Goal: Task Accomplishment & Management: Use online tool/utility

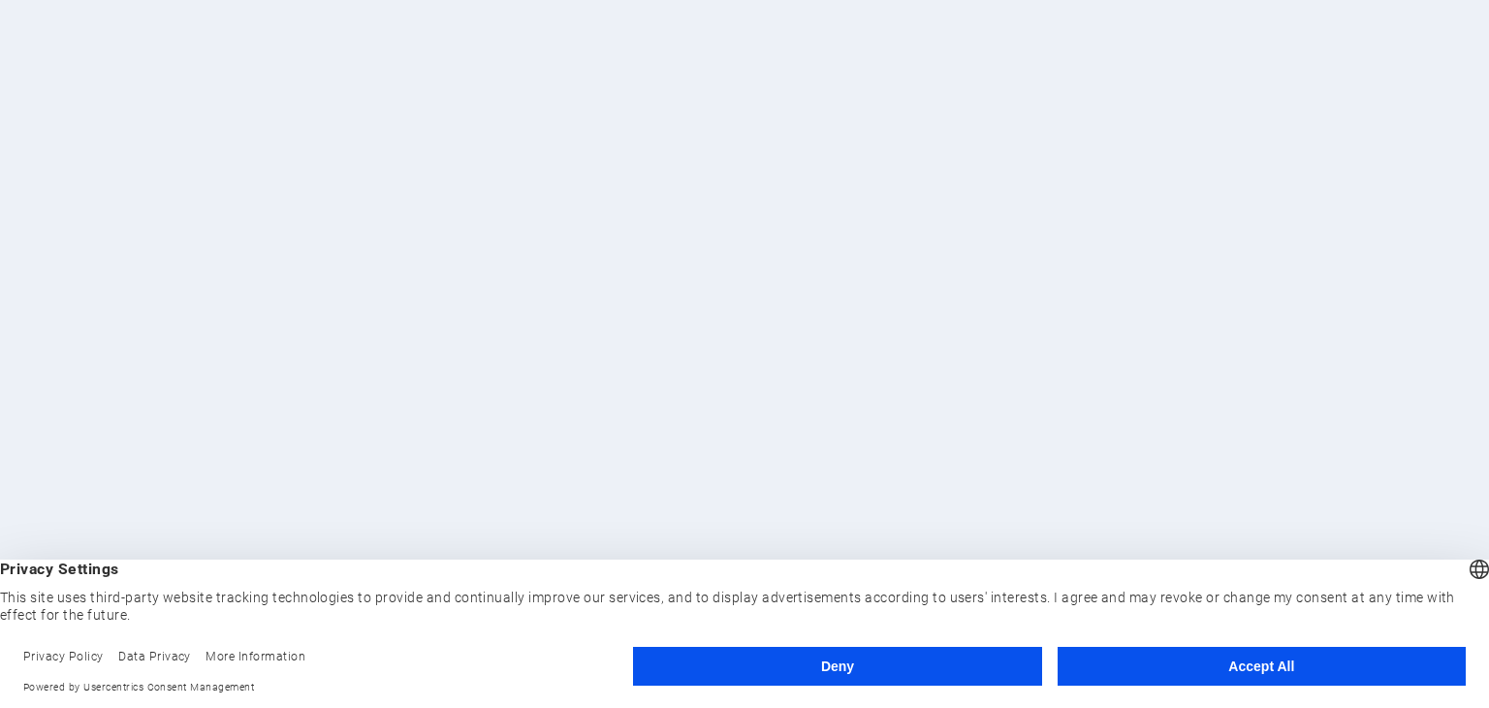
click at [922, 653] on button "Deny" at bounding box center [837, 666] width 408 height 39
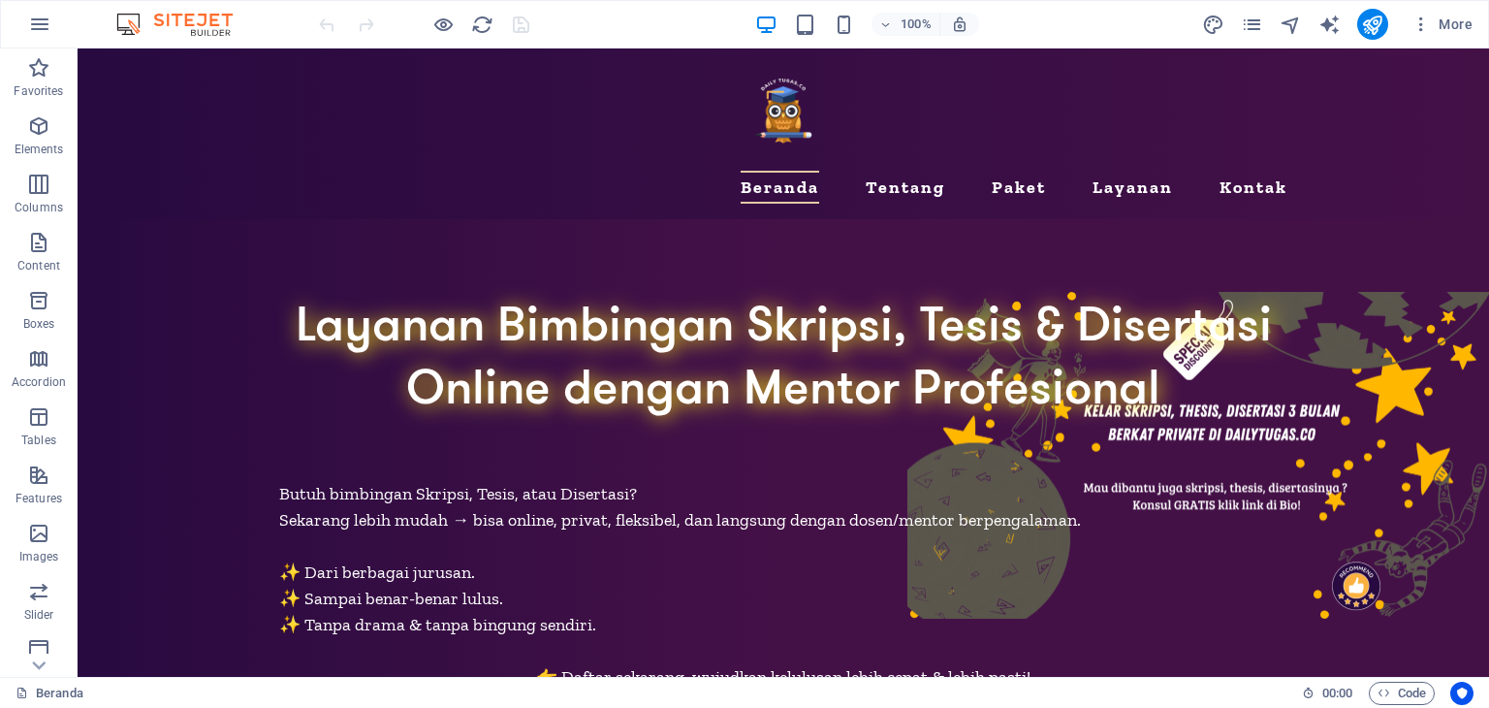
drag, startPoint x: 1488, startPoint y: 219, endPoint x: 1566, endPoint y: 94, distance: 147.2
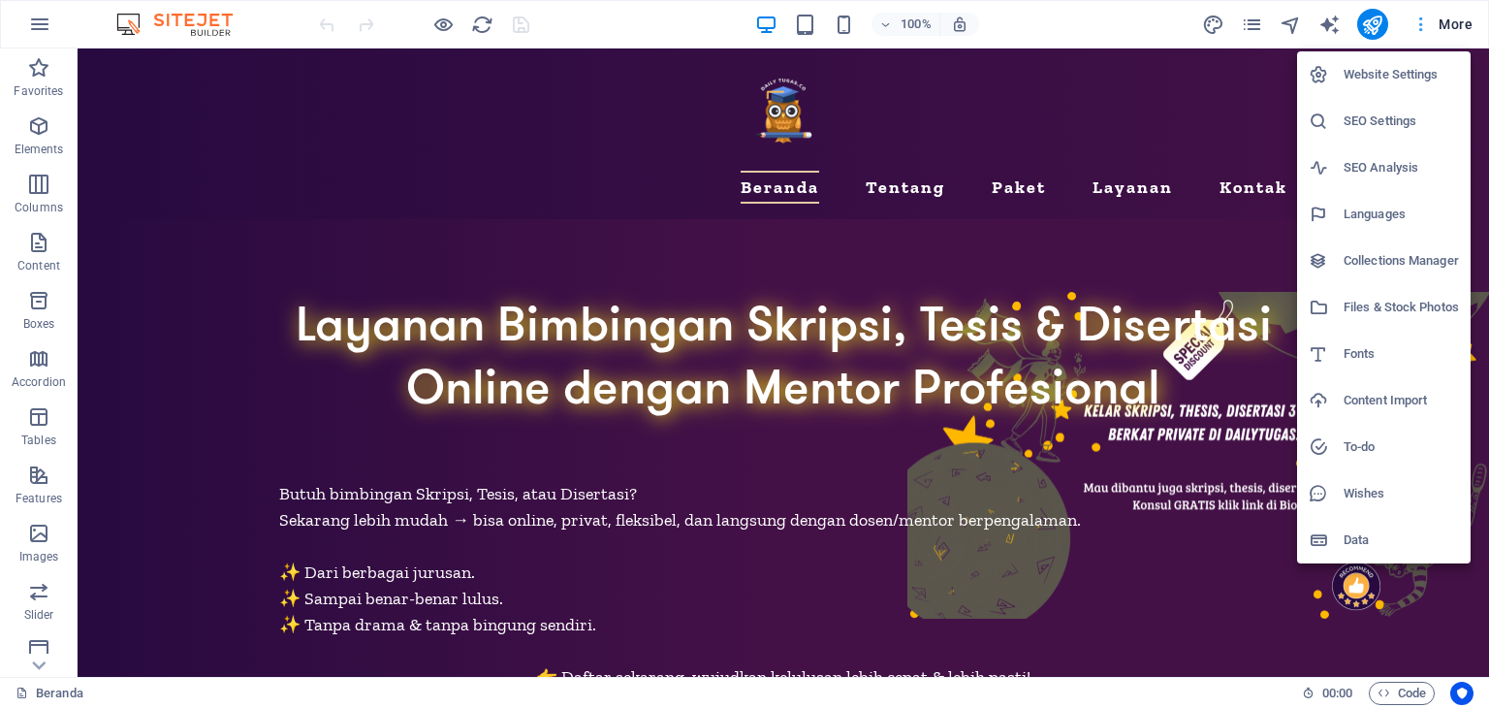
click at [0, 0] on div at bounding box center [0, 0] width 0 height 0
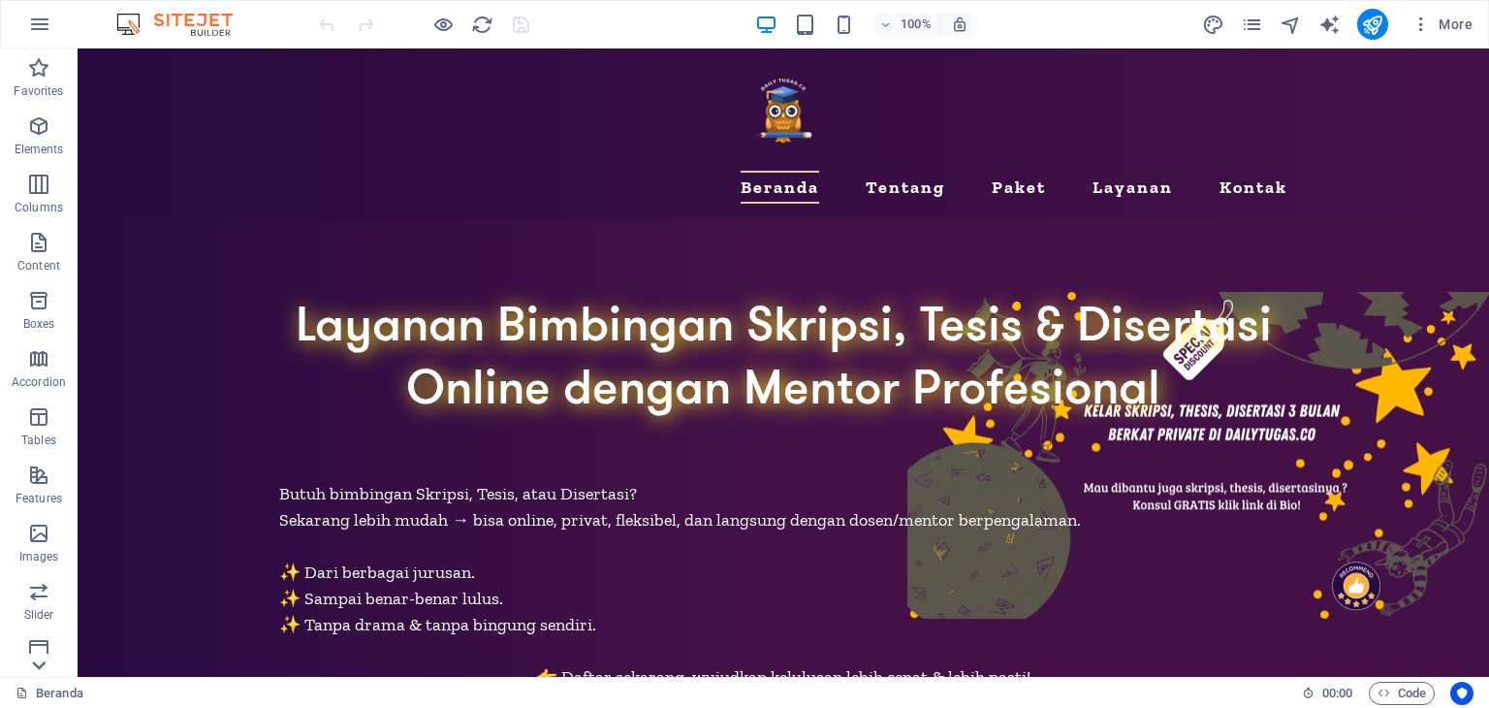
click at [39, 674] on icon at bounding box center [38, 665] width 27 height 27
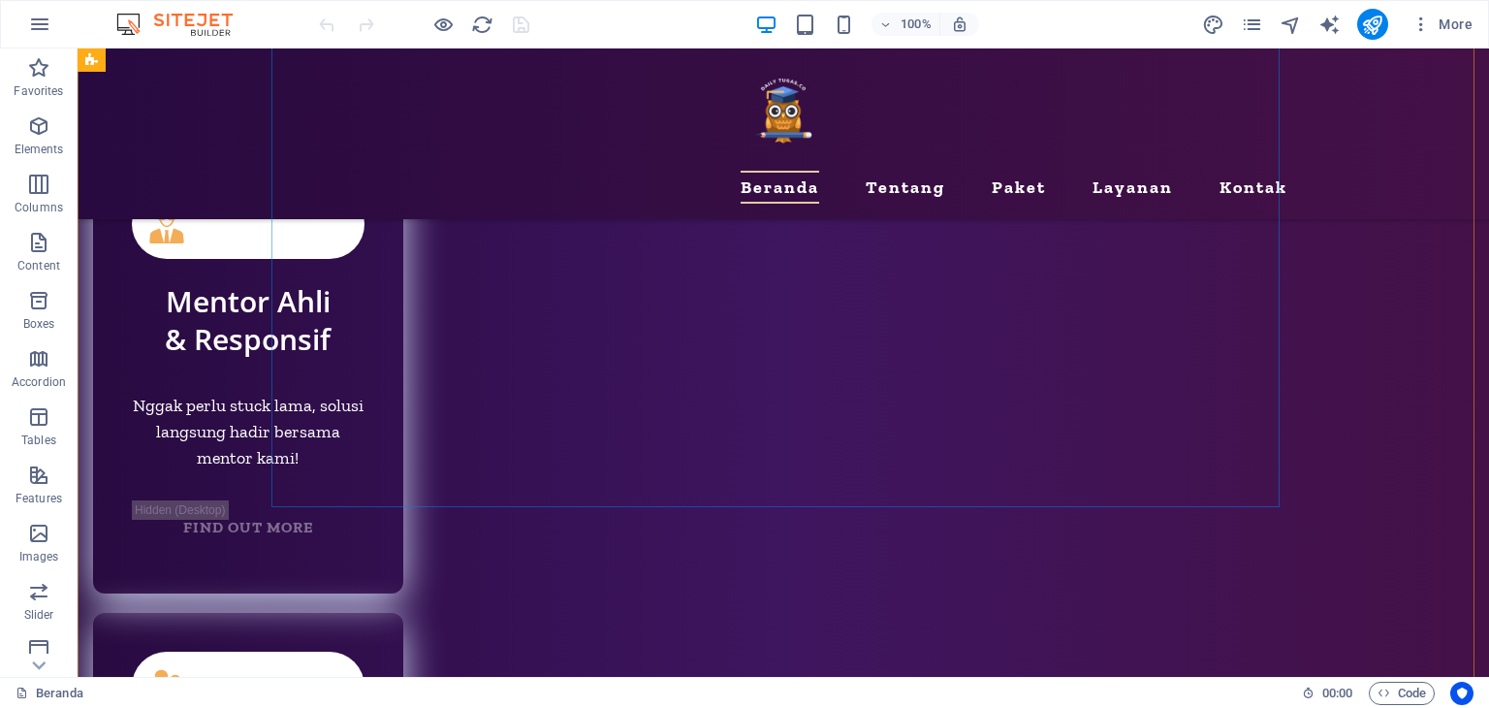
scroll to position [9565, 0]
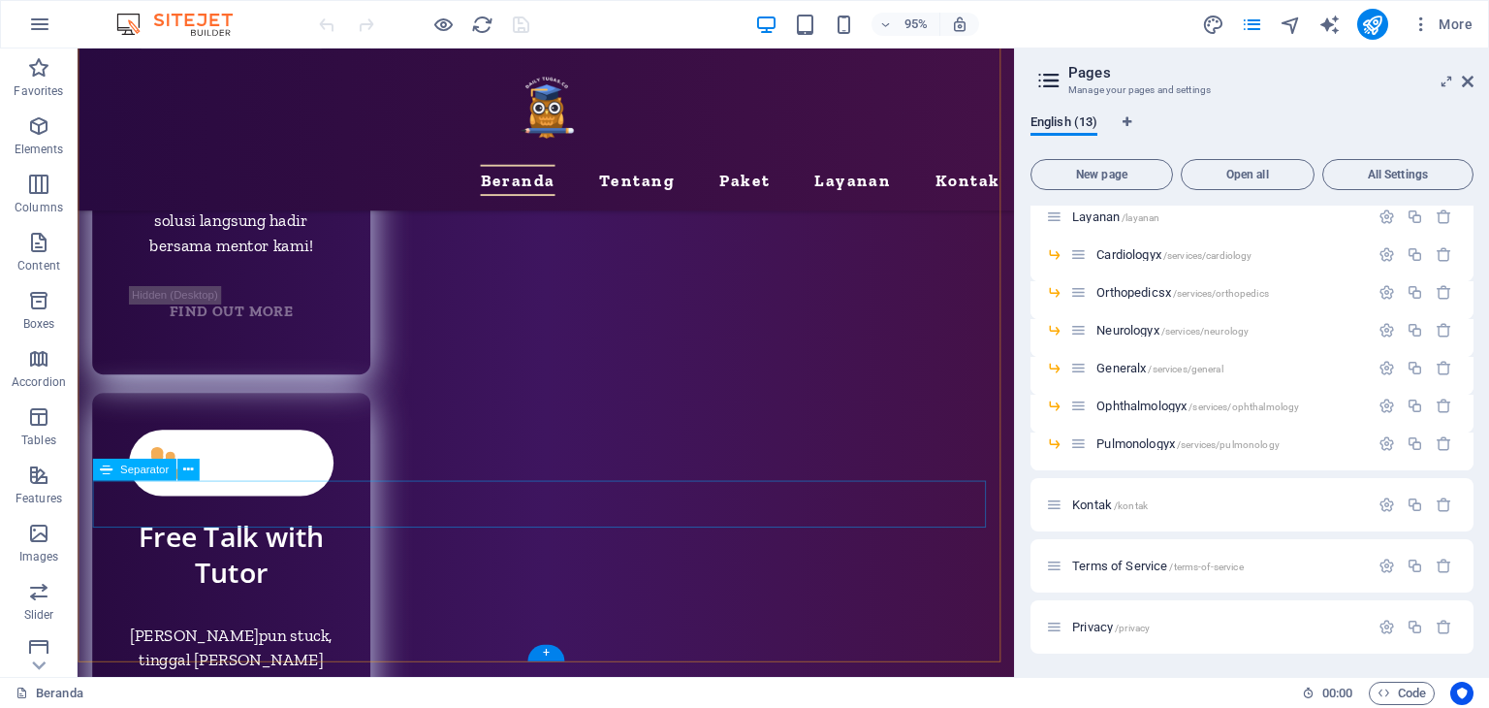
scroll to position [9649, 0]
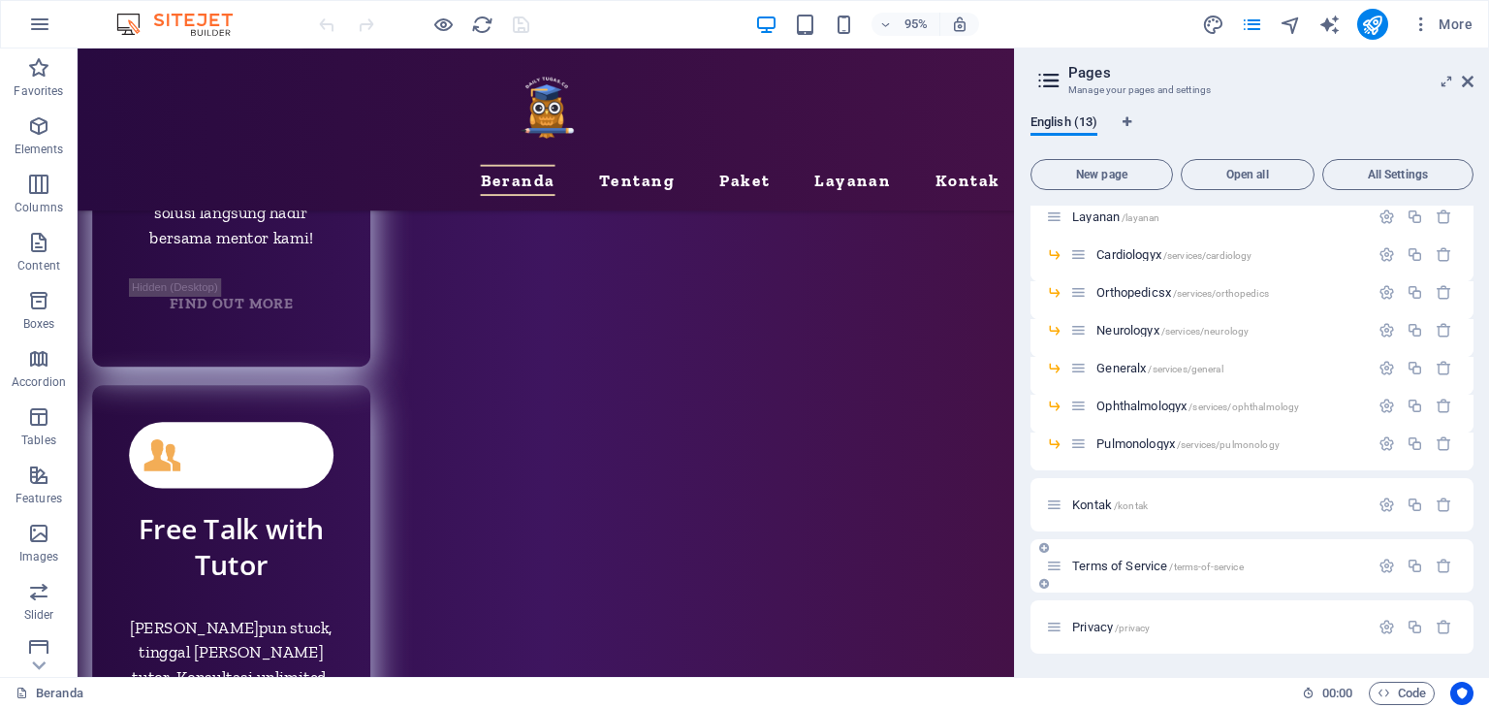
click at [1121, 563] on span "Terms of Service /terms-of-service" at bounding box center [1158, 566] width 172 height 15
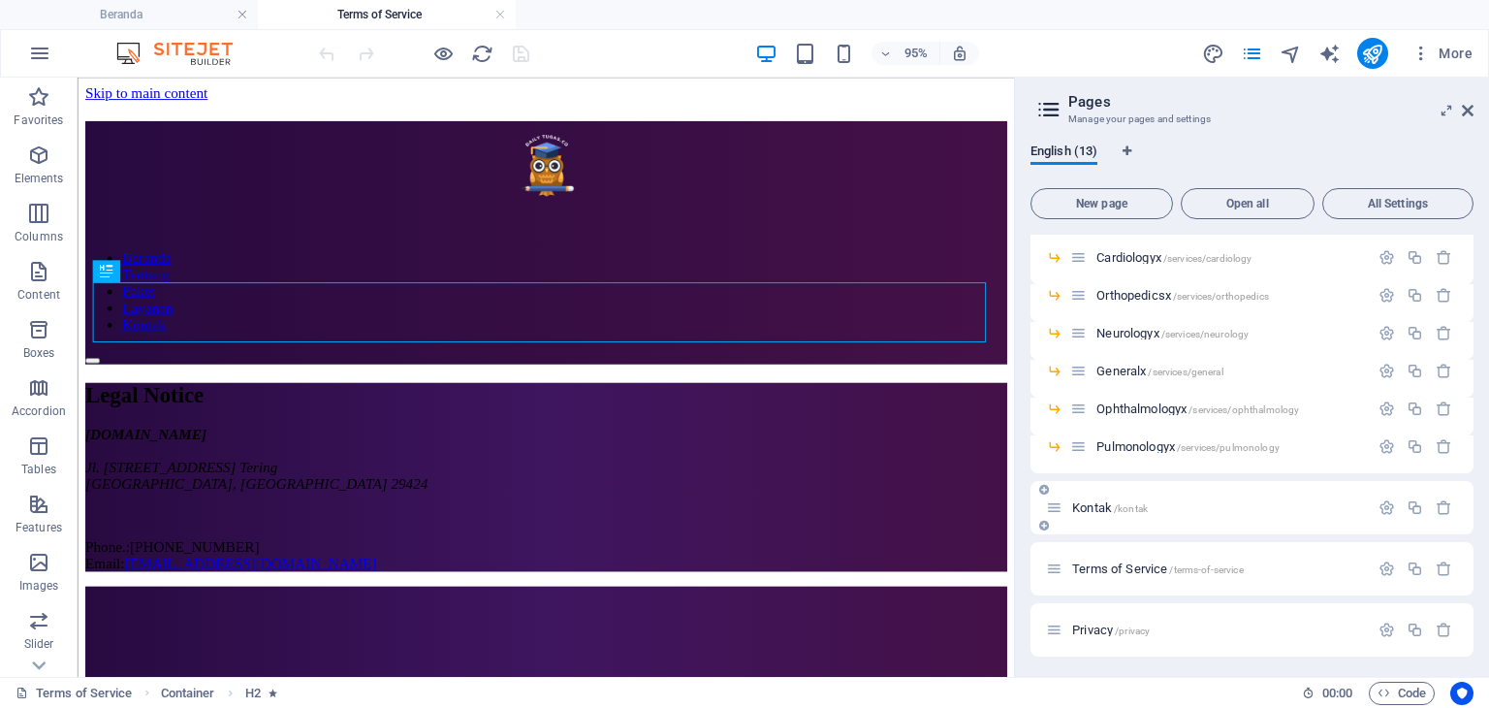
scroll to position [228, 0]
click at [1094, 624] on span "Privacy /privacy" at bounding box center [1111, 627] width 78 height 15
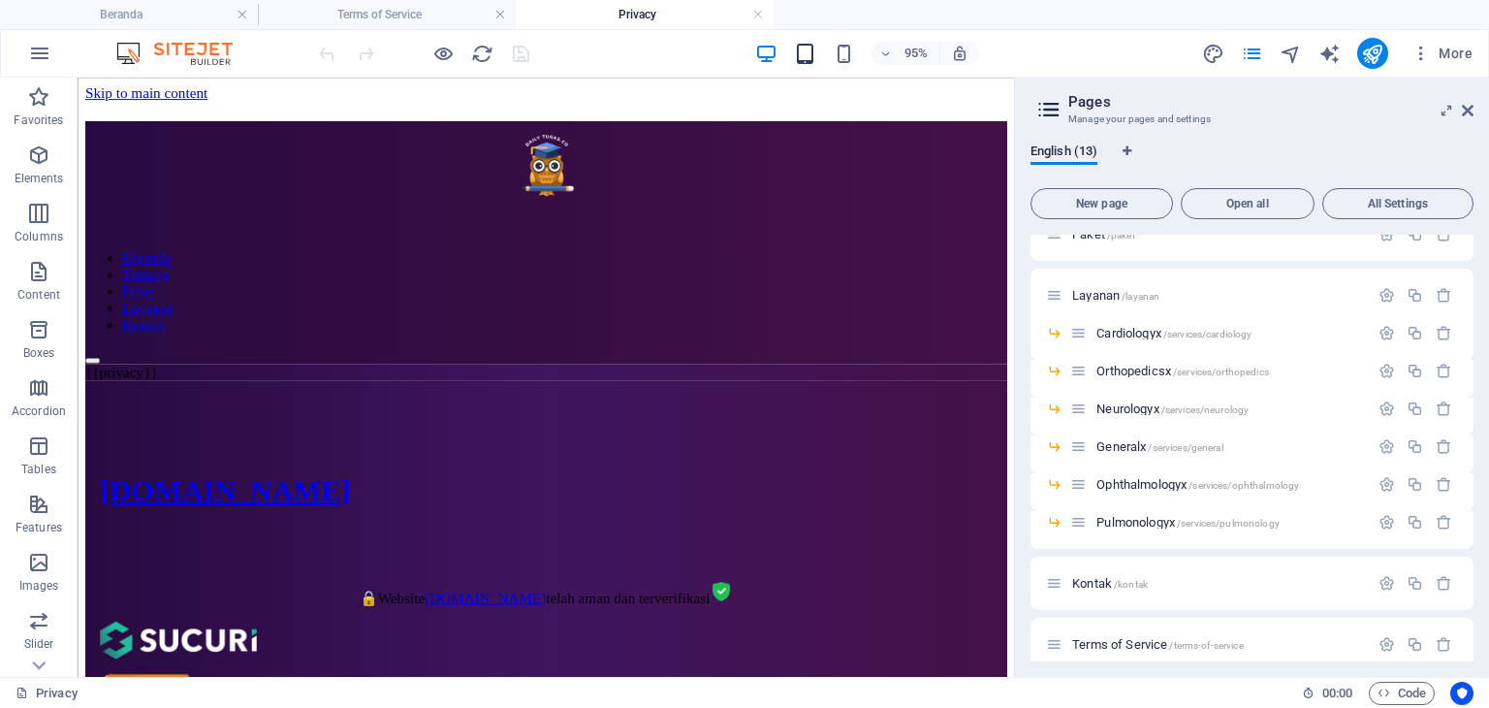
scroll to position [0, 0]
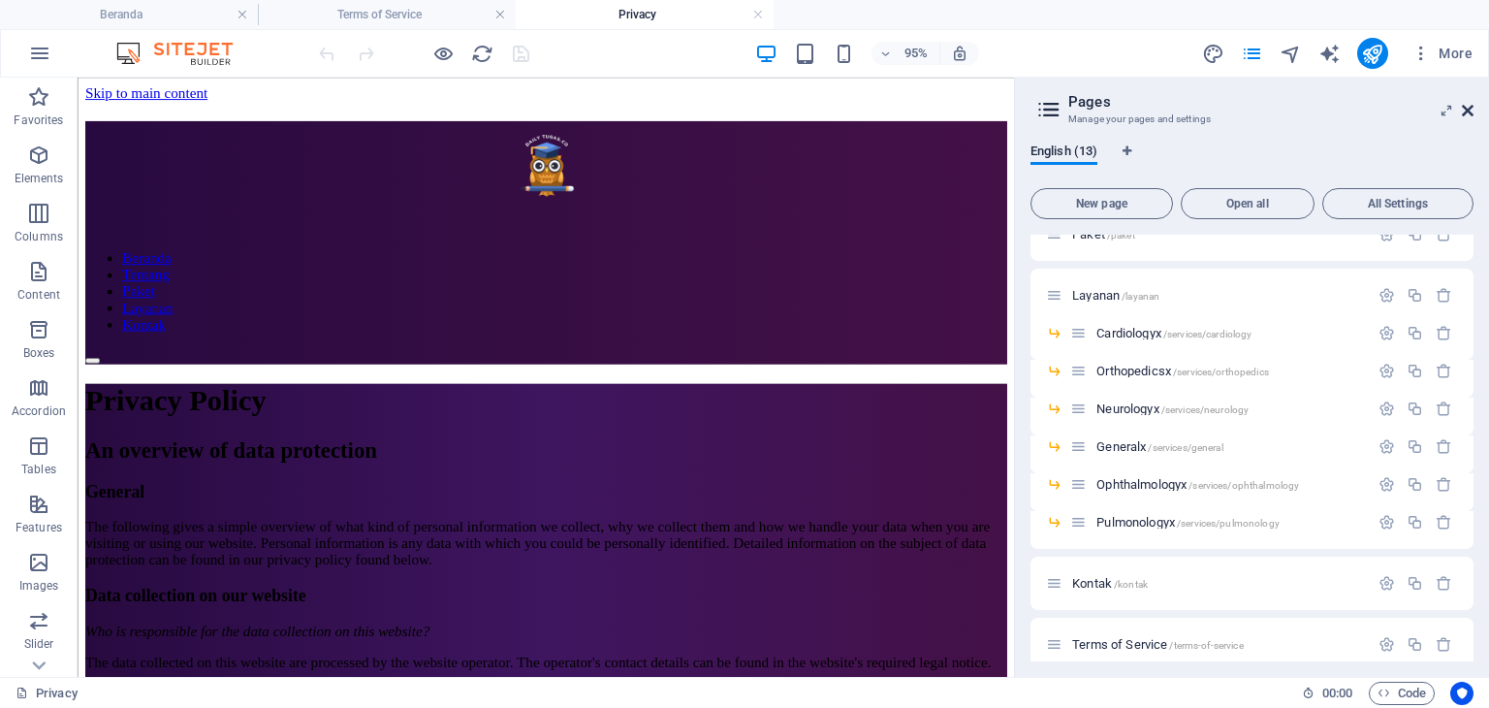
click at [1471, 112] on icon at bounding box center [1468, 111] width 12 height 16
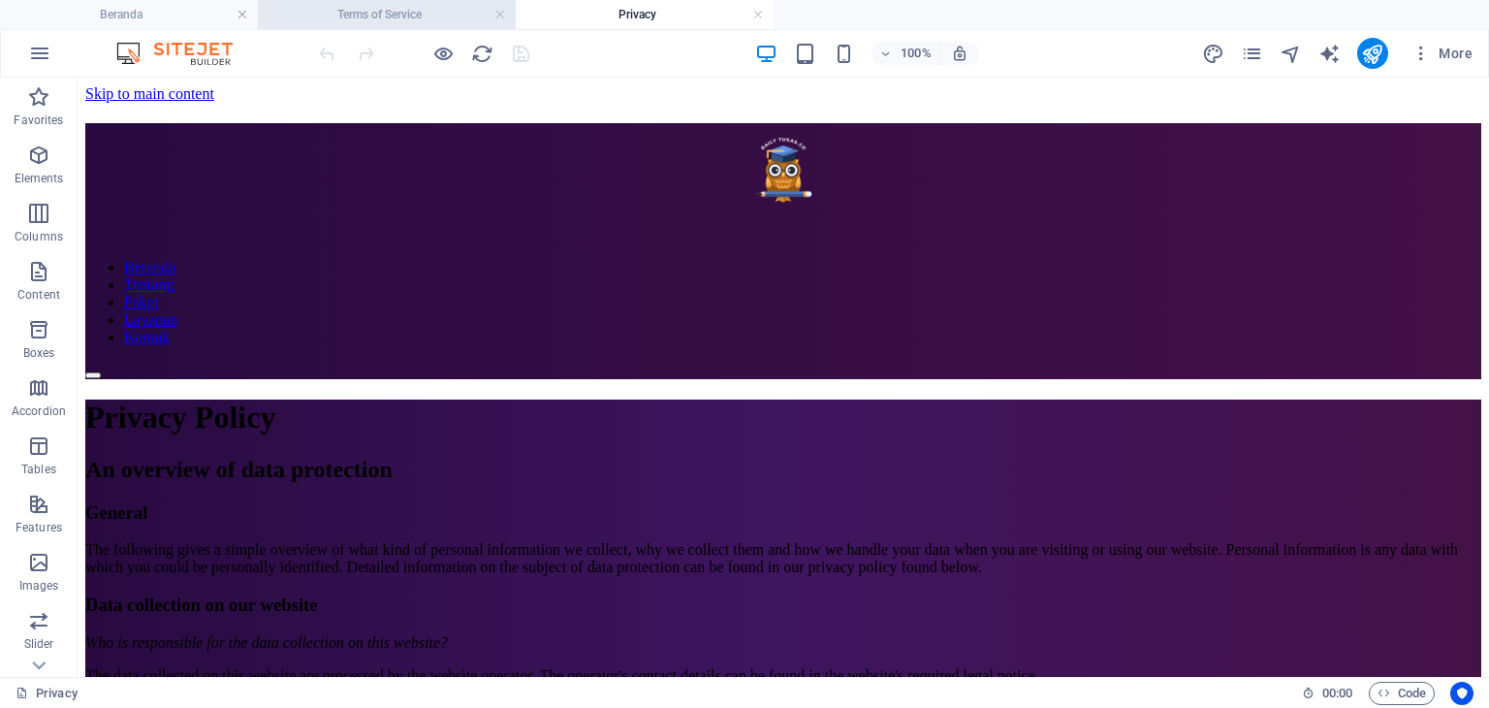
click at [417, 26] on li "Terms of Service" at bounding box center [387, 14] width 258 height 29
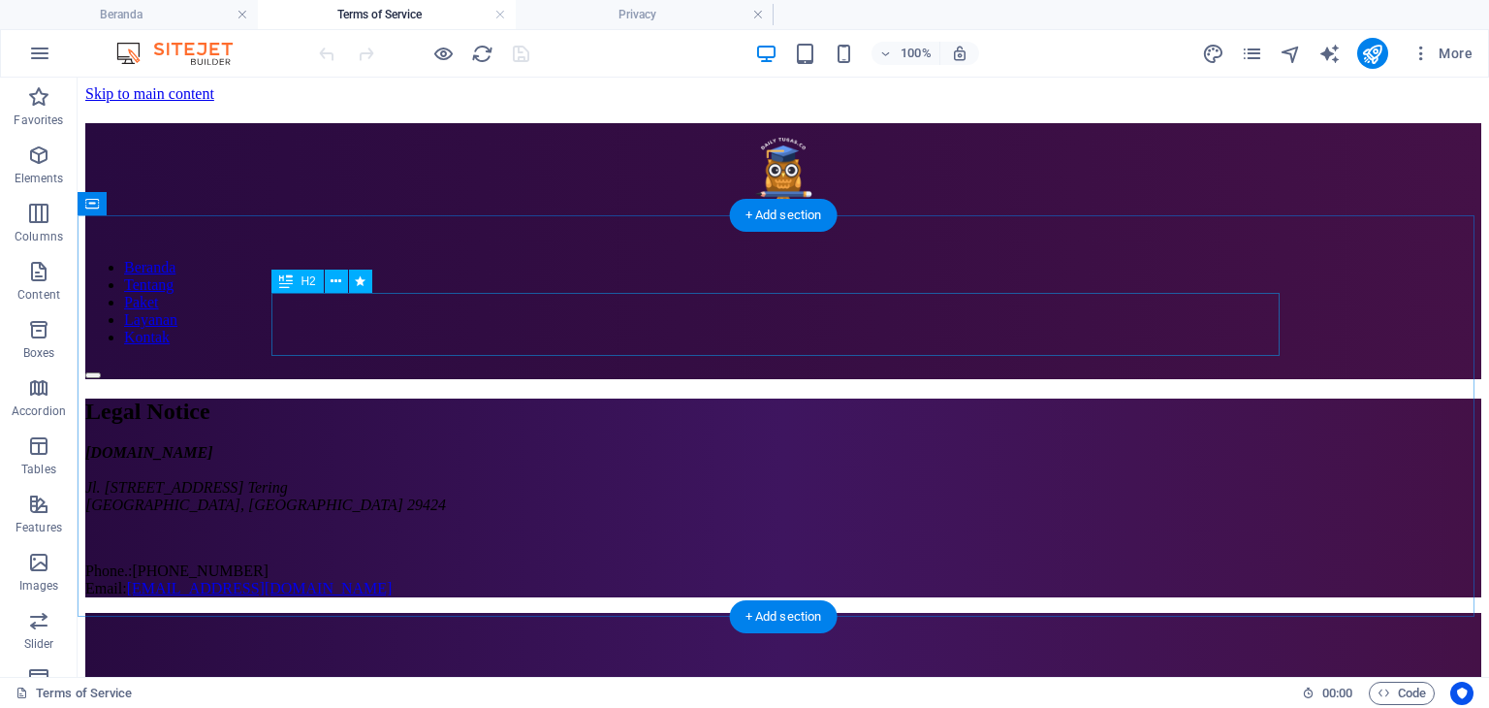
click at [431, 399] on div "Legal Notice" at bounding box center [783, 412] width 1396 height 26
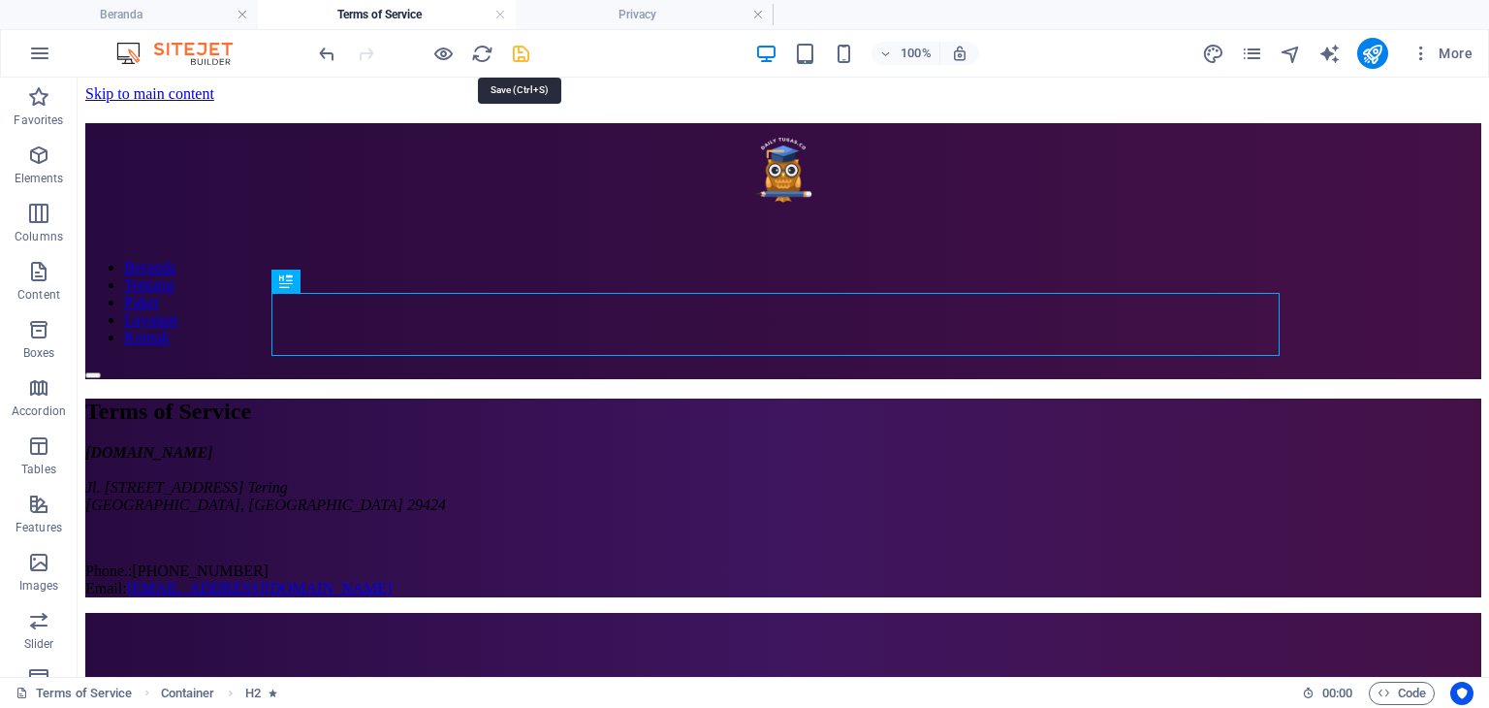
click at [529, 55] on icon "save" at bounding box center [521, 54] width 22 height 22
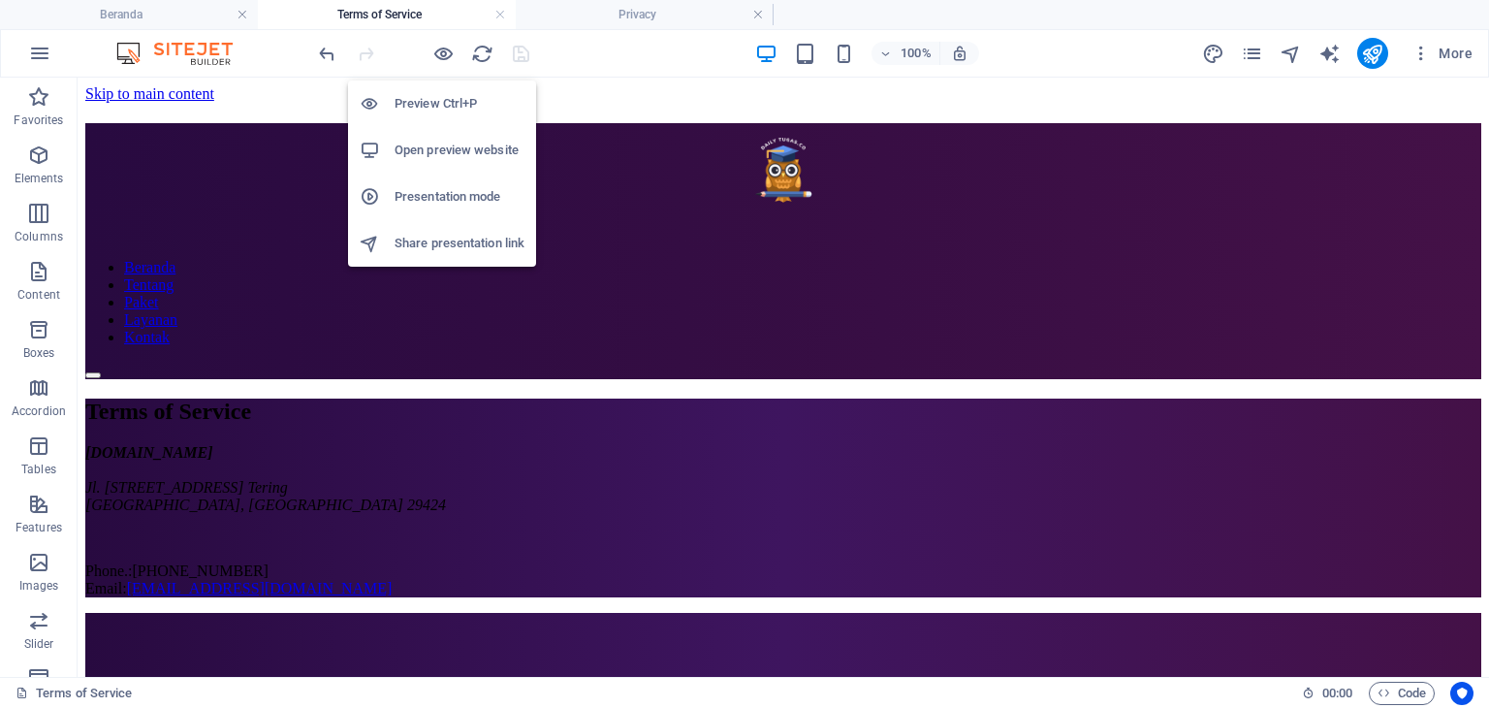
click at [457, 152] on h6 "Open preview website" at bounding box center [460, 150] width 130 height 23
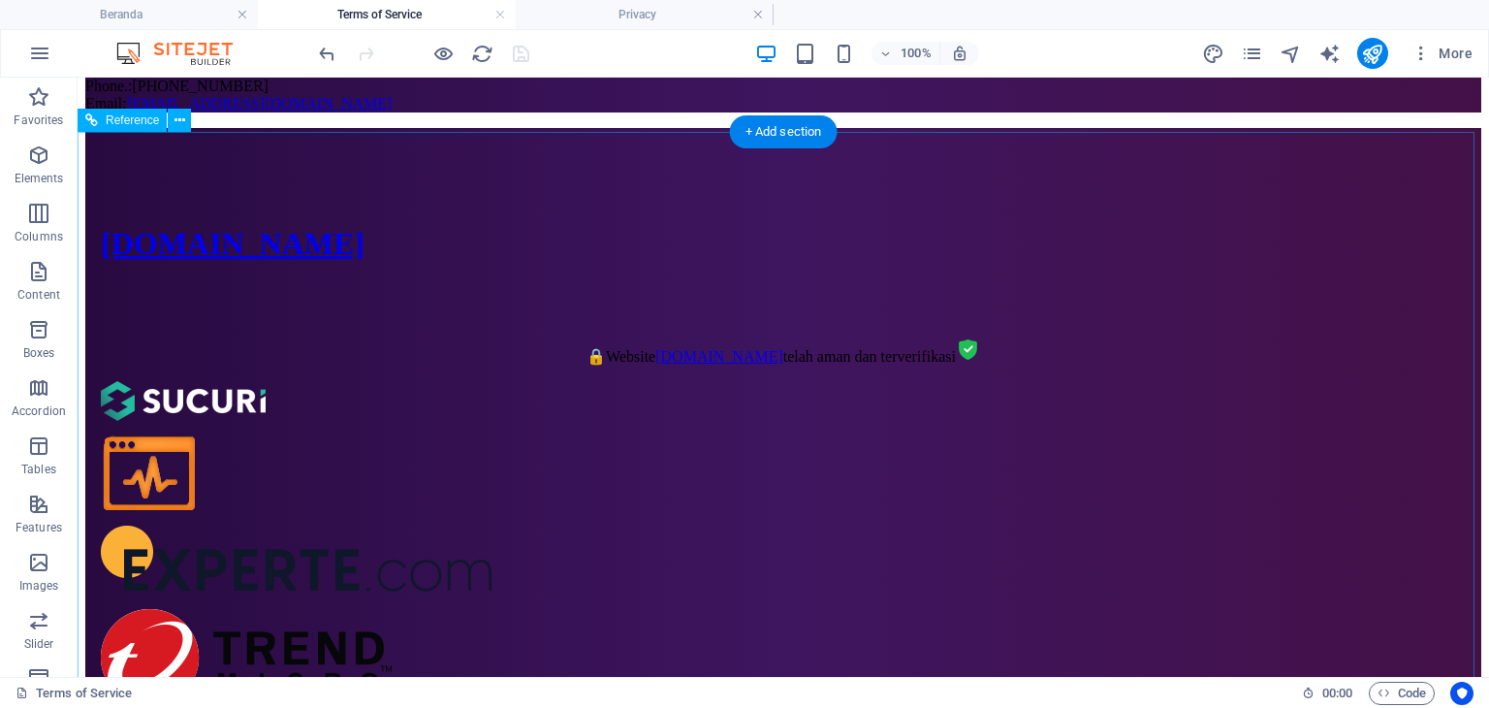
scroll to position [760, 0]
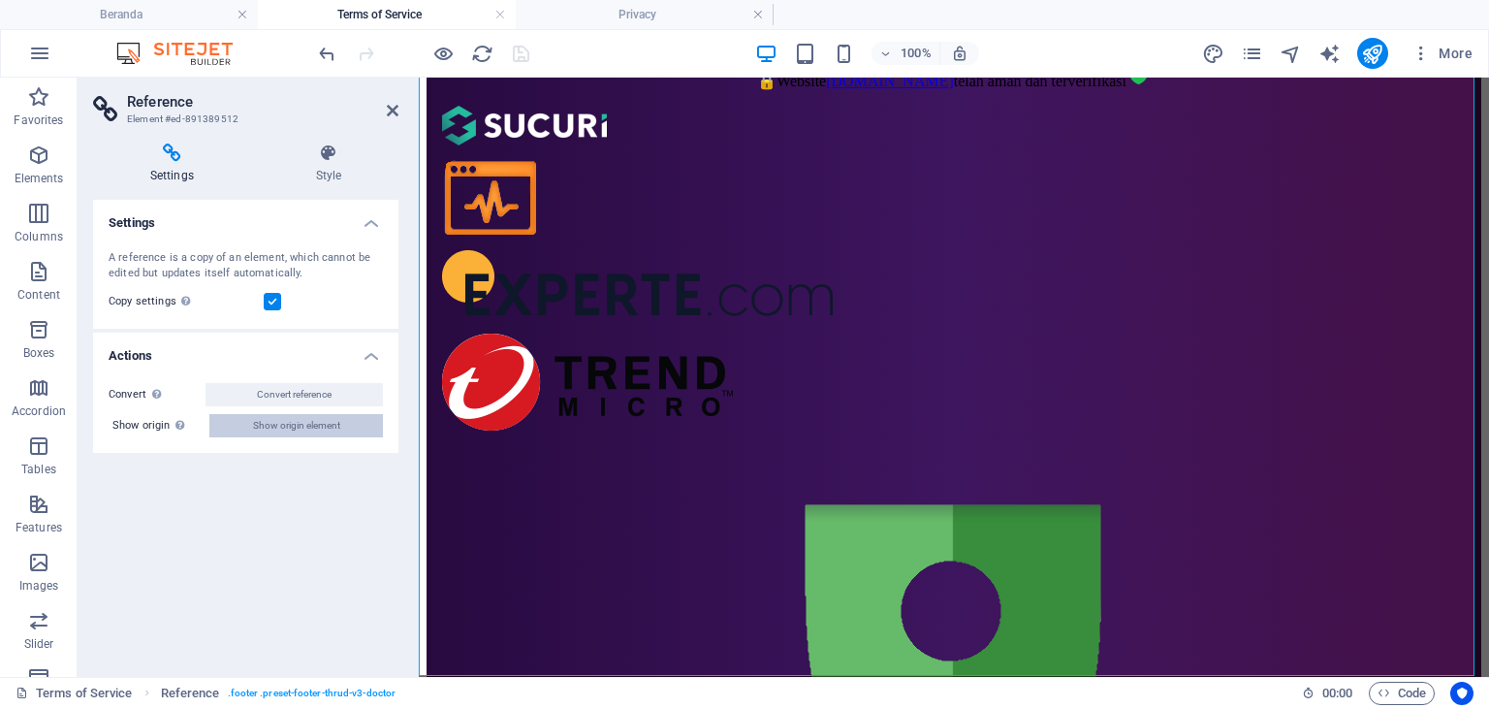
click at [303, 424] on span "Show origin element" at bounding box center [296, 425] width 87 height 23
select select "footer"
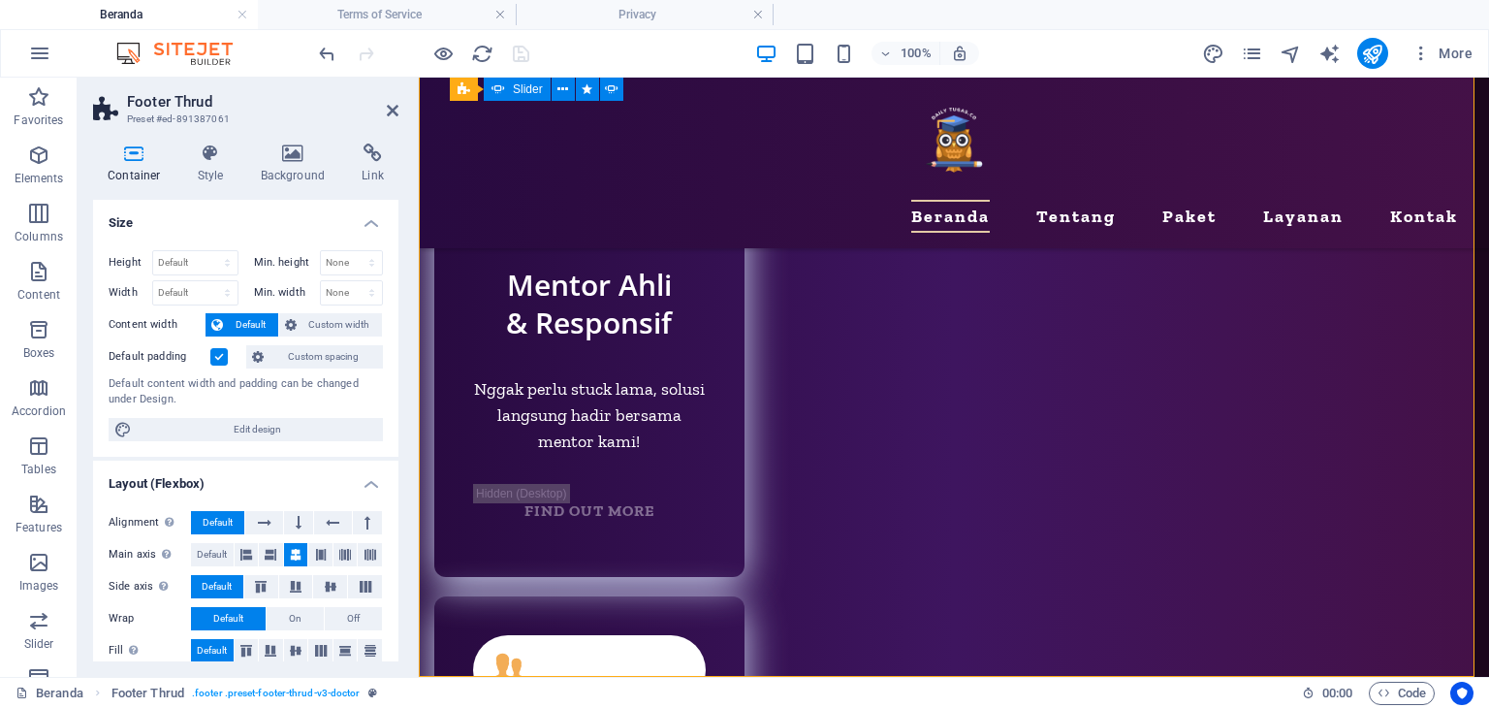
scroll to position [0, 0]
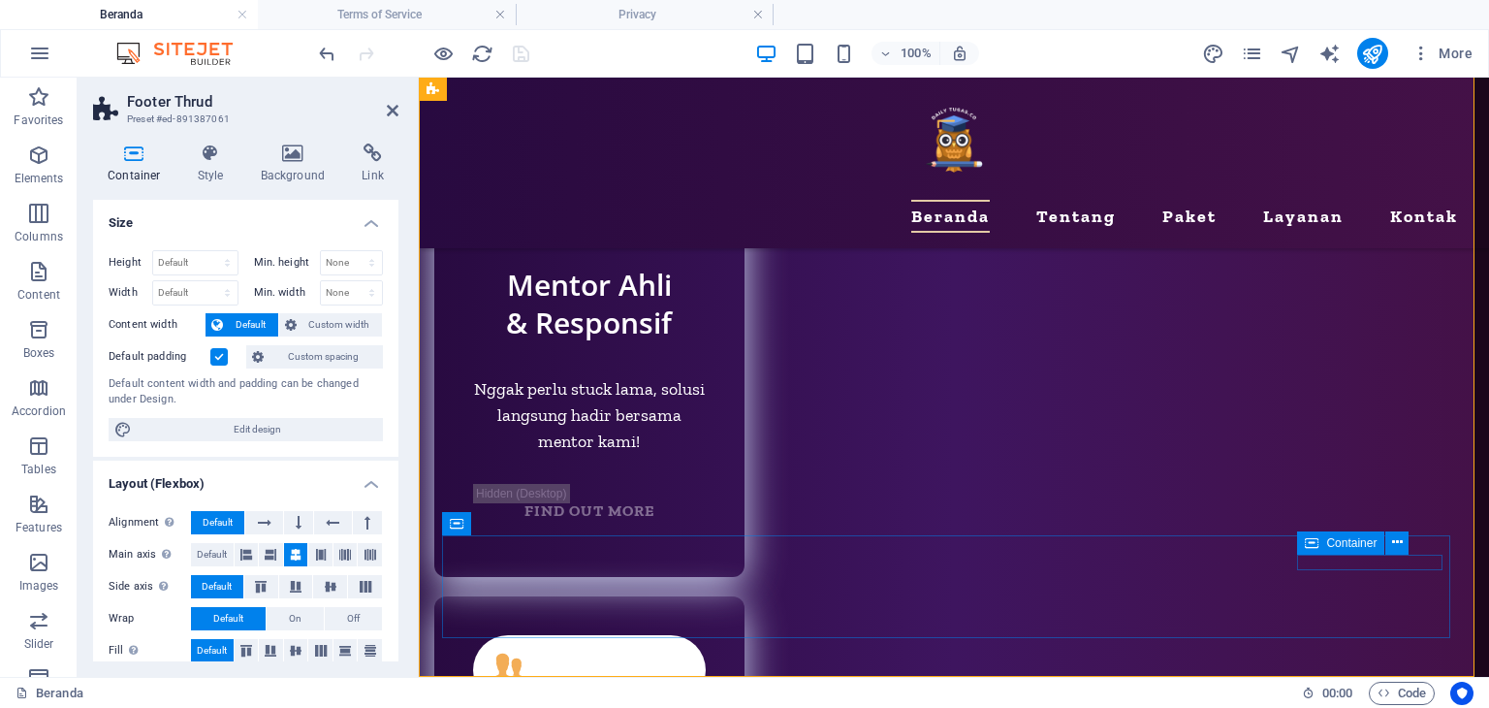
click at [1335, 542] on span "Container" at bounding box center [1352, 543] width 50 height 12
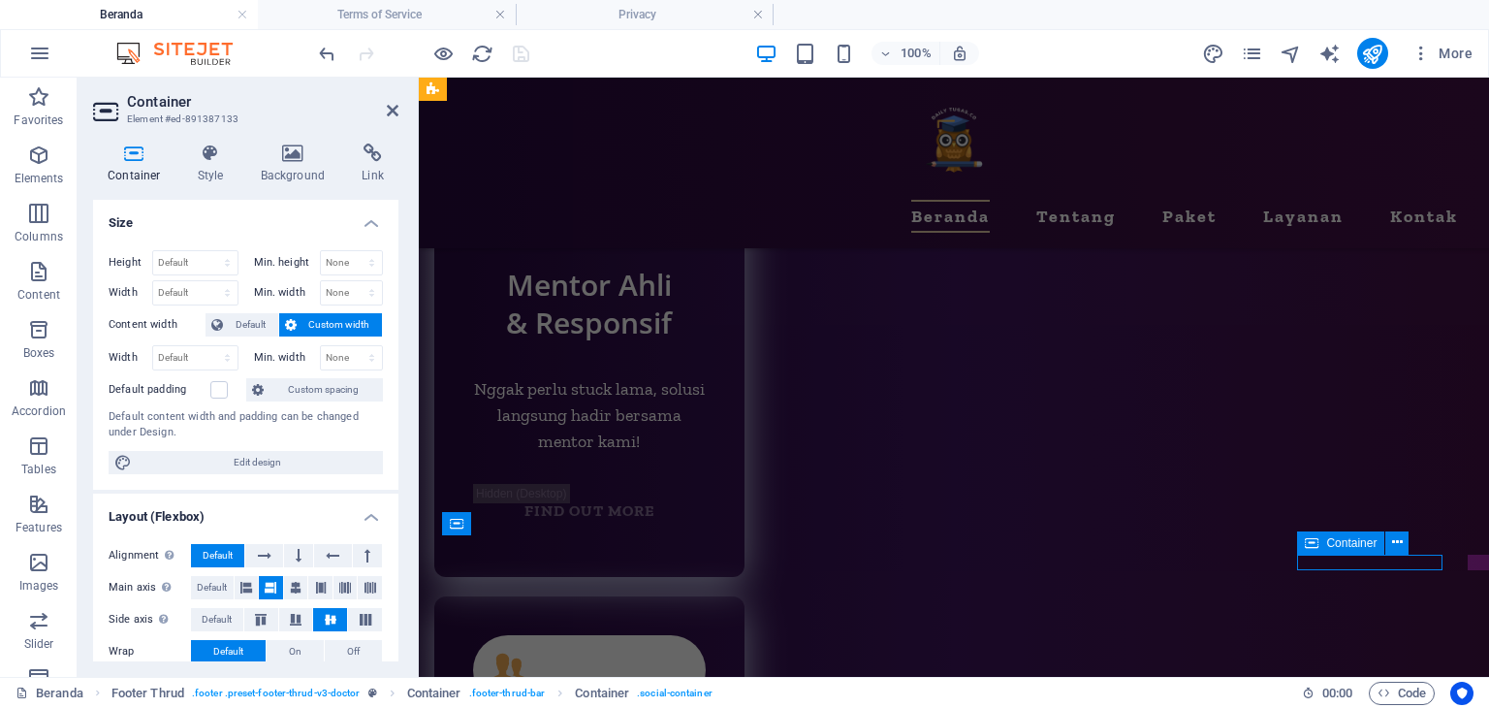
select select "px"
click at [213, 153] on icon at bounding box center [210, 153] width 55 height 19
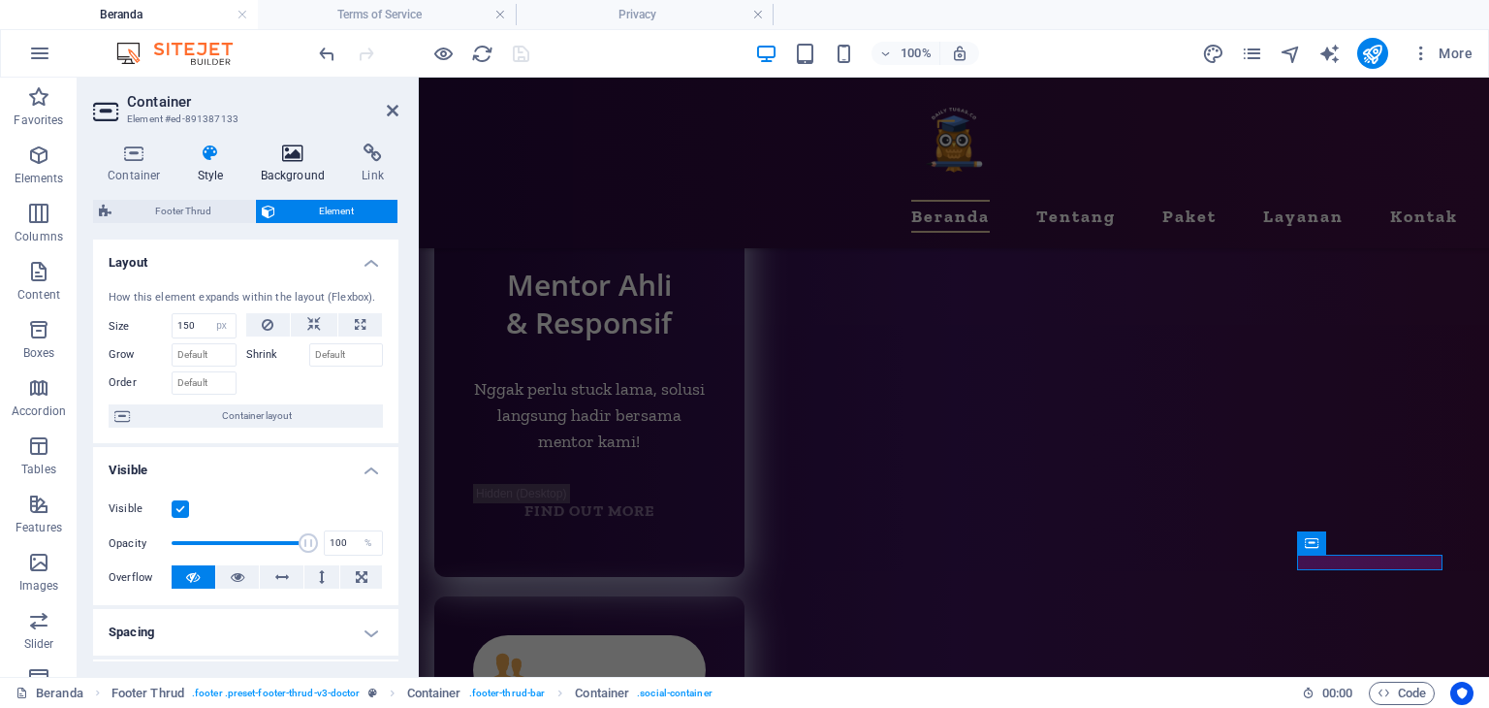
click at [264, 156] on icon at bounding box center [293, 153] width 94 height 19
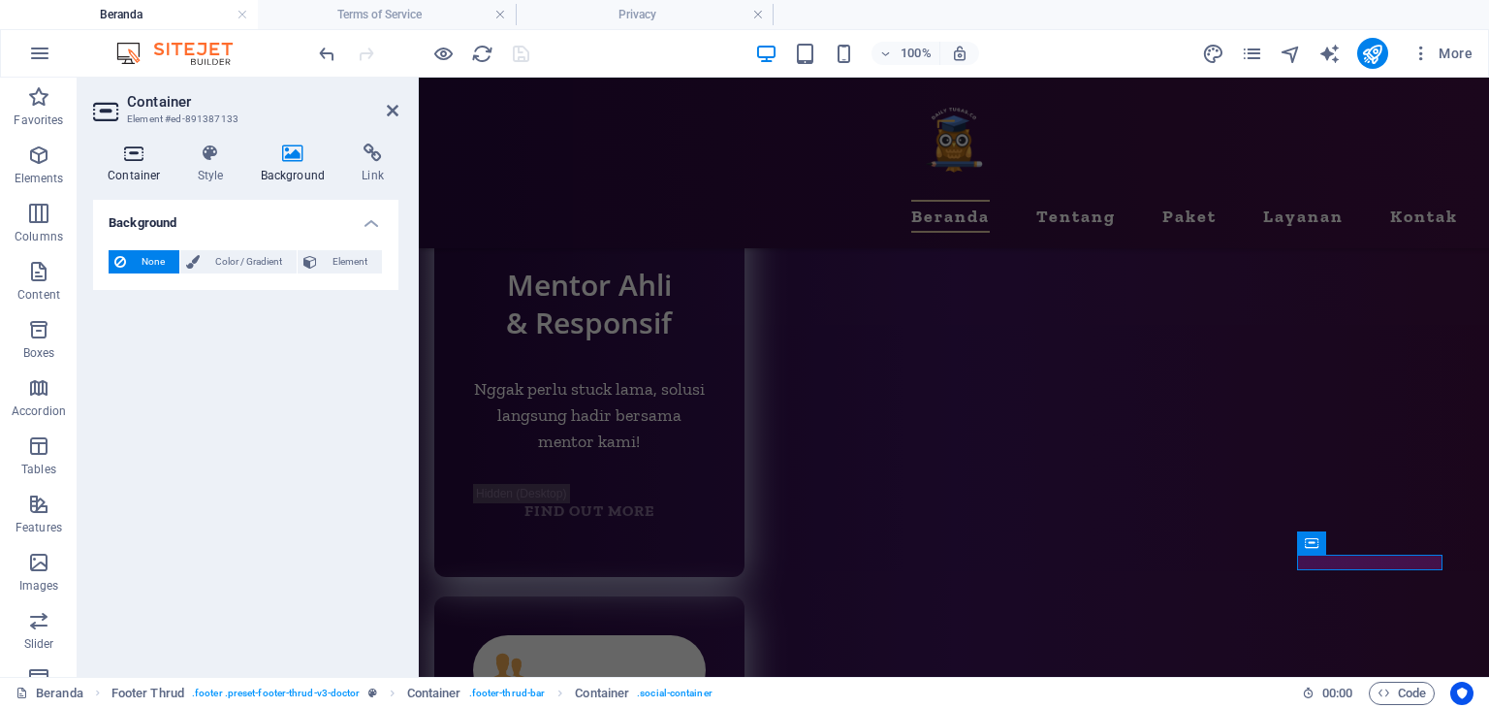
click at [137, 147] on icon at bounding box center [134, 153] width 82 height 19
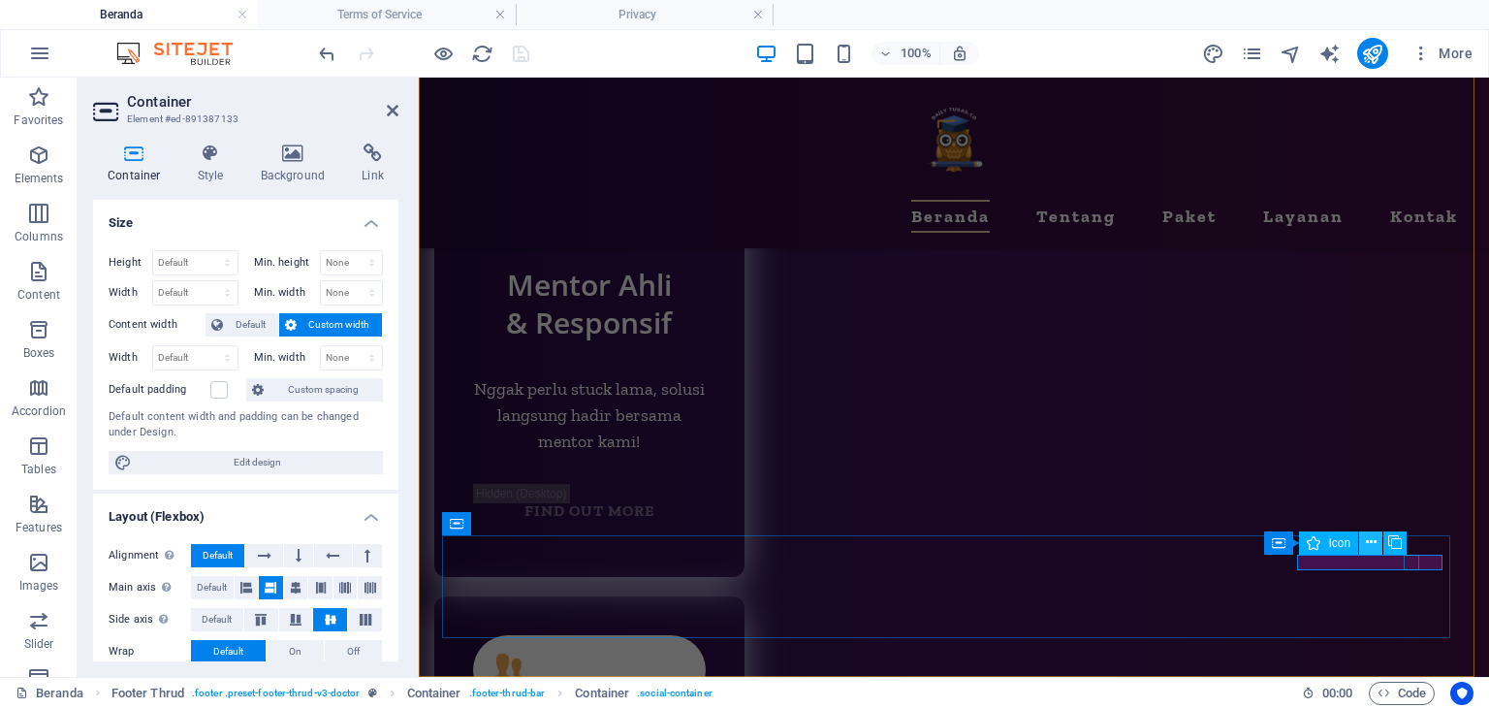
click at [1369, 535] on icon at bounding box center [1371, 542] width 11 height 20
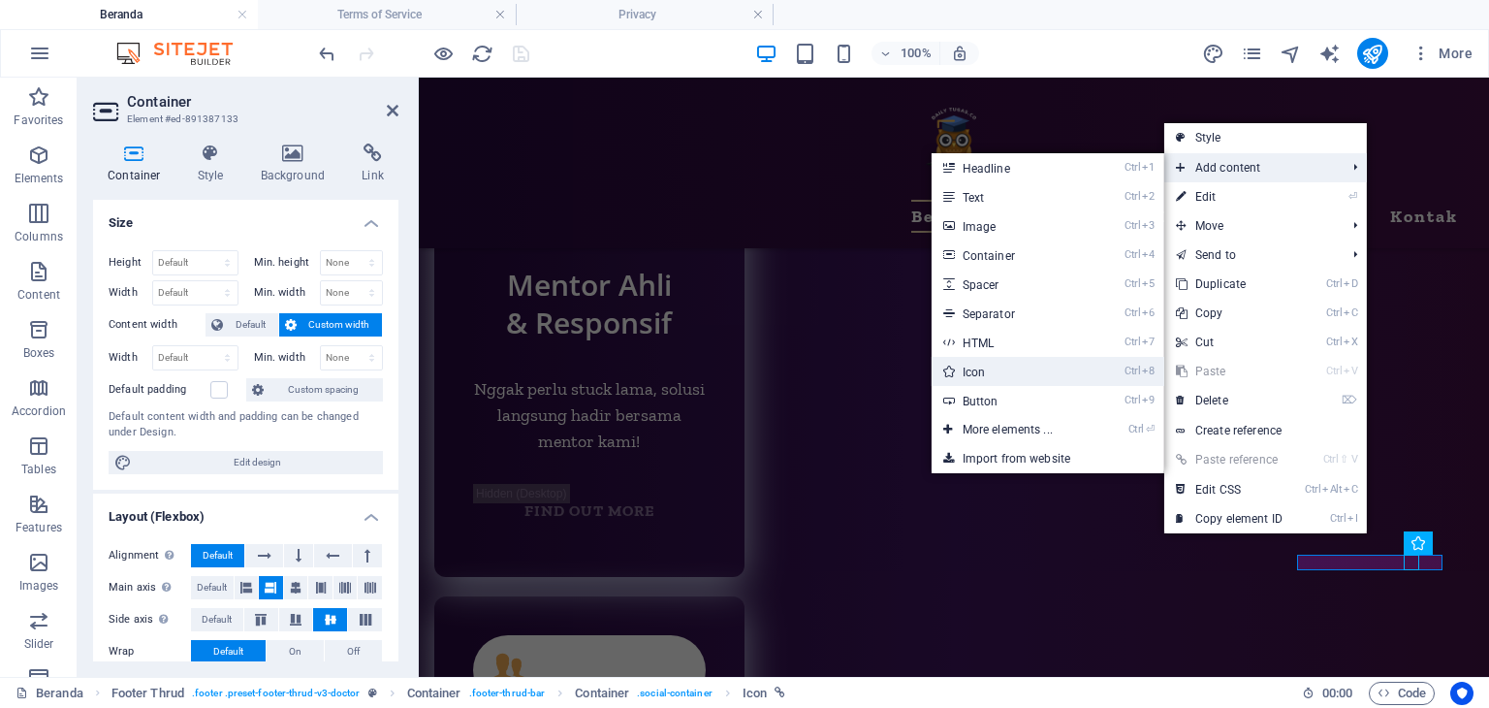
click at [1040, 377] on link "Ctrl 8 Icon" at bounding box center [1012, 371] width 160 height 29
select select "xMidYMid"
select select "px"
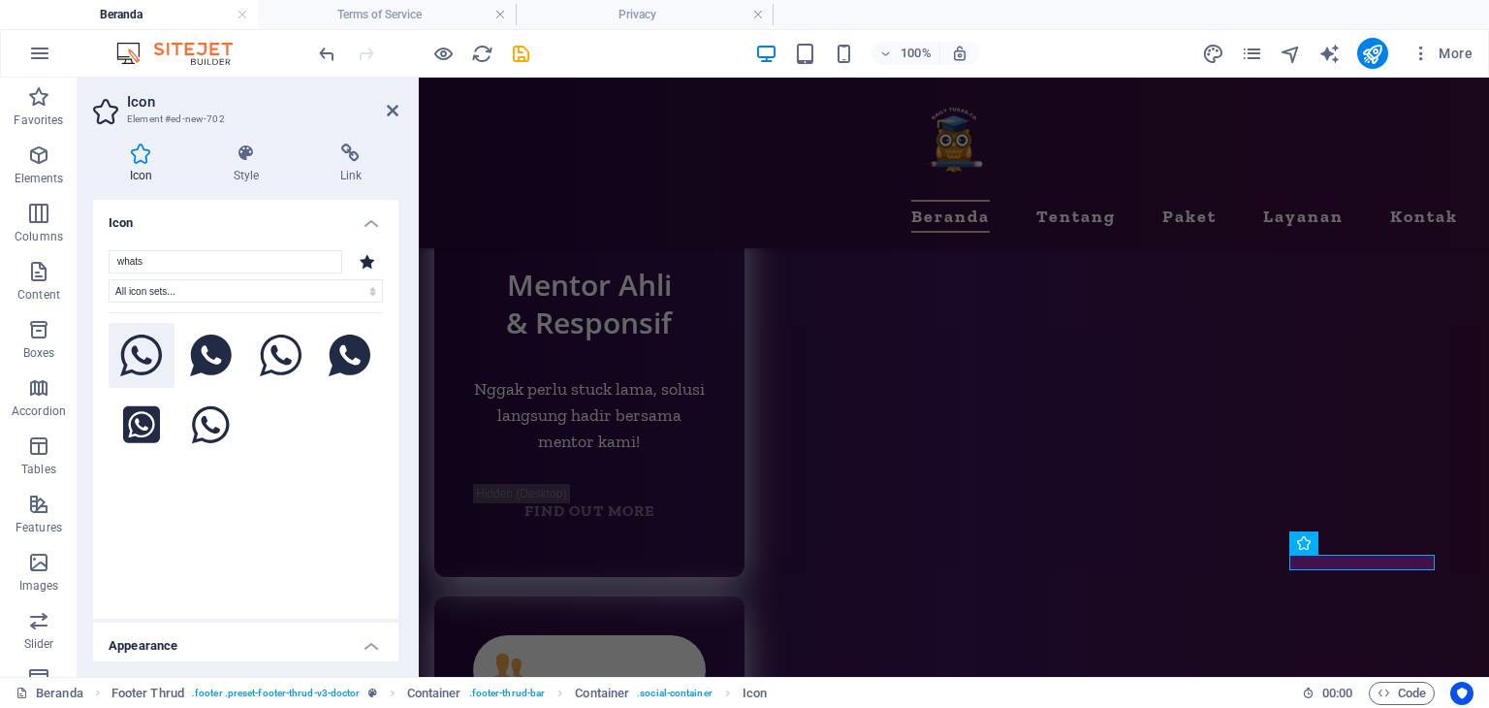
type input "whats"
click at [150, 359] on icon at bounding box center [141, 356] width 43 height 43
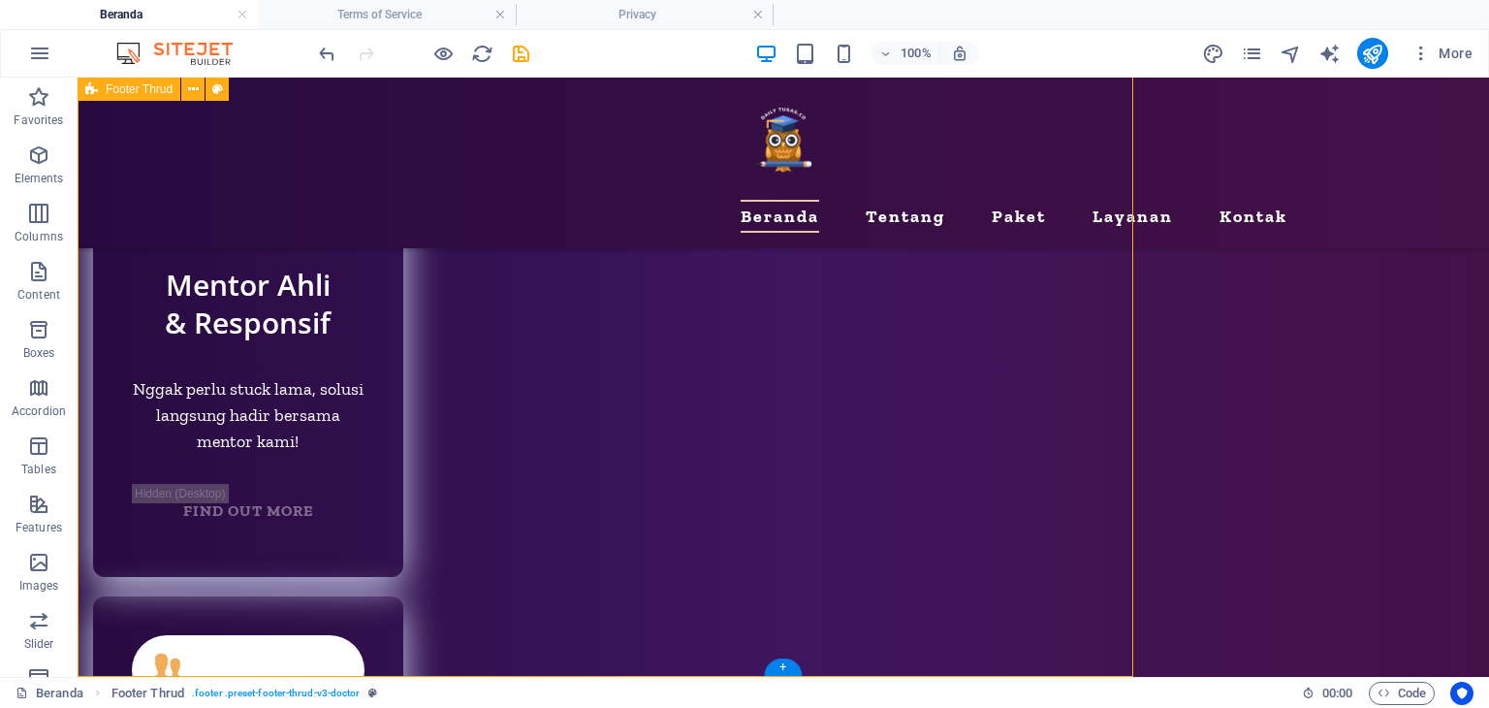
scroll to position [9595, 0]
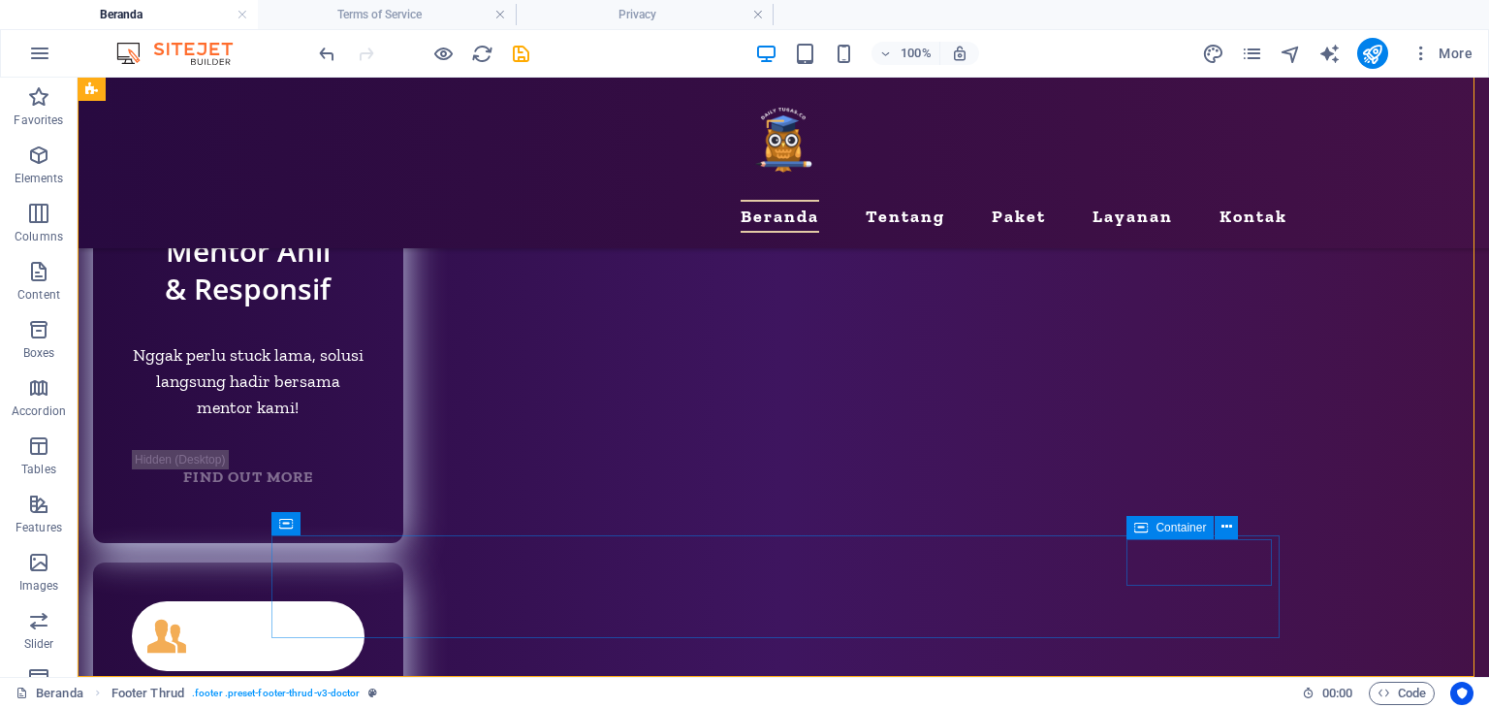
click at [1173, 525] on span "Container" at bounding box center [1181, 528] width 50 height 12
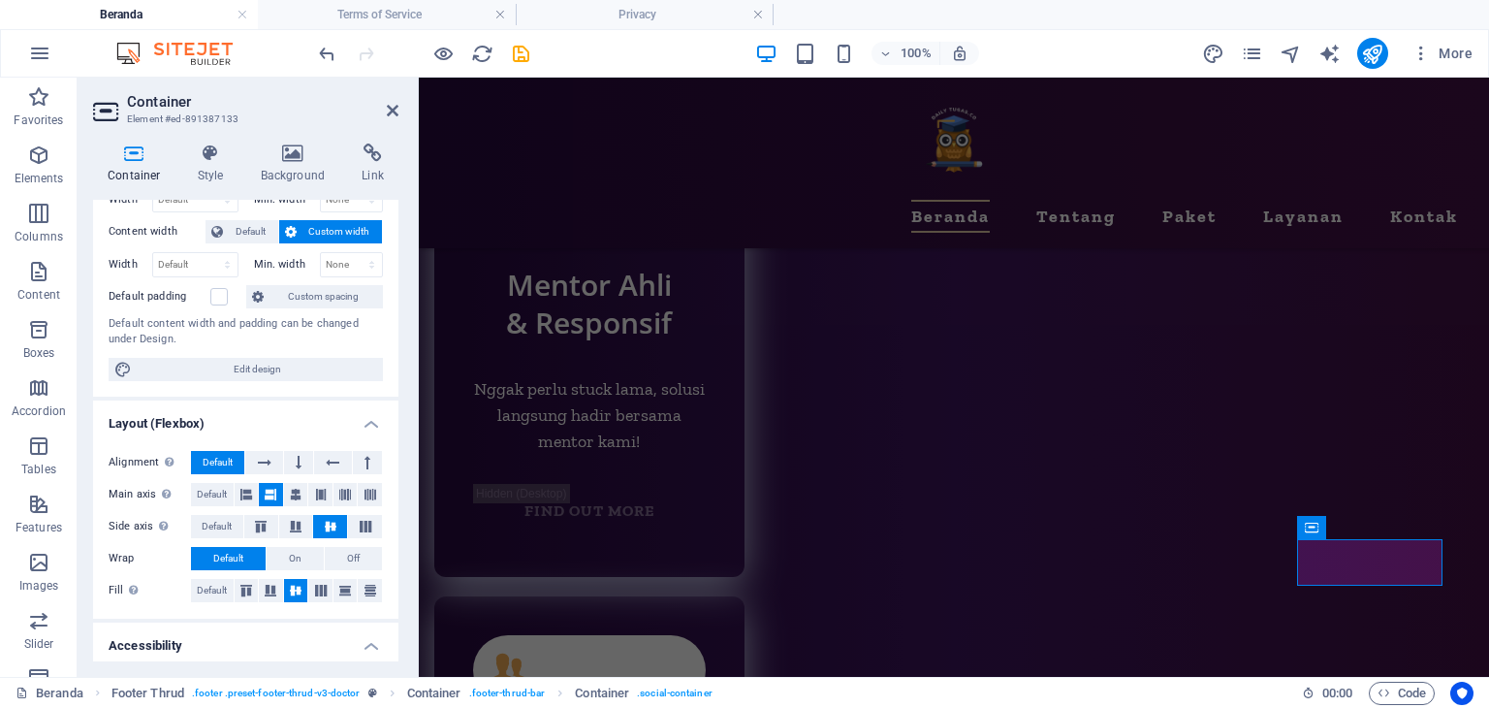
scroll to position [97, 0]
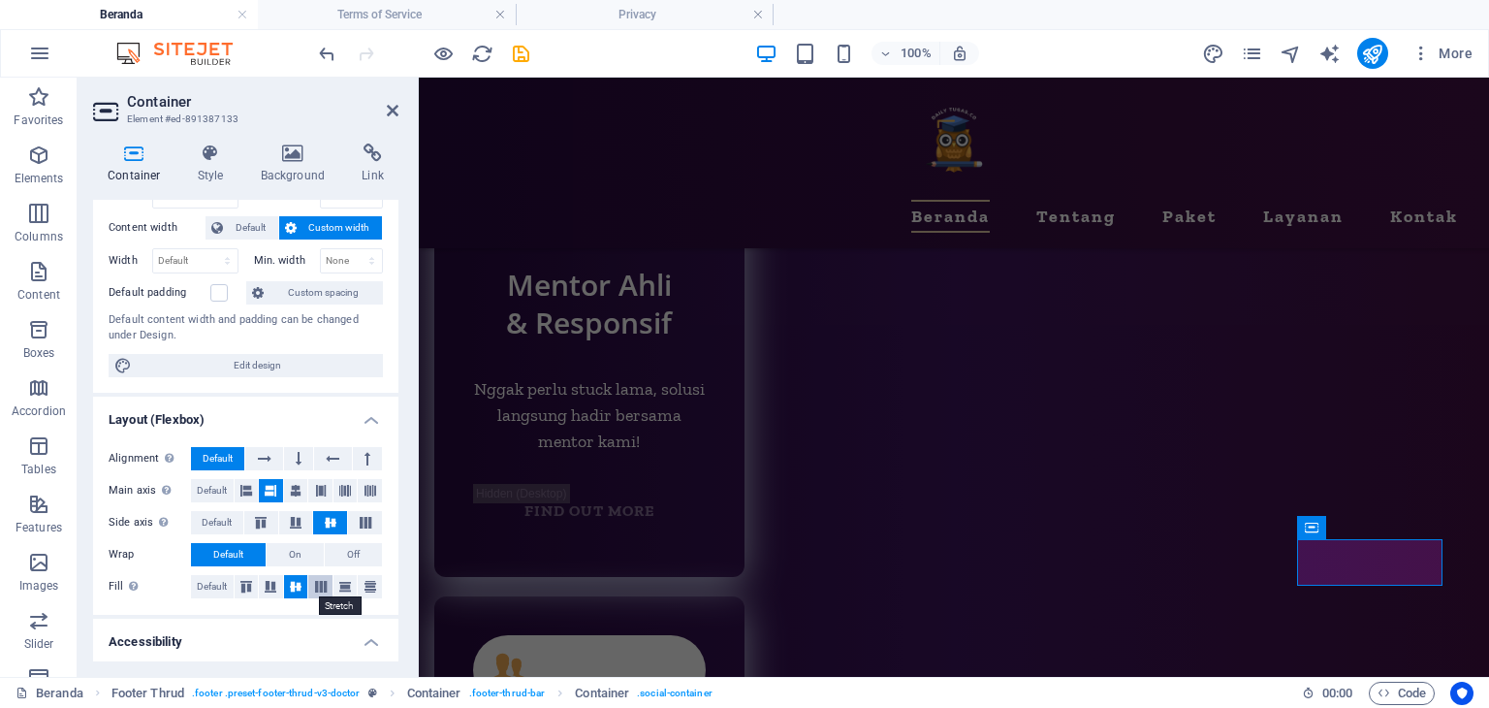
click at [314, 582] on icon at bounding box center [320, 587] width 23 height 12
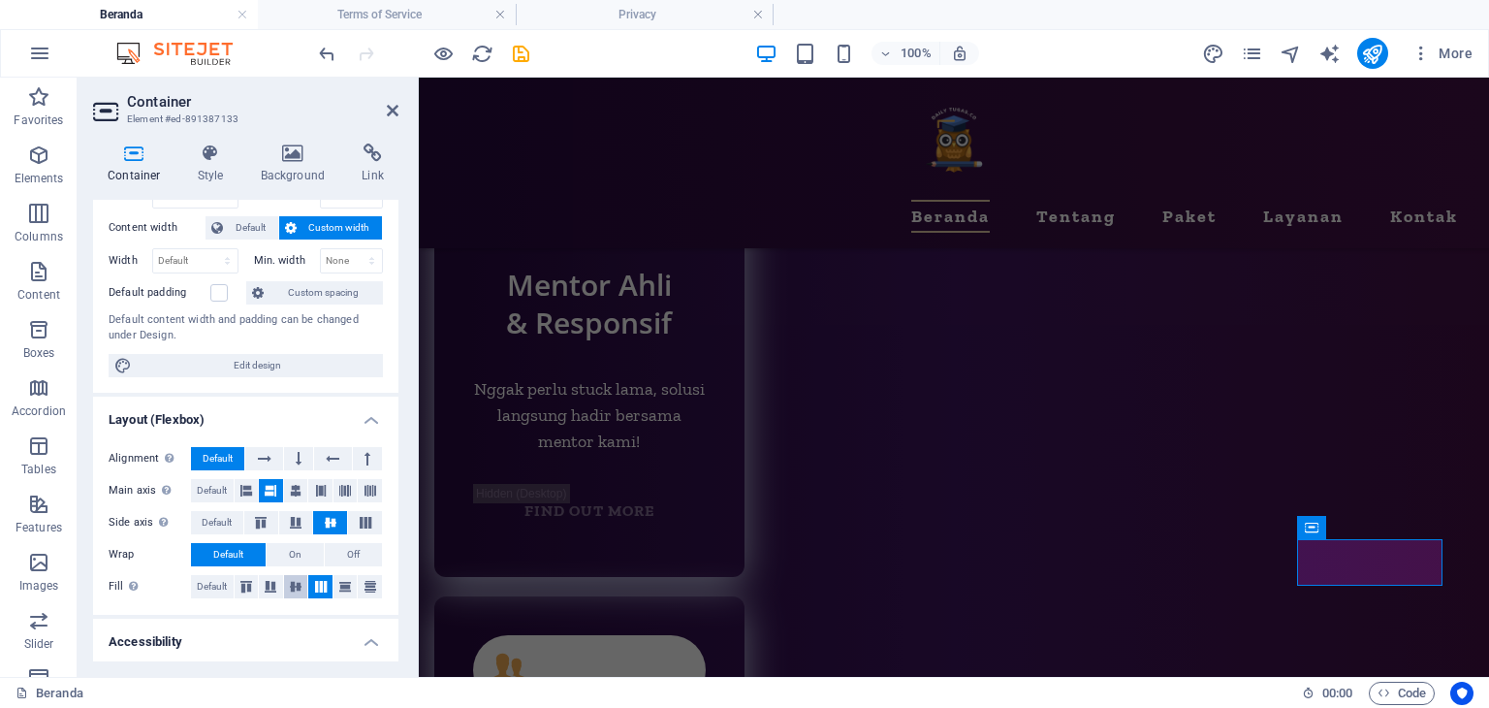
click at [295, 581] on icon at bounding box center [295, 587] width 23 height 12
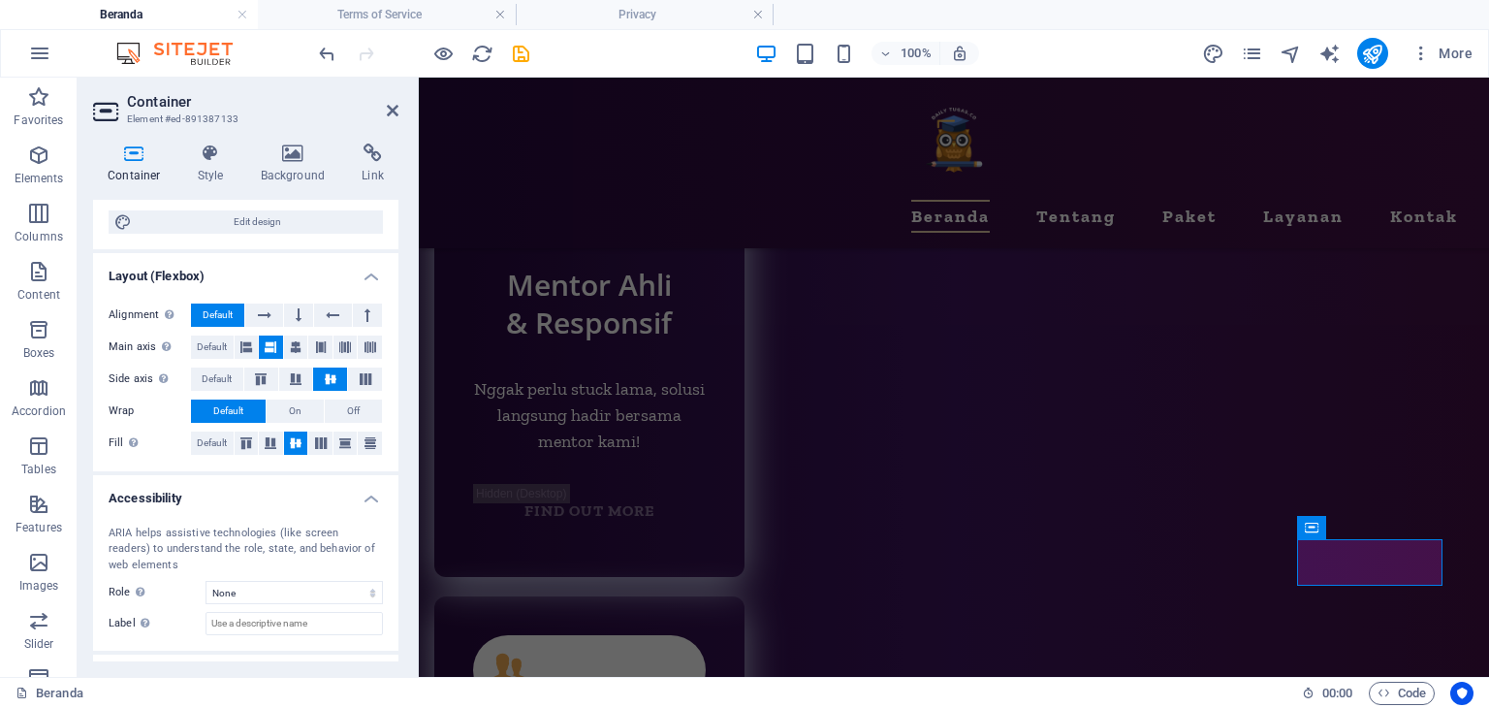
scroll to position [0, 0]
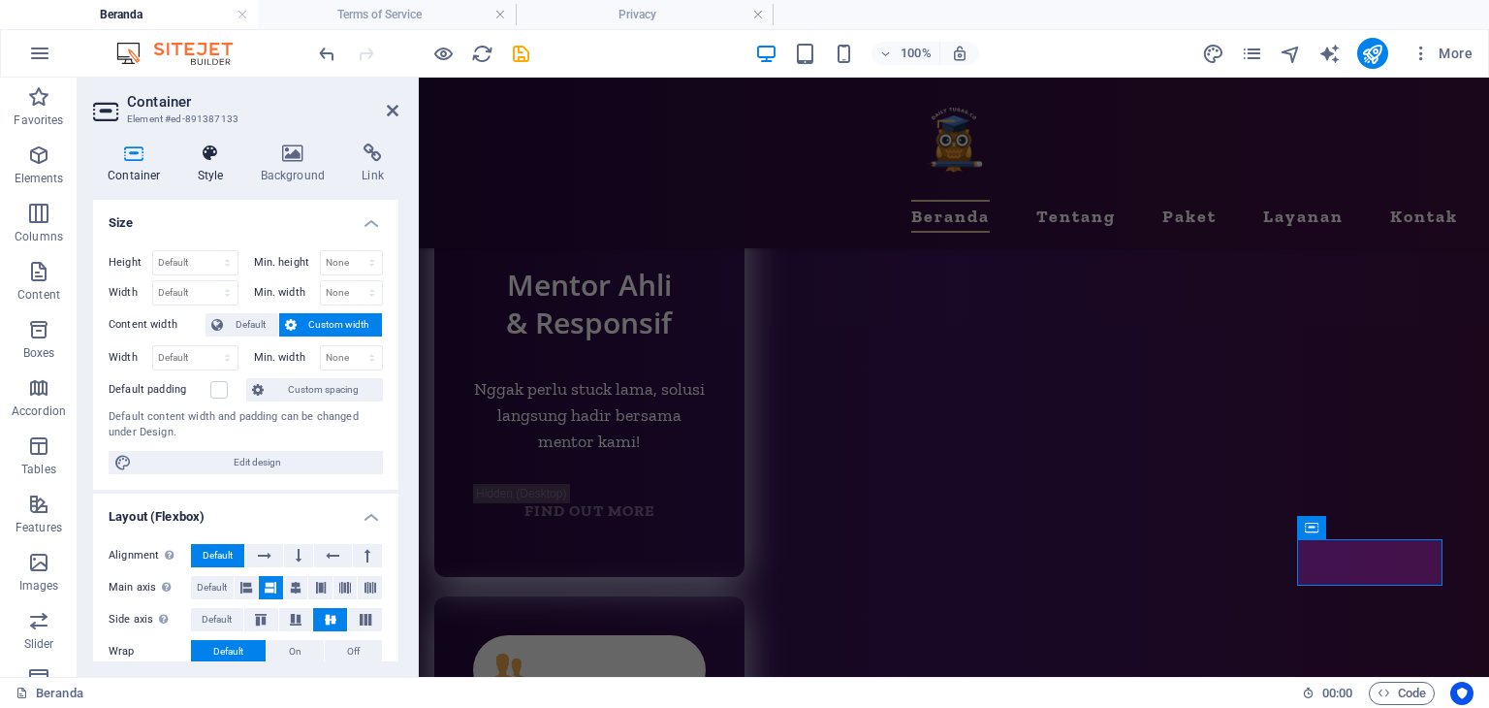
click at [212, 159] on icon at bounding box center [210, 153] width 55 height 19
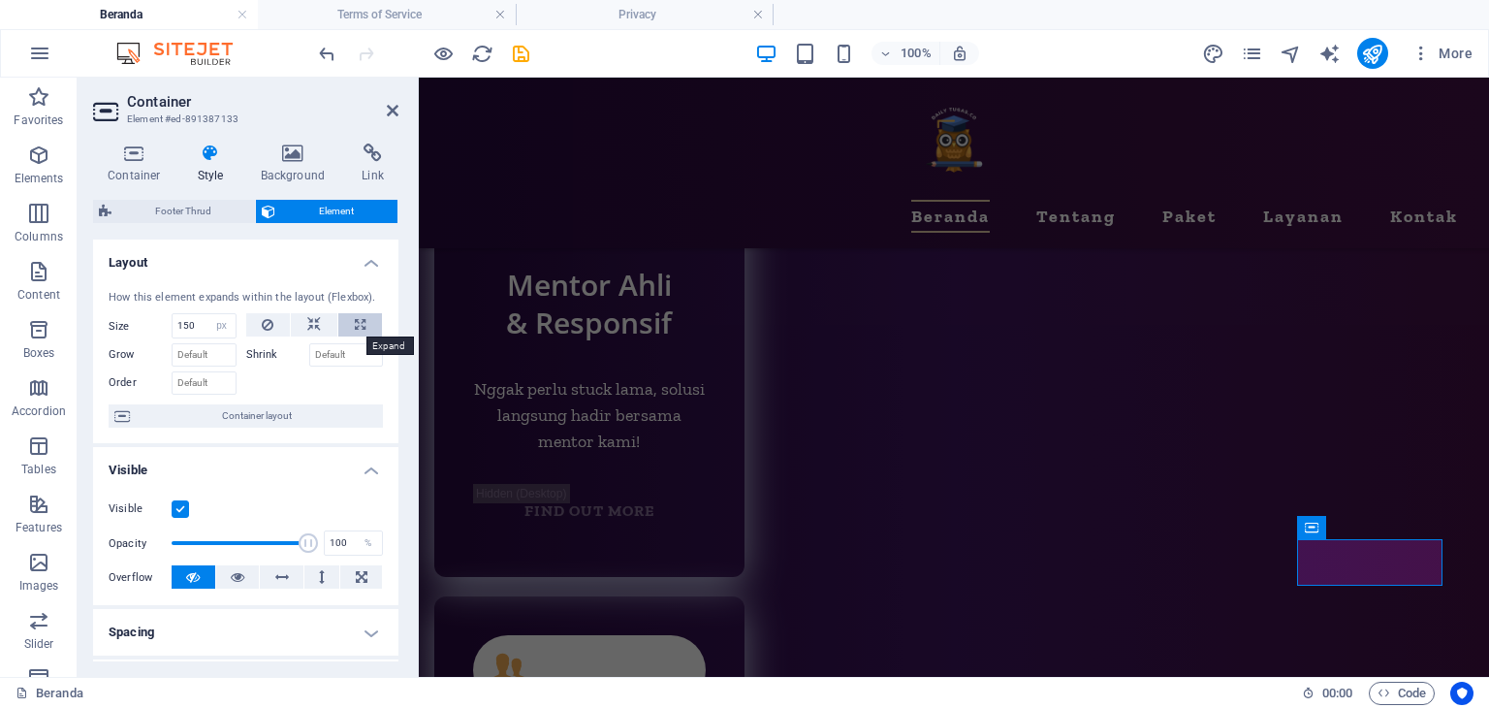
click at [361, 323] on icon at bounding box center [360, 324] width 11 height 23
type input "100"
select select "%"
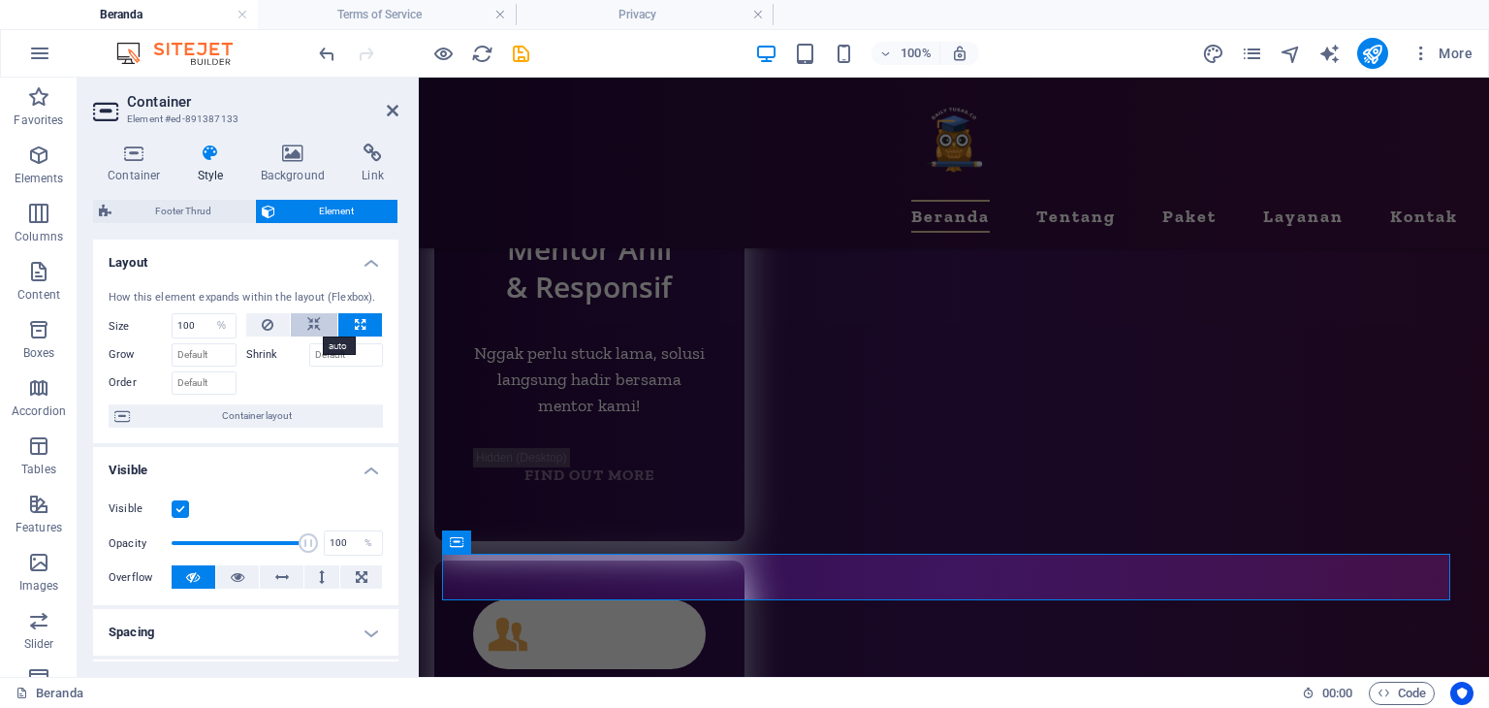
click at [317, 318] on icon at bounding box center [314, 324] width 14 height 23
select select "DISABLED_OPTION_VALUE"
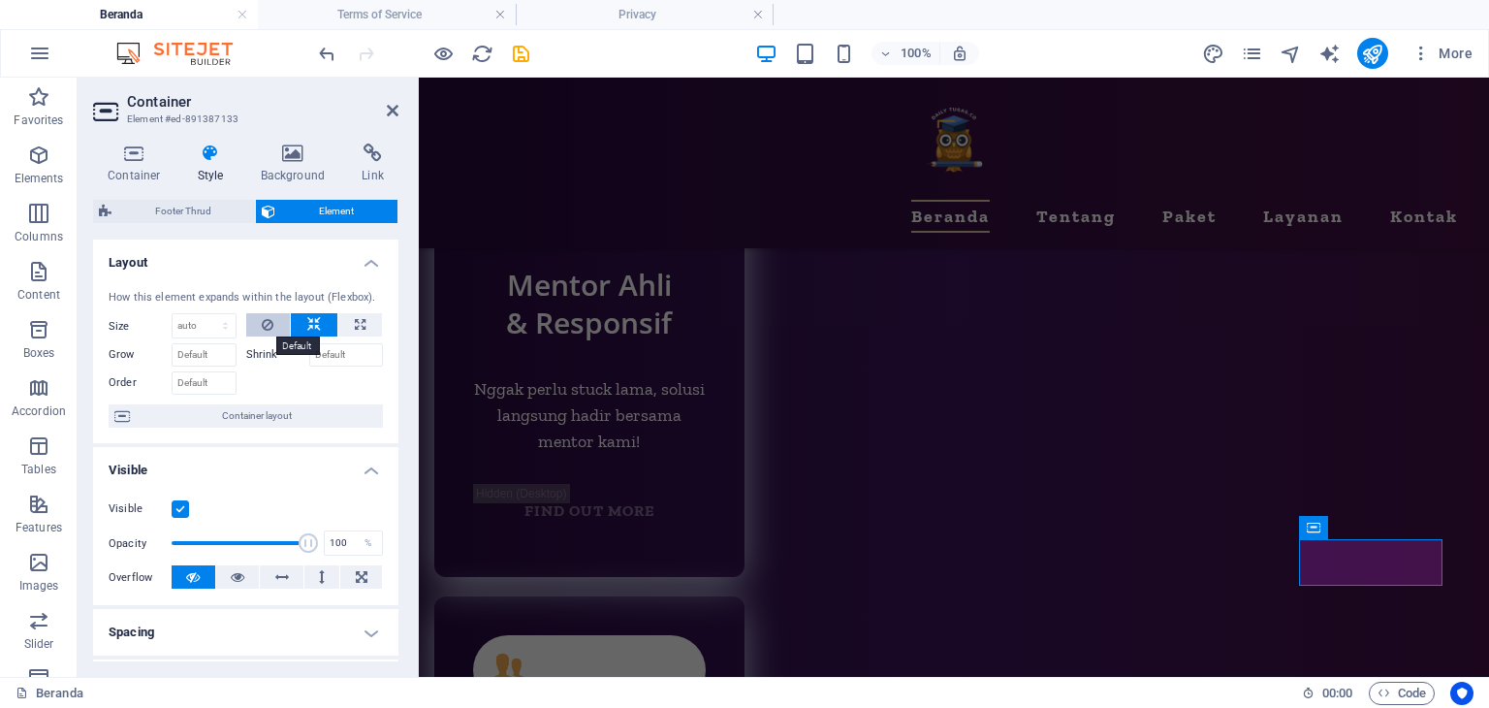
click at [262, 317] on icon at bounding box center [268, 324] width 12 height 23
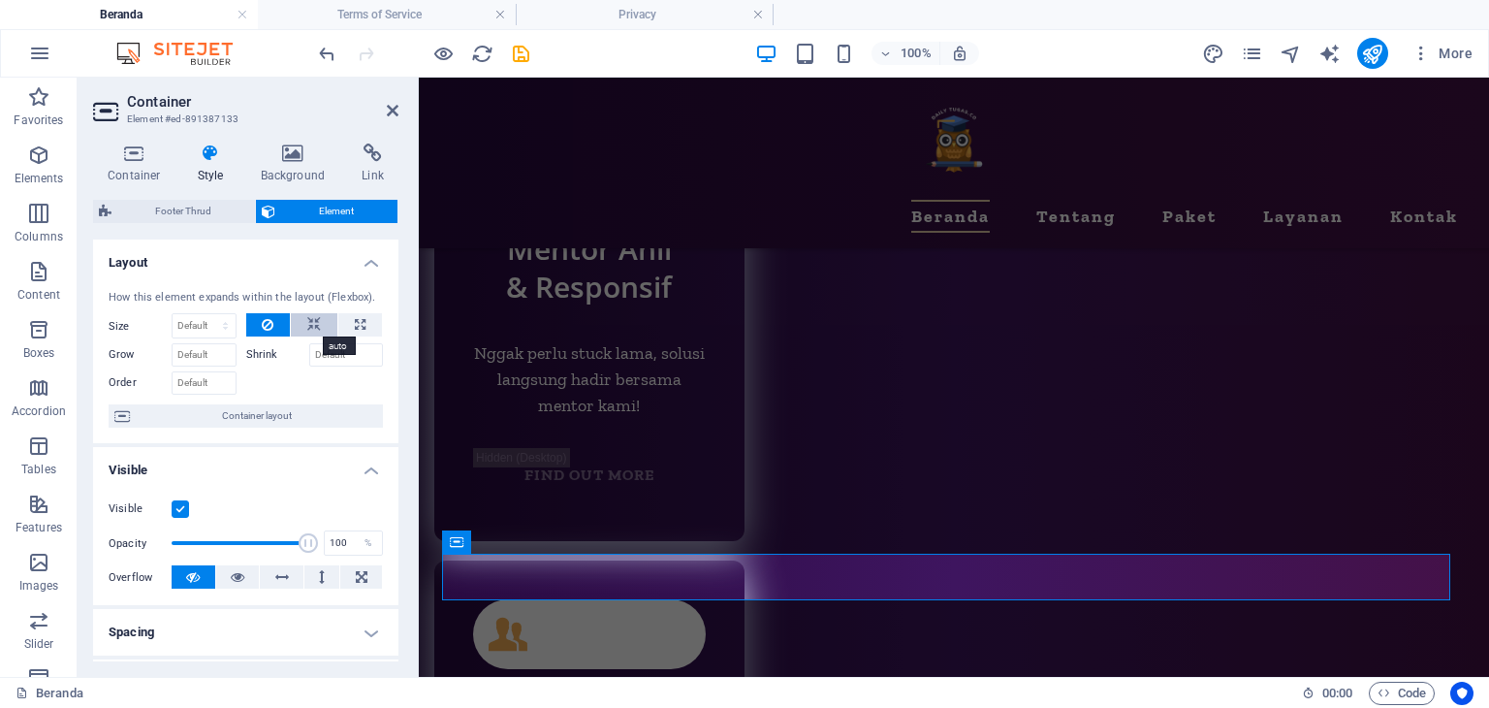
click at [322, 320] on button at bounding box center [314, 324] width 47 height 23
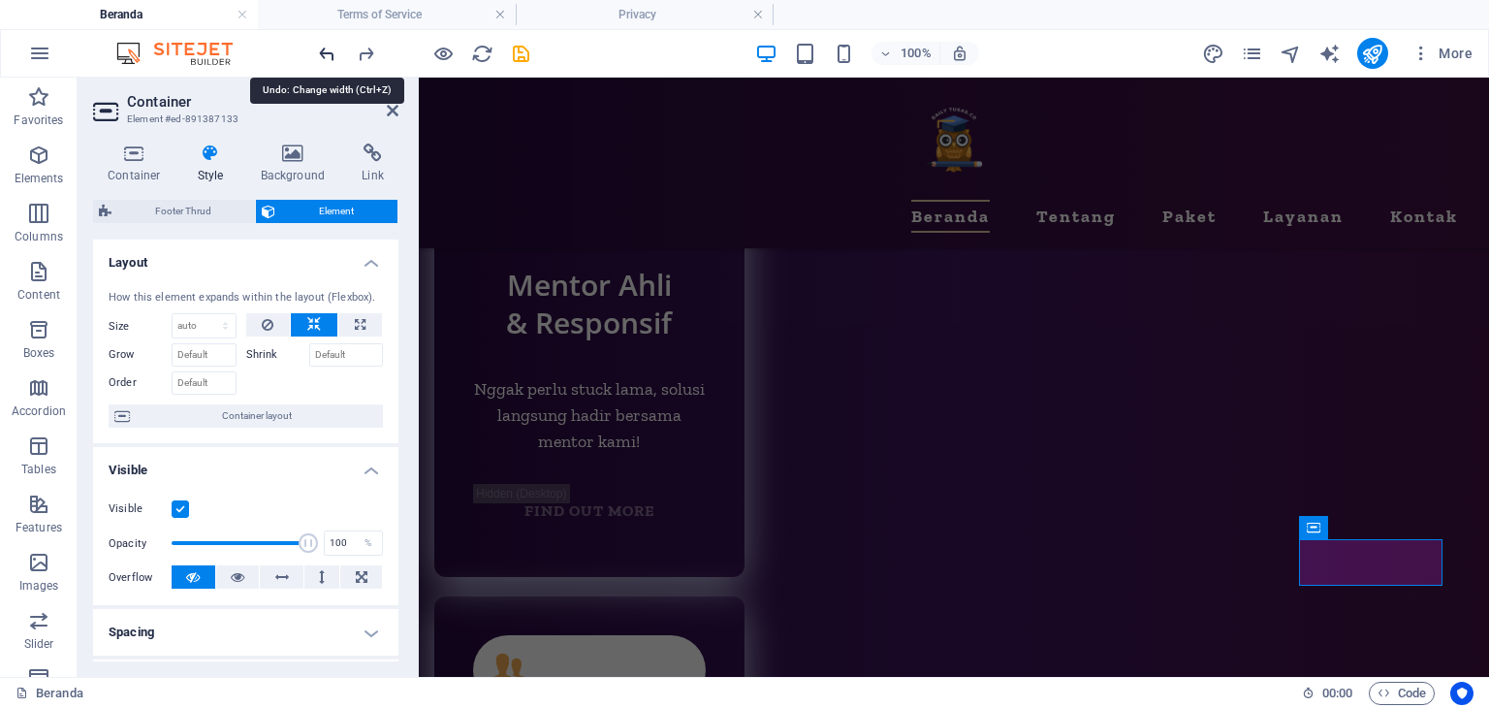
type input "100"
select select "%"
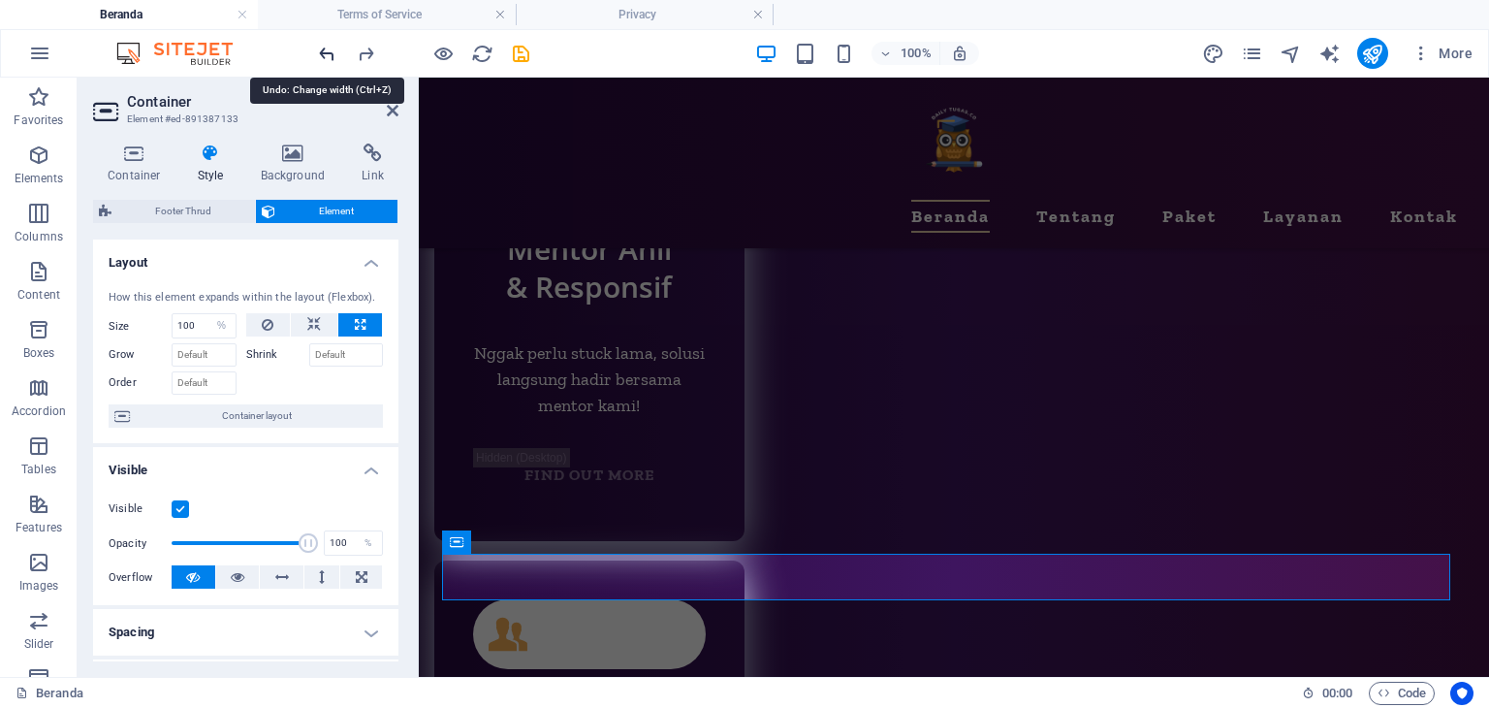
type input "150"
select select "px"
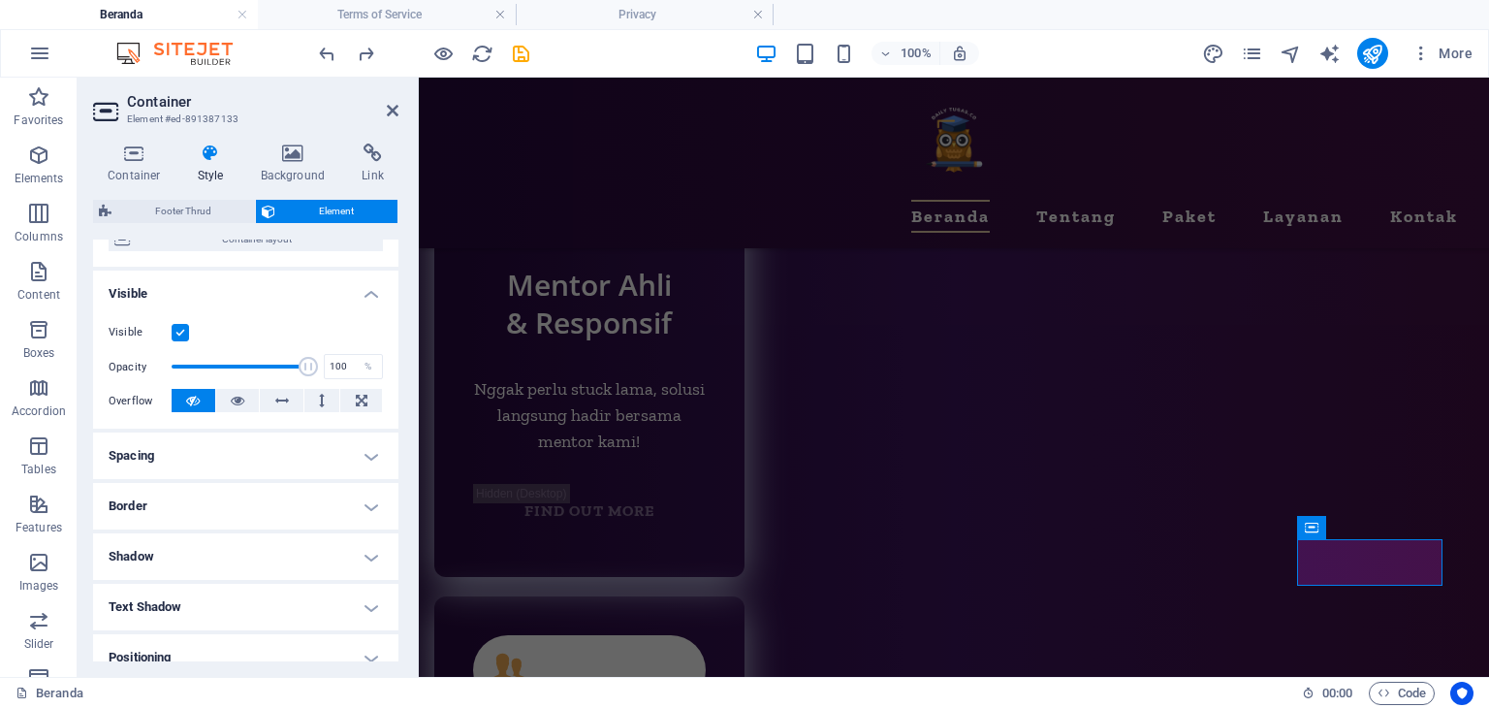
scroll to position [0, 0]
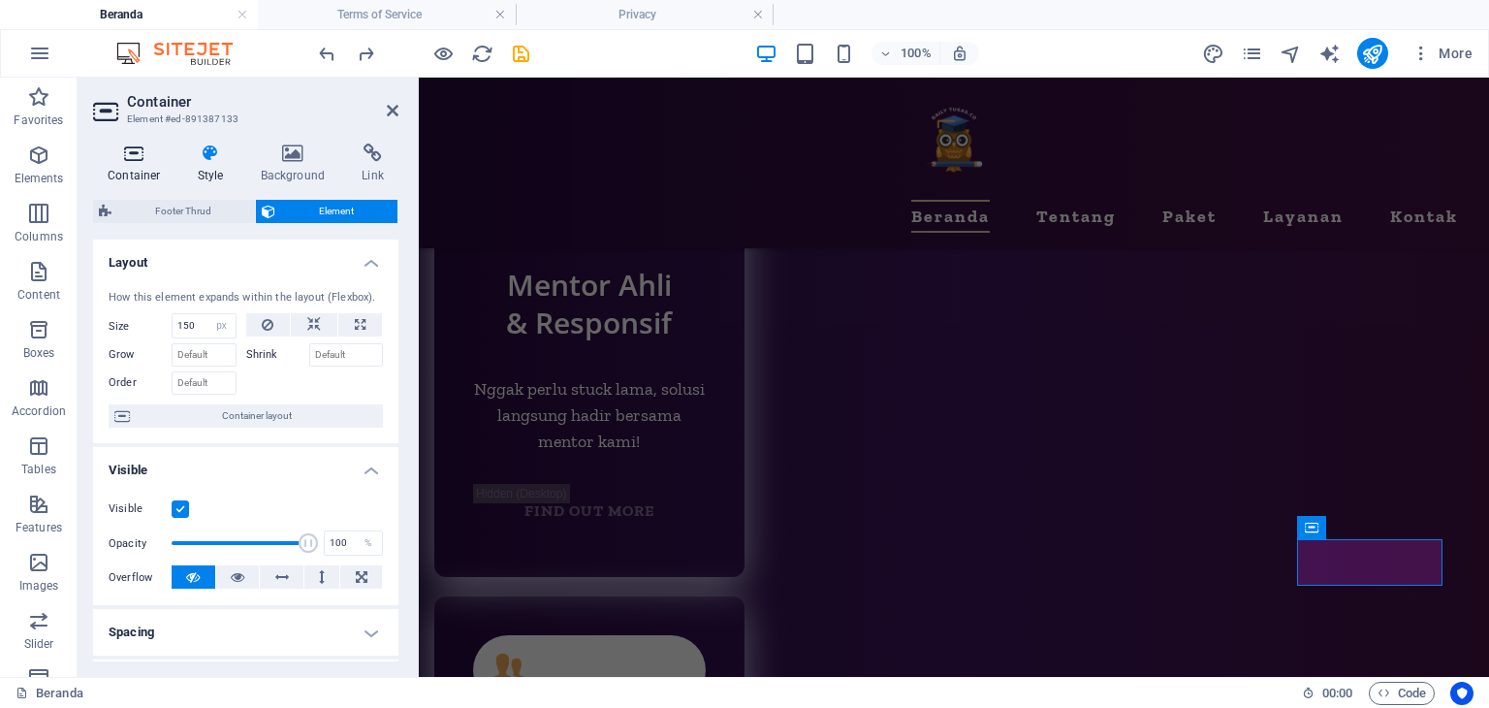
click at [128, 154] on icon at bounding box center [134, 153] width 82 height 19
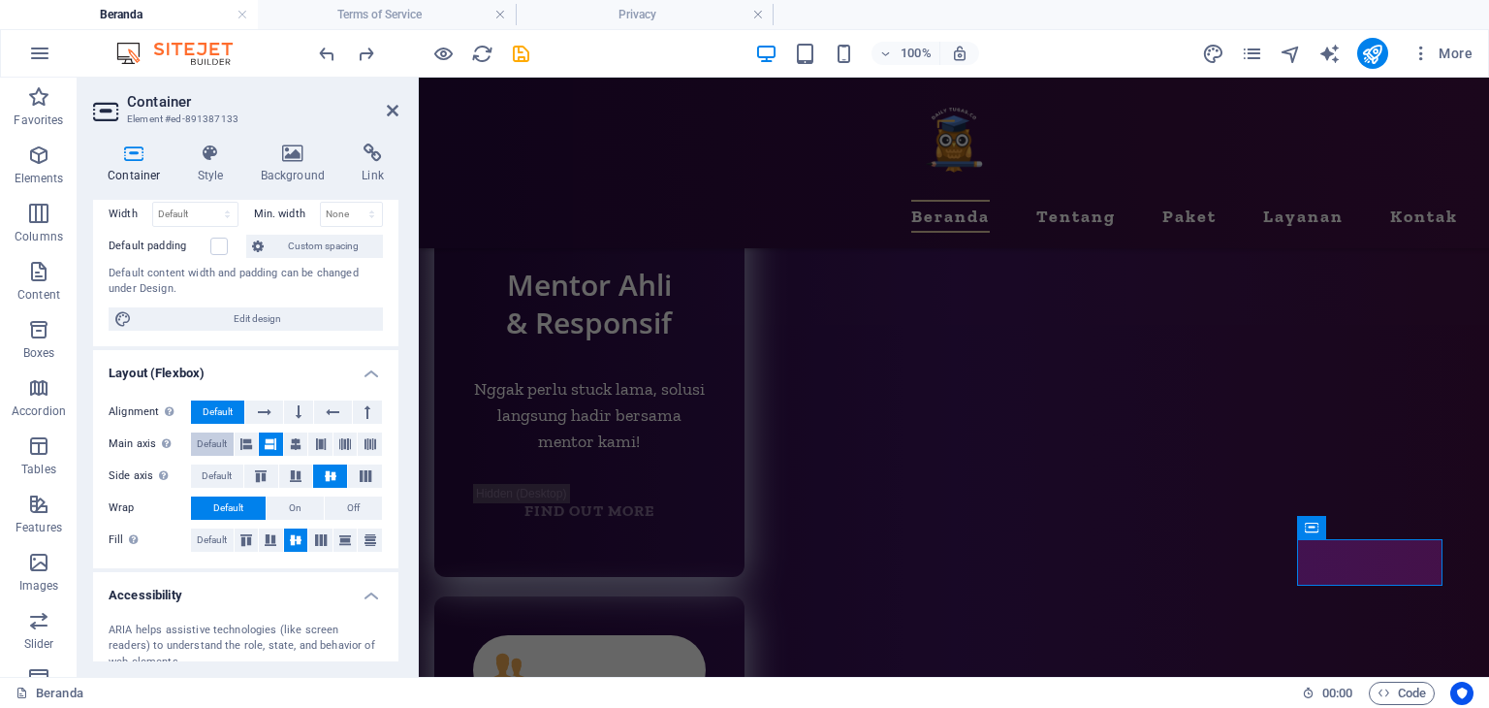
scroll to position [194, 0]
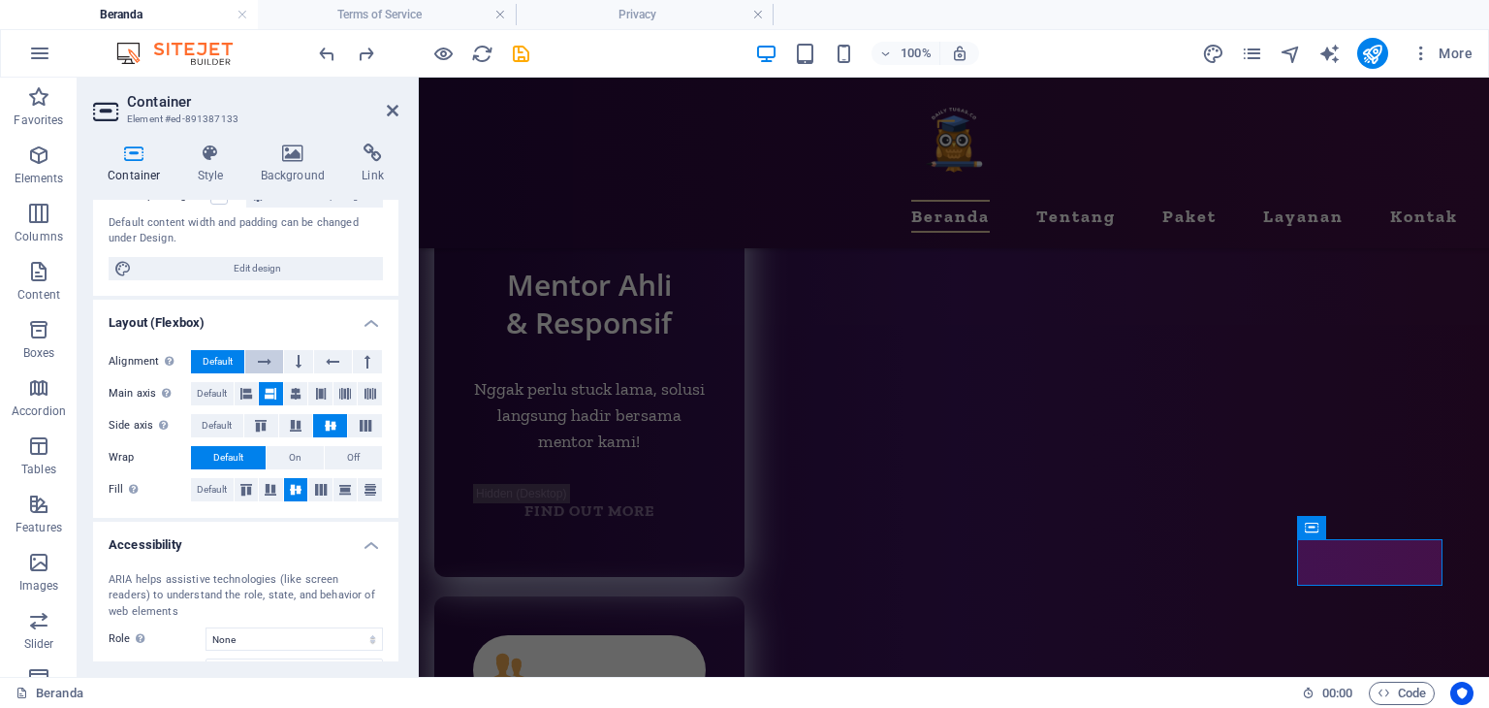
click at [269, 359] on icon at bounding box center [265, 361] width 14 height 23
click at [296, 356] on icon at bounding box center [299, 361] width 6 height 23
click at [322, 358] on button at bounding box center [332, 361] width 37 height 23
click at [365, 362] on icon at bounding box center [368, 361] width 6 height 23
click at [296, 354] on icon at bounding box center [299, 361] width 6 height 23
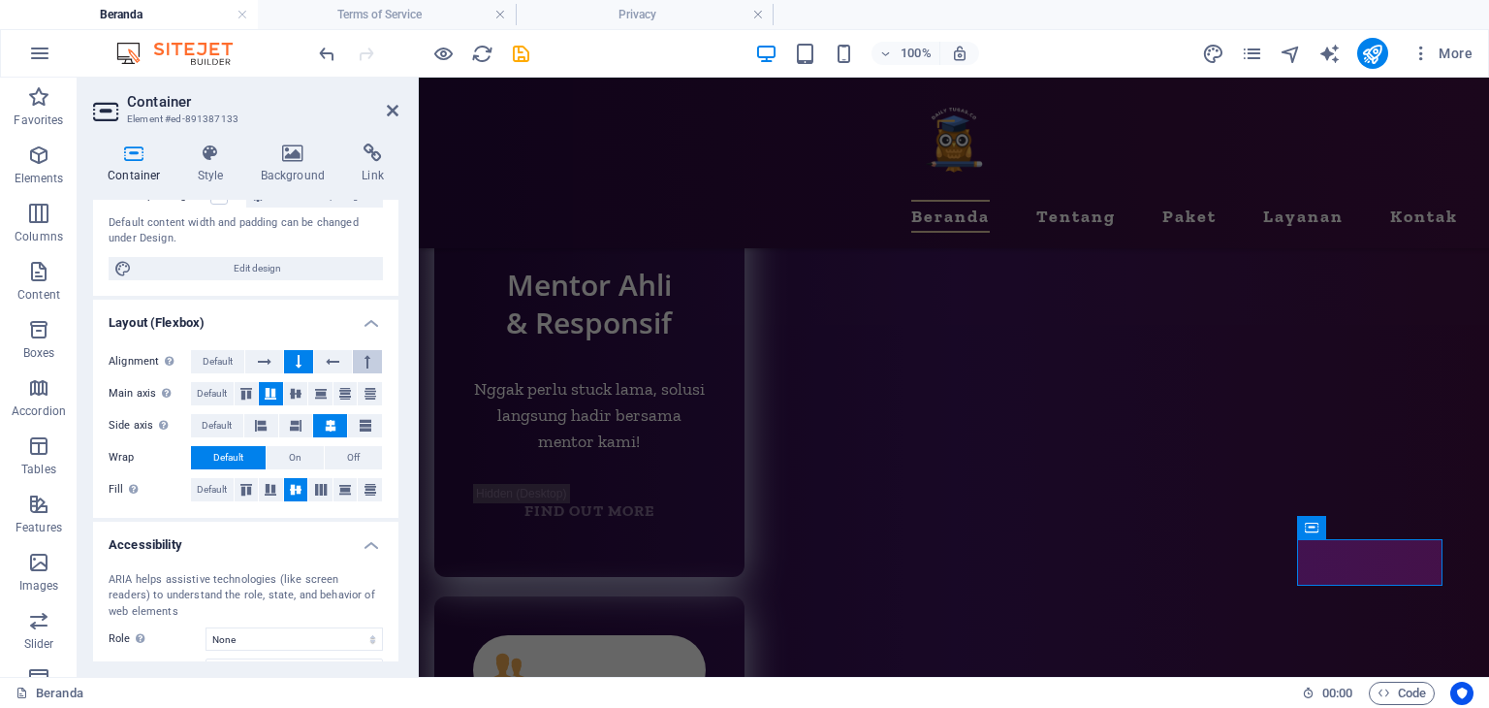
click at [372, 350] on button at bounding box center [367, 361] width 29 height 23
click at [268, 364] on icon at bounding box center [265, 361] width 14 height 23
click at [301, 362] on button at bounding box center [298, 361] width 29 height 23
click at [294, 391] on icon at bounding box center [295, 394] width 23 height 12
click at [314, 391] on icon at bounding box center [320, 394] width 23 height 12
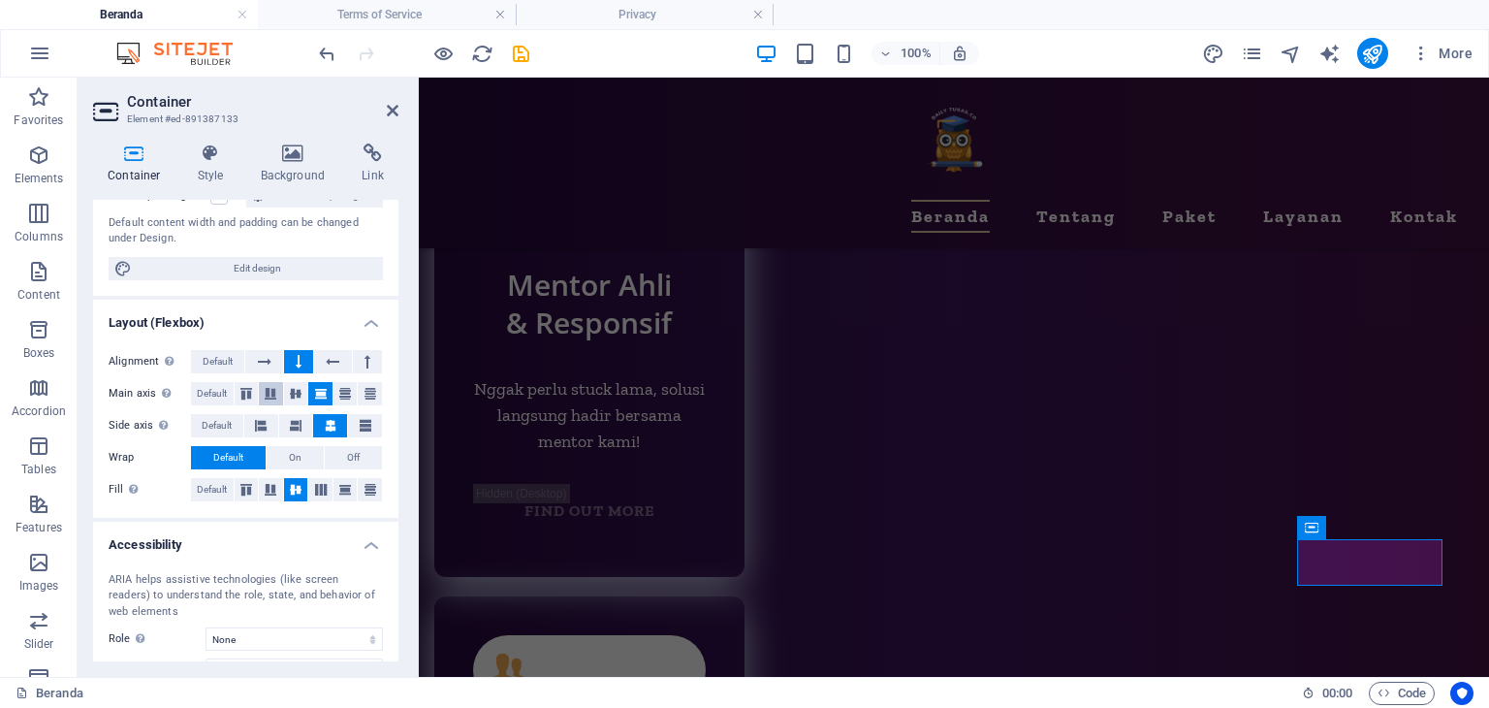
click at [279, 389] on icon at bounding box center [270, 394] width 23 height 12
click at [252, 392] on icon at bounding box center [246, 394] width 23 height 12
click at [271, 394] on icon at bounding box center [270, 394] width 23 height 12
click at [296, 428] on icon at bounding box center [296, 425] width 12 height 23
click at [368, 418] on button at bounding box center [365, 425] width 34 height 23
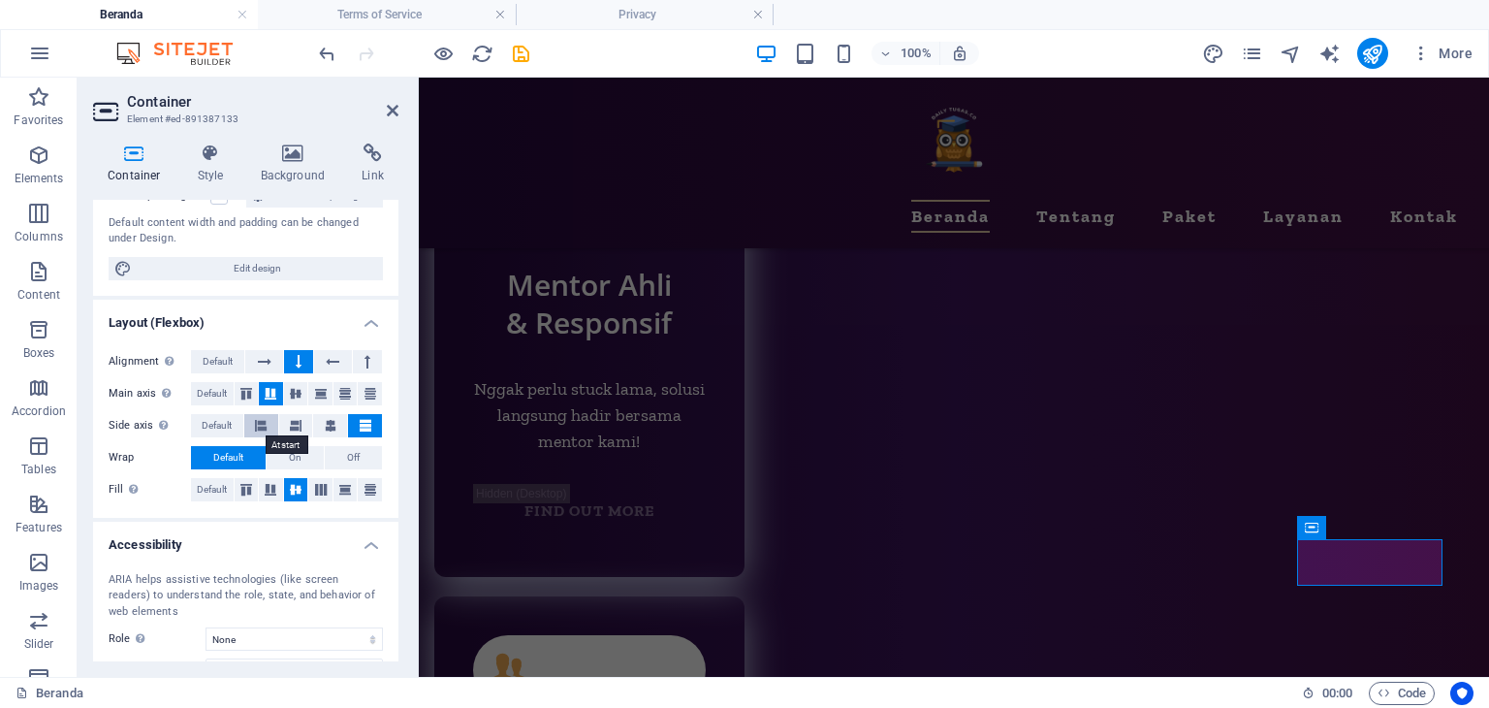
click at [265, 423] on icon at bounding box center [261, 425] width 12 height 23
click at [297, 426] on icon at bounding box center [296, 425] width 12 height 23
click at [333, 420] on icon at bounding box center [331, 425] width 12 height 23
click at [290, 446] on span "On" at bounding box center [295, 457] width 13 height 23
click at [233, 453] on span "Default" at bounding box center [228, 457] width 30 height 23
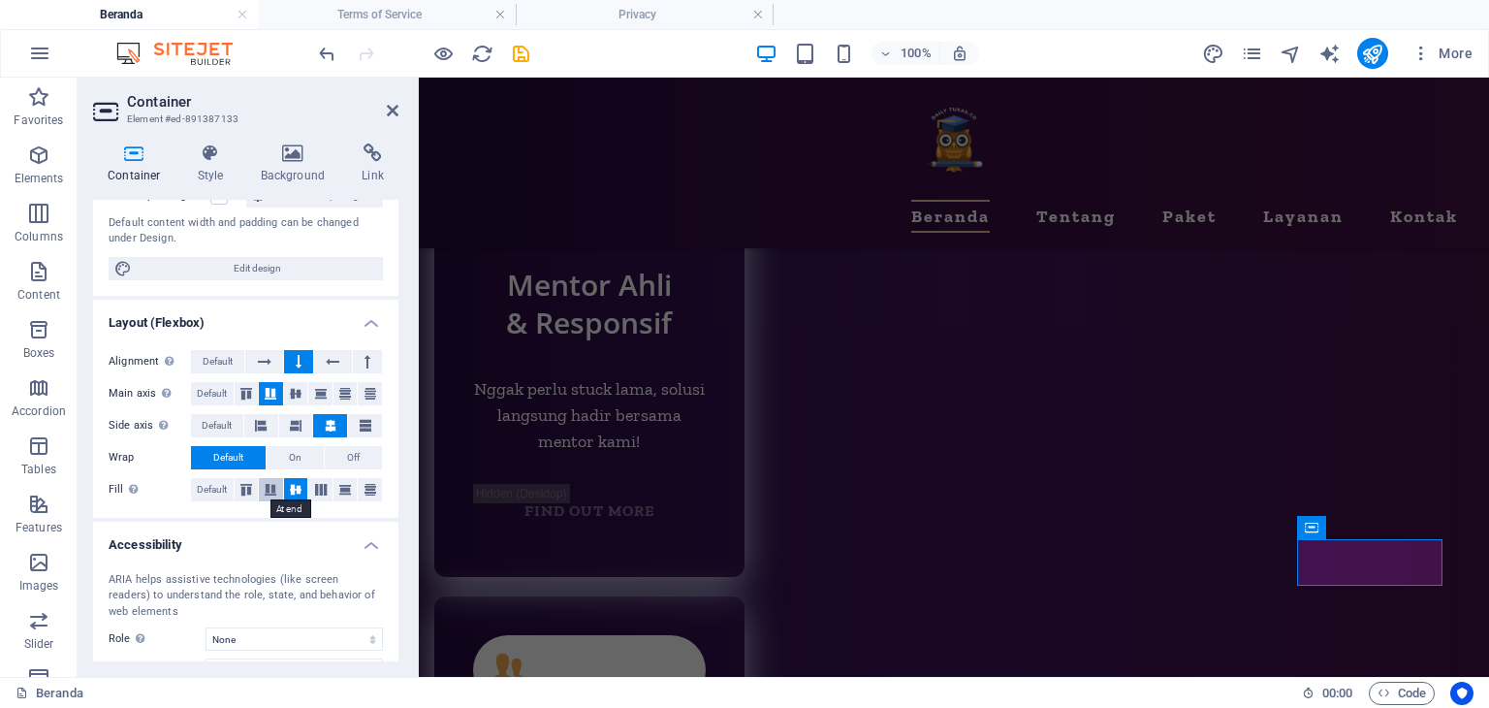
click at [271, 489] on icon at bounding box center [270, 490] width 23 height 12
click at [285, 486] on icon at bounding box center [295, 490] width 23 height 12
click at [271, 486] on icon at bounding box center [270, 490] width 23 height 12
click at [253, 485] on icon at bounding box center [246, 490] width 23 height 12
click at [323, 484] on icon at bounding box center [320, 490] width 23 height 12
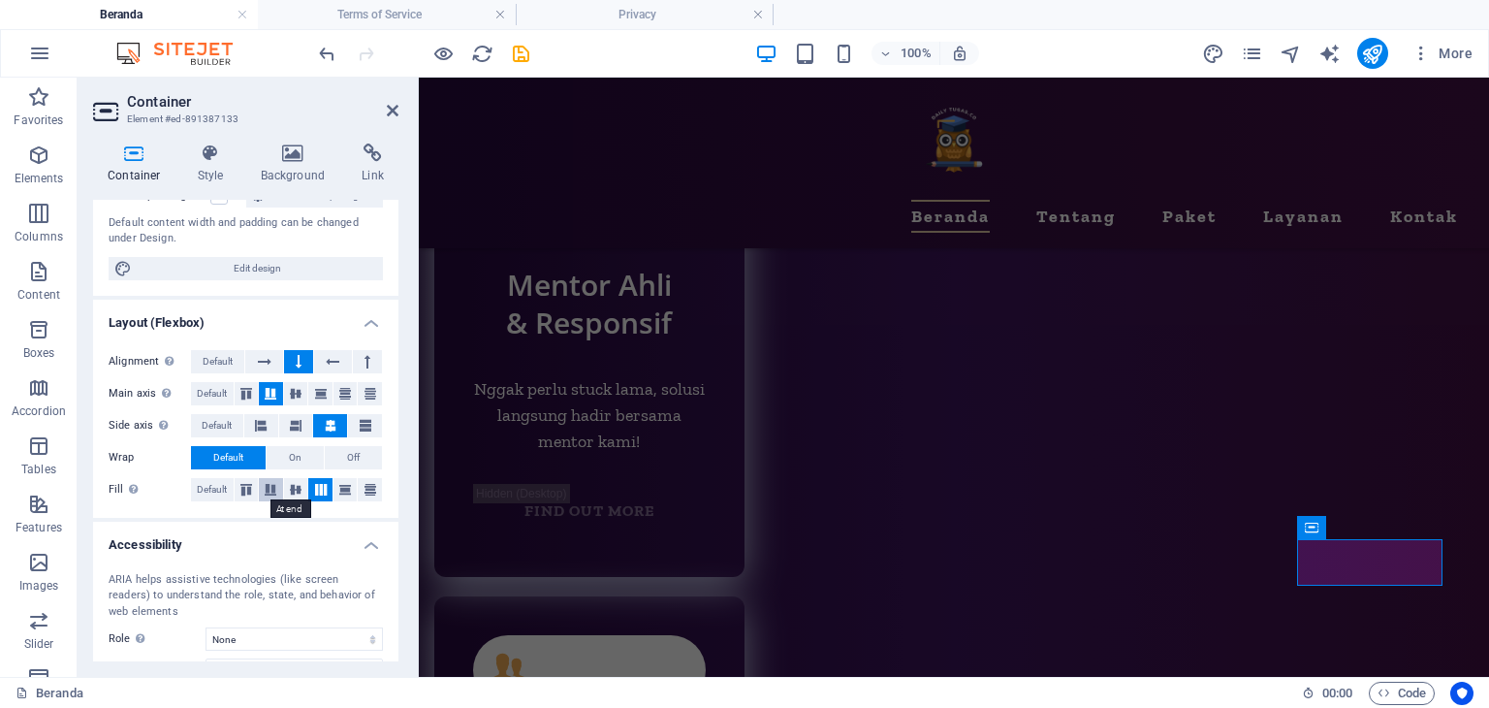
click at [276, 486] on icon at bounding box center [270, 490] width 23 height 12
click at [341, 486] on icon at bounding box center [345, 490] width 23 height 12
click at [368, 486] on icon at bounding box center [370, 490] width 23 height 12
click at [316, 489] on icon at bounding box center [320, 490] width 23 height 12
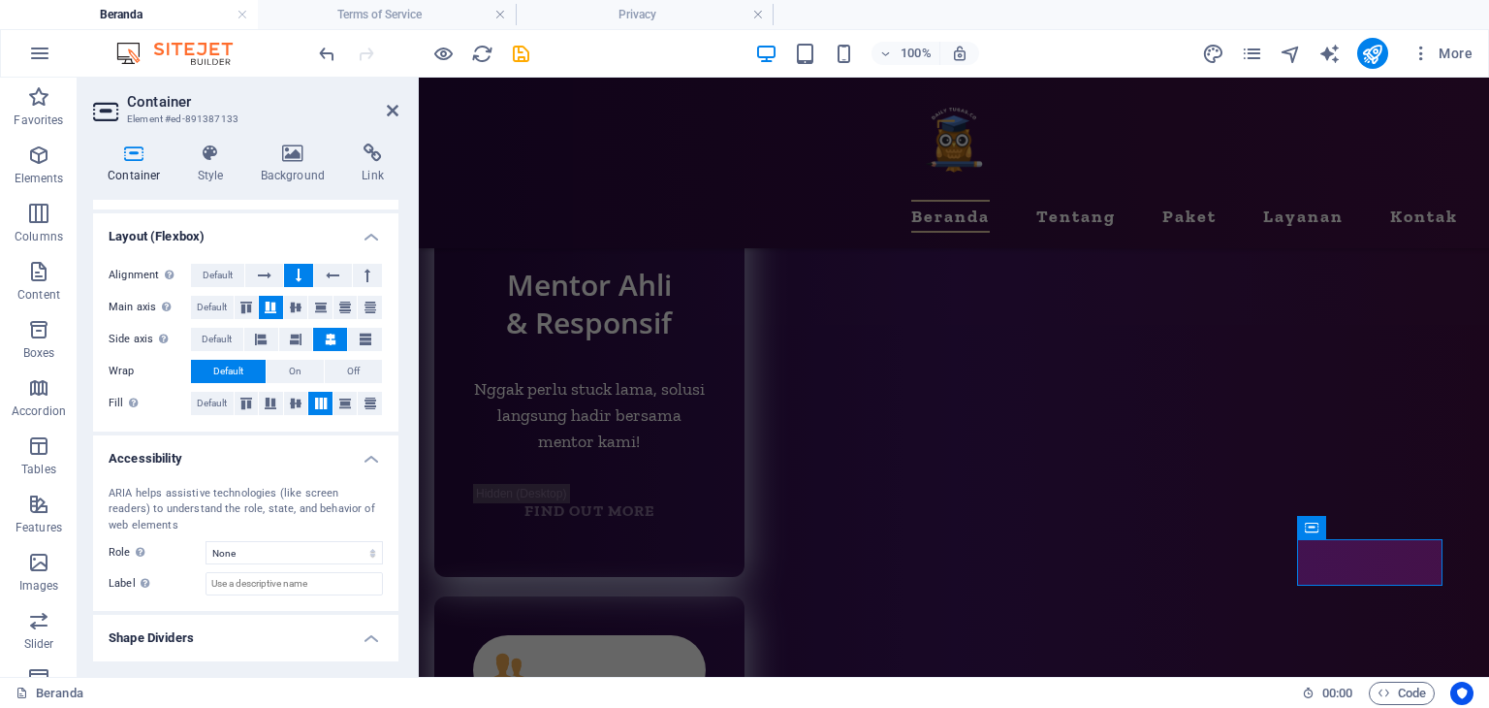
scroll to position [322, 0]
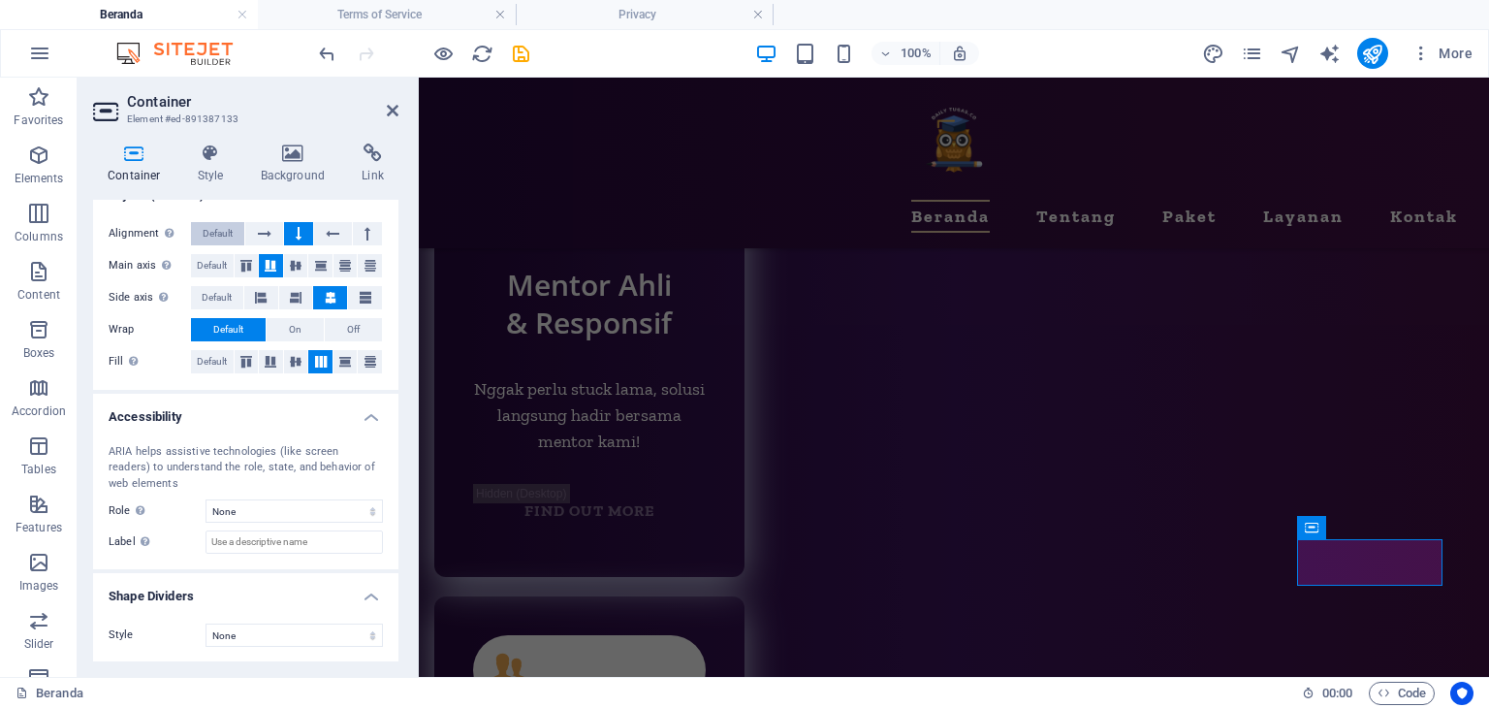
click at [214, 234] on span "Default" at bounding box center [218, 233] width 30 height 23
click at [304, 233] on button at bounding box center [298, 233] width 29 height 23
click at [220, 157] on icon at bounding box center [210, 153] width 55 height 19
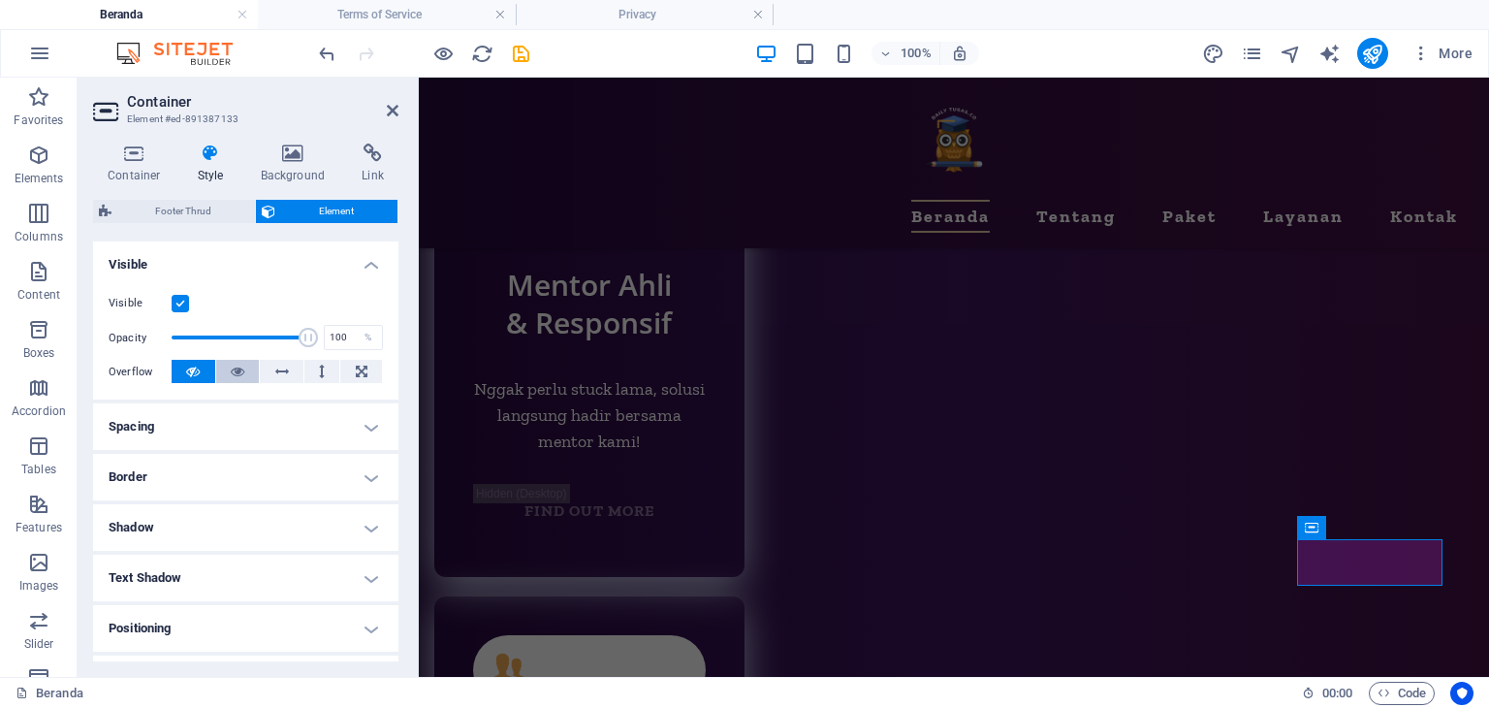
scroll to position [194, 0]
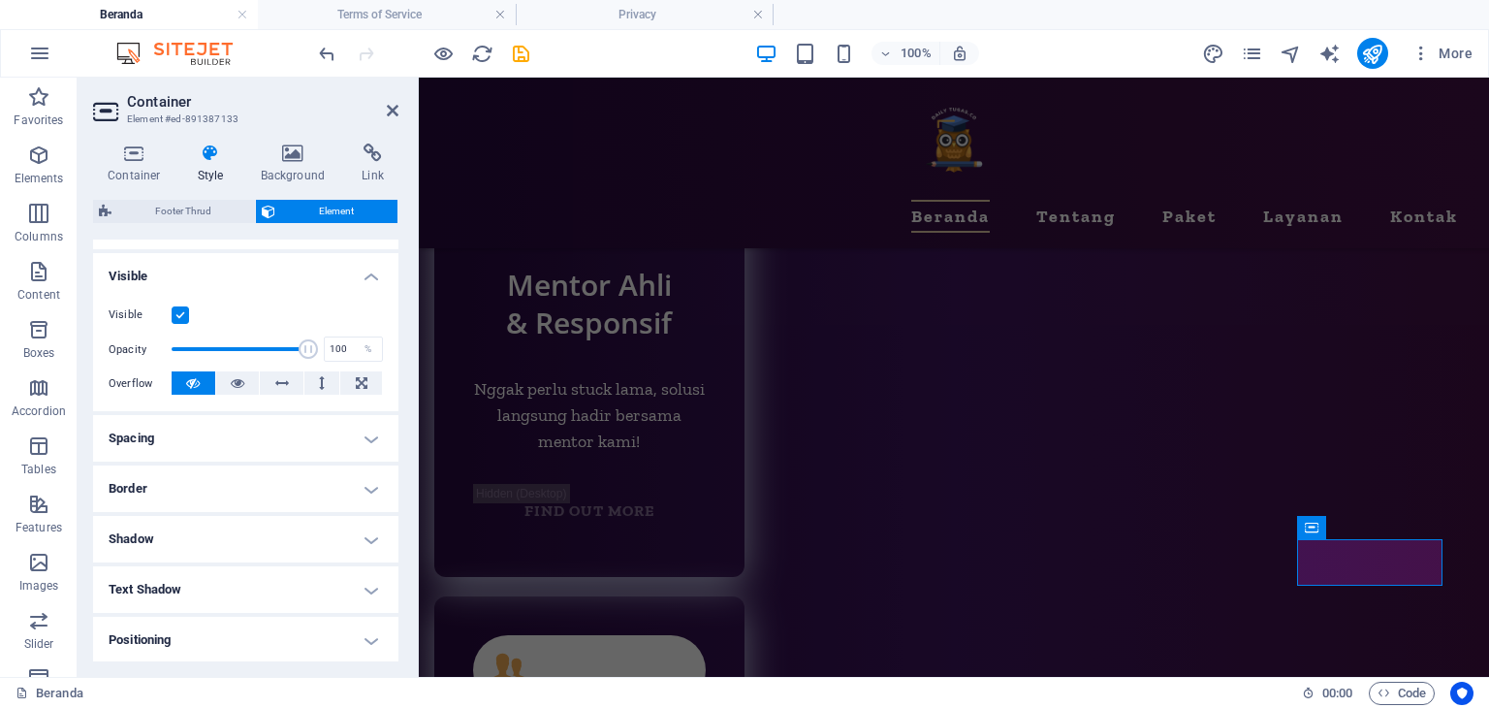
click at [207, 441] on h4 "Spacing" at bounding box center [245, 438] width 305 height 47
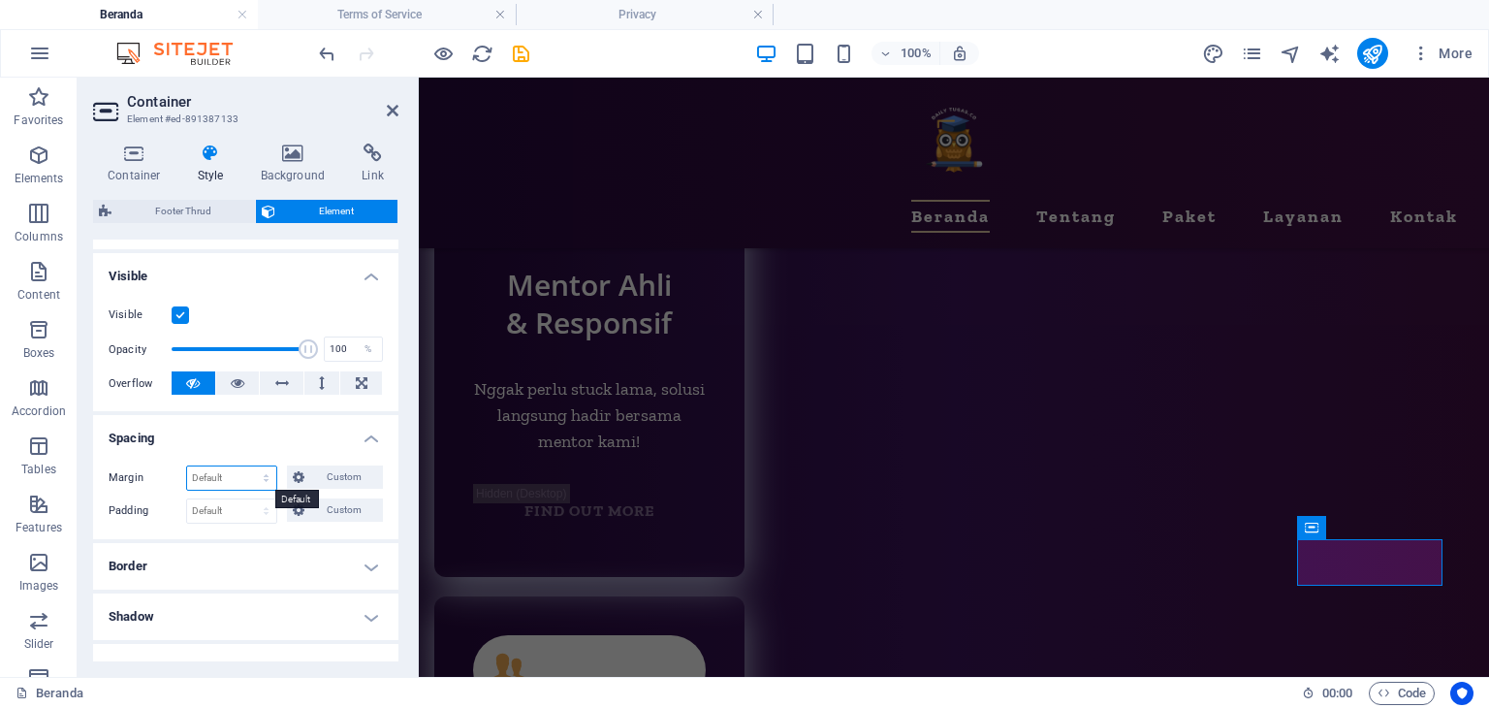
click at [221, 475] on select "Default auto px % rem vw vh Custom" at bounding box center [231, 477] width 89 height 23
select select "px"
click at [247, 466] on select "Default auto px % rem vw vh Custom" at bounding box center [231, 477] width 89 height 23
click at [260, 440] on h4 "Spacing" at bounding box center [245, 432] width 305 height 35
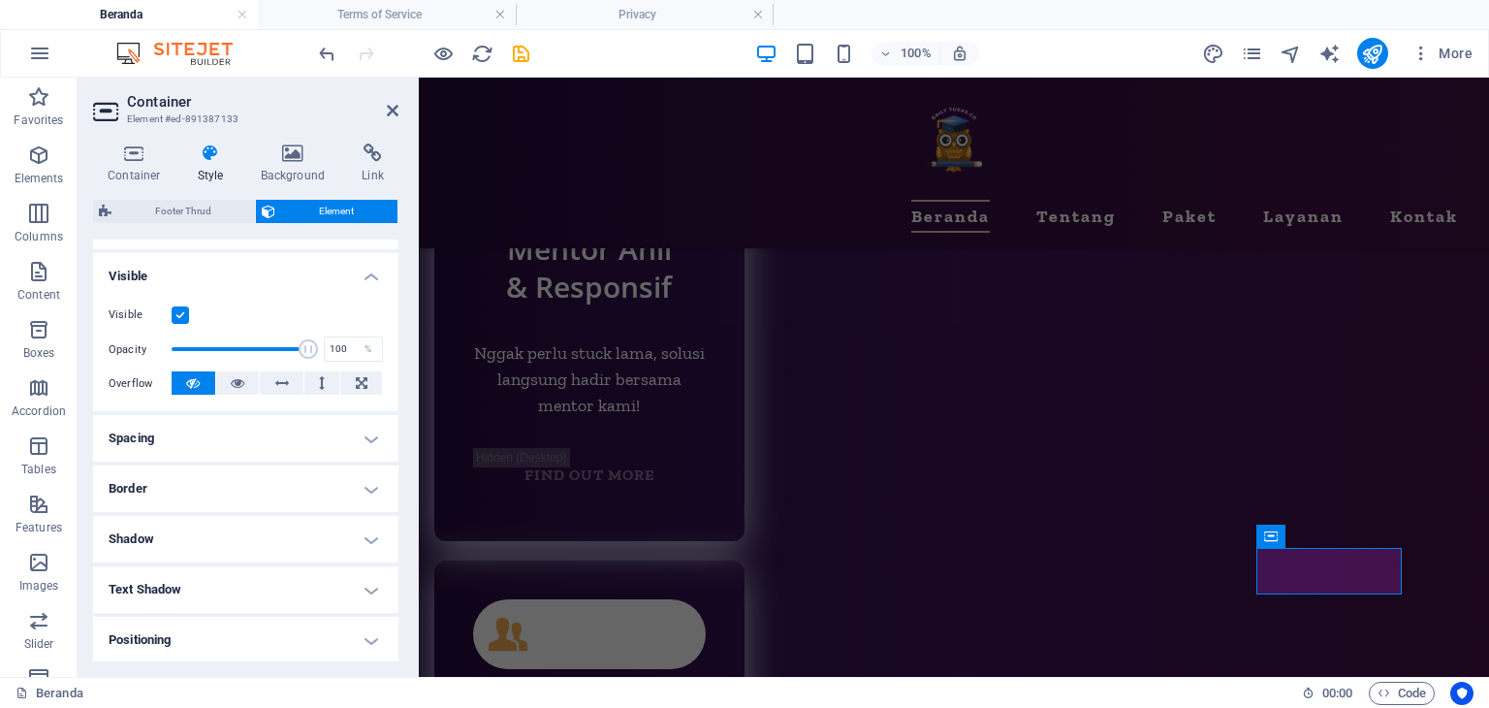
click at [261, 440] on h4 "Spacing" at bounding box center [245, 438] width 305 height 47
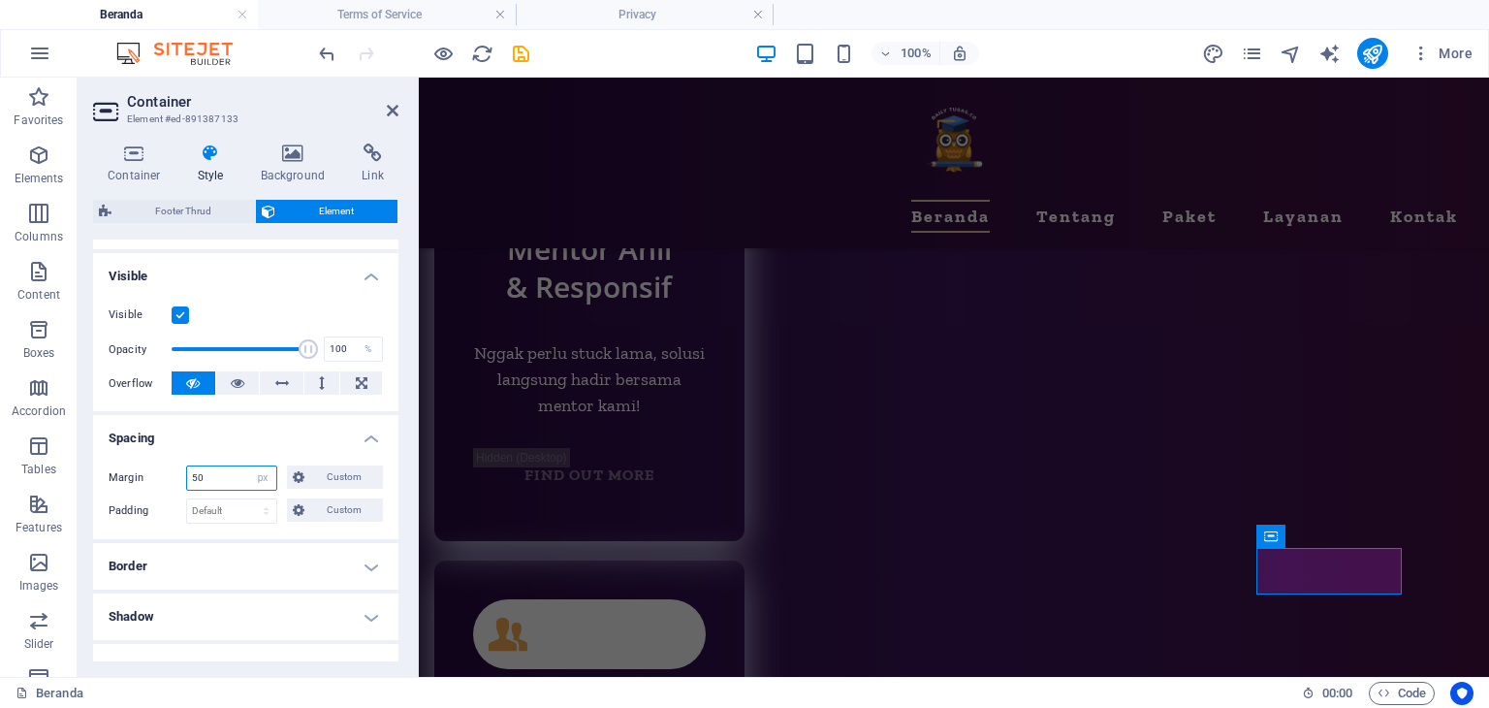
drag, startPoint x: 229, startPoint y: 476, endPoint x: 165, endPoint y: 478, distance: 64.0
click at [165, 478] on div "Margin 50 Default auto px % rem vw vh Custom Custom" at bounding box center [246, 477] width 274 height 25
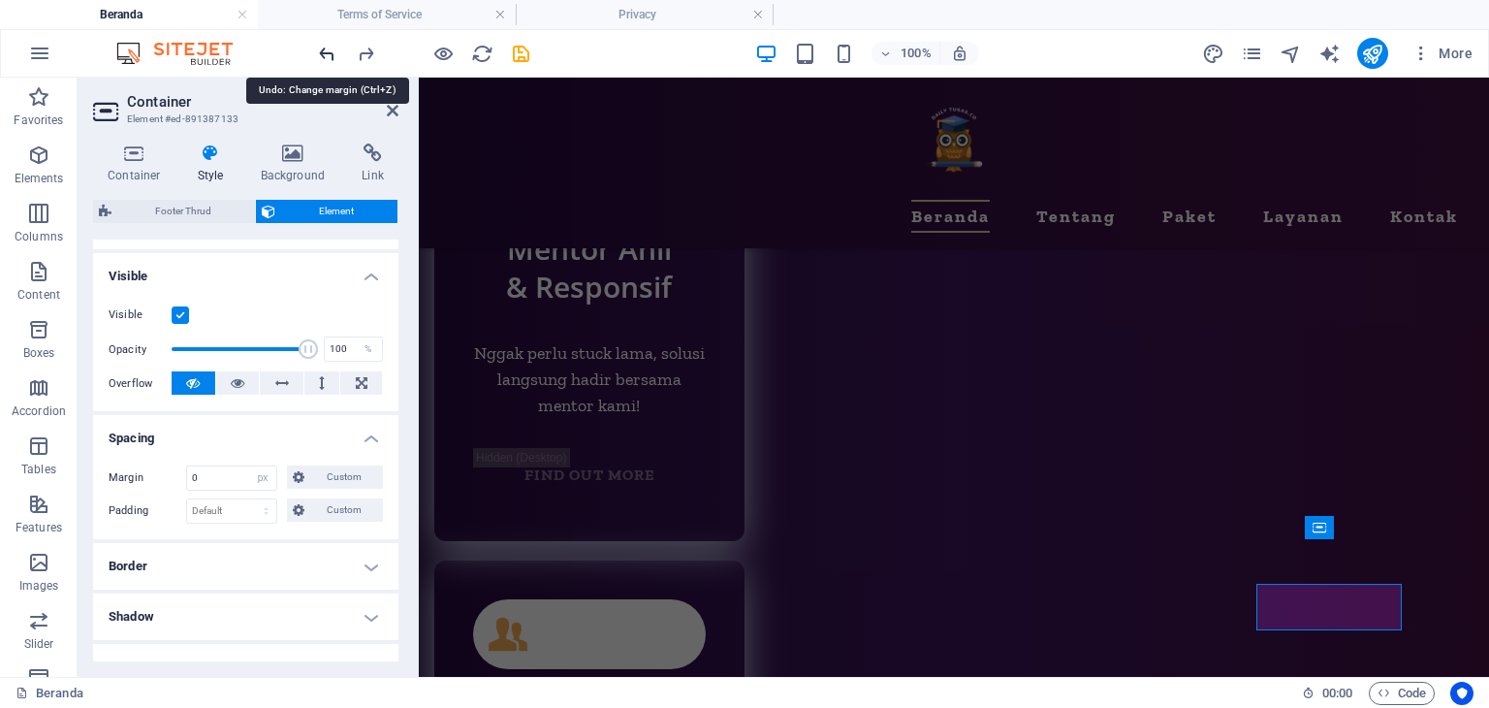
scroll to position [9561, 0]
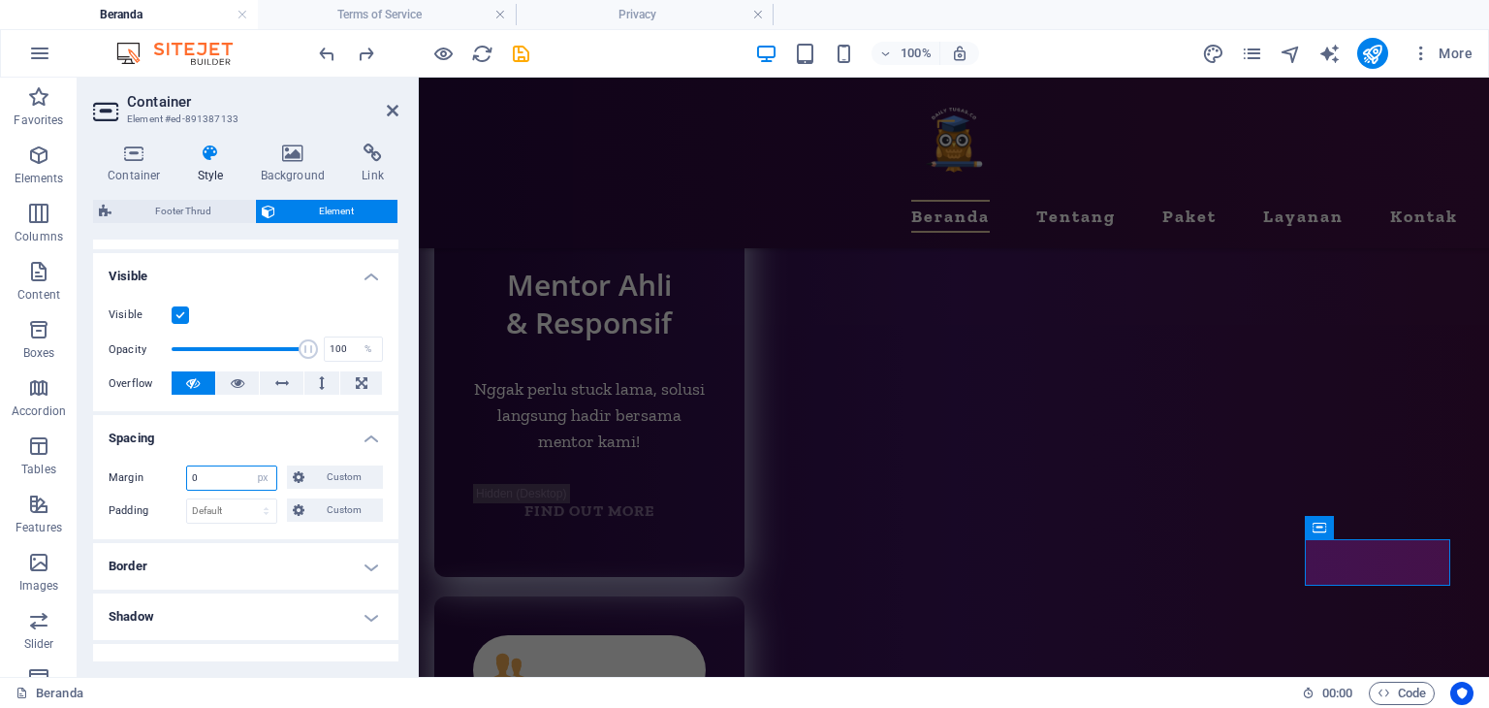
drag, startPoint x: 224, startPoint y: 474, endPoint x: 140, endPoint y: 485, distance: 85.0
click at [143, 485] on div "Margin 0 Default auto px % rem vw vh Custom Custom" at bounding box center [246, 477] width 274 height 25
click at [159, 484] on label "Margin" at bounding box center [148, 477] width 78 height 23
drag, startPoint x: 210, startPoint y: 477, endPoint x: 159, endPoint y: 469, distance: 52.0
click at [159, 469] on div "Margin 50 Default auto px % rem vw vh Custom Custom" at bounding box center [246, 477] width 274 height 25
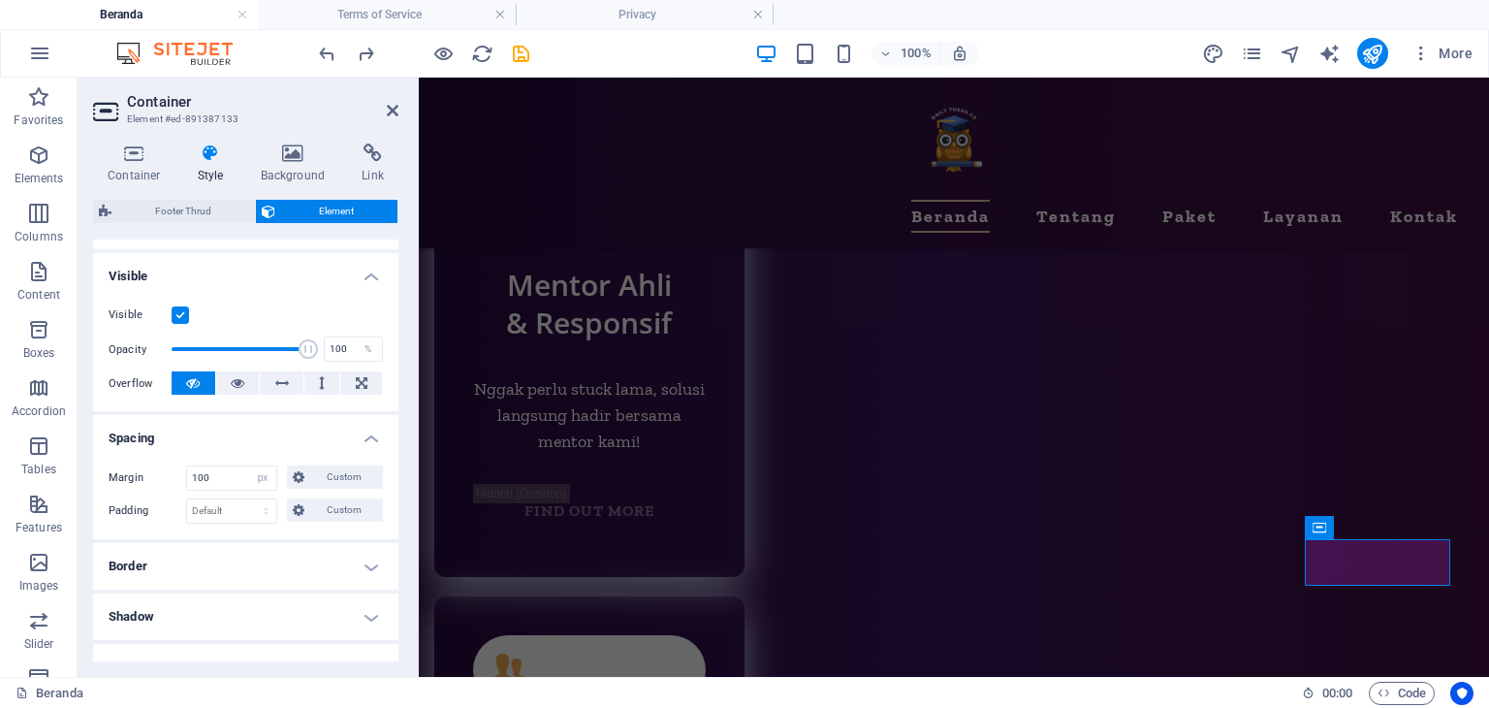
scroll to position [9597, 0]
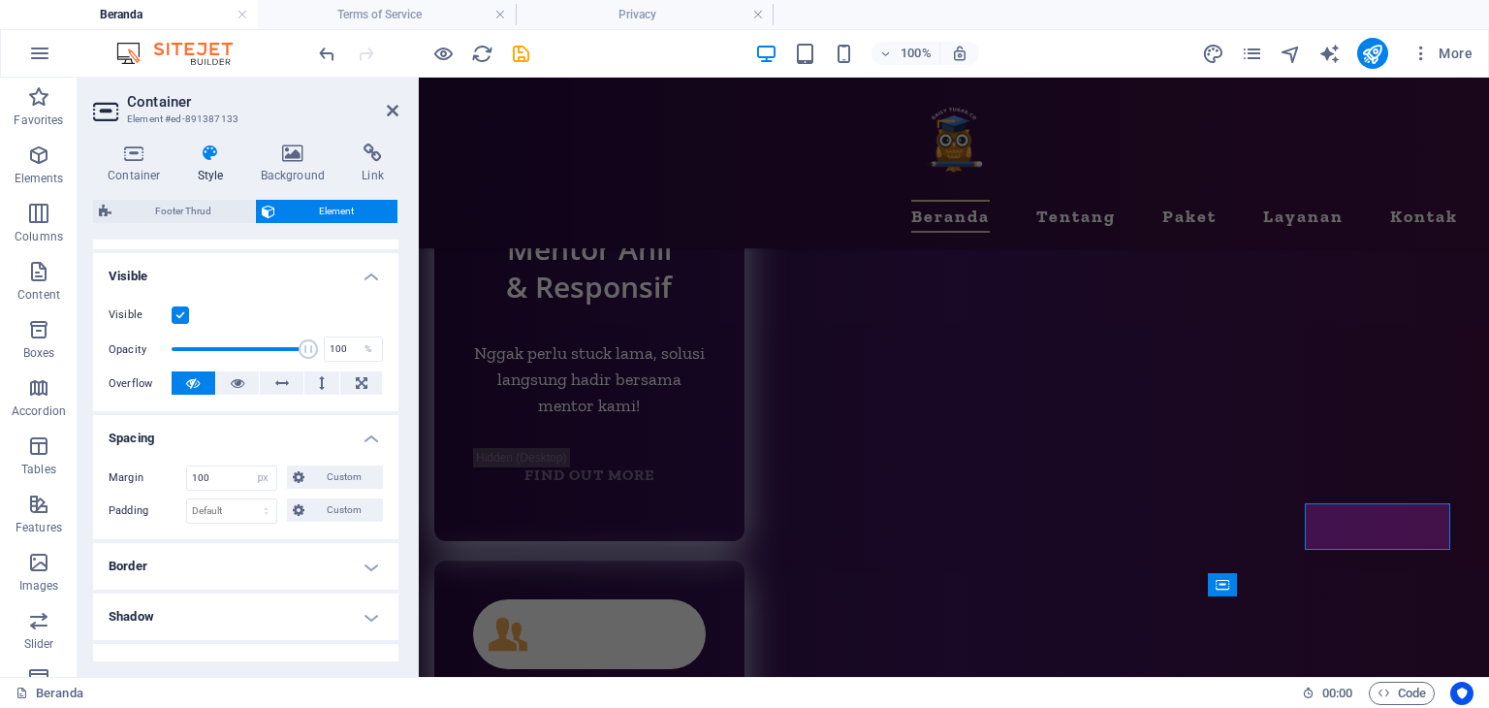
click at [171, 477] on label "Margin" at bounding box center [148, 477] width 78 height 23
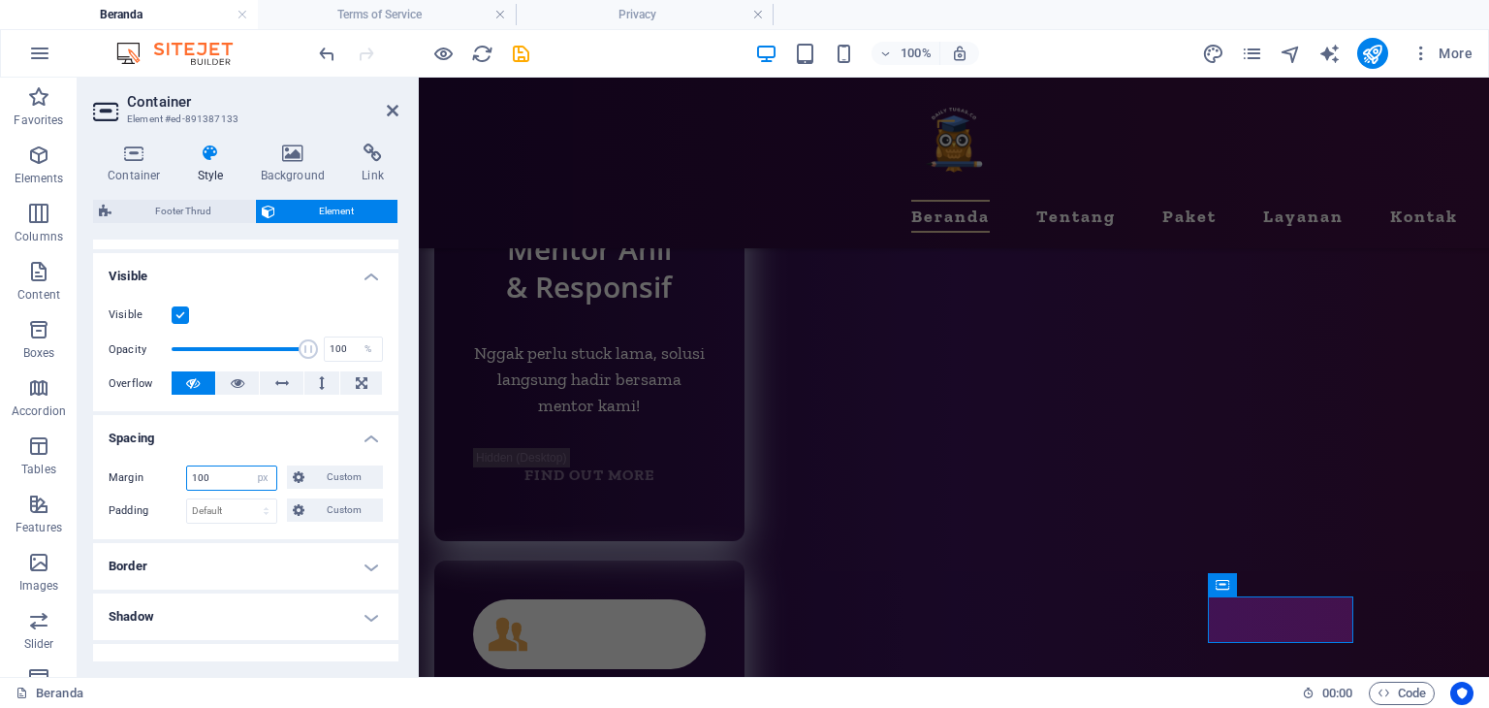
drag, startPoint x: 223, startPoint y: 477, endPoint x: 209, endPoint y: 477, distance: 13.6
click at [209, 477] on input "100" at bounding box center [231, 477] width 89 height 23
type input "0"
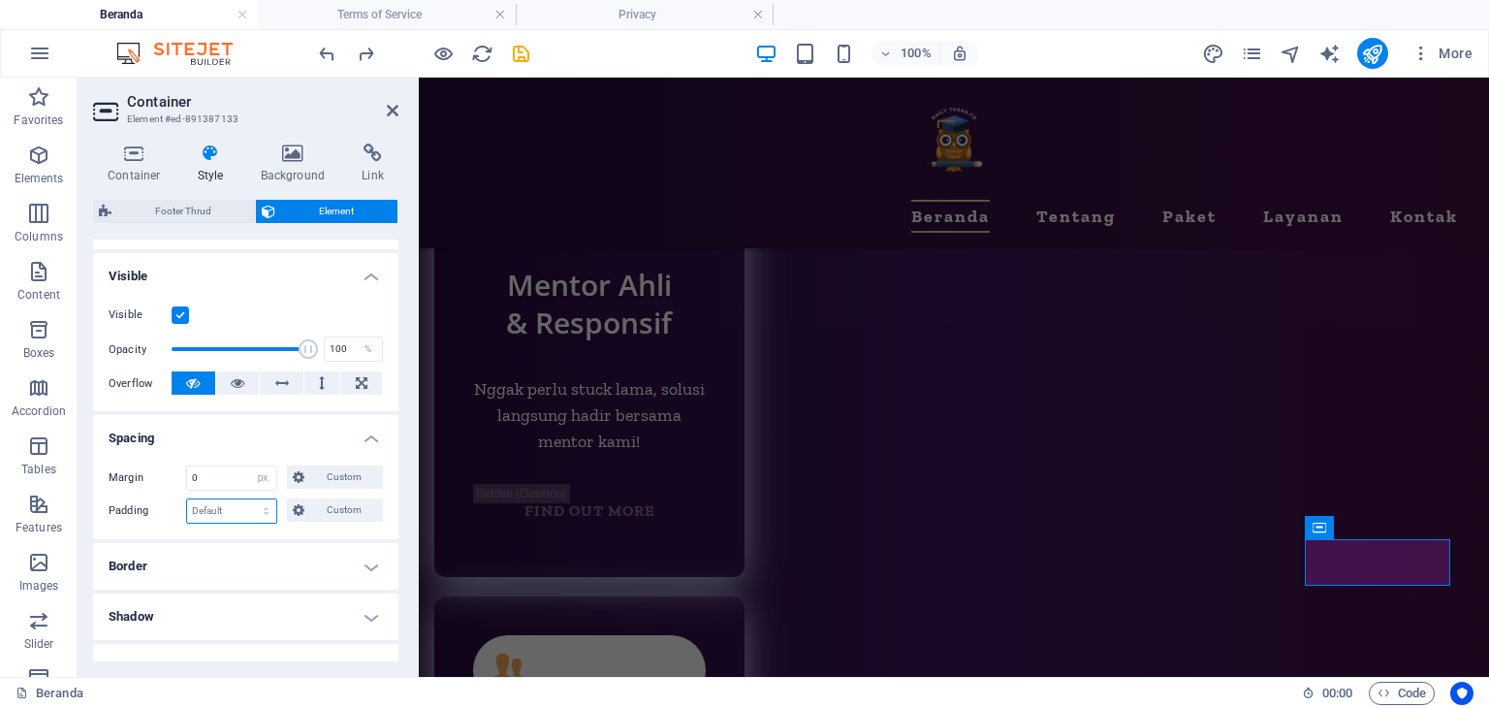
click at [261, 512] on select "Default px rem % vh vw Custom" at bounding box center [231, 510] width 89 height 23
select select "px"
click at [247, 499] on select "Default px rem % vh vw Custom" at bounding box center [231, 510] width 89 height 23
click at [161, 513] on label "Padding" at bounding box center [148, 510] width 78 height 23
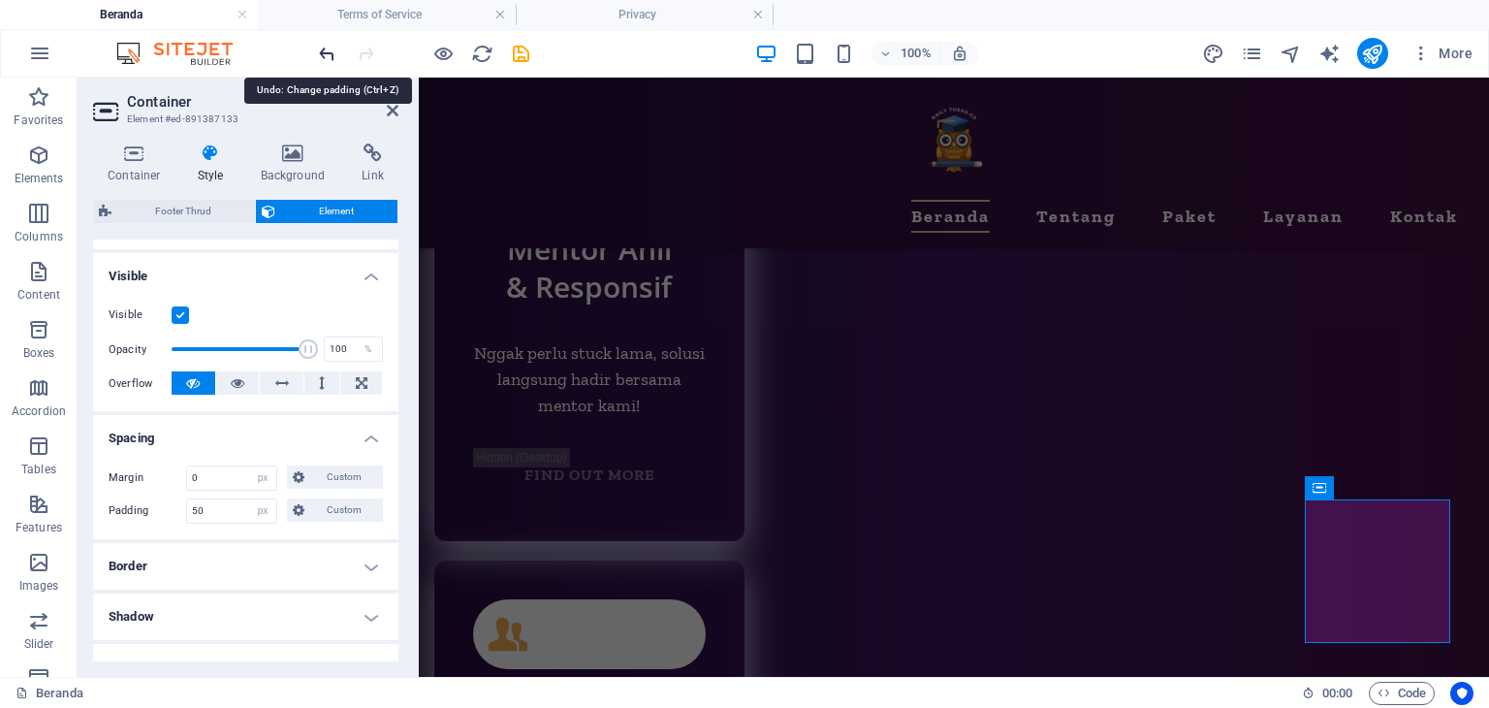
type input "0"
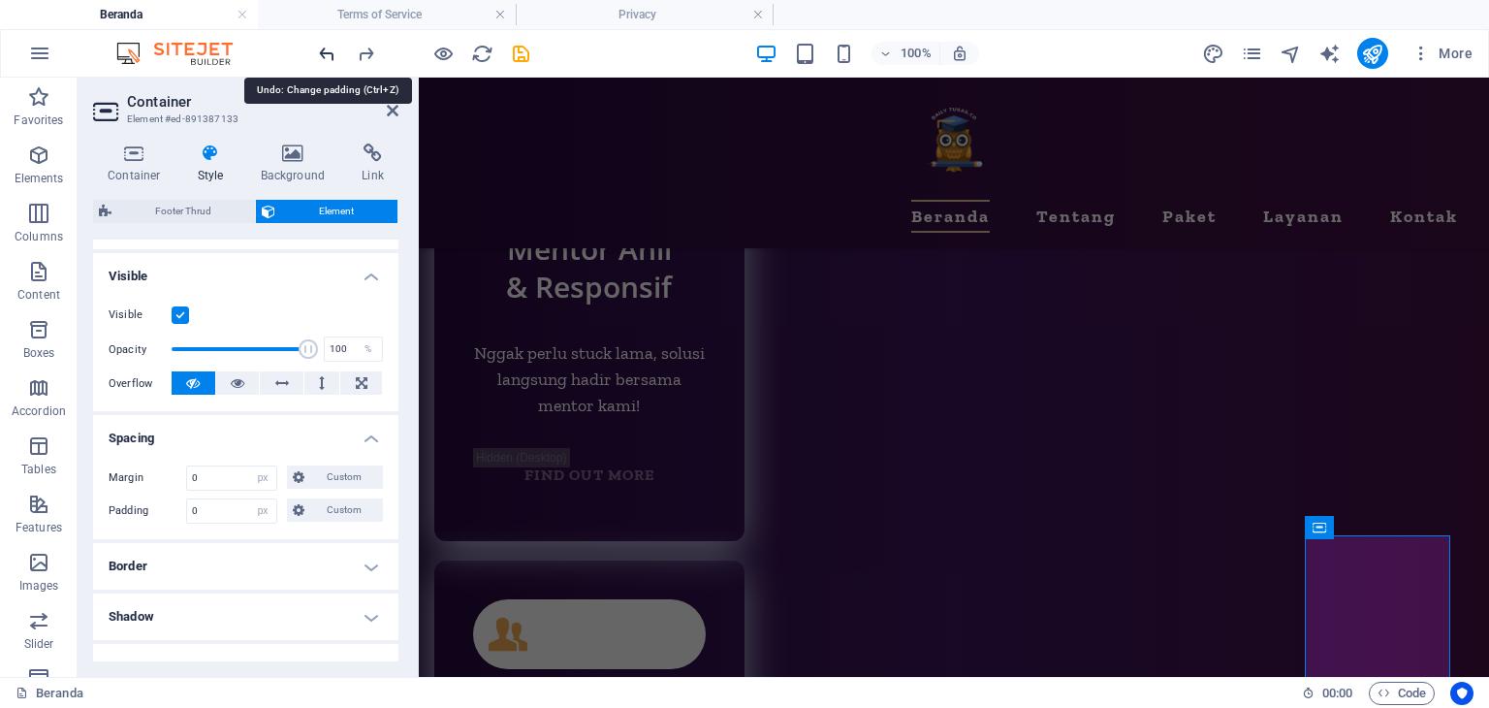
scroll to position [9561, 0]
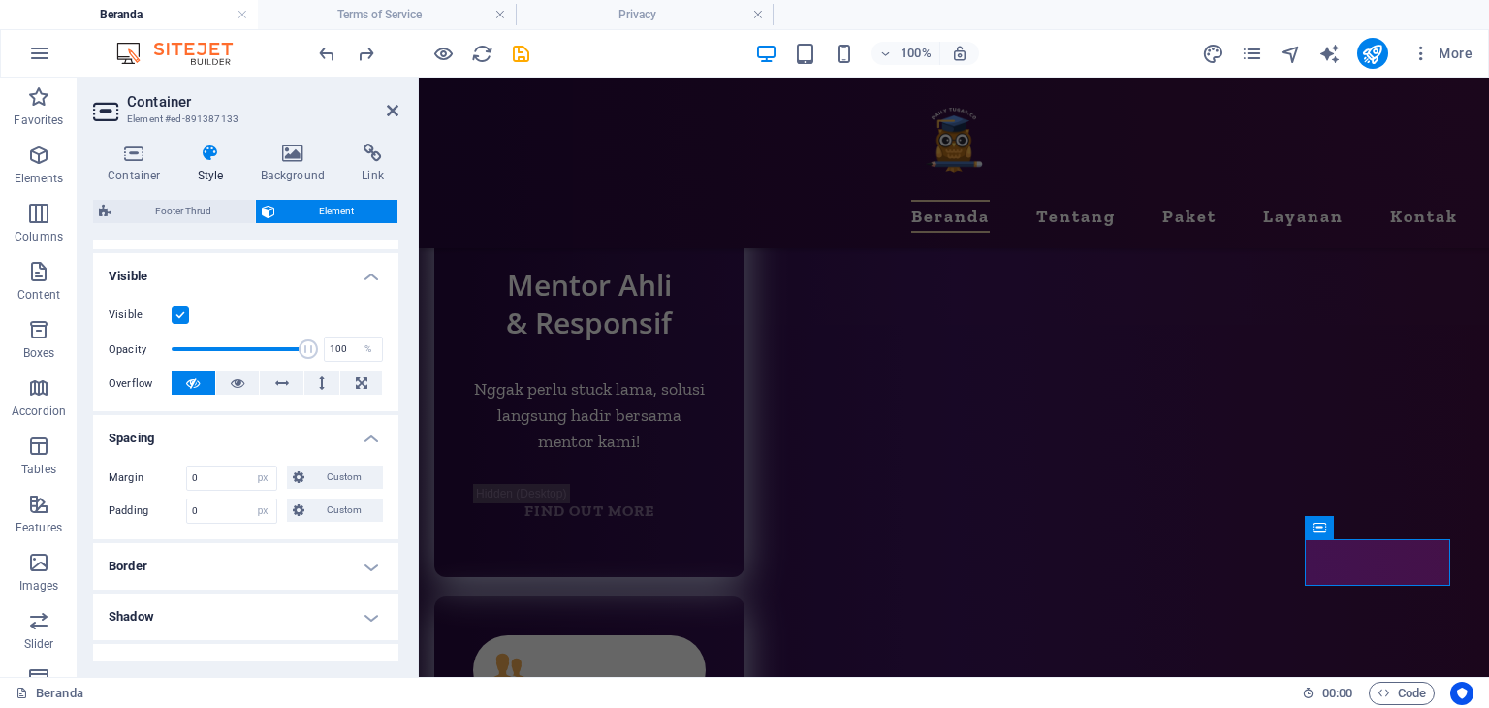
click at [334, 432] on h4 "Spacing" at bounding box center [245, 432] width 305 height 35
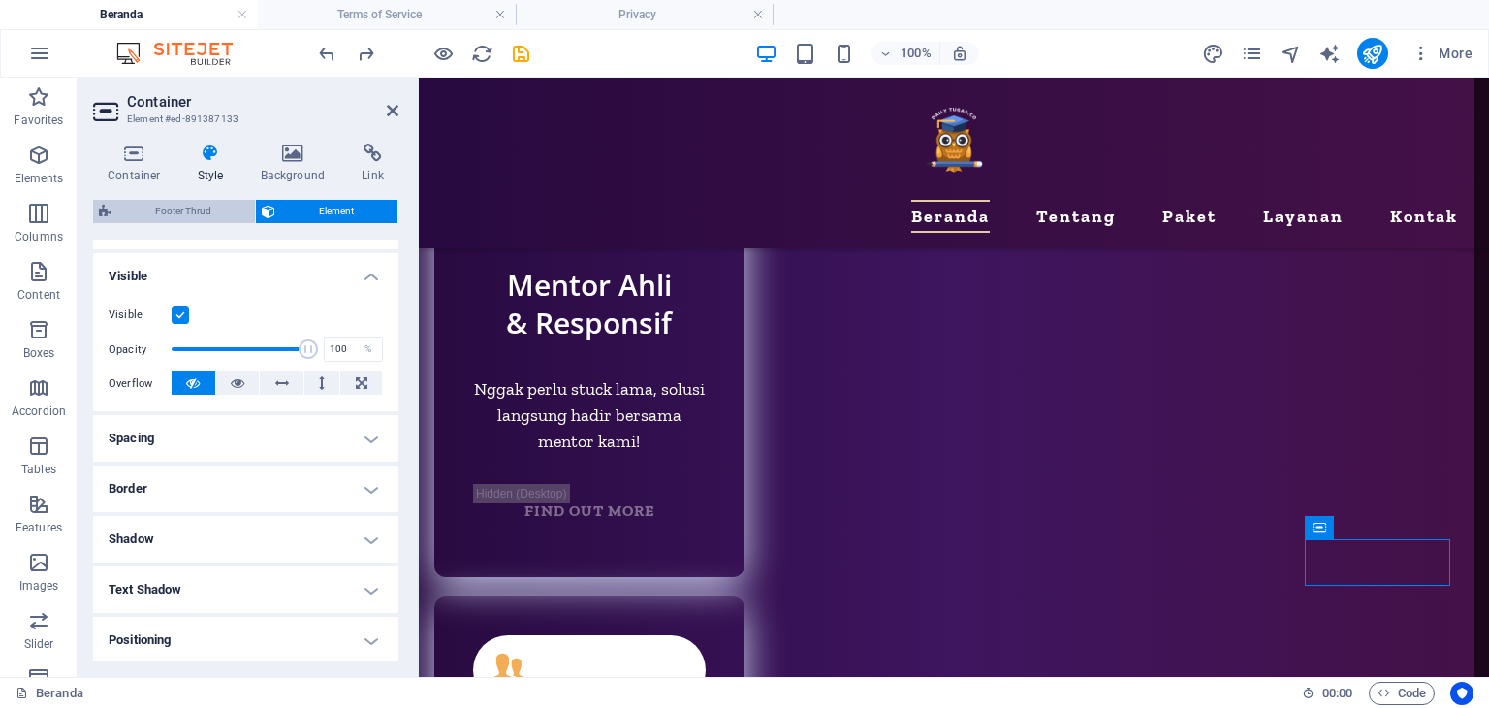
click at [198, 214] on span "Footer Thrud" at bounding box center [183, 211] width 132 height 23
select select "rem"
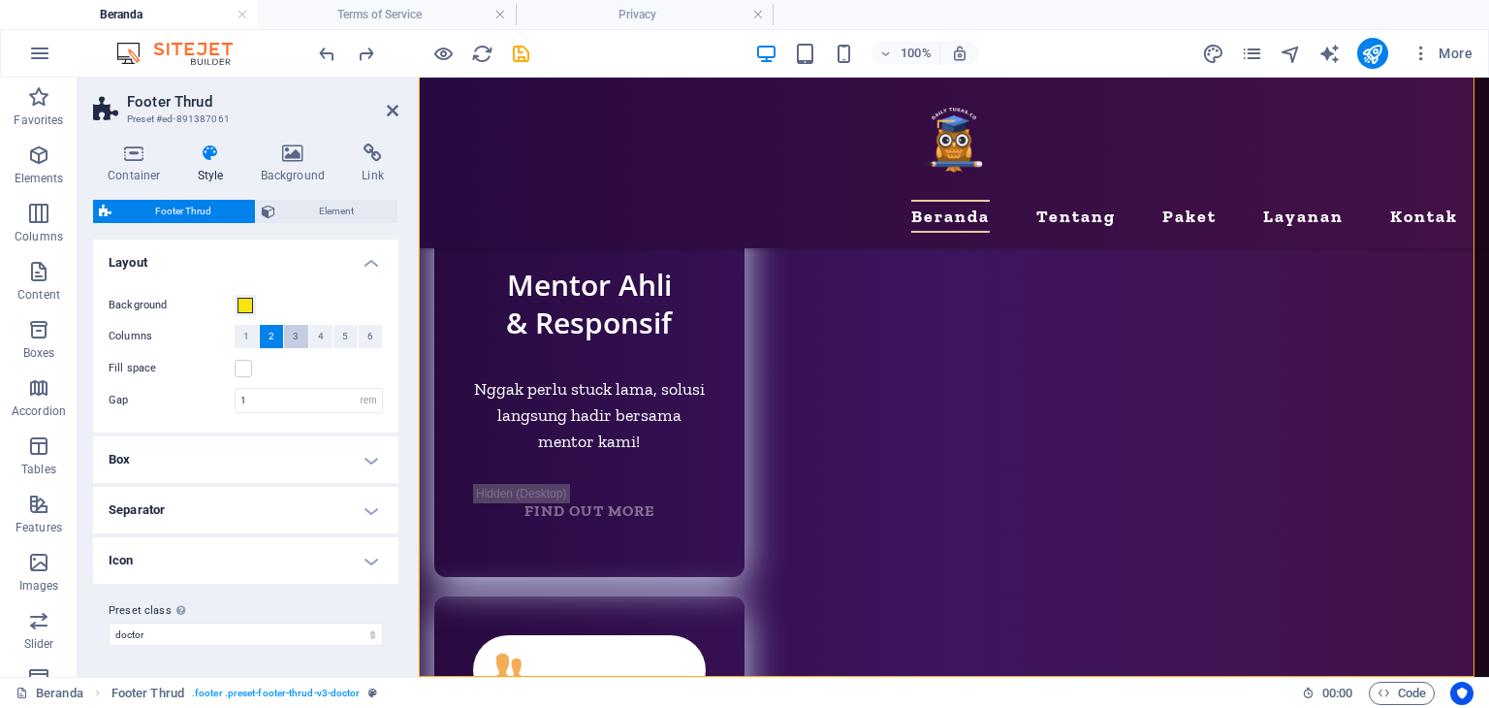
click at [292, 336] on button "3" at bounding box center [296, 336] width 24 height 23
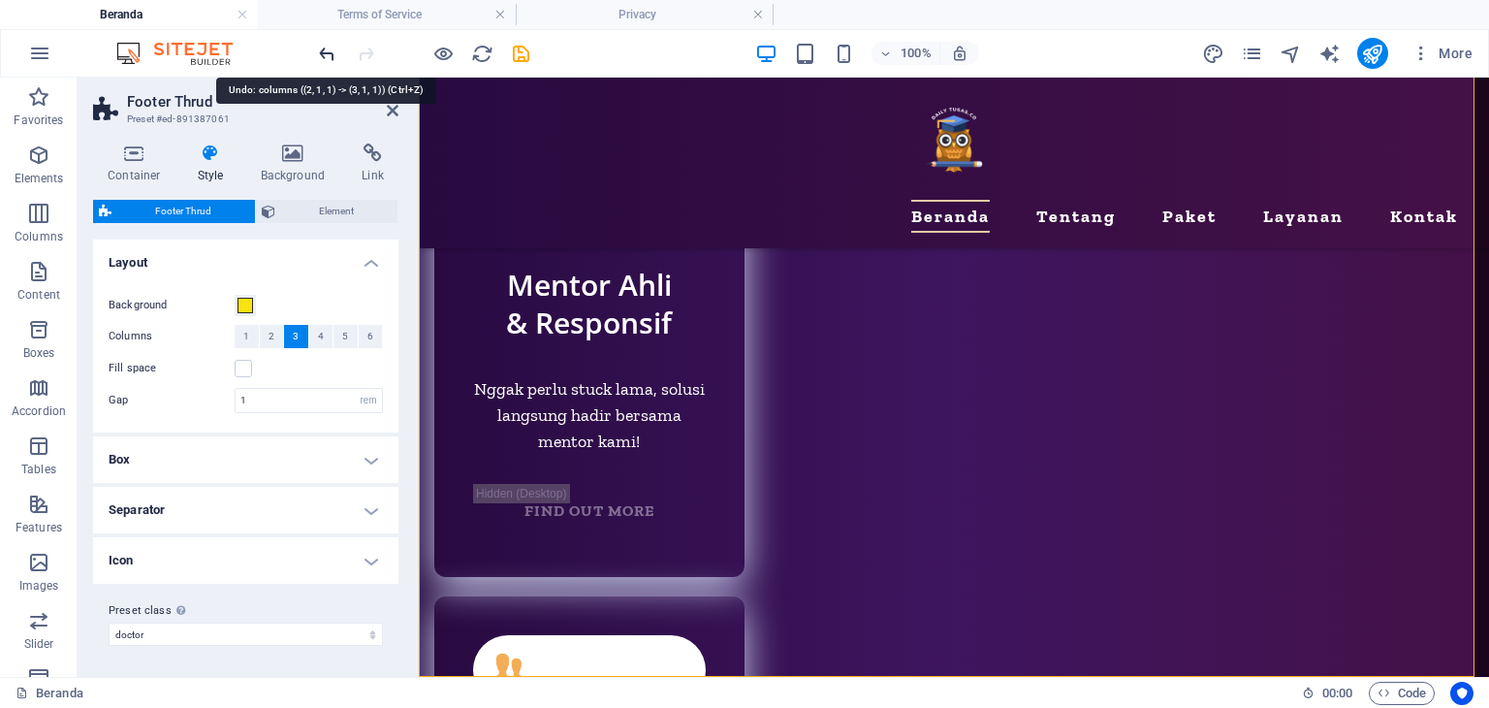
scroll to position [9597, 0]
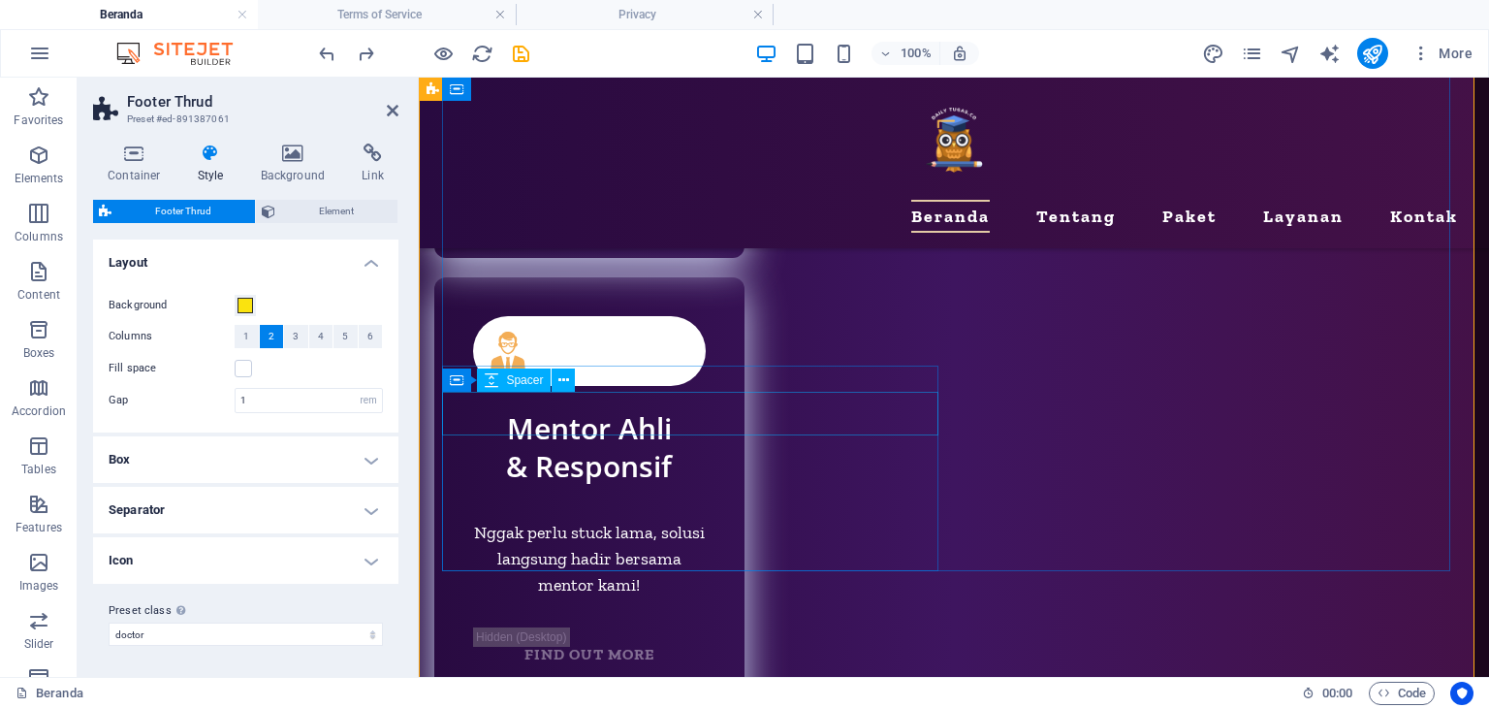
scroll to position [9561, 0]
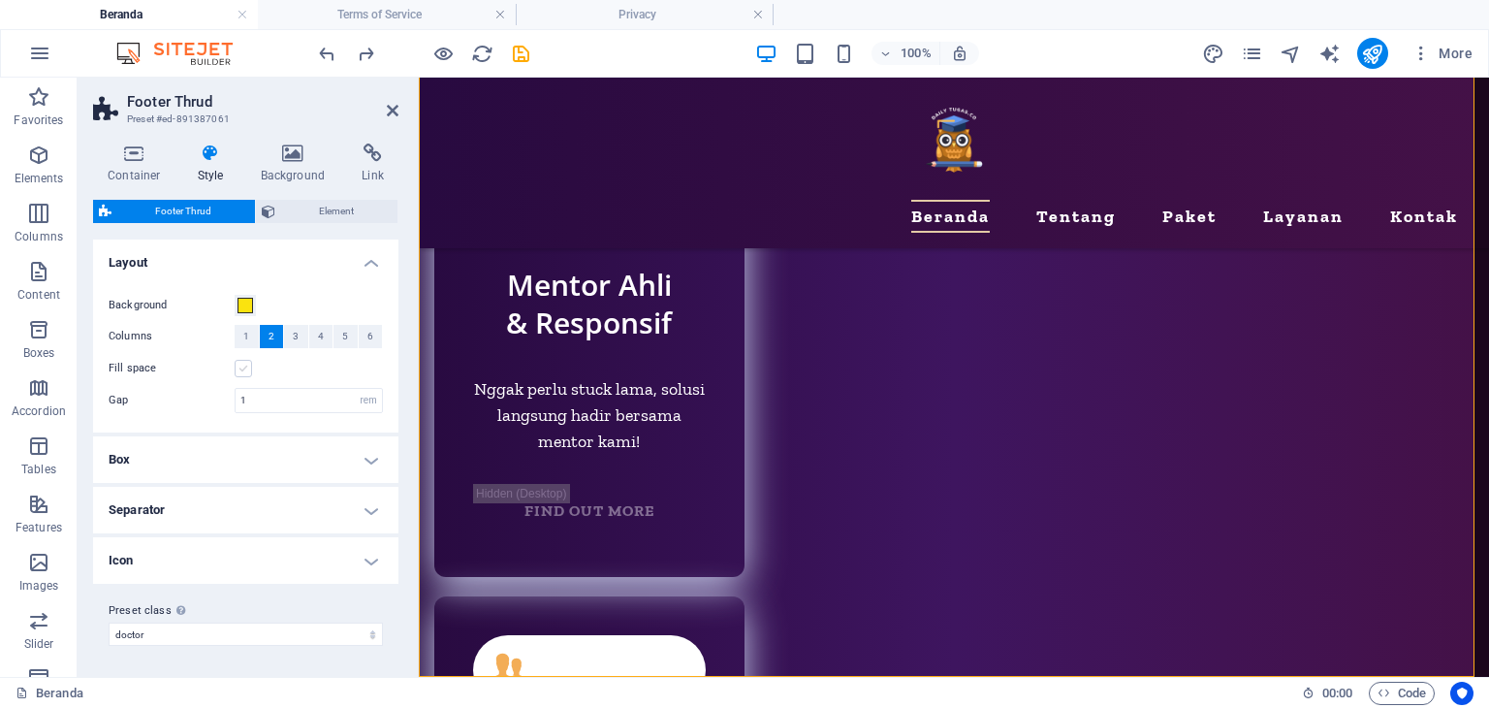
click at [243, 373] on label at bounding box center [243, 368] width 17 height 17
click at [0, 0] on input "Fill space" at bounding box center [0, 0] width 0 height 0
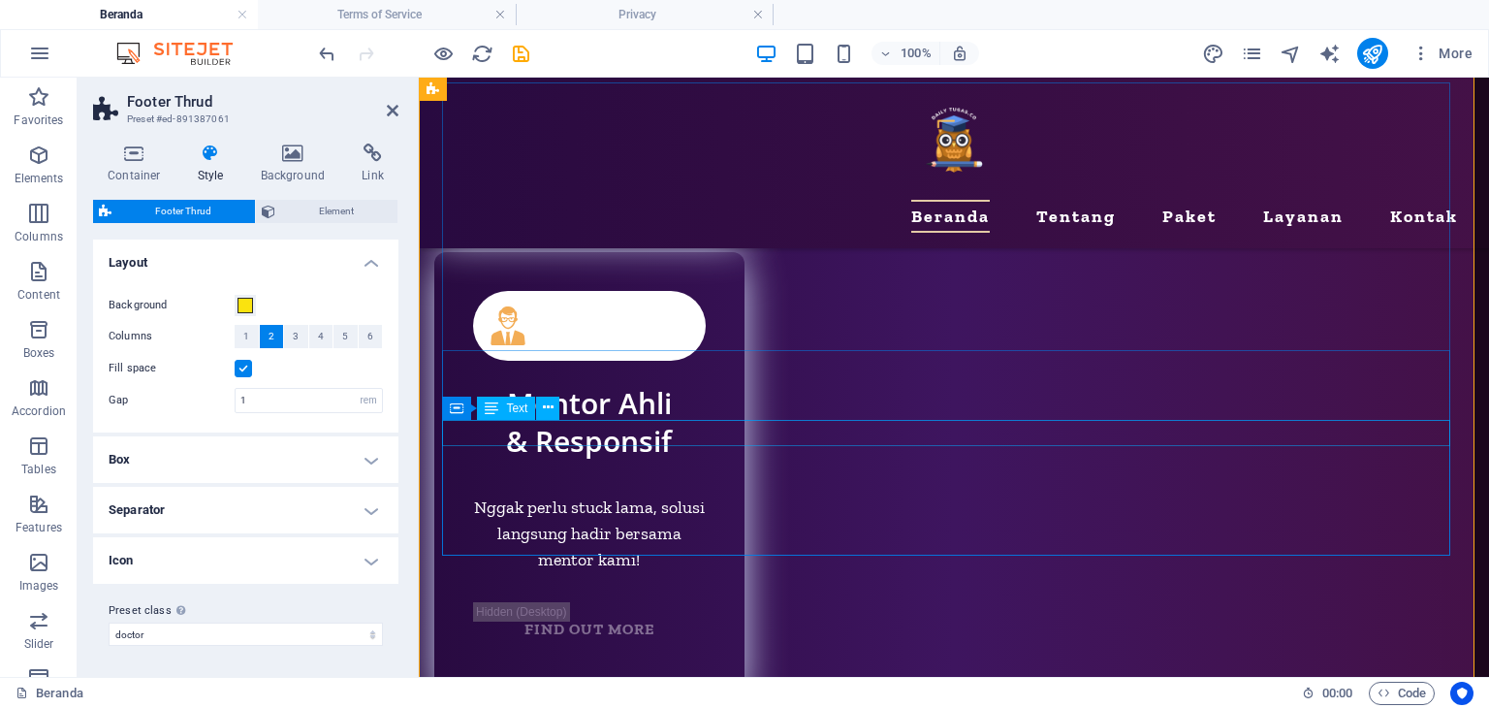
scroll to position [9484, 0]
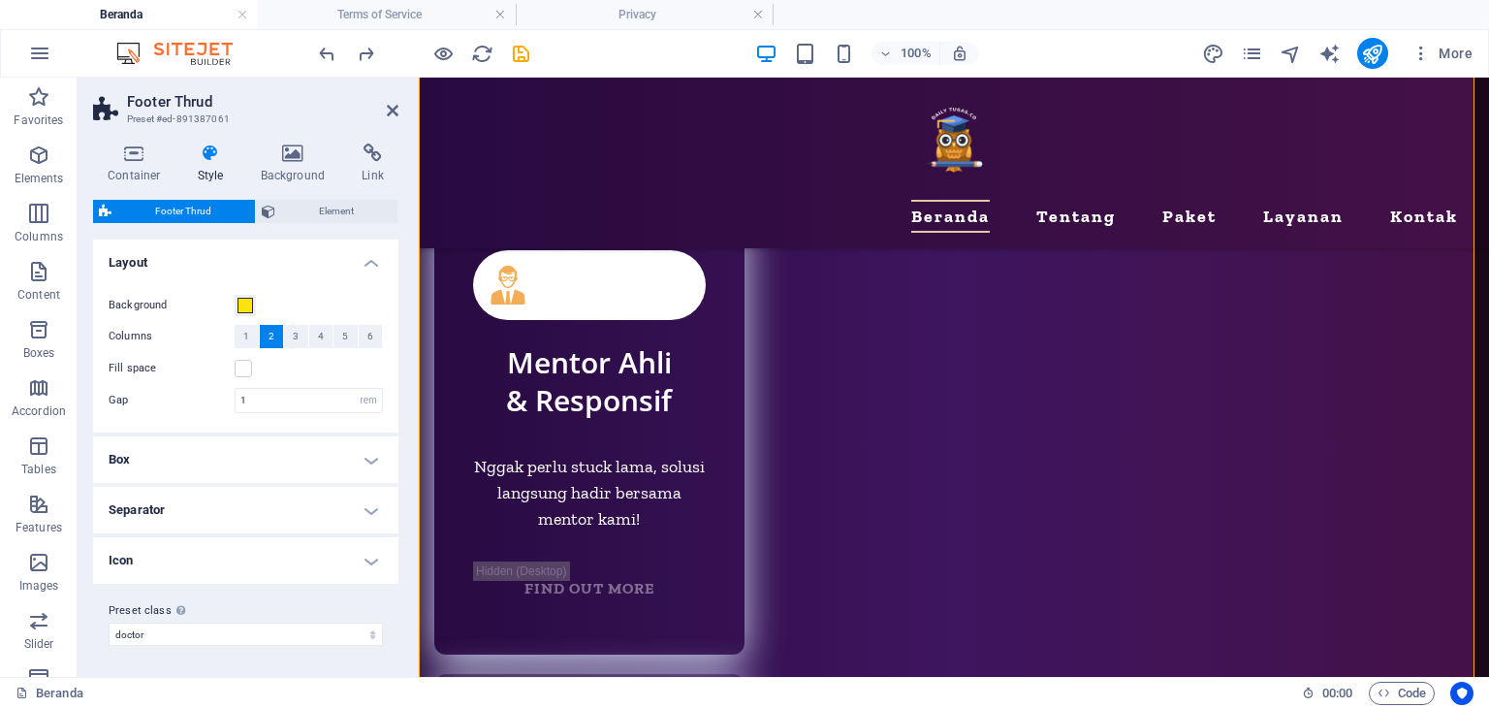
click at [334, 460] on h4 "Box" at bounding box center [245, 459] width 305 height 47
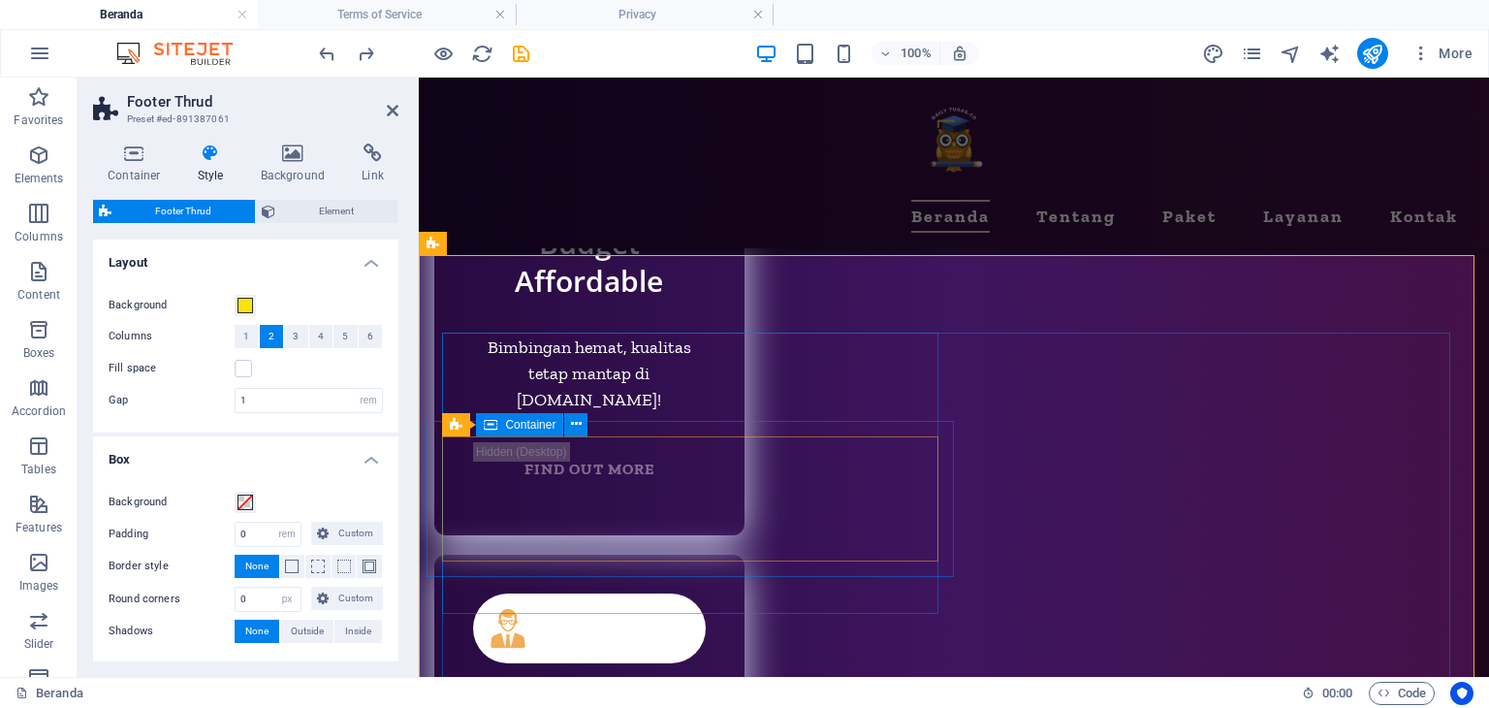
scroll to position [9561, 0]
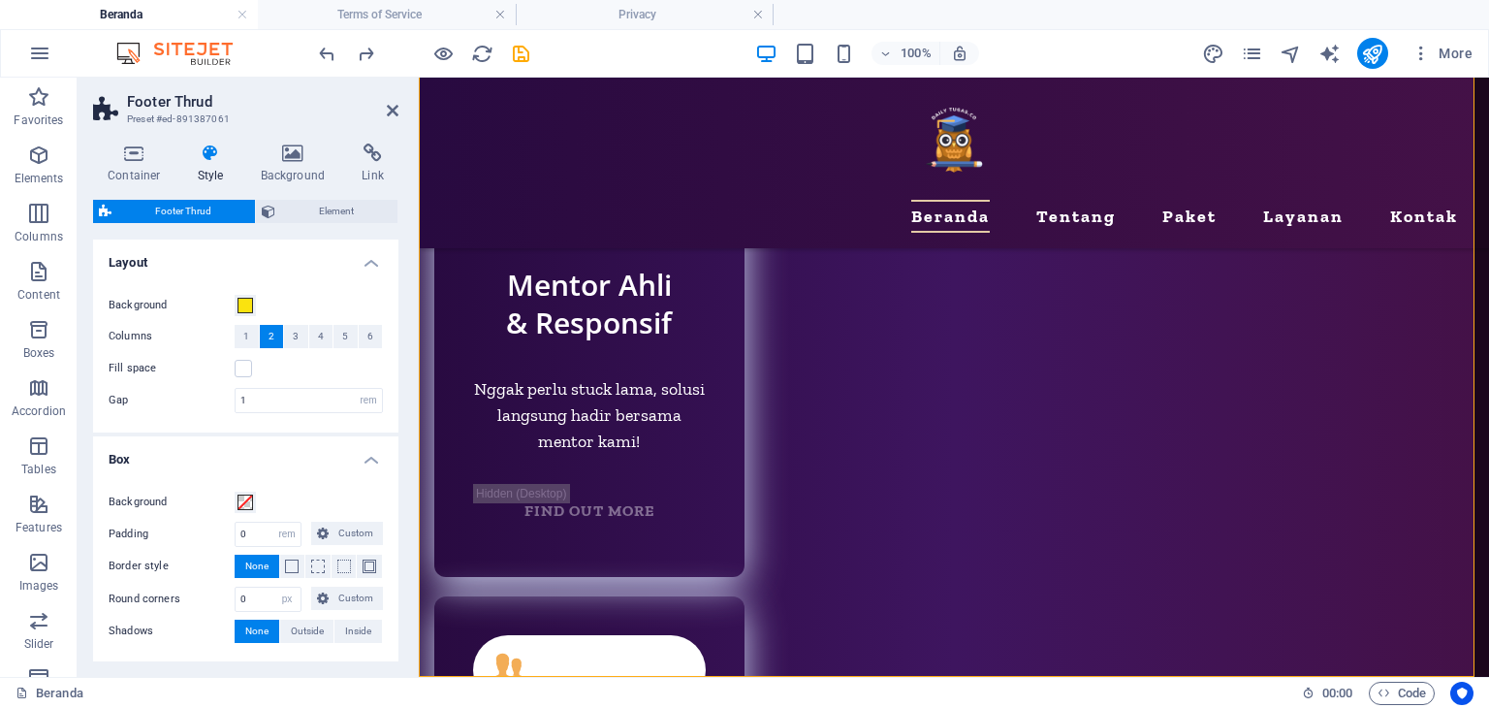
click at [194, 460] on h4 "Box" at bounding box center [245, 453] width 305 height 35
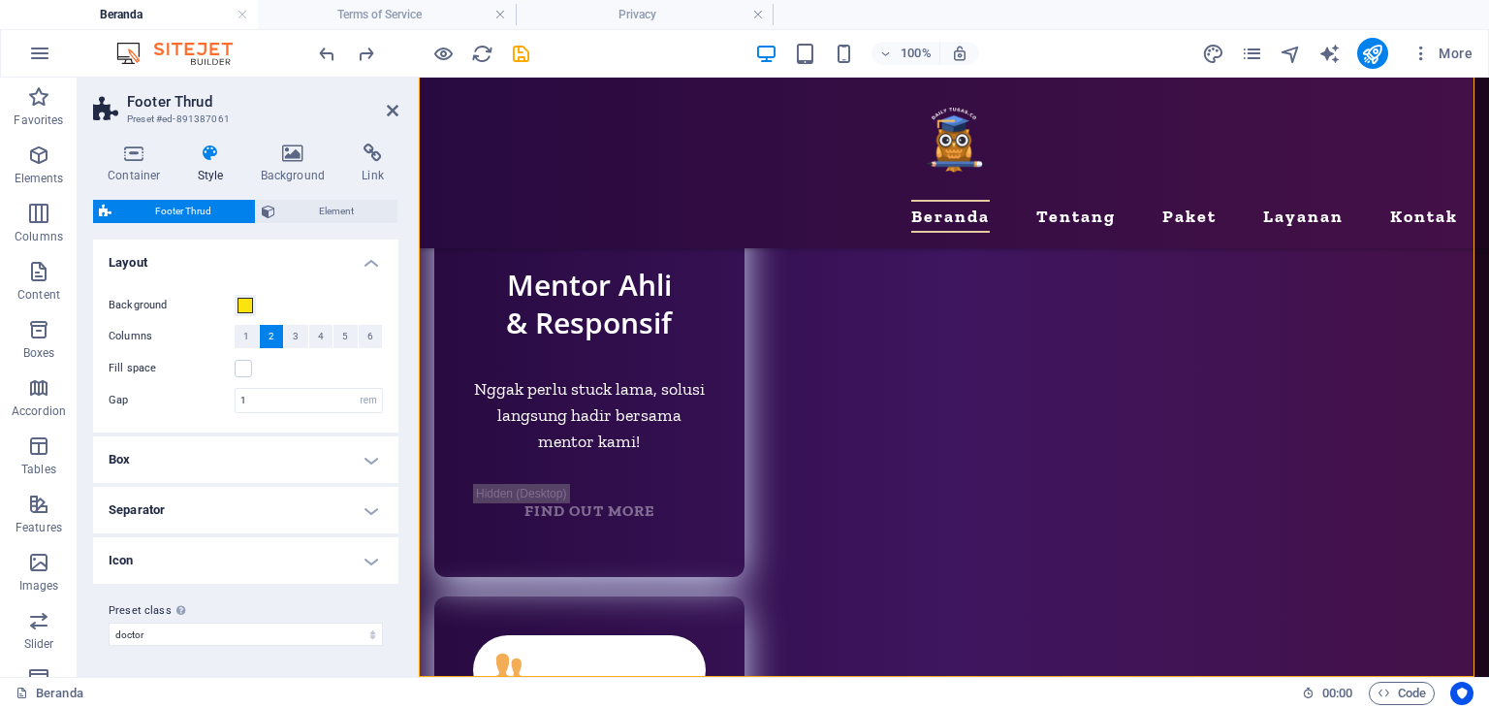
click at [192, 514] on h4 "Separator" at bounding box center [245, 510] width 305 height 47
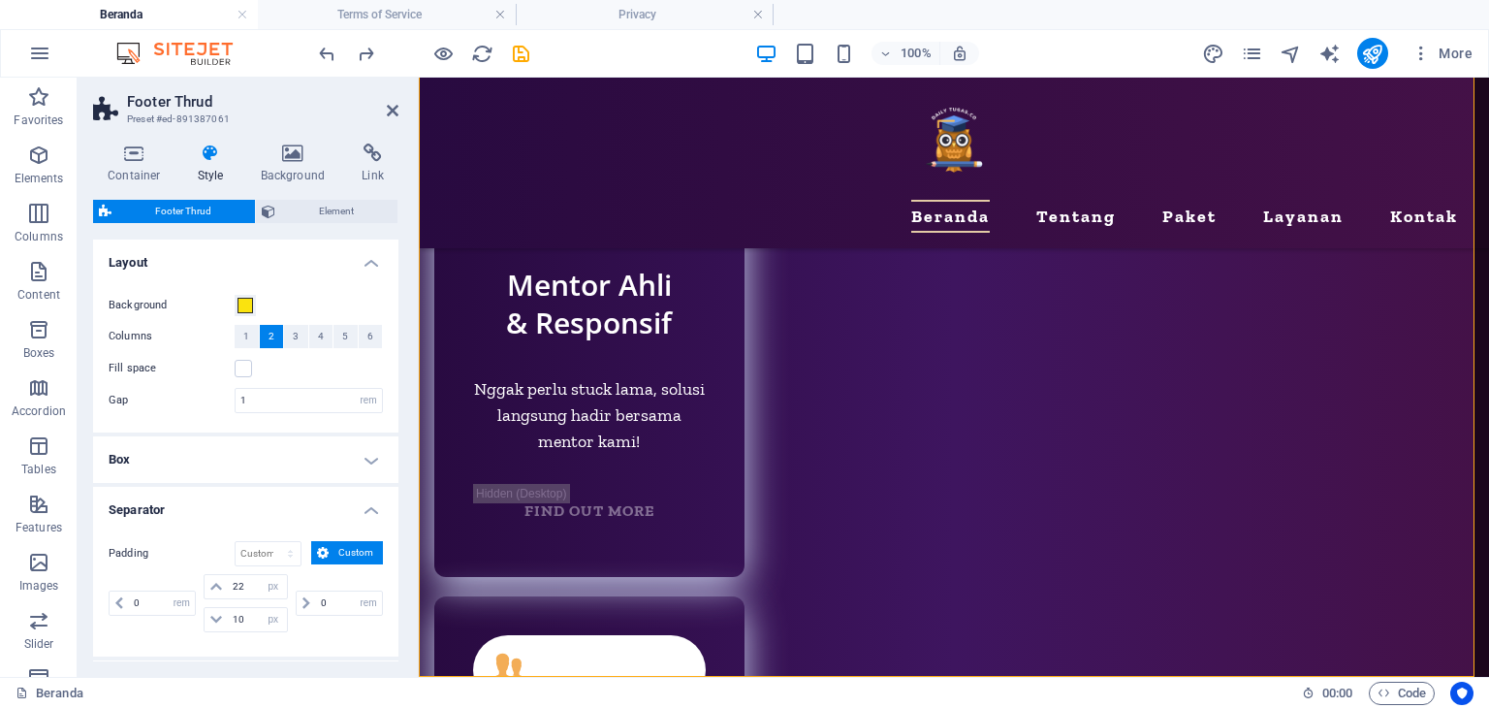
click at [194, 509] on h4 "Separator" at bounding box center [245, 504] width 305 height 35
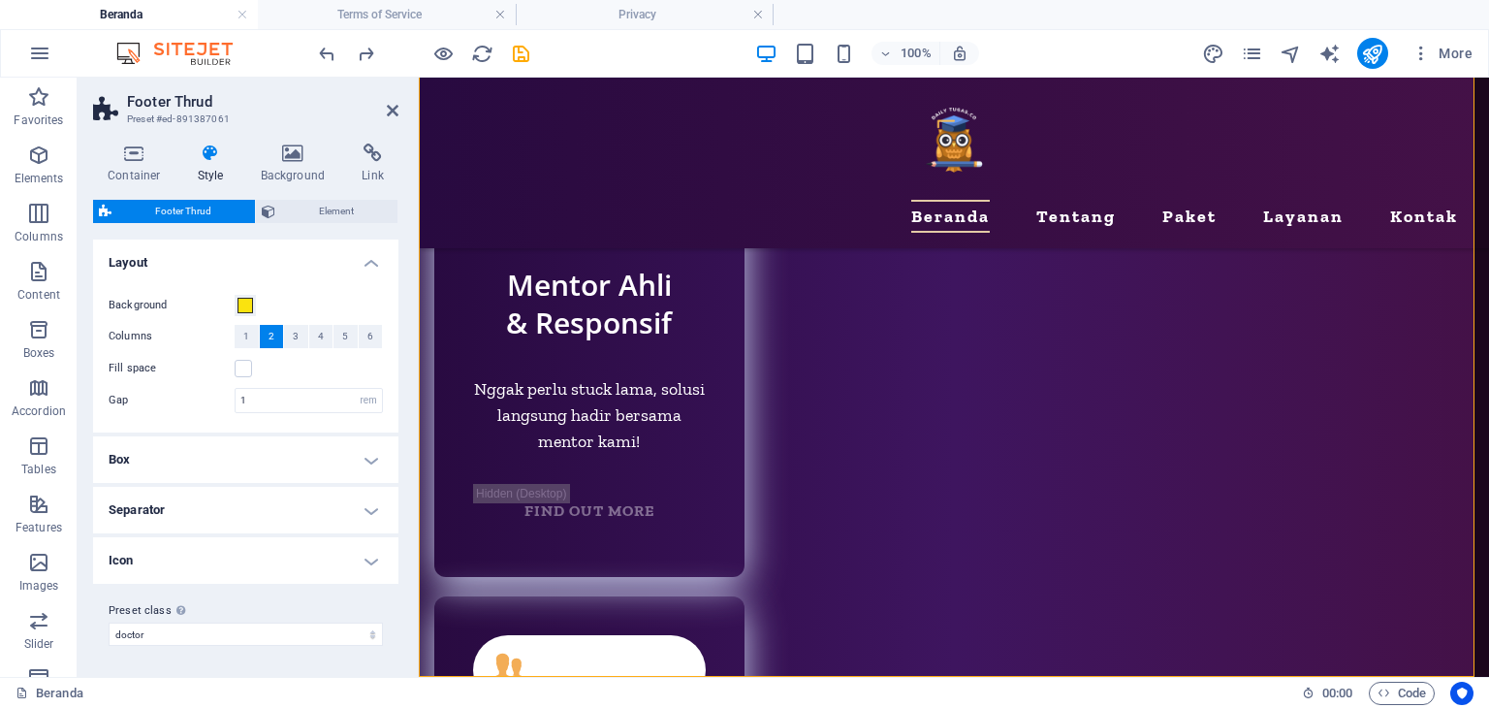
click at [214, 509] on h4 "Separator" at bounding box center [245, 510] width 305 height 47
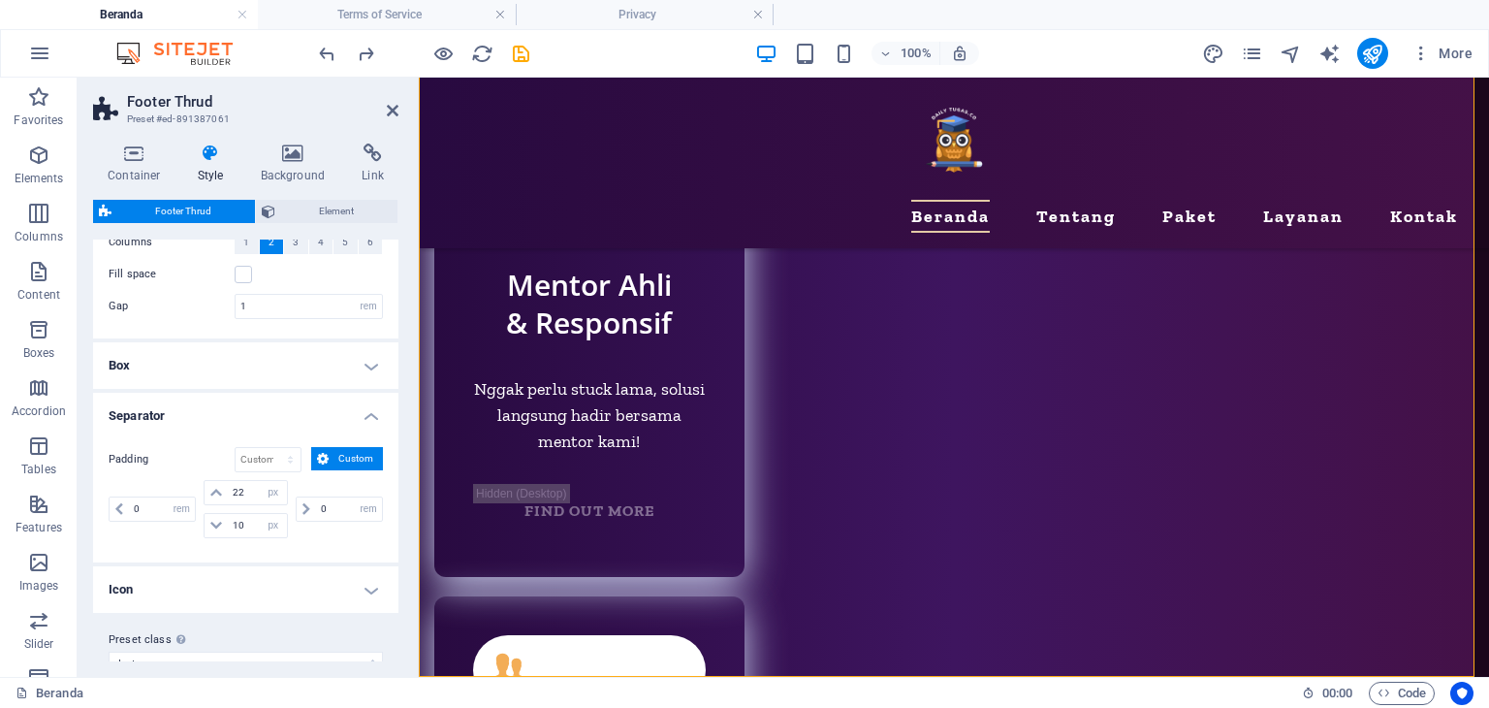
scroll to position [121, 0]
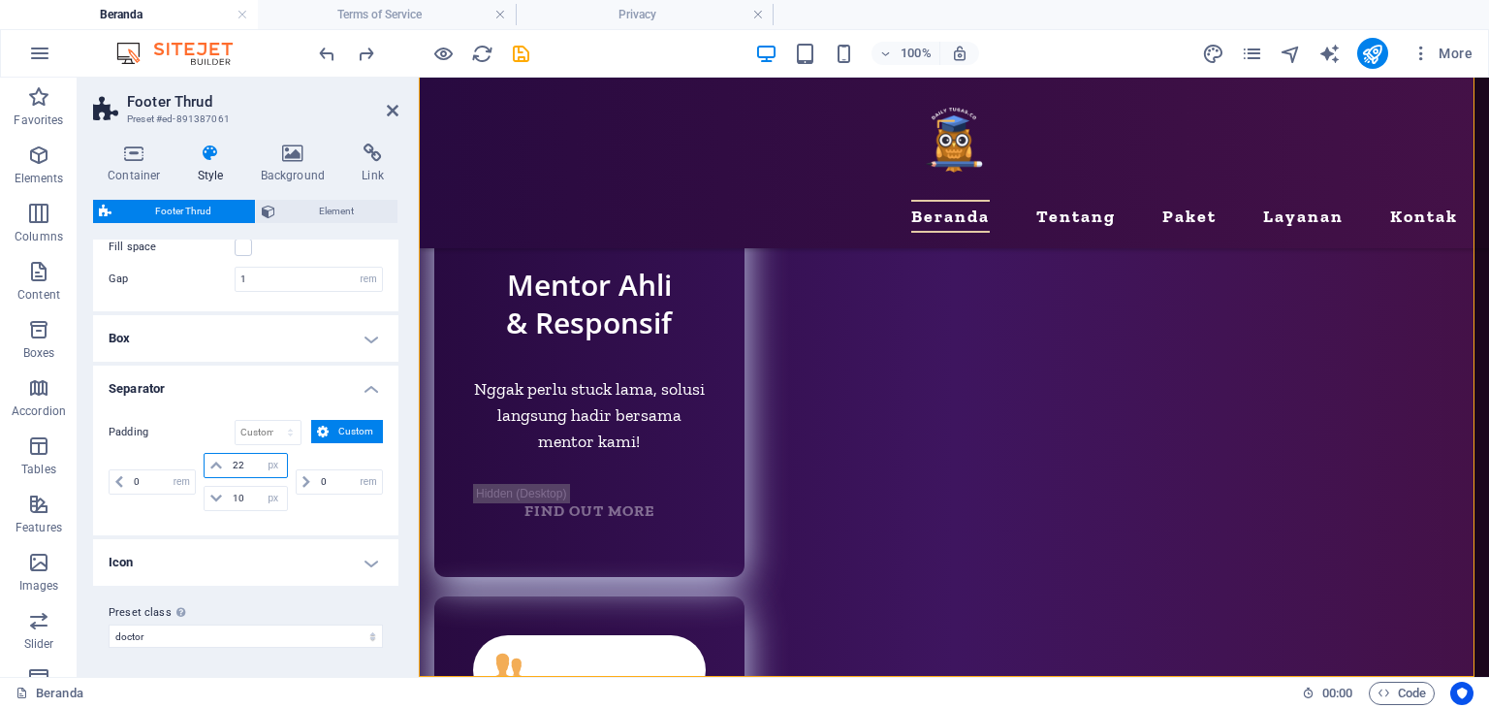
drag, startPoint x: 243, startPoint y: 464, endPoint x: 229, endPoint y: 461, distance: 15.1
click at [229, 461] on input "22" at bounding box center [257, 465] width 58 height 23
click at [168, 446] on div "Padding px rem % vh vw Custom Custom 0 px rem % vh vw 52 px rem % vh vw 10 px r…" at bounding box center [246, 468] width 274 height 96
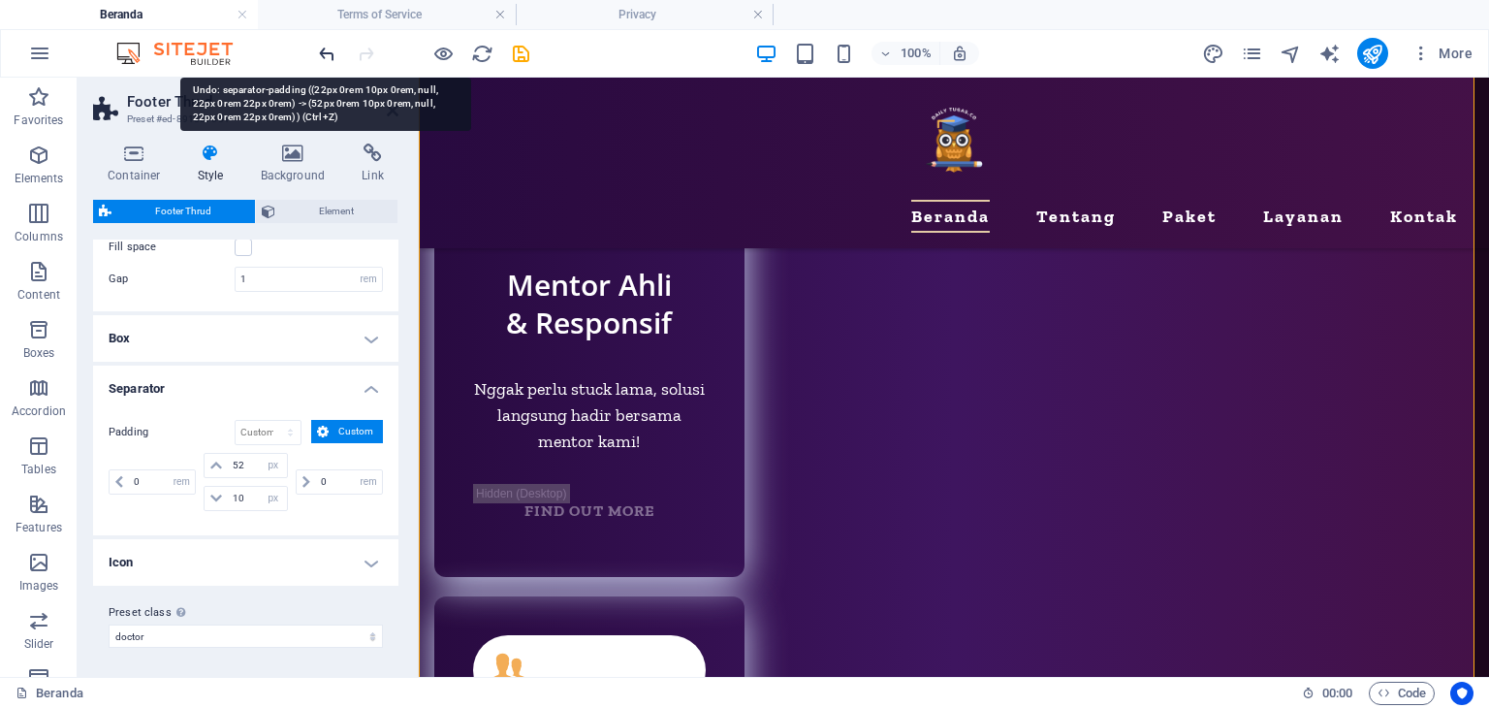
type input "22"
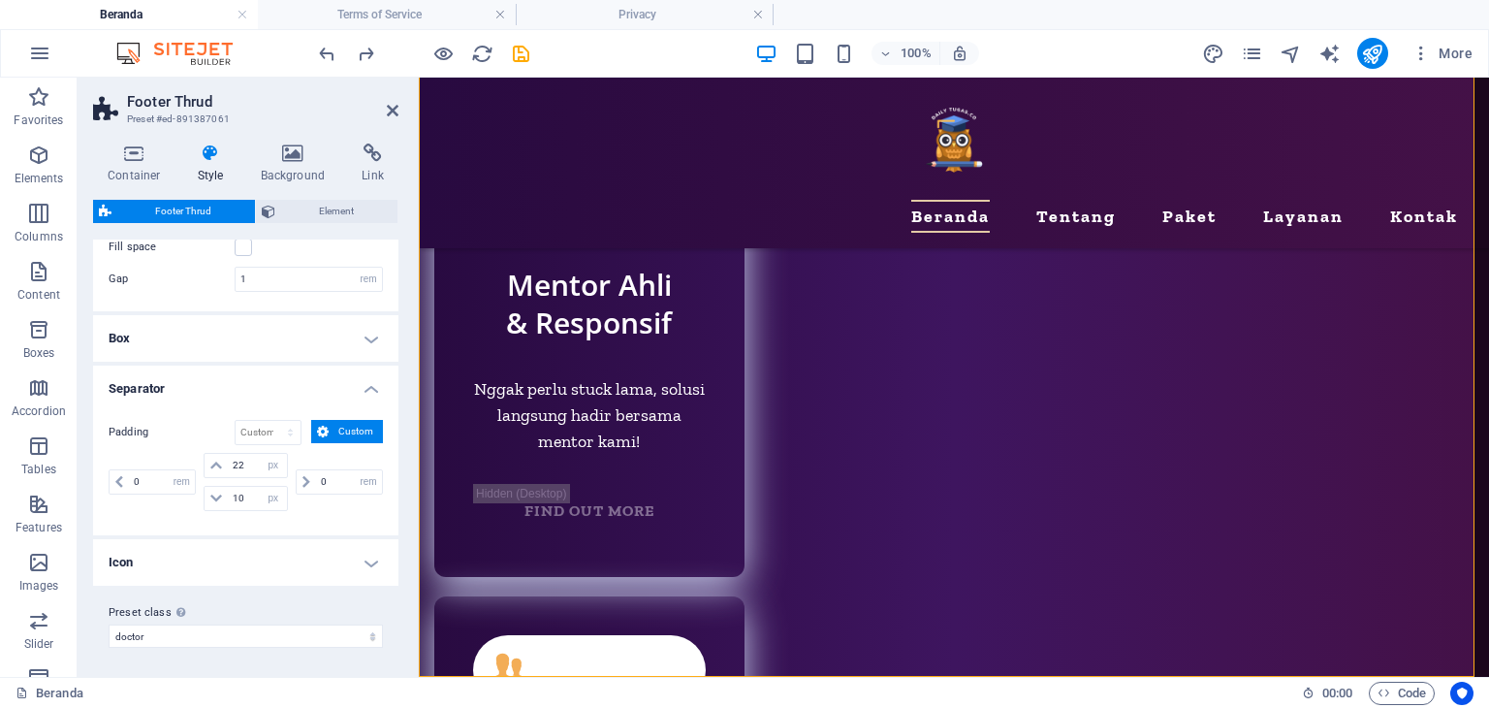
click at [334, 381] on h4 "Separator" at bounding box center [245, 383] width 305 height 35
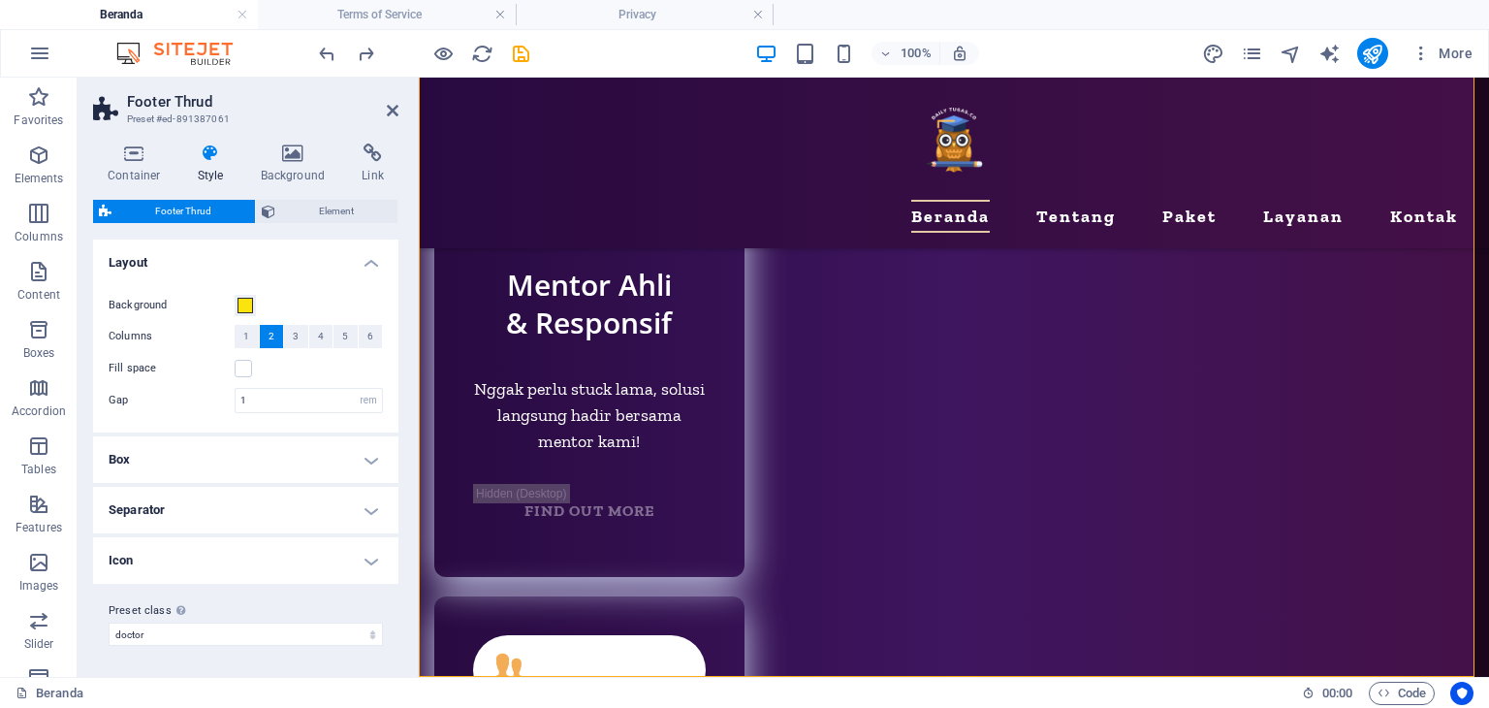
scroll to position [0, 0]
click at [252, 558] on h4 "Icon" at bounding box center [245, 560] width 305 height 47
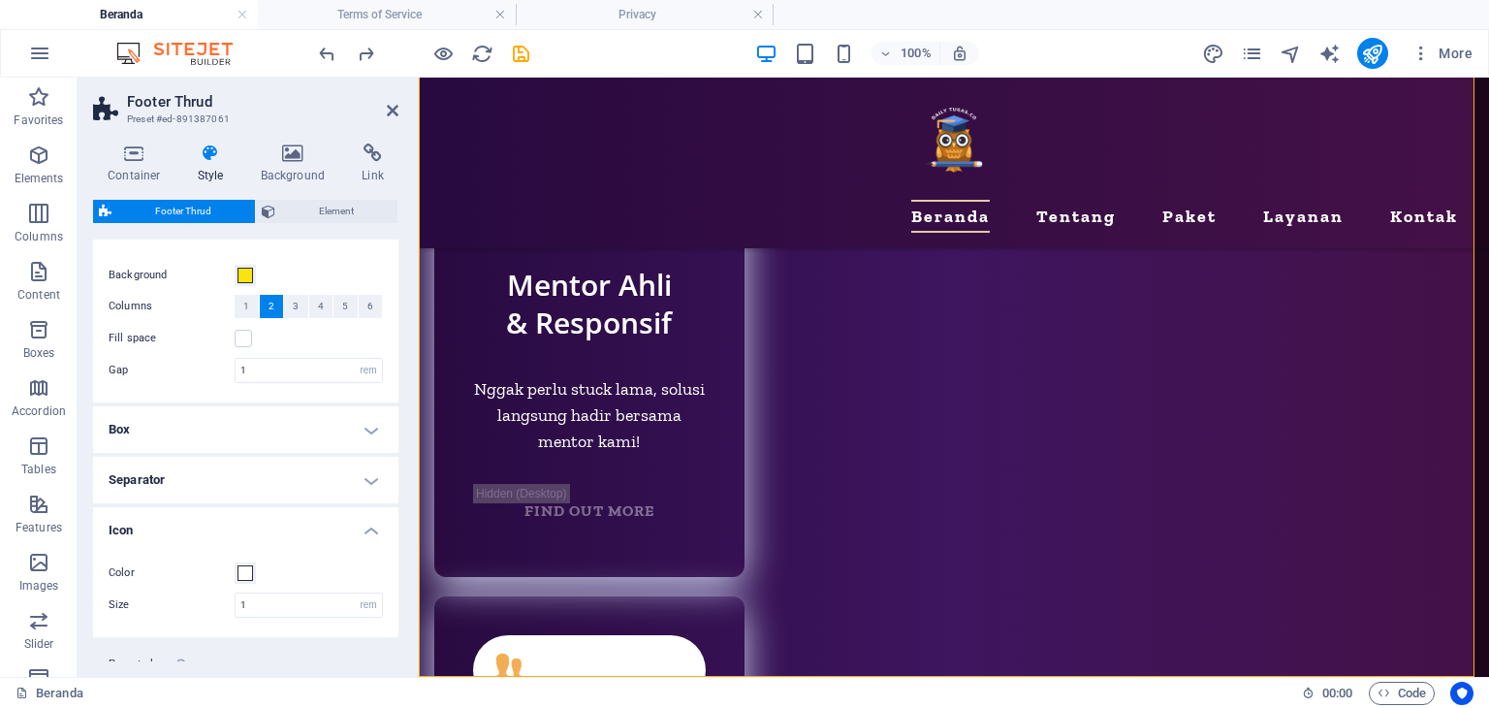
scroll to position [81, 0]
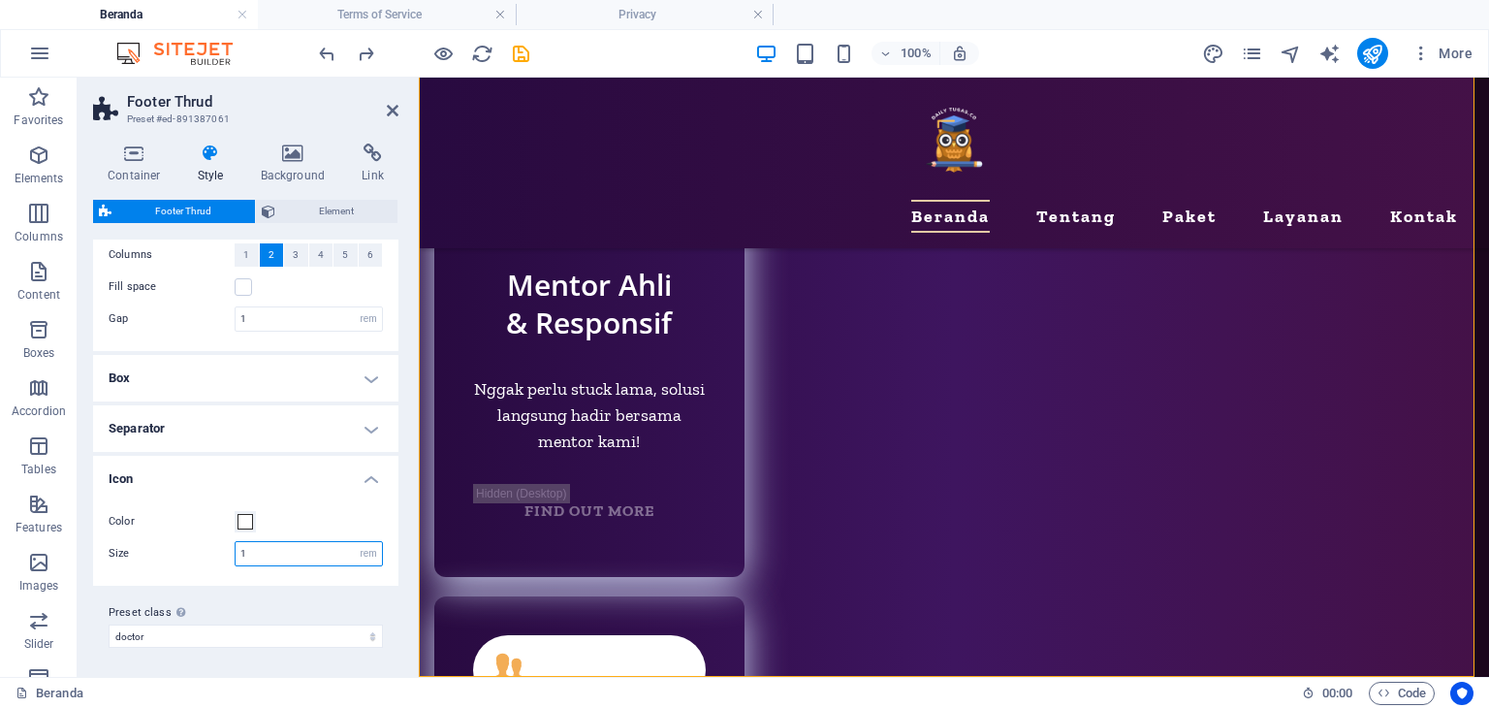
drag, startPoint x: 272, startPoint y: 548, endPoint x: 195, endPoint y: 532, distance: 78.2
click at [205, 535] on div "Color Size 1 px rem vh vw" at bounding box center [245, 538] width 313 height 95
click at [177, 552] on label "Size" at bounding box center [172, 553] width 126 height 11
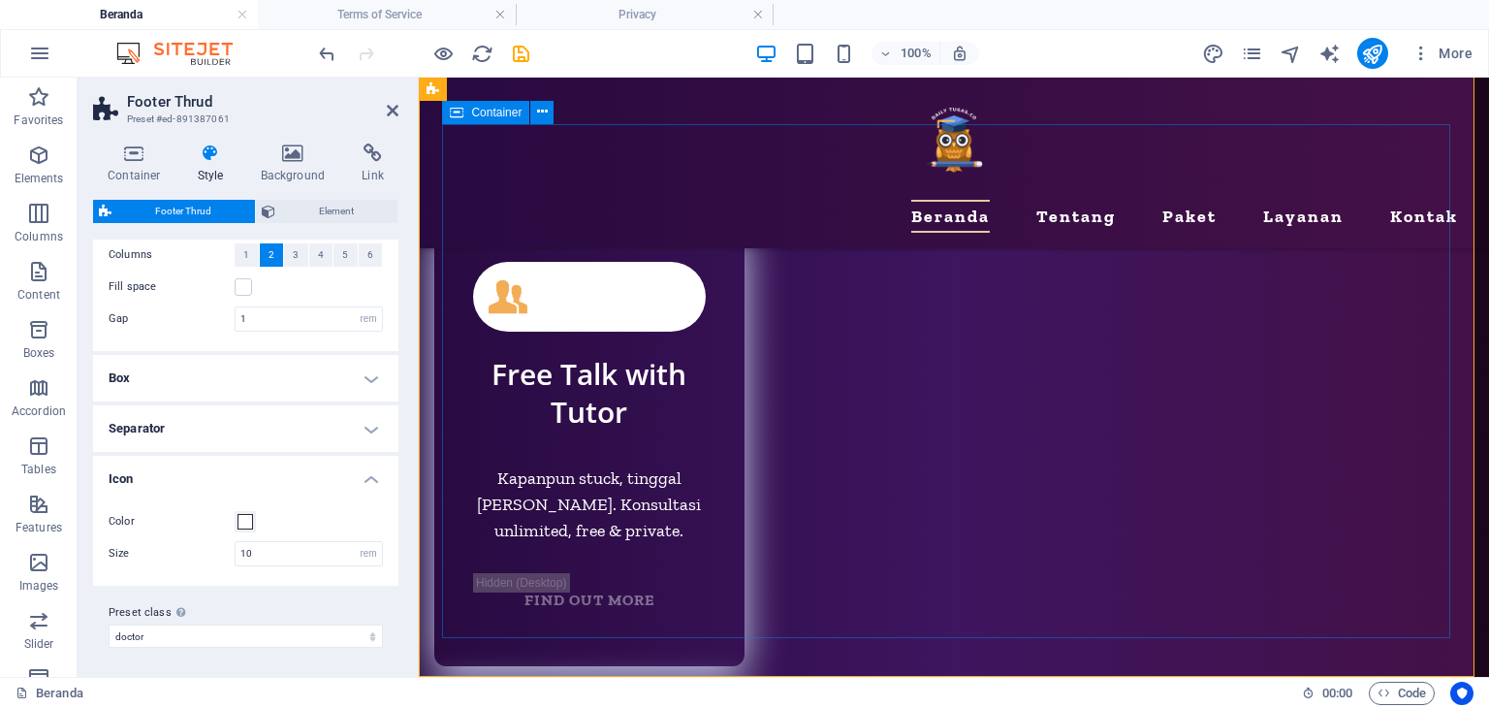
scroll to position [9778, 0]
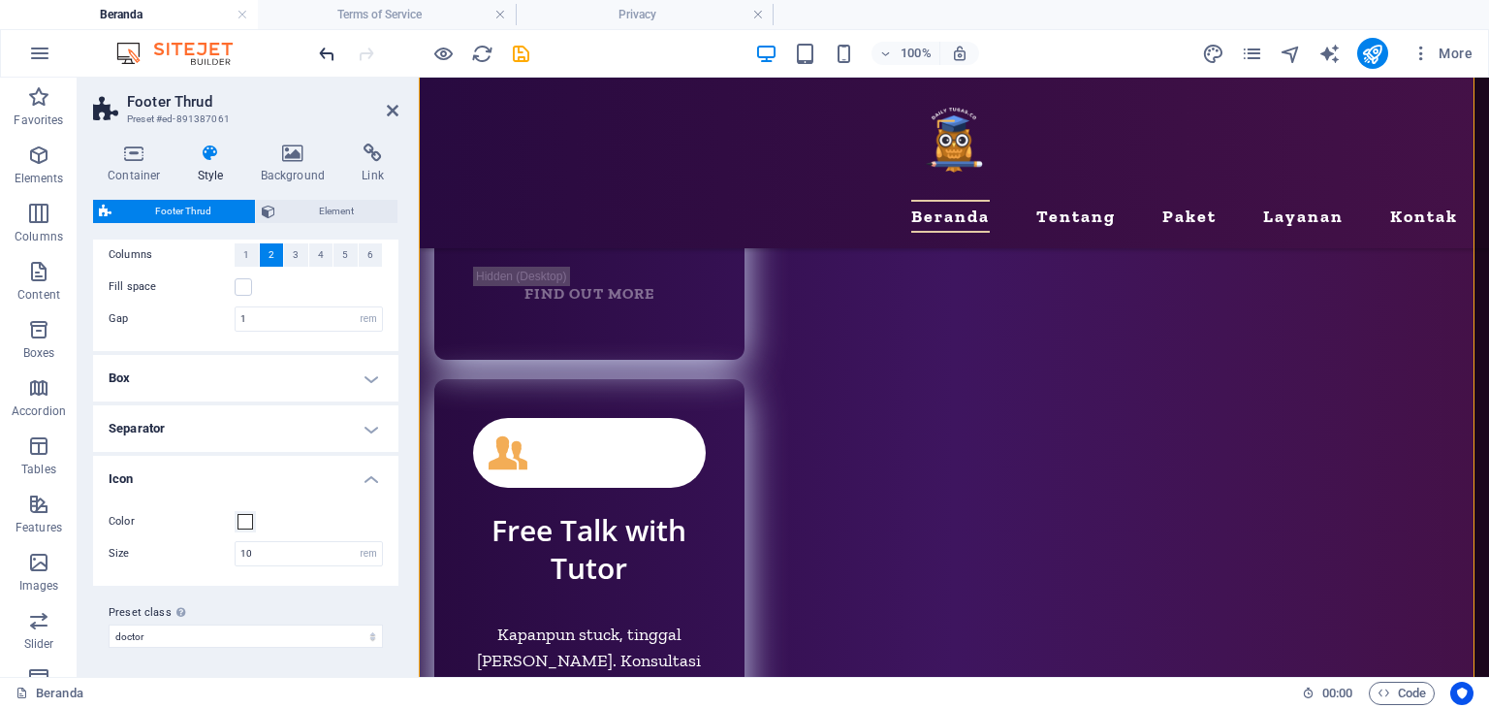
drag, startPoint x: 327, startPoint y: 48, endPoint x: 337, endPoint y: 55, distance: 12.6
type input "1"
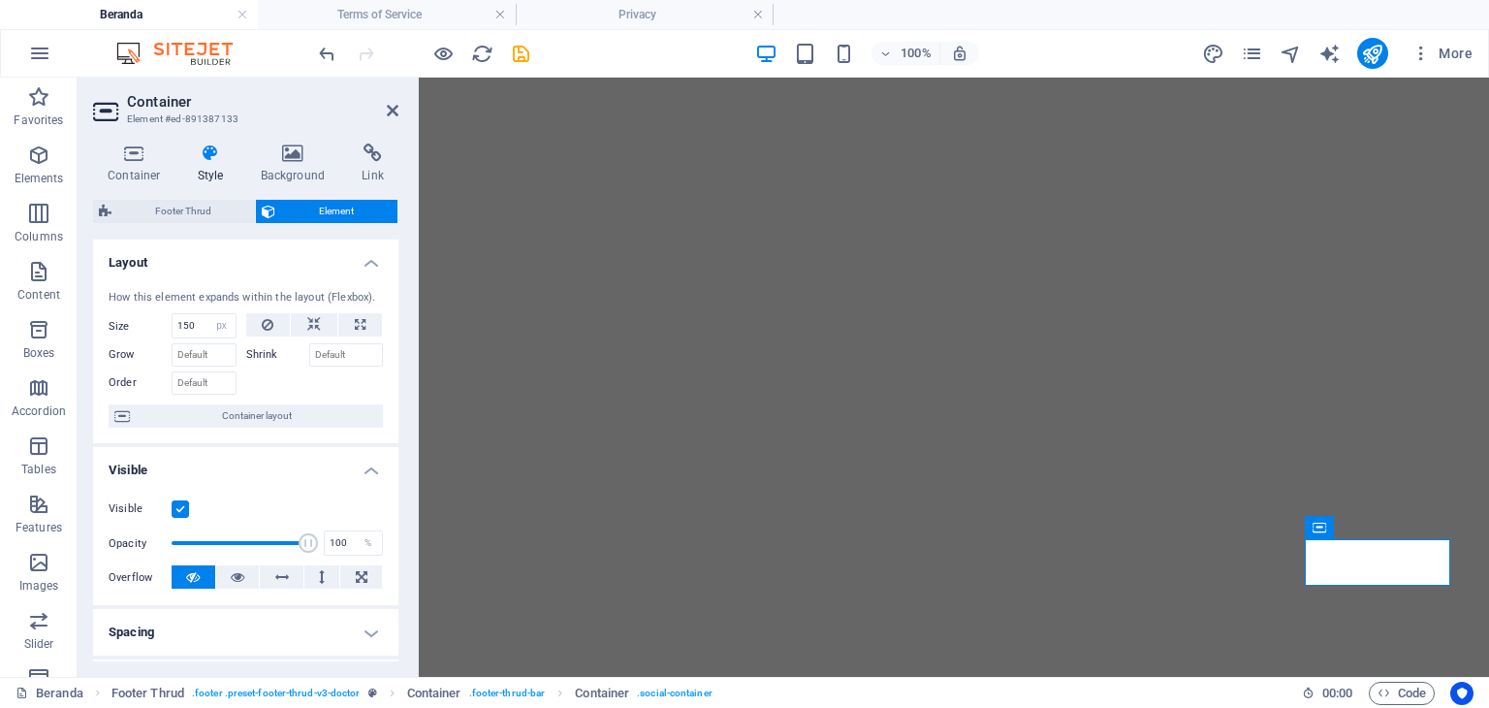
select select "px"
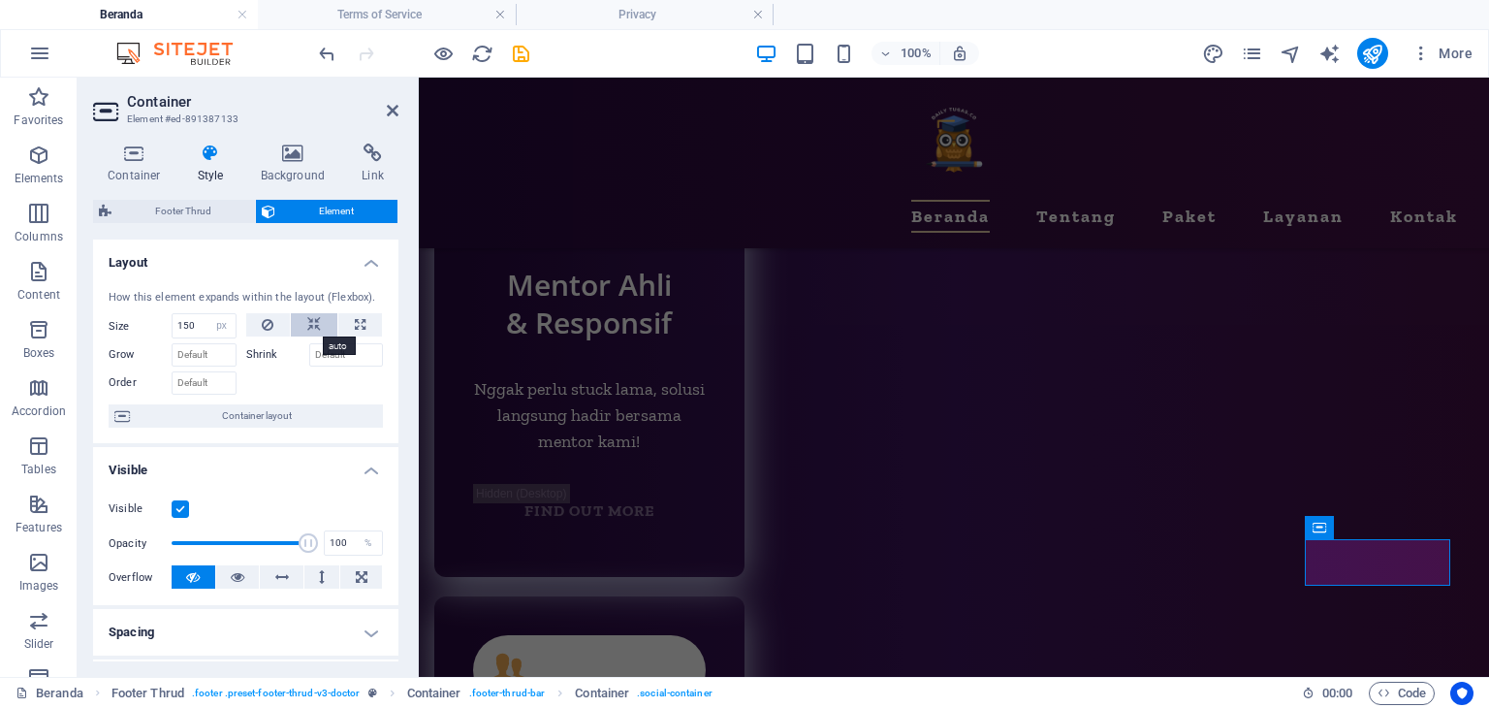
click at [325, 323] on button at bounding box center [314, 324] width 47 height 23
select select "DISABLED_OPTION_VALUE"
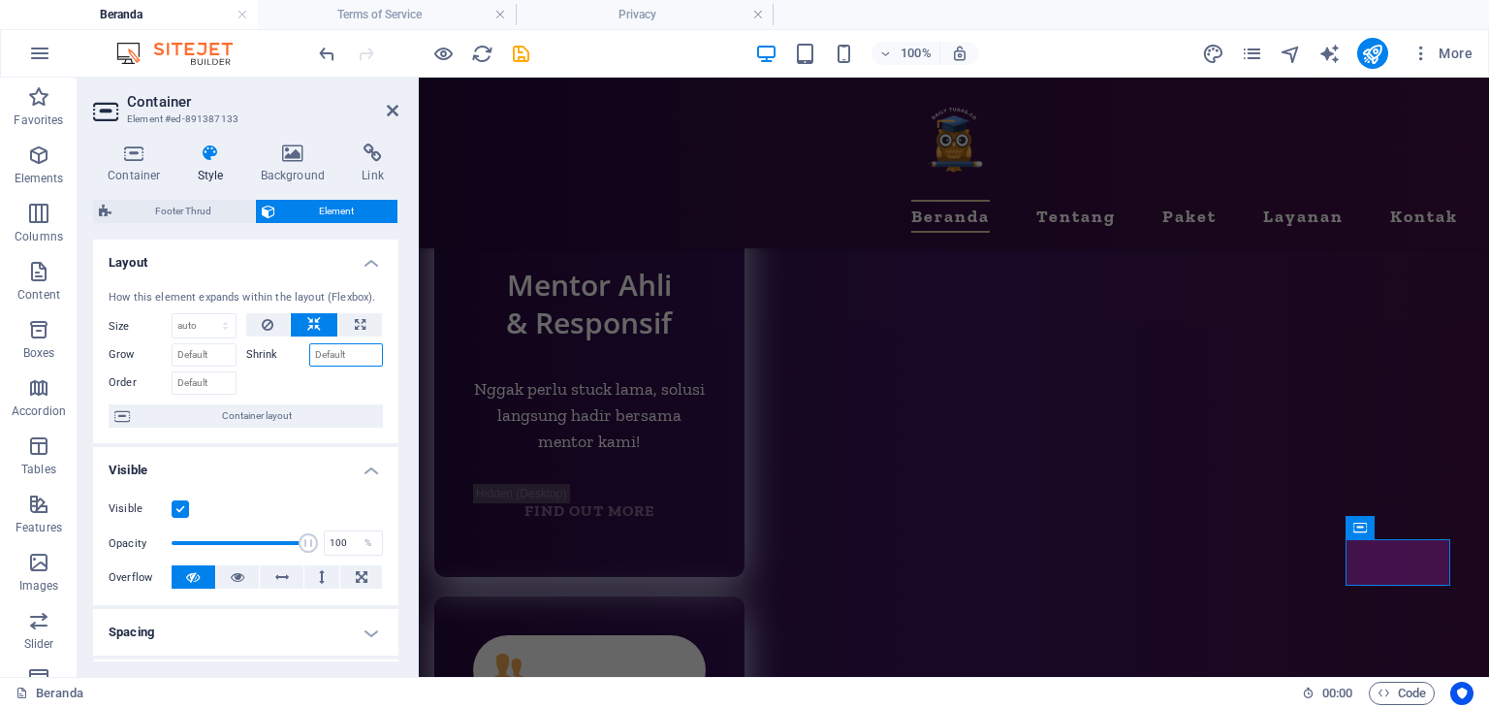
click at [330, 347] on input "Shrink" at bounding box center [346, 354] width 75 height 23
type input "50"
click at [330, 383] on div at bounding box center [315, 381] width 138 height 28
click at [328, 56] on icon "undo" at bounding box center [327, 54] width 22 height 22
click at [203, 345] on input "Grow" at bounding box center [204, 354] width 65 height 23
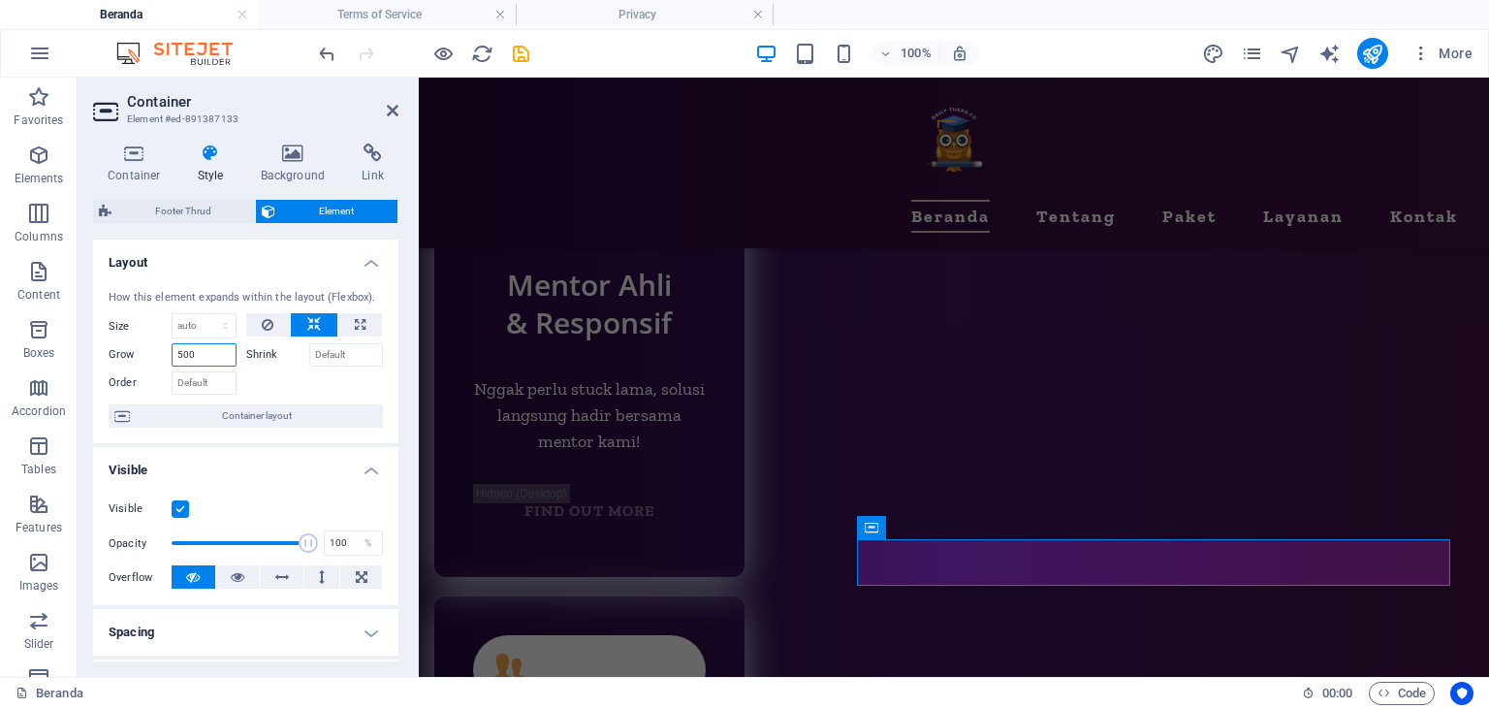
type input "500"
click at [260, 377] on div at bounding box center [315, 381] width 138 height 28
click at [328, 55] on icon "undo" at bounding box center [327, 54] width 22 height 22
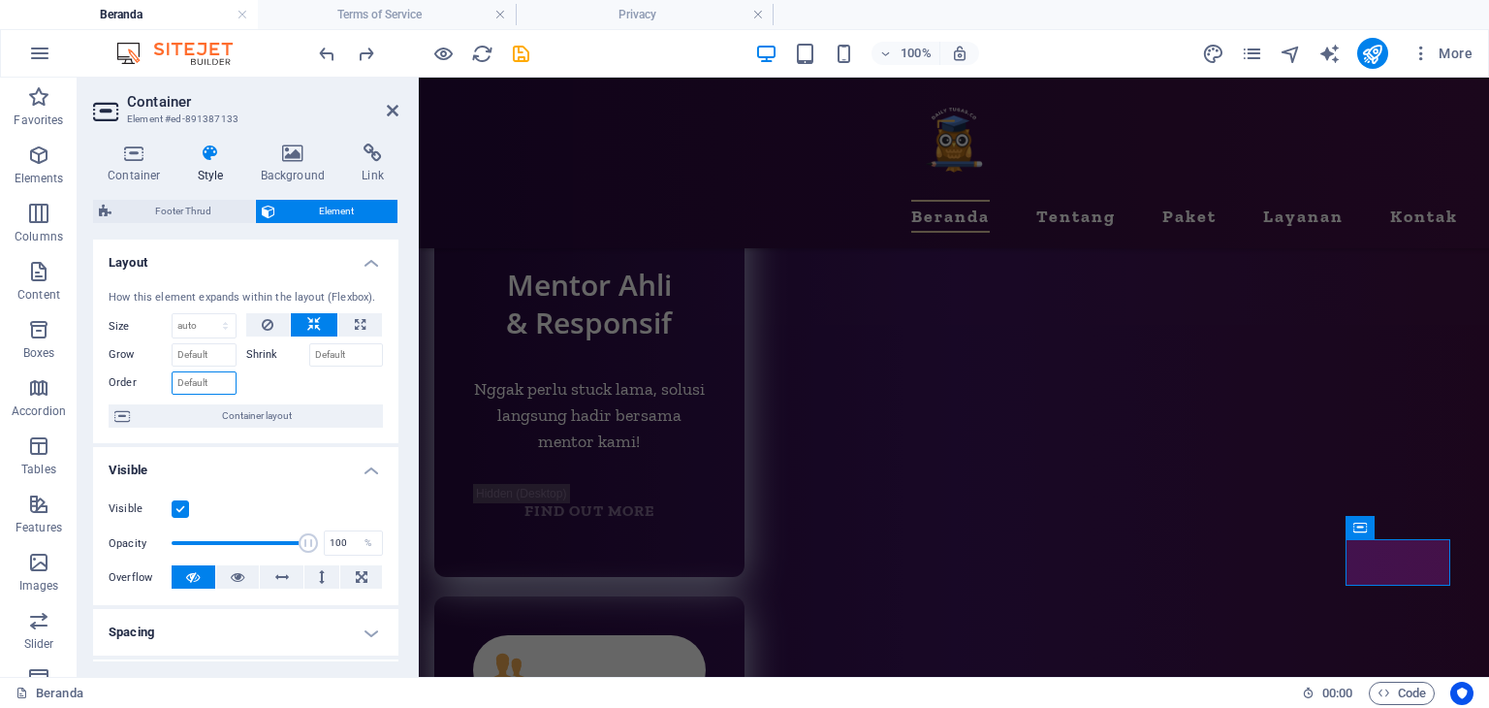
click at [194, 387] on input "Order" at bounding box center [204, 382] width 65 height 23
type input "500"
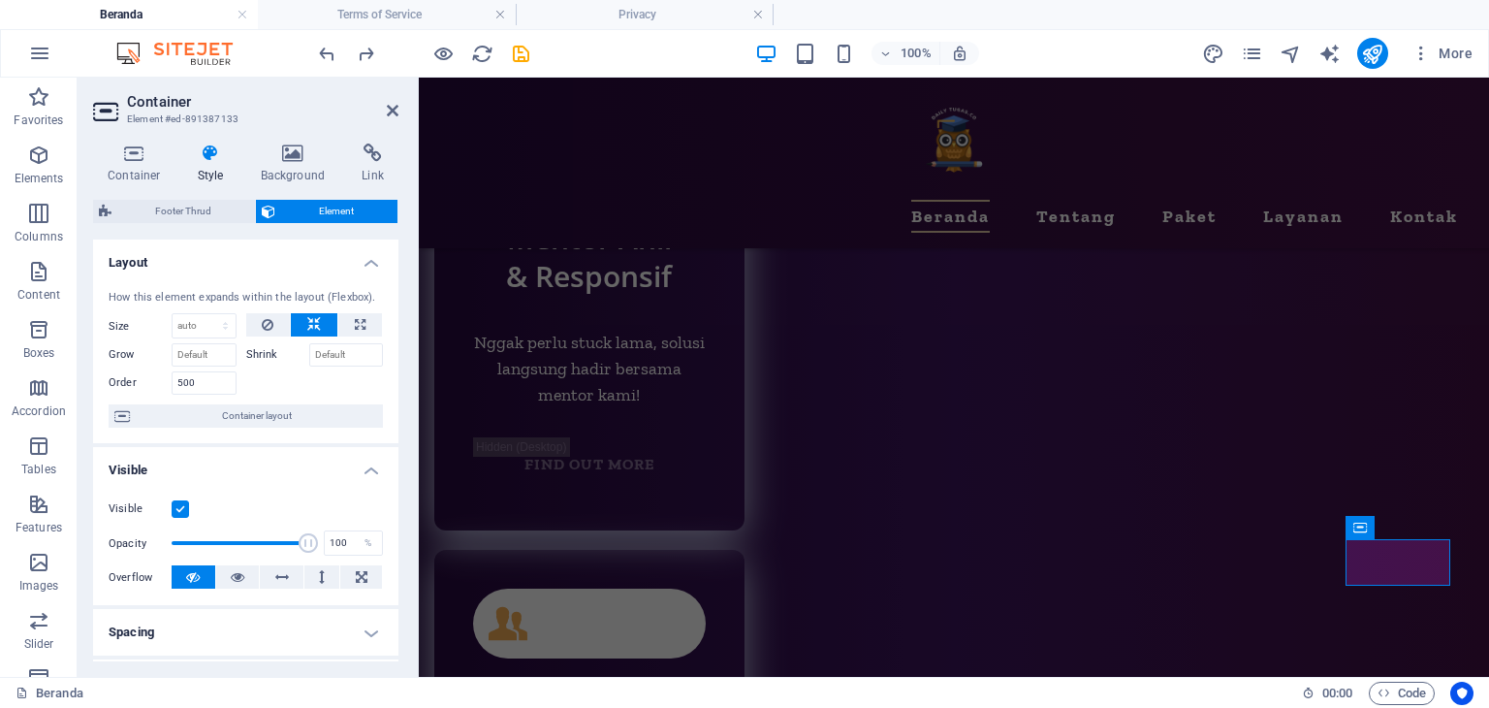
click at [271, 378] on div at bounding box center [315, 381] width 138 height 28
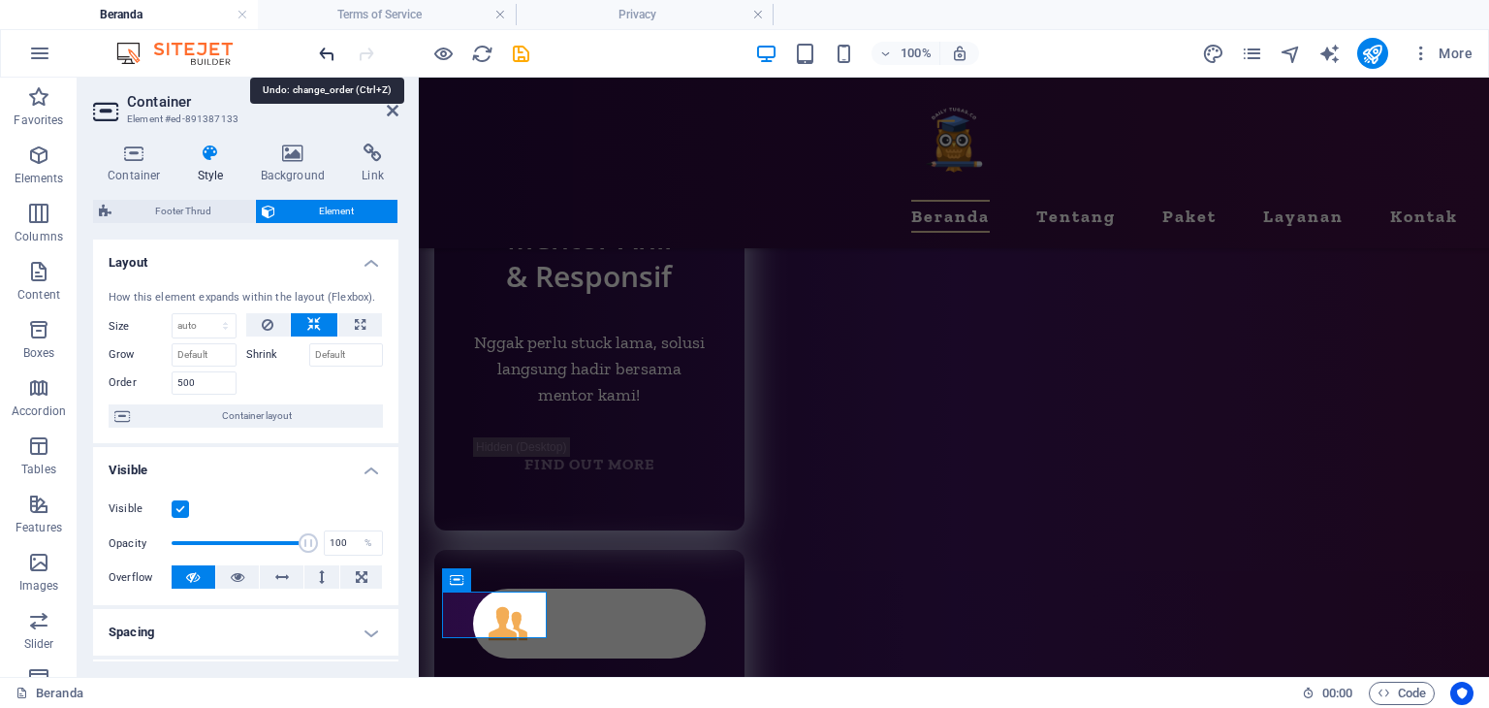
click at [330, 48] on icon "undo" at bounding box center [327, 54] width 22 height 22
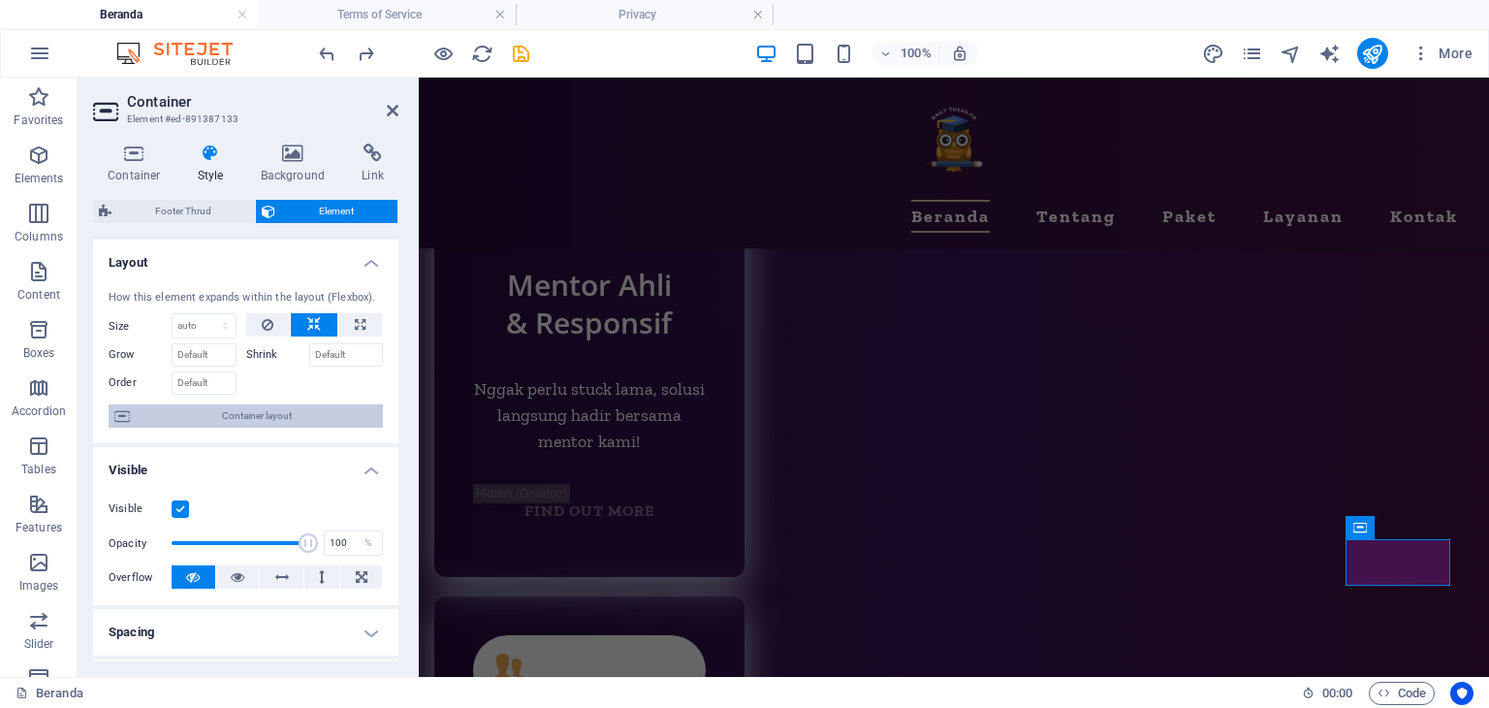
click at [213, 413] on span "Container layout" at bounding box center [256, 415] width 241 height 23
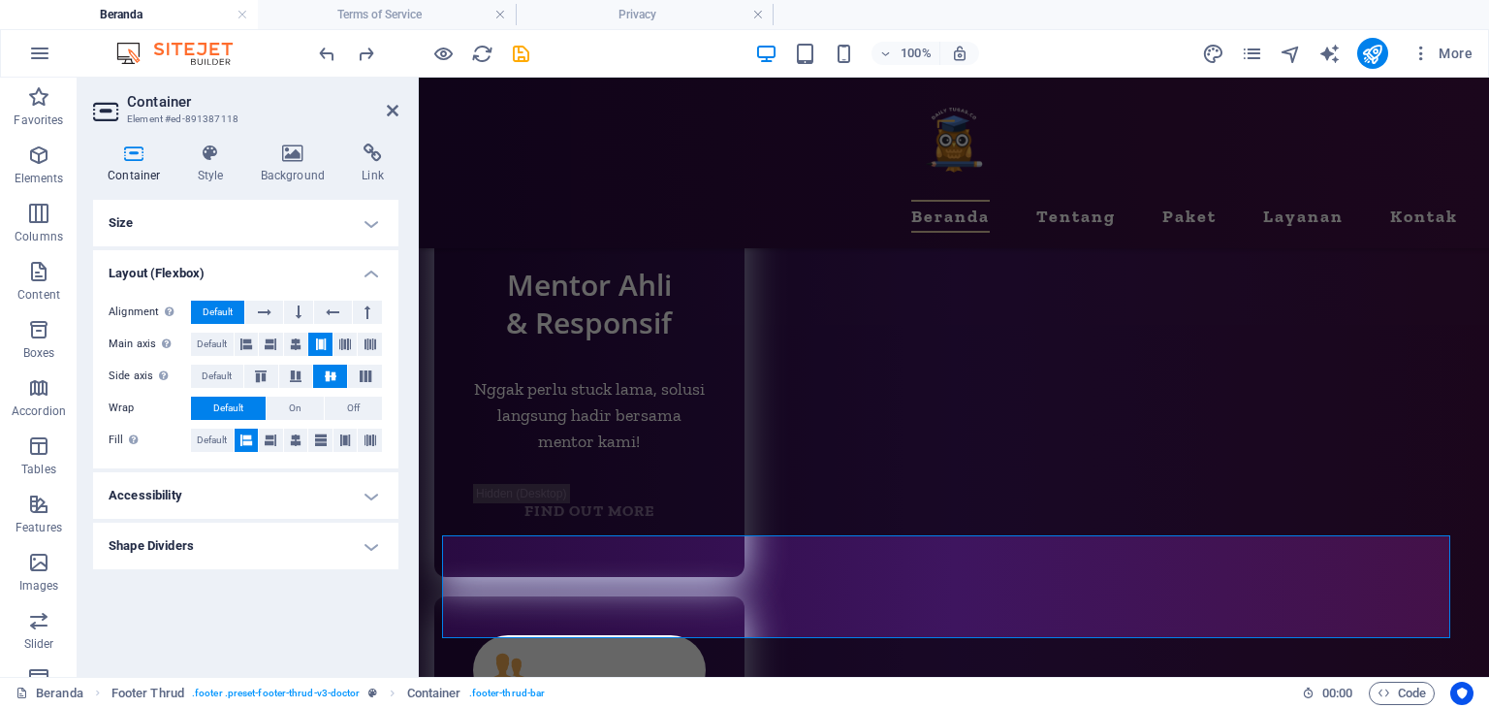
click at [339, 500] on h4 "Accessibility" at bounding box center [245, 495] width 305 height 47
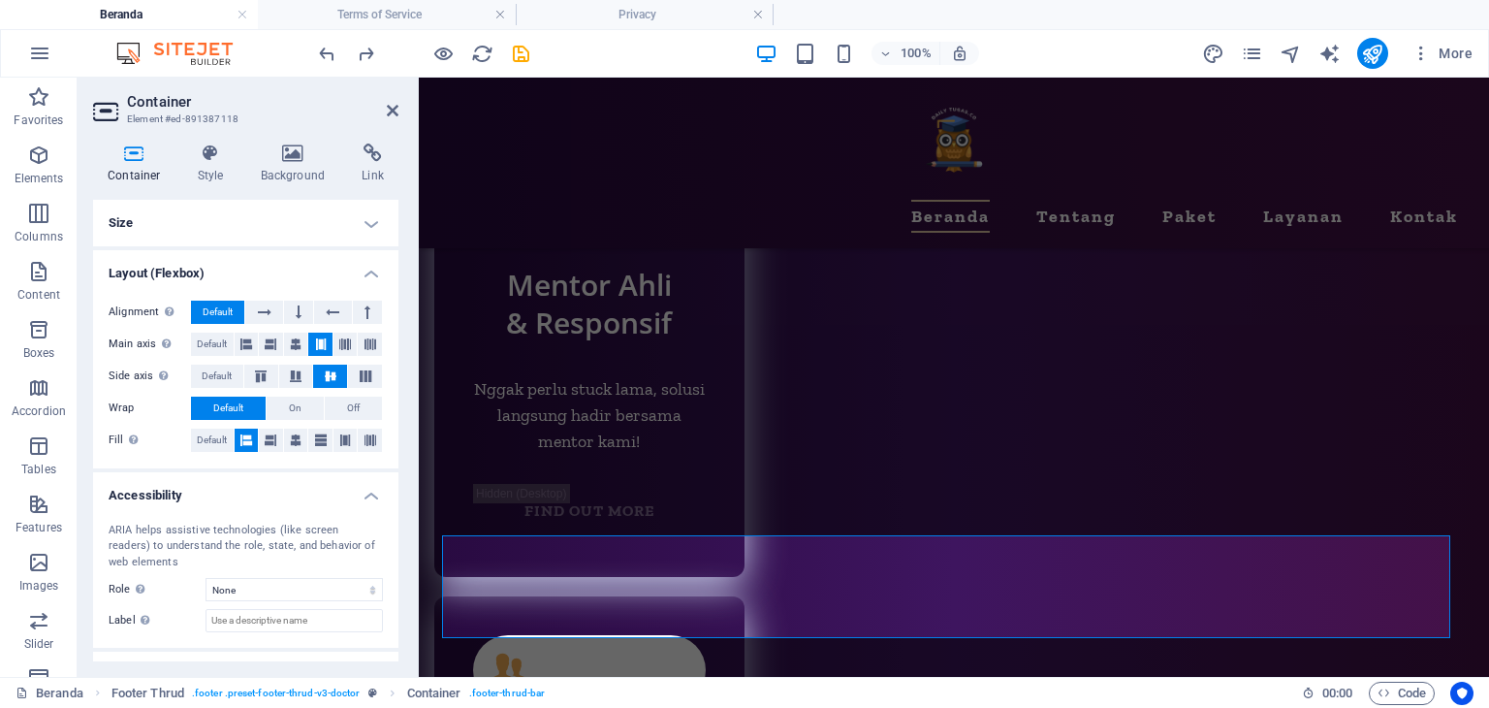
click at [339, 499] on h4 "Accessibility" at bounding box center [245, 489] width 305 height 35
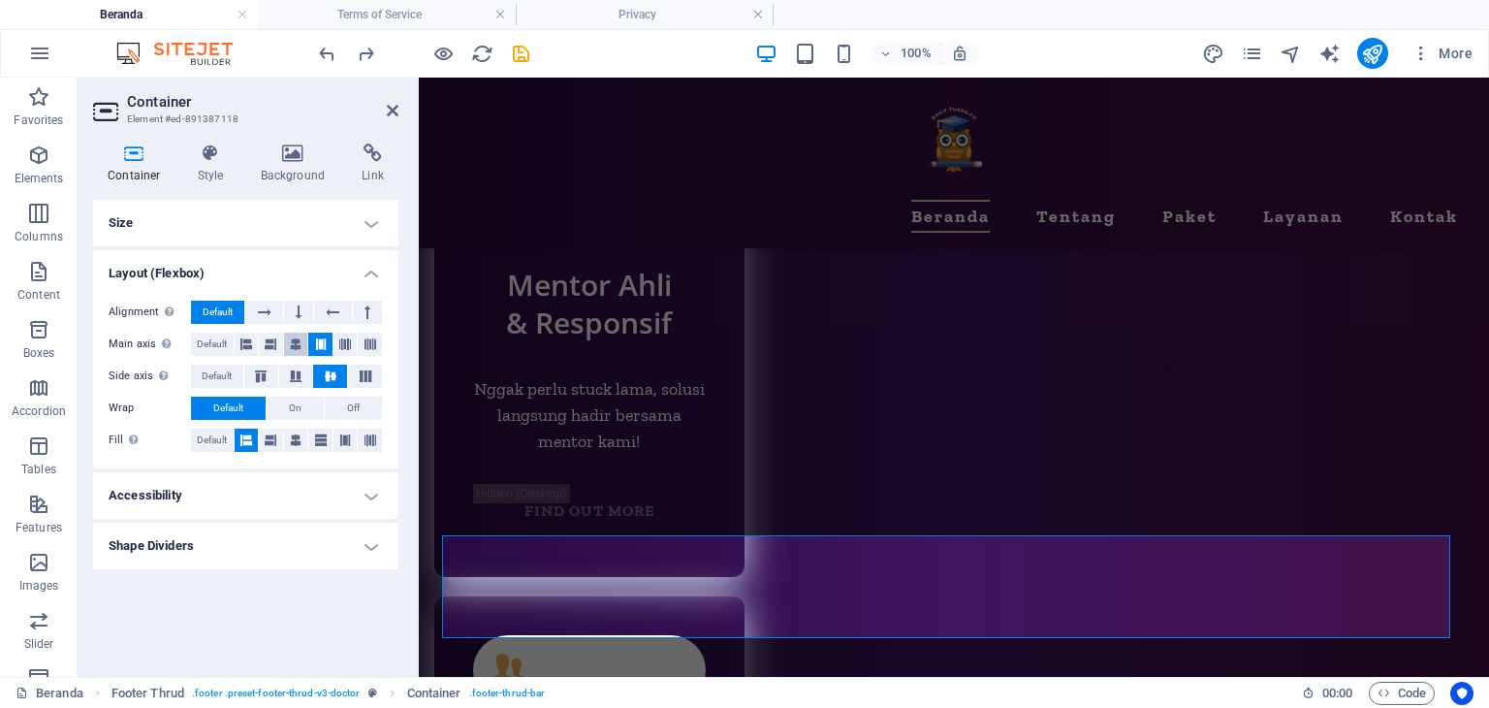
click at [299, 346] on icon at bounding box center [296, 344] width 12 height 23
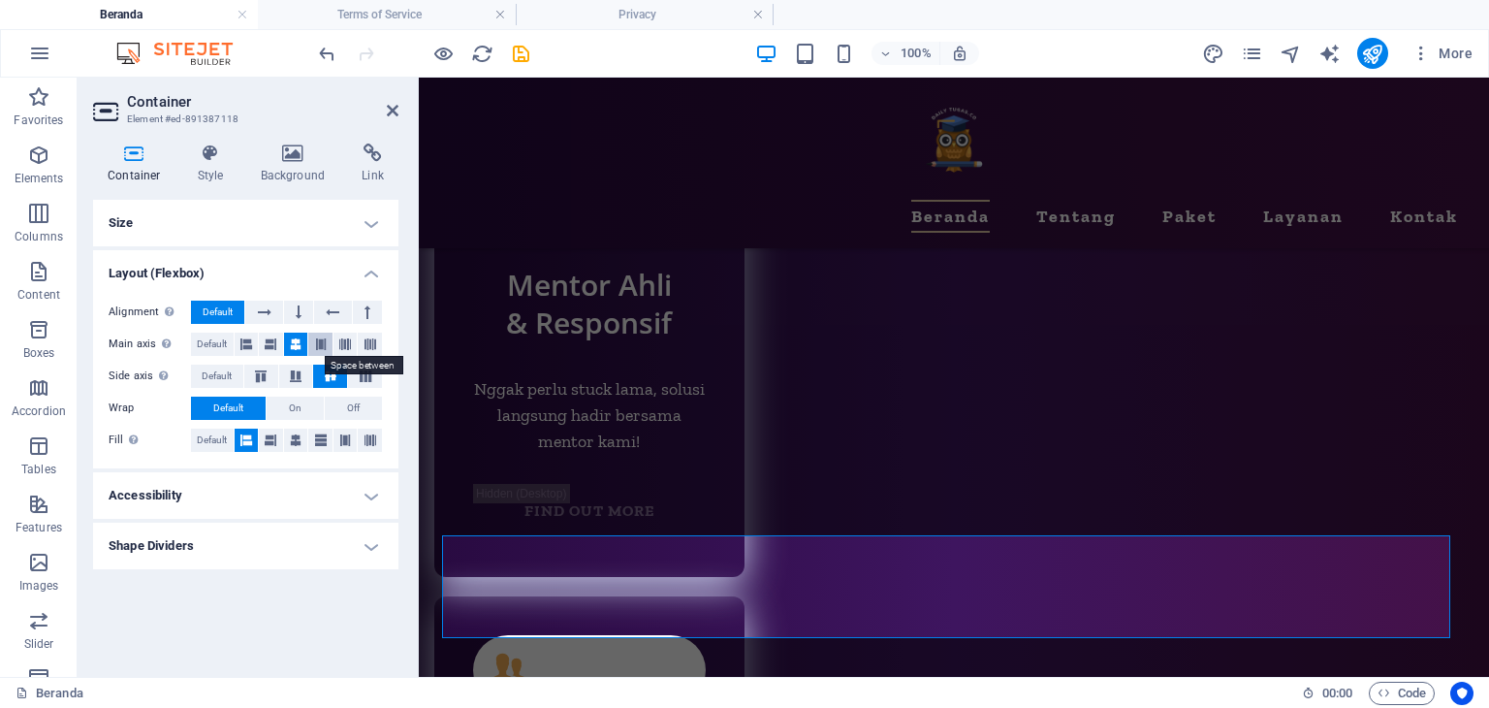
click at [322, 342] on icon at bounding box center [321, 344] width 12 height 23
click at [390, 104] on icon at bounding box center [393, 111] width 12 height 16
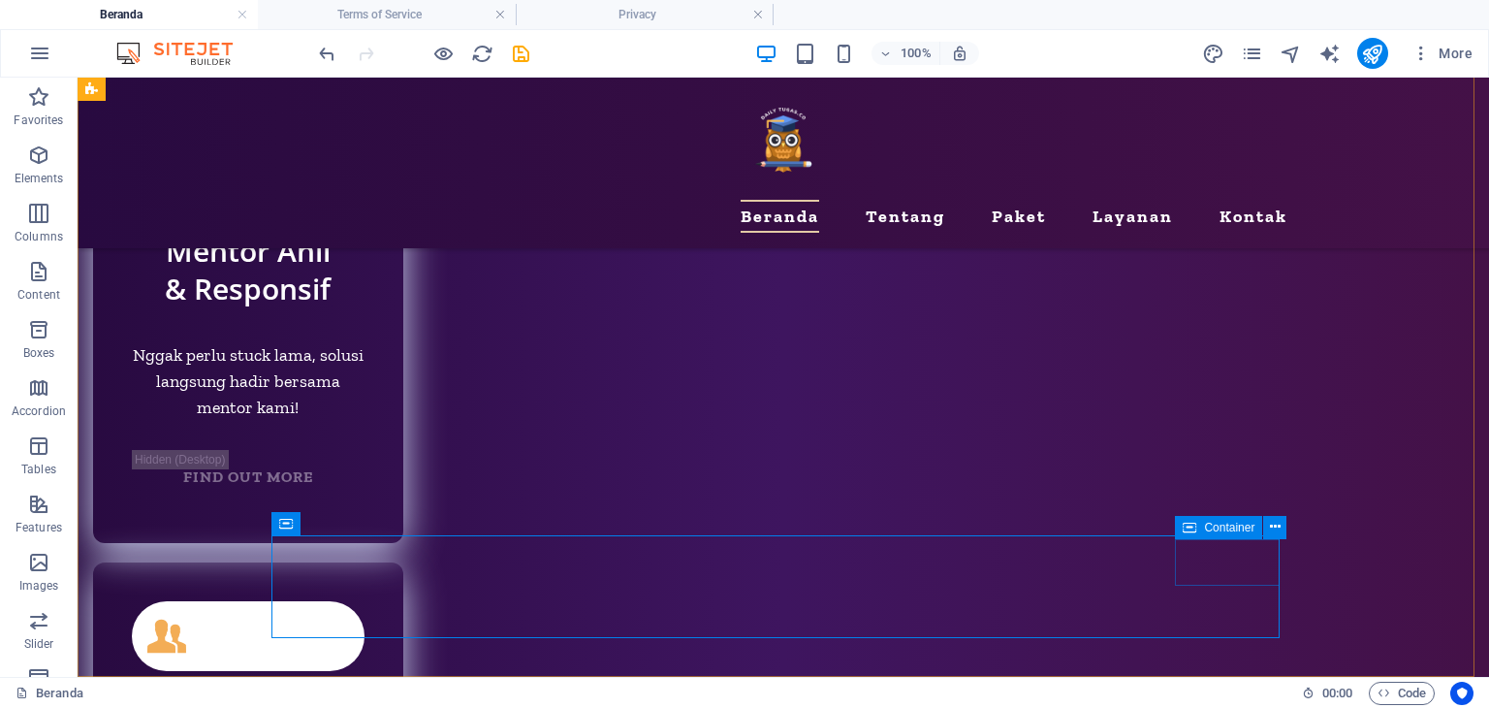
click at [1206, 528] on span "Container" at bounding box center [1229, 528] width 50 height 12
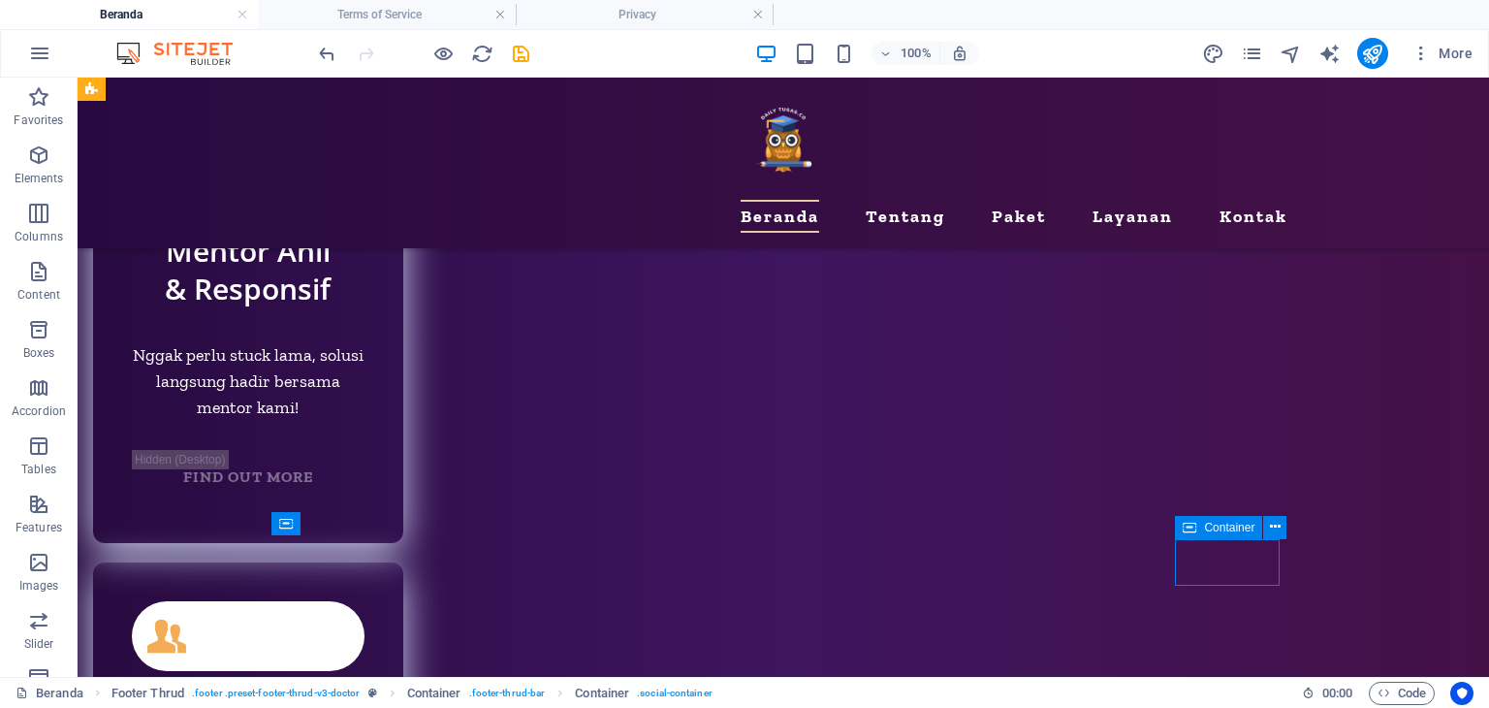
click at [1206, 528] on span "Container" at bounding box center [1229, 528] width 50 height 12
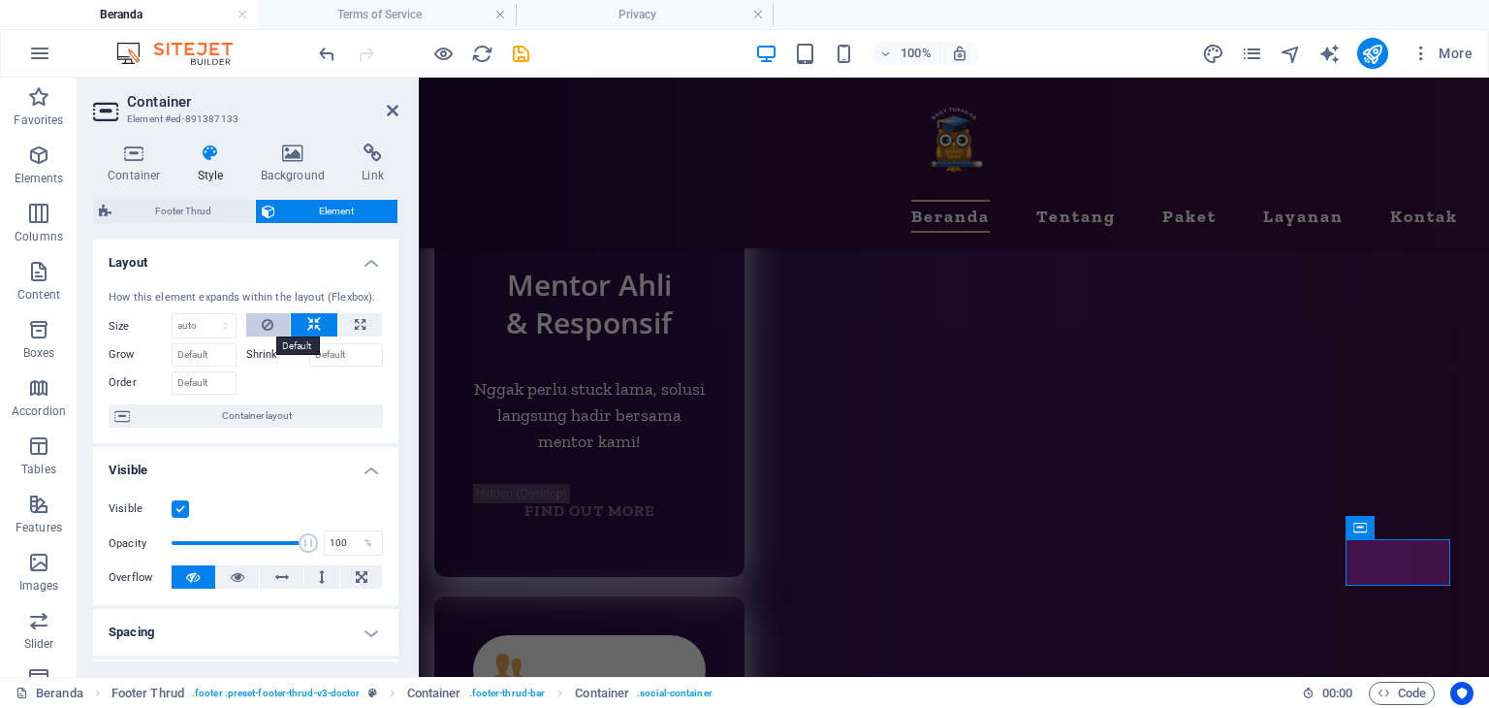
click at [266, 332] on icon at bounding box center [268, 324] width 12 height 23
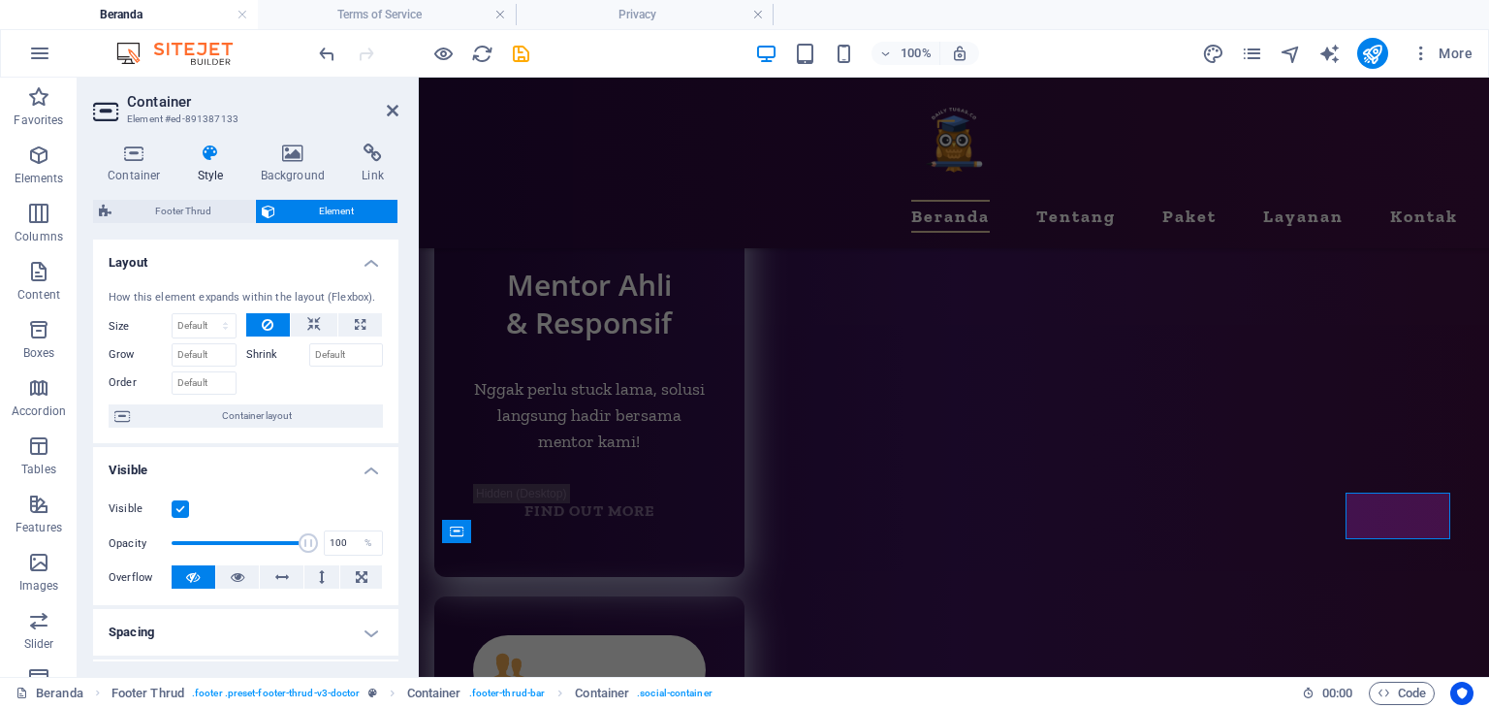
scroll to position [9608, 0]
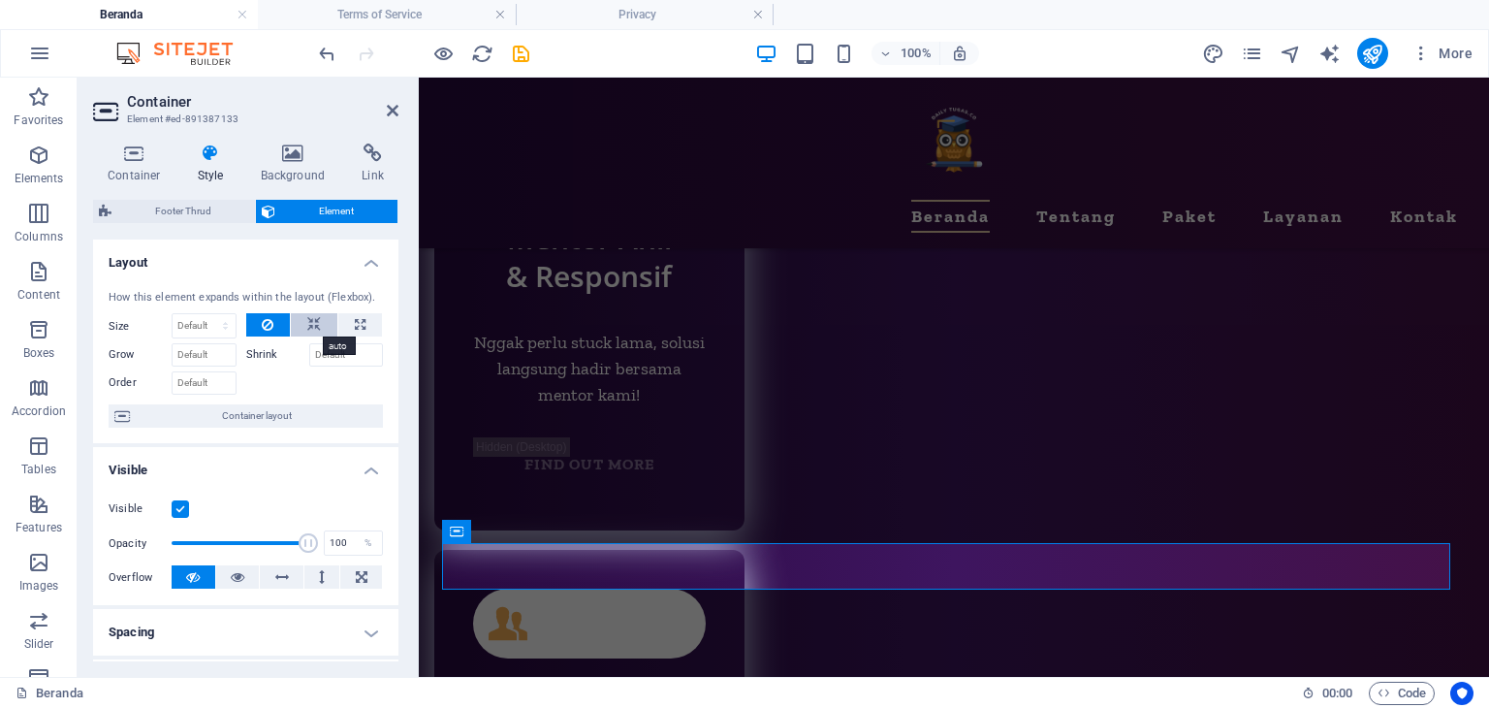
click at [324, 323] on button at bounding box center [314, 324] width 47 height 23
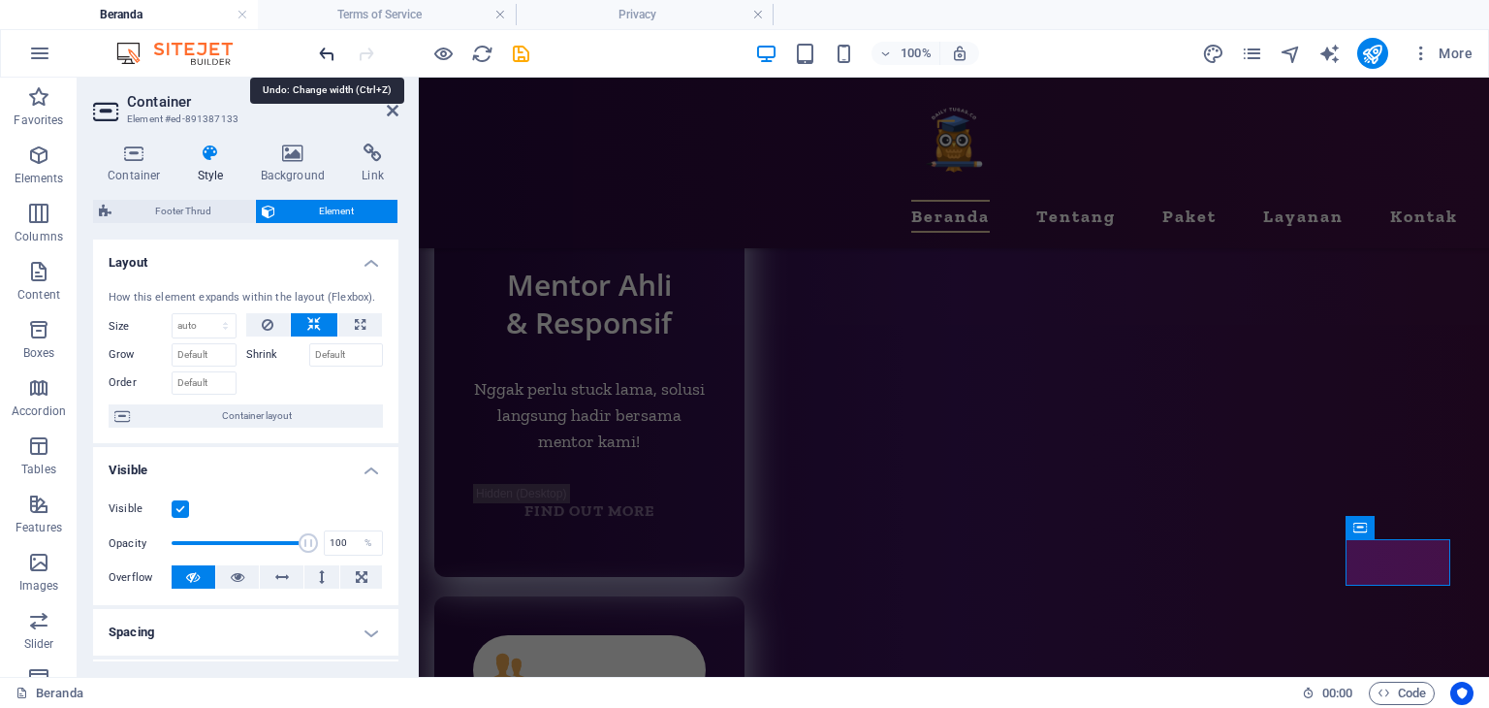
click at [328, 51] on icon "undo" at bounding box center [327, 54] width 22 height 22
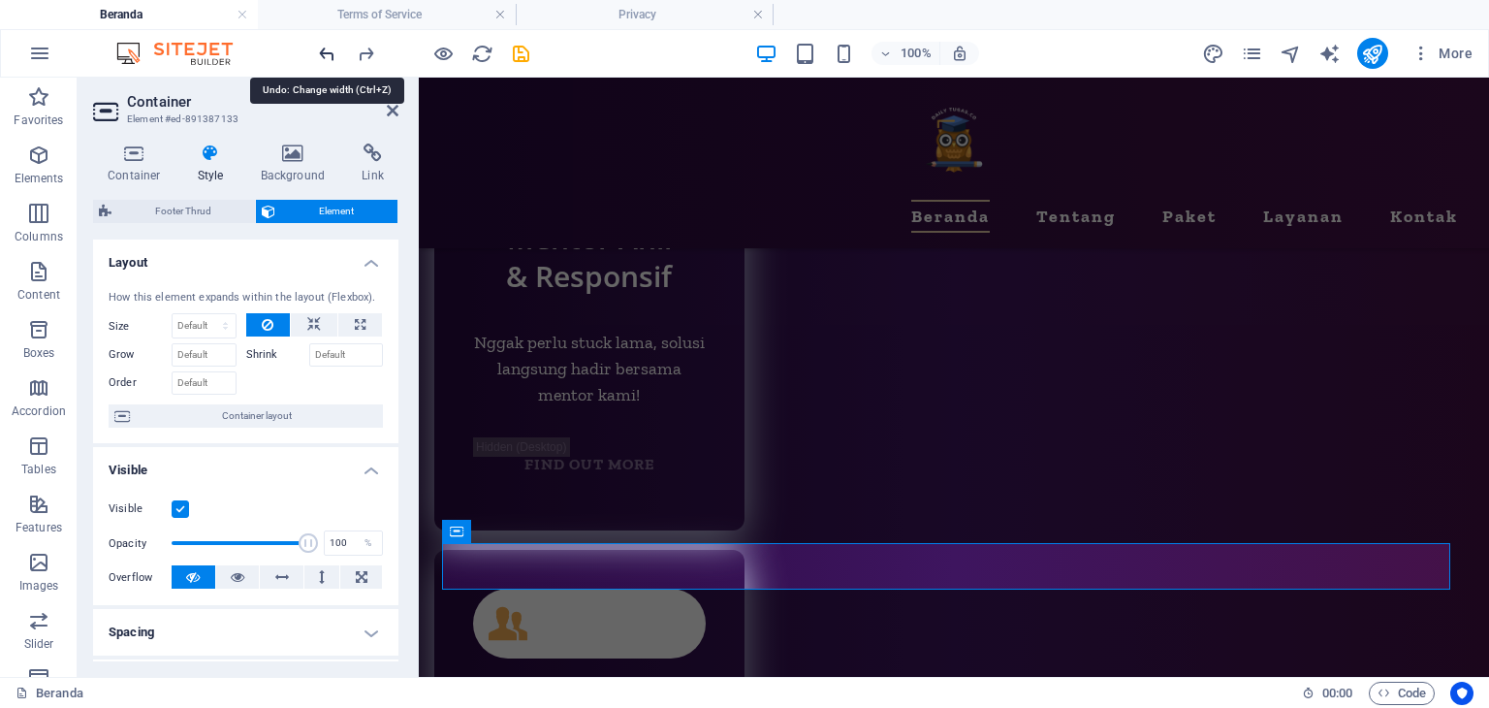
click at [328, 51] on icon "undo" at bounding box center [327, 54] width 22 height 22
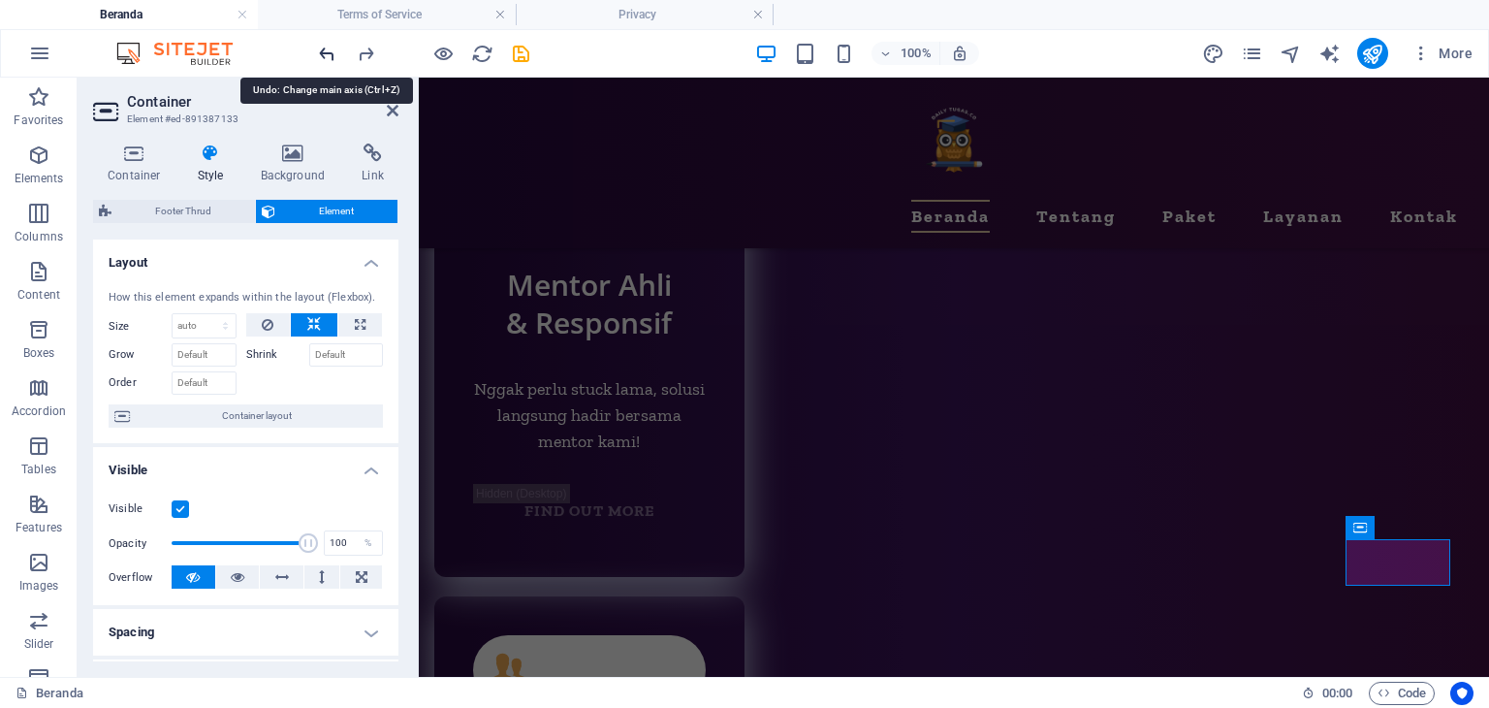
click at [328, 51] on icon "undo" at bounding box center [327, 54] width 22 height 22
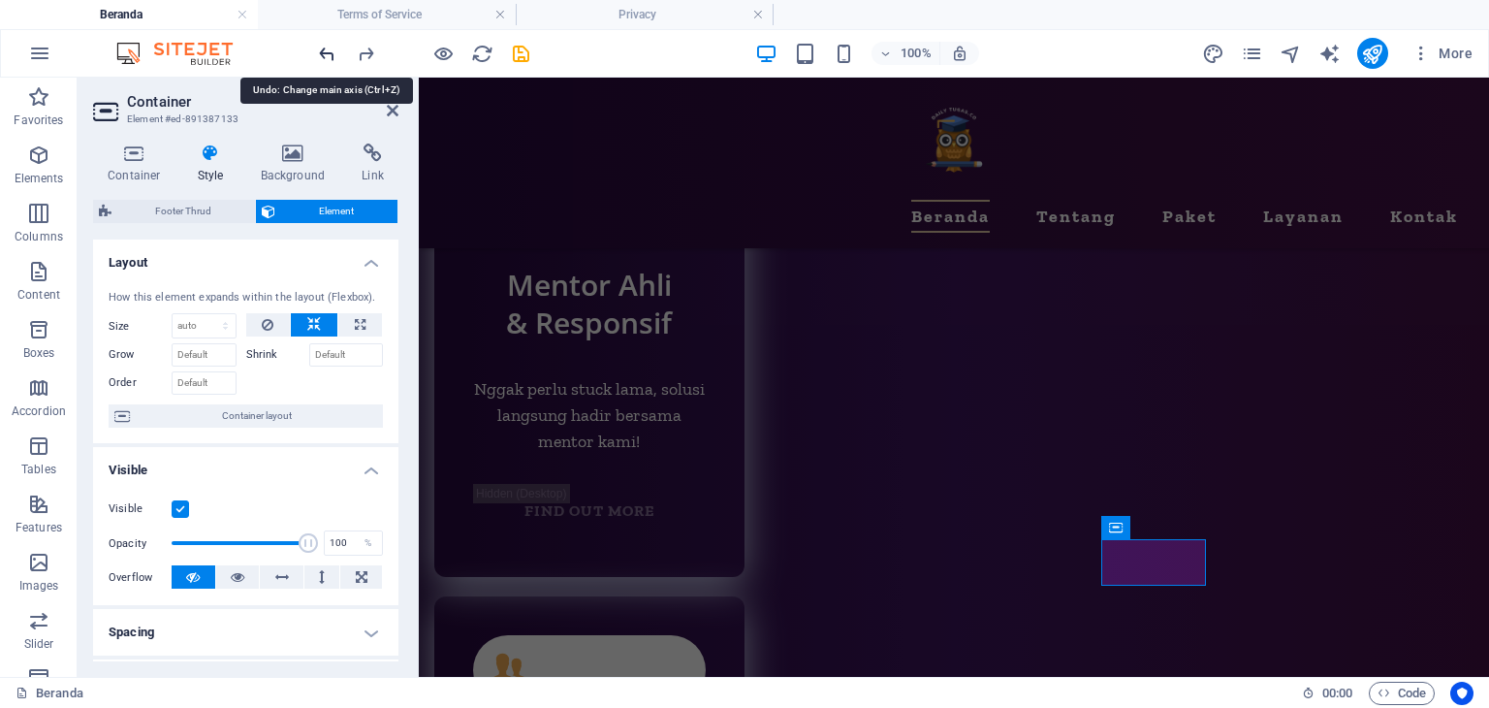
click at [328, 51] on icon "undo" at bounding box center [327, 54] width 22 height 22
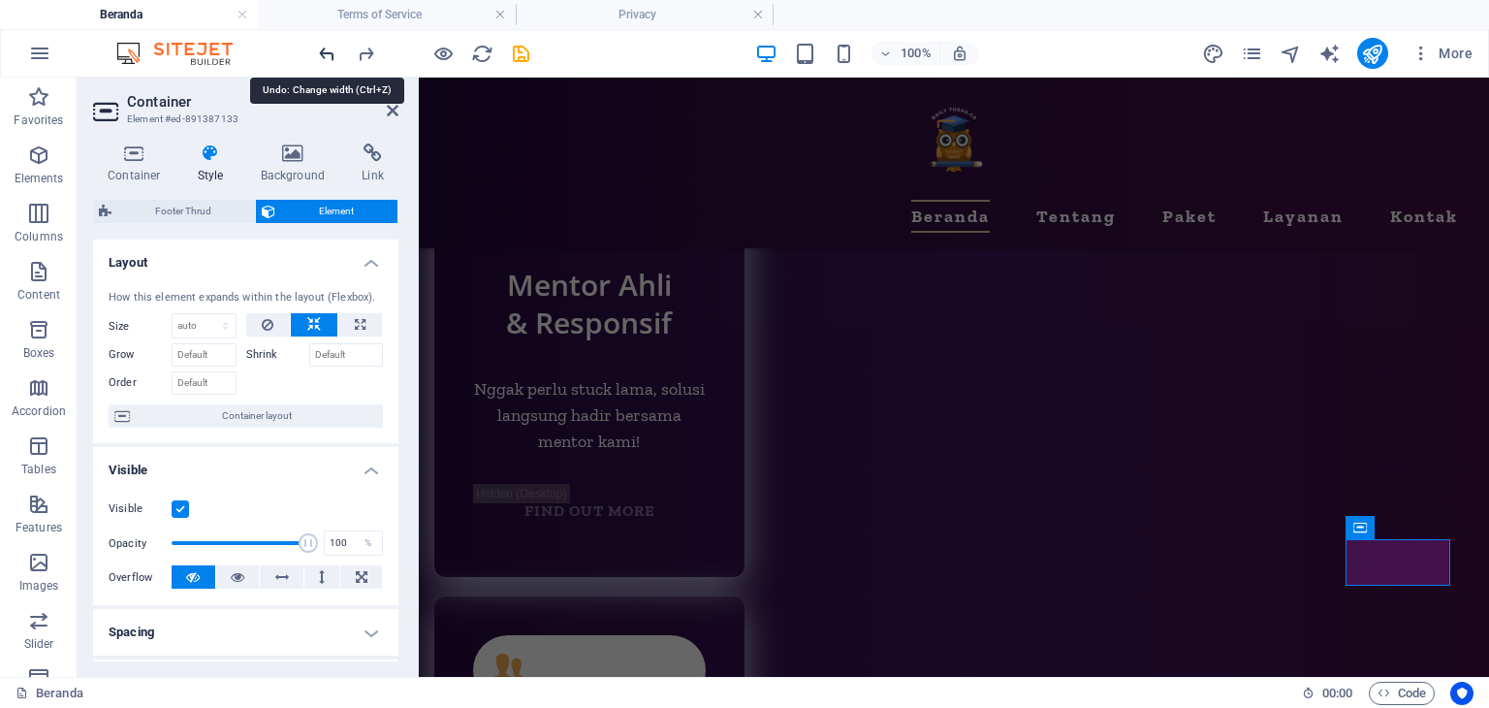
click at [328, 51] on icon "undo" at bounding box center [327, 54] width 22 height 22
type input "150"
select select "px"
click at [368, 50] on icon "redo" at bounding box center [366, 54] width 22 height 22
select select "DISABLED_OPTION_VALUE"
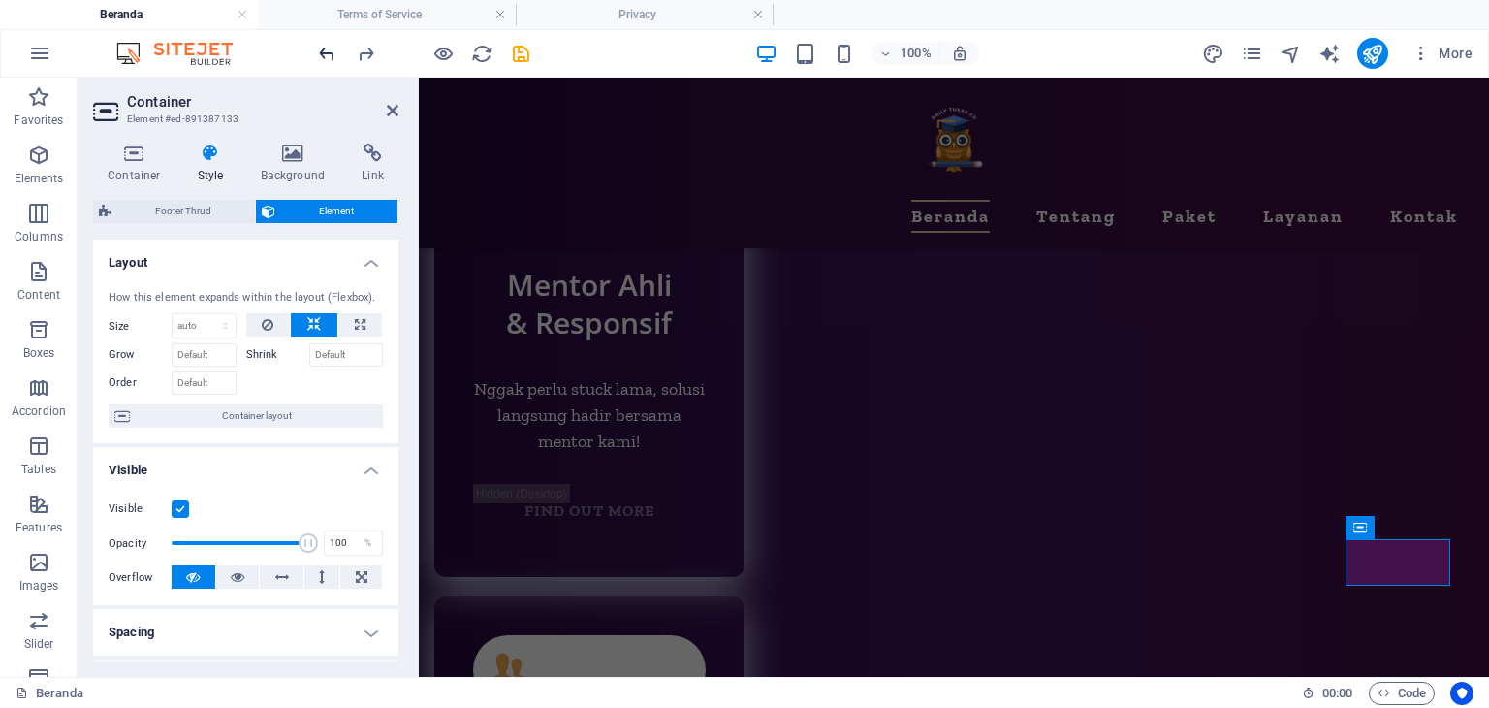
click at [333, 59] on icon "undo" at bounding box center [327, 54] width 22 height 22
type input "150"
select select "px"
click at [124, 152] on icon at bounding box center [134, 153] width 82 height 19
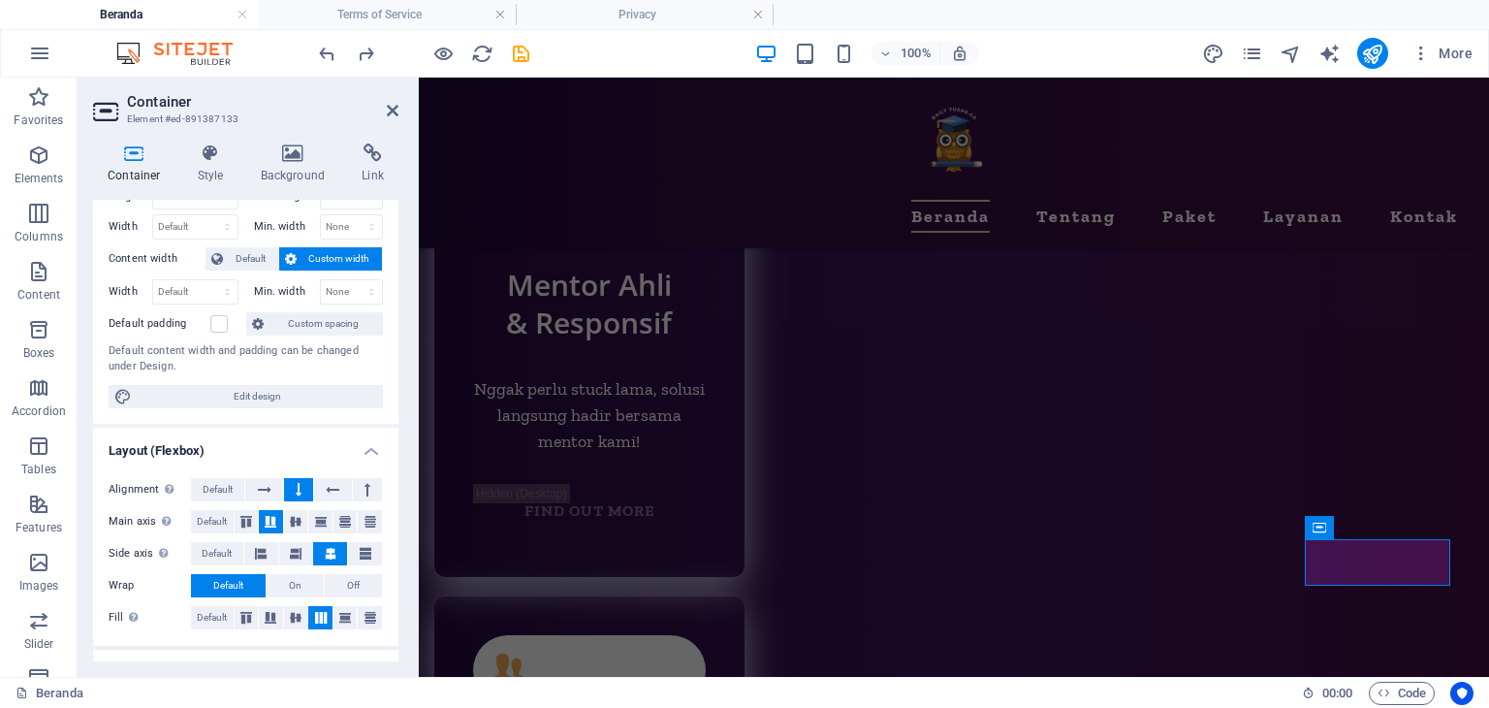
scroll to position [194, 0]
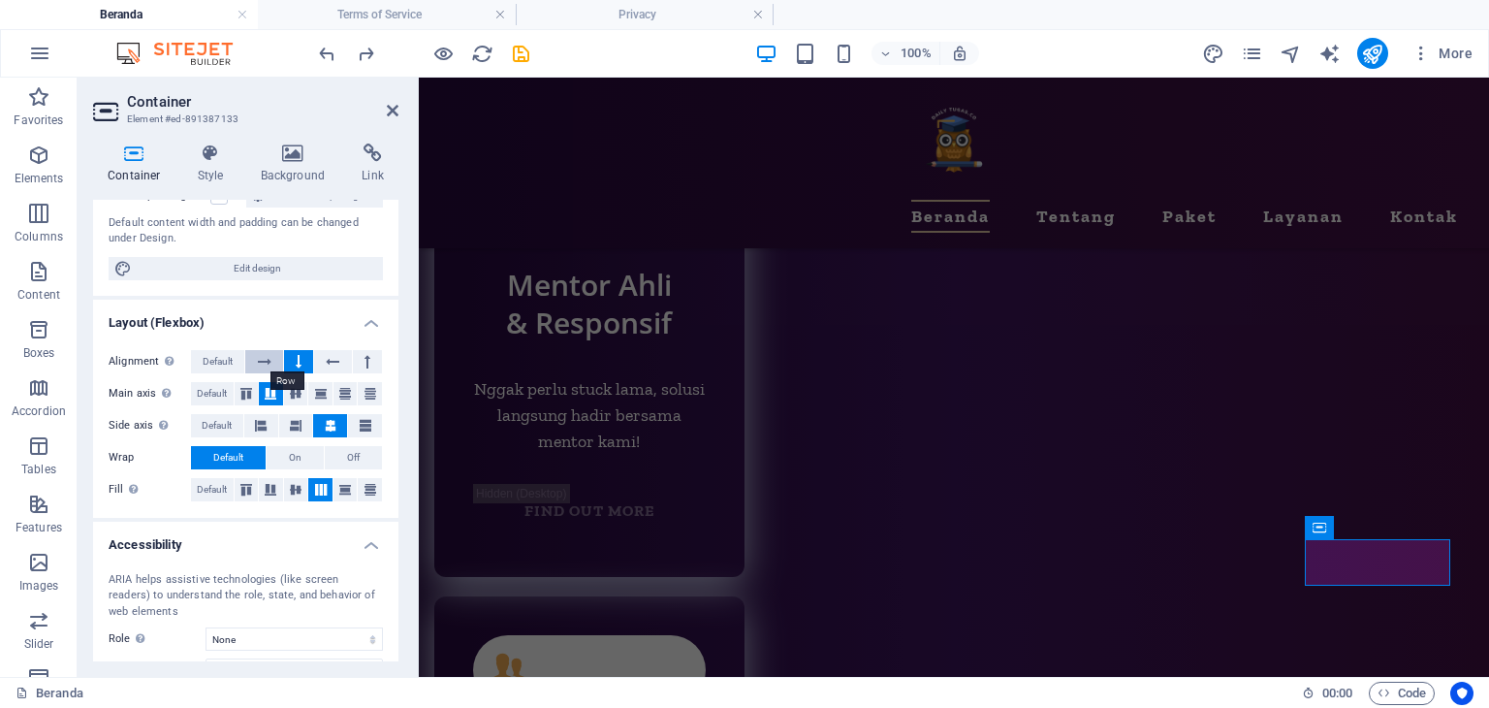
click at [264, 356] on icon at bounding box center [265, 361] width 14 height 23
click at [360, 364] on button at bounding box center [367, 361] width 29 height 23
click at [281, 355] on button at bounding box center [263, 361] width 37 height 23
drag, startPoint x: 1772, startPoint y: 632, endPoint x: 1353, endPoint y: 556, distance: 425.9
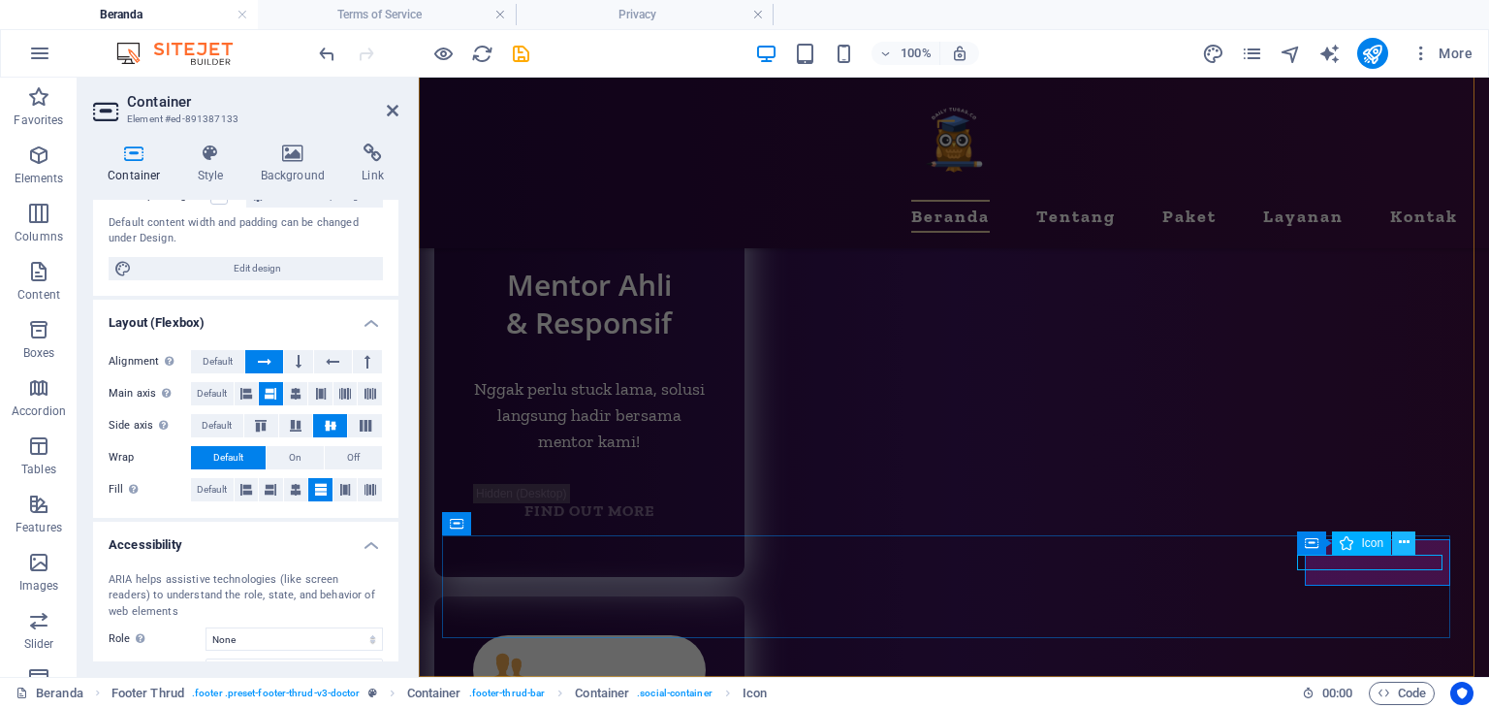
click at [1405, 537] on icon at bounding box center [1404, 542] width 11 height 20
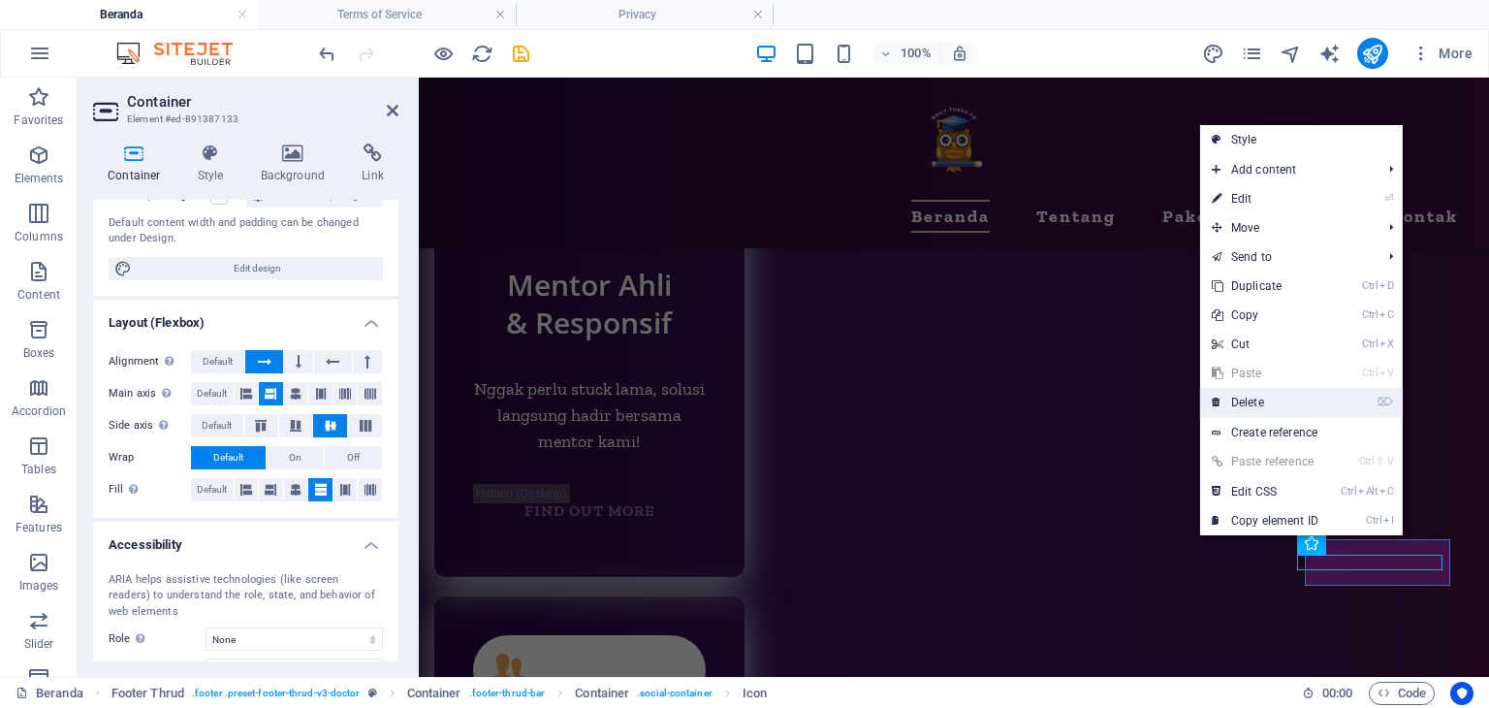
drag, startPoint x: 1276, startPoint y: 395, endPoint x: 858, endPoint y: 317, distance: 425.1
click at [1277, 395] on link "⌦ Delete" at bounding box center [1265, 402] width 130 height 29
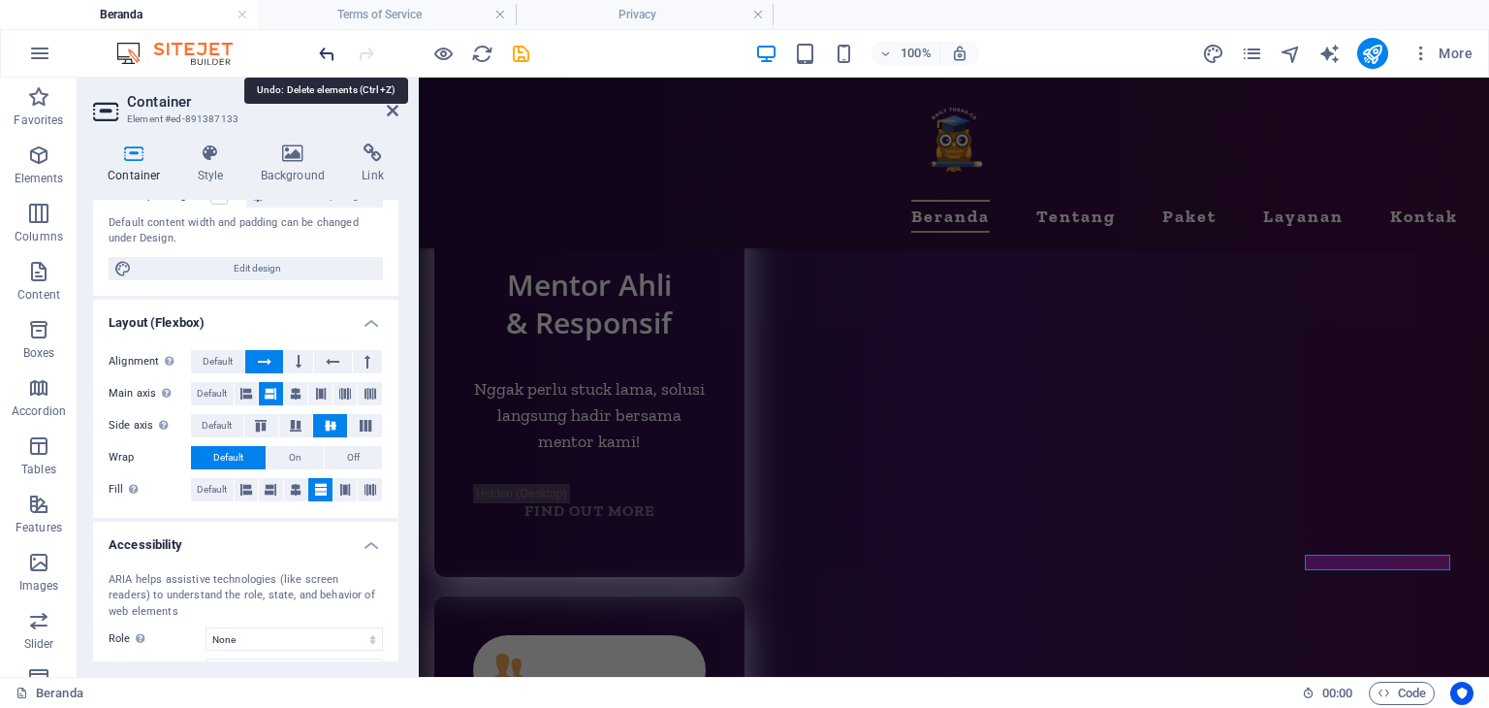
click at [330, 48] on icon "undo" at bounding box center [327, 54] width 22 height 22
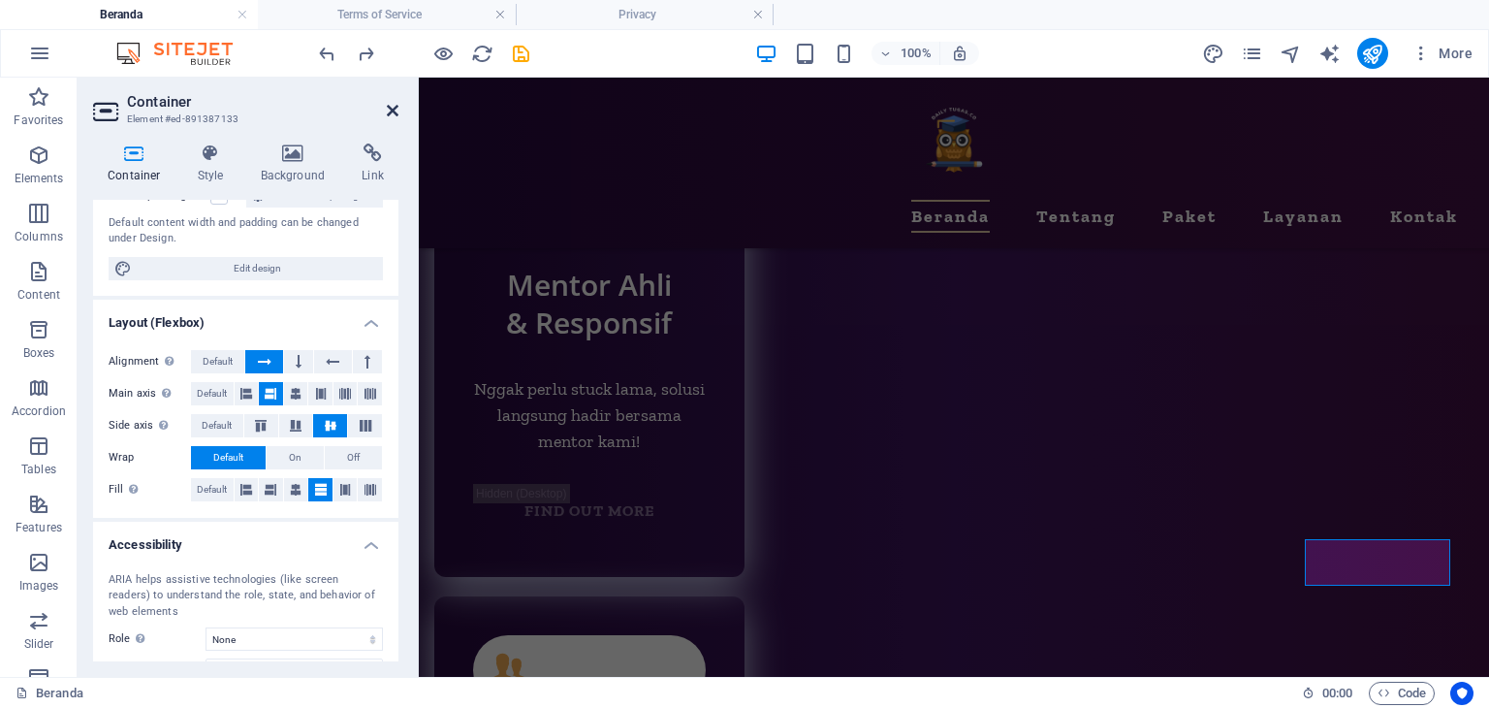
click at [397, 111] on icon at bounding box center [393, 111] width 12 height 16
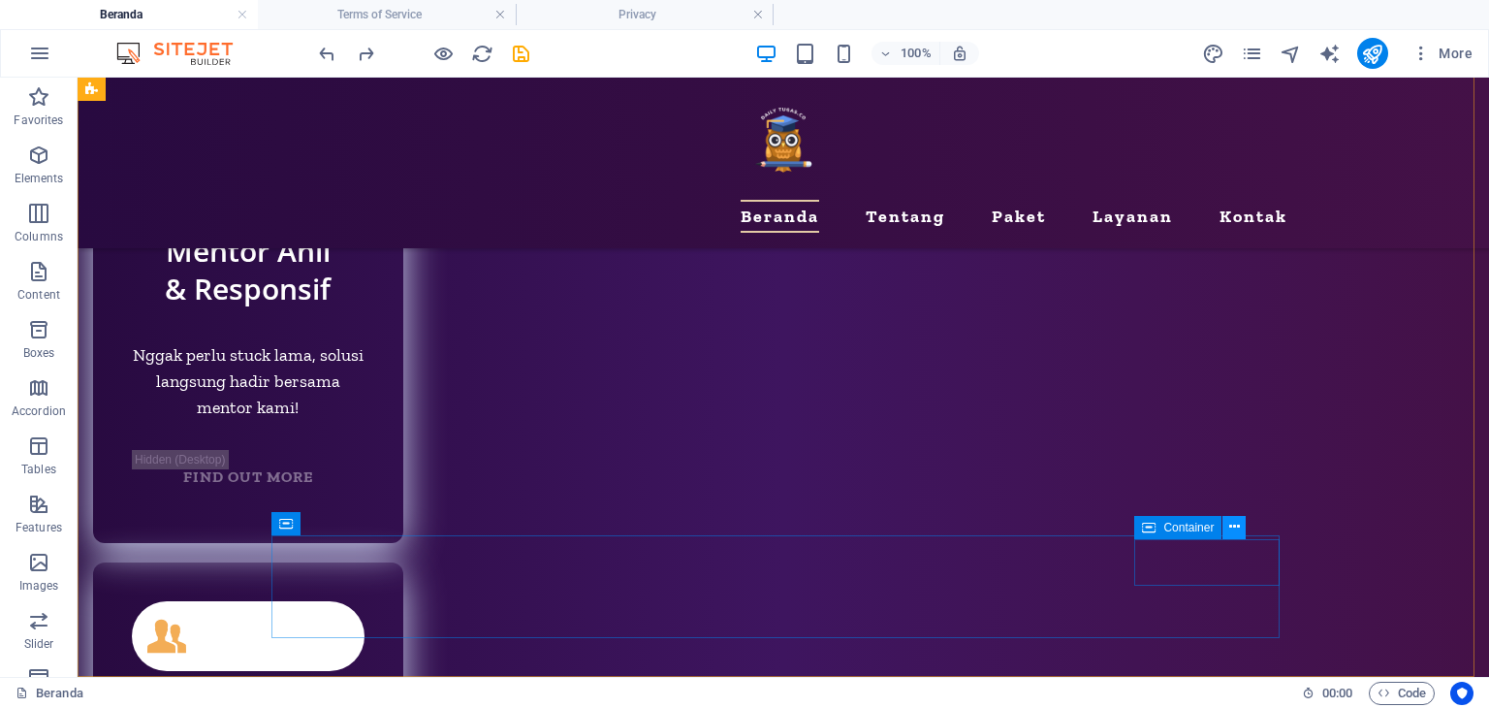
click at [1234, 522] on icon at bounding box center [1235, 527] width 11 height 20
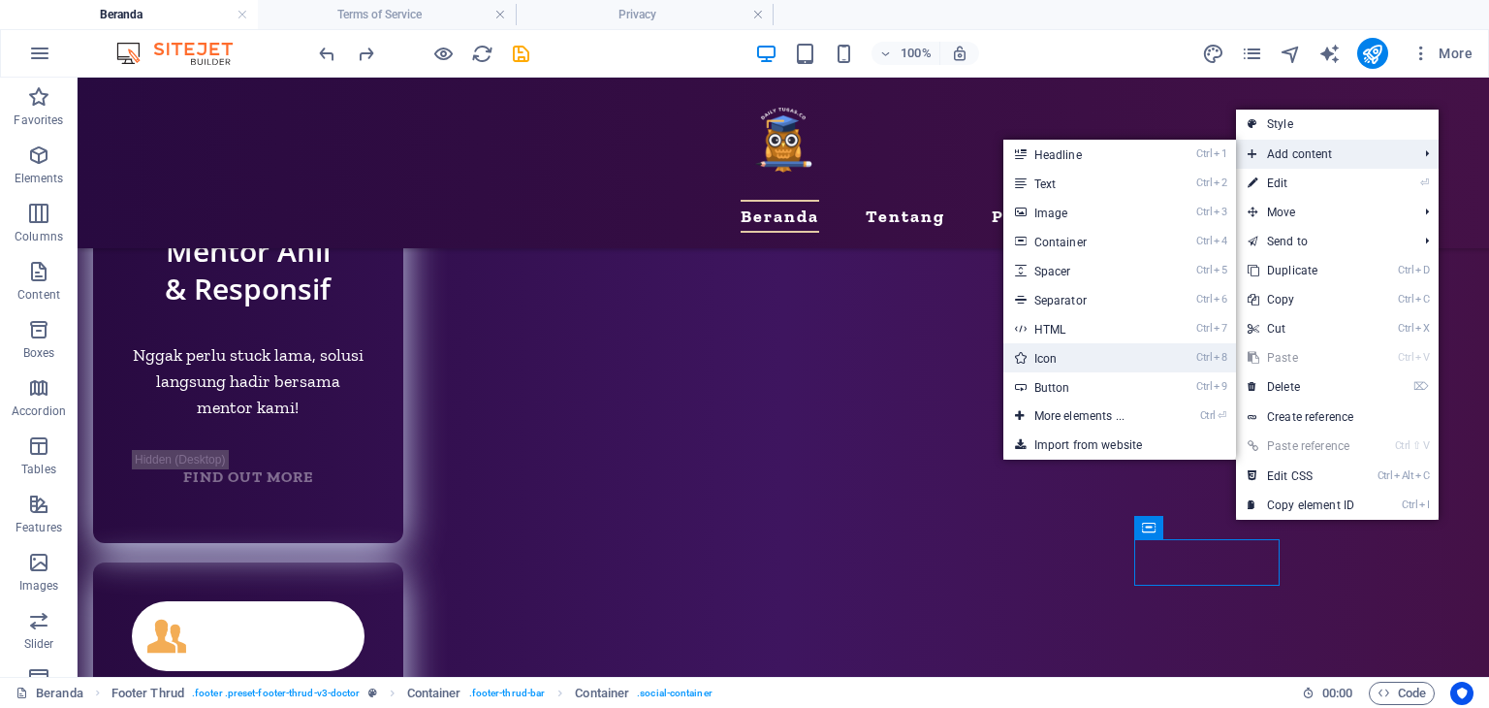
click at [1138, 352] on link "Ctrl 8 Icon" at bounding box center [1084, 357] width 160 height 29
select select "xMidYMid"
select select "px"
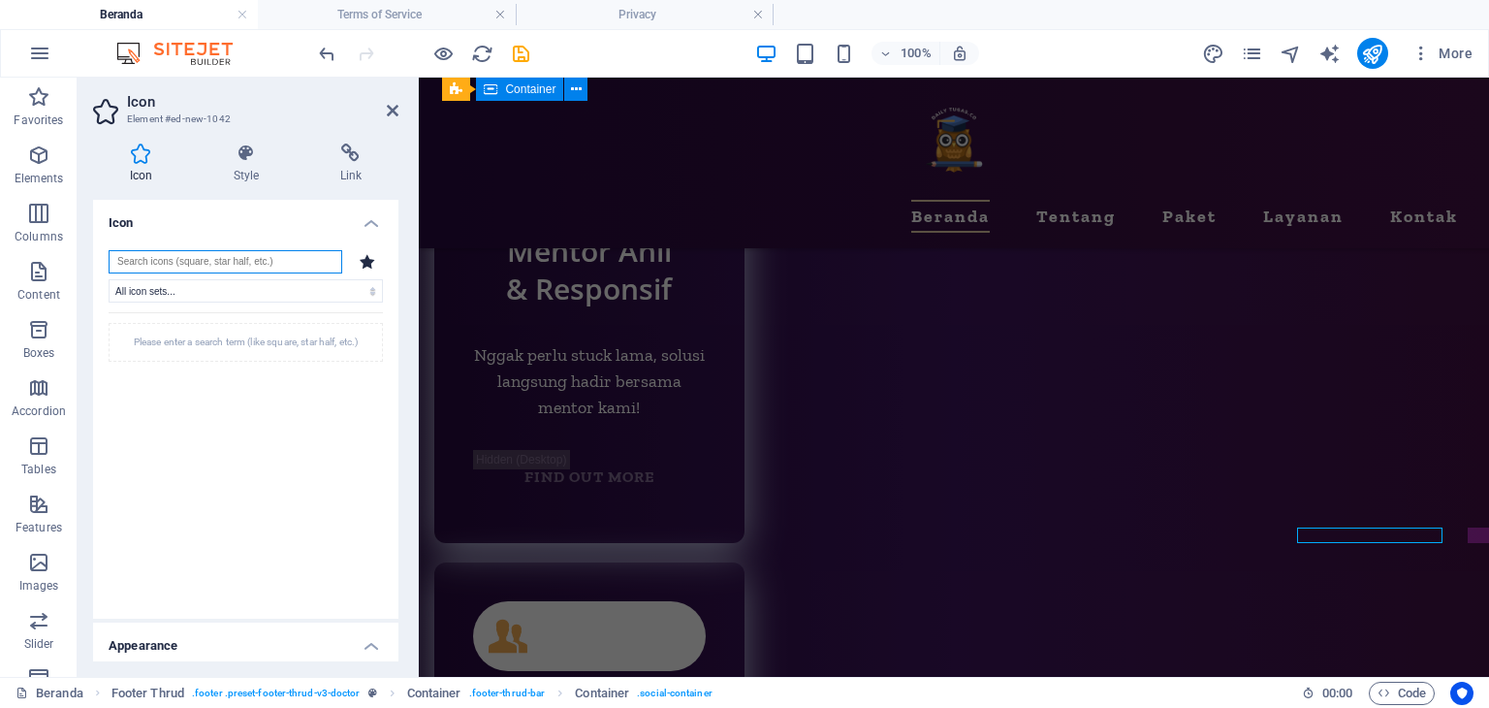
scroll to position [9569, 0]
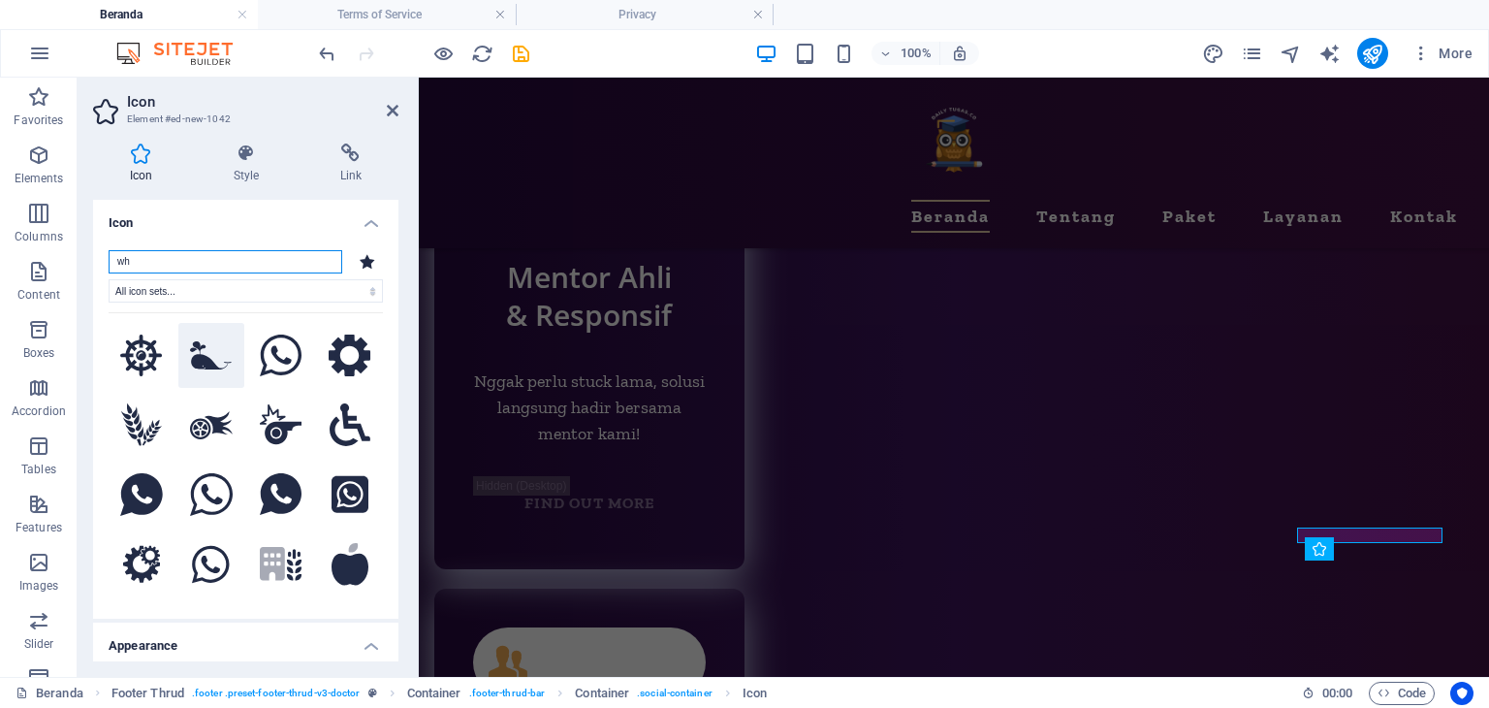
type input "wh"
click at [190, 360] on icon at bounding box center [211, 355] width 43 height 29
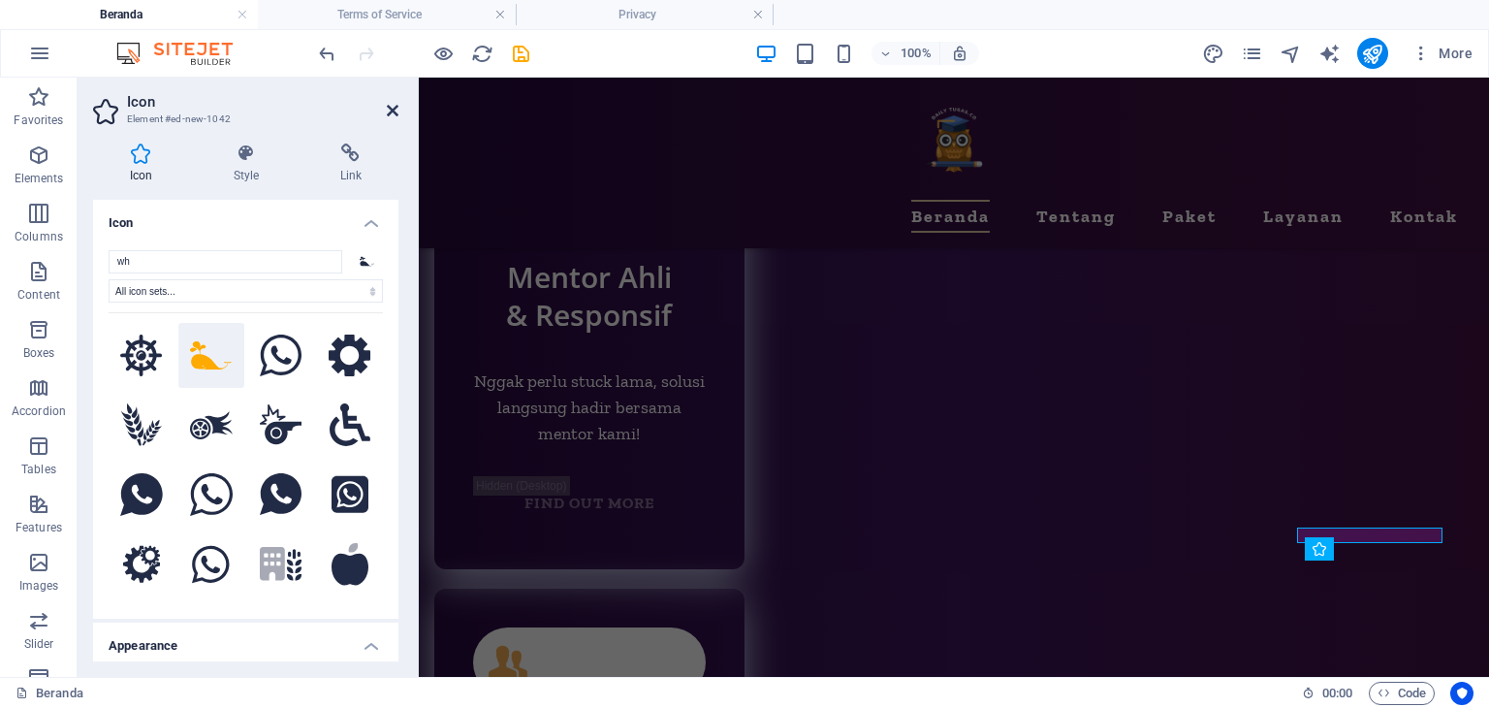
click at [395, 111] on icon at bounding box center [393, 111] width 12 height 16
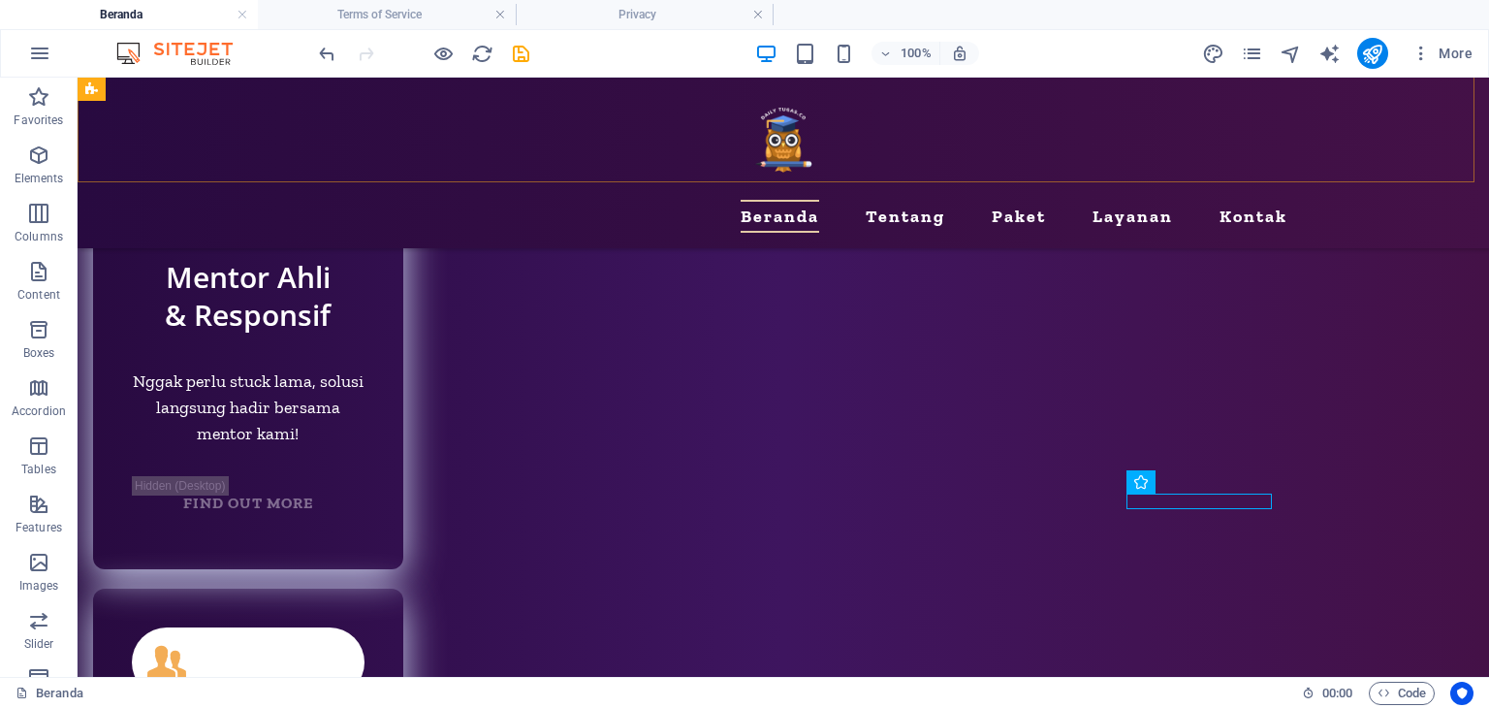
scroll to position [9603, 0]
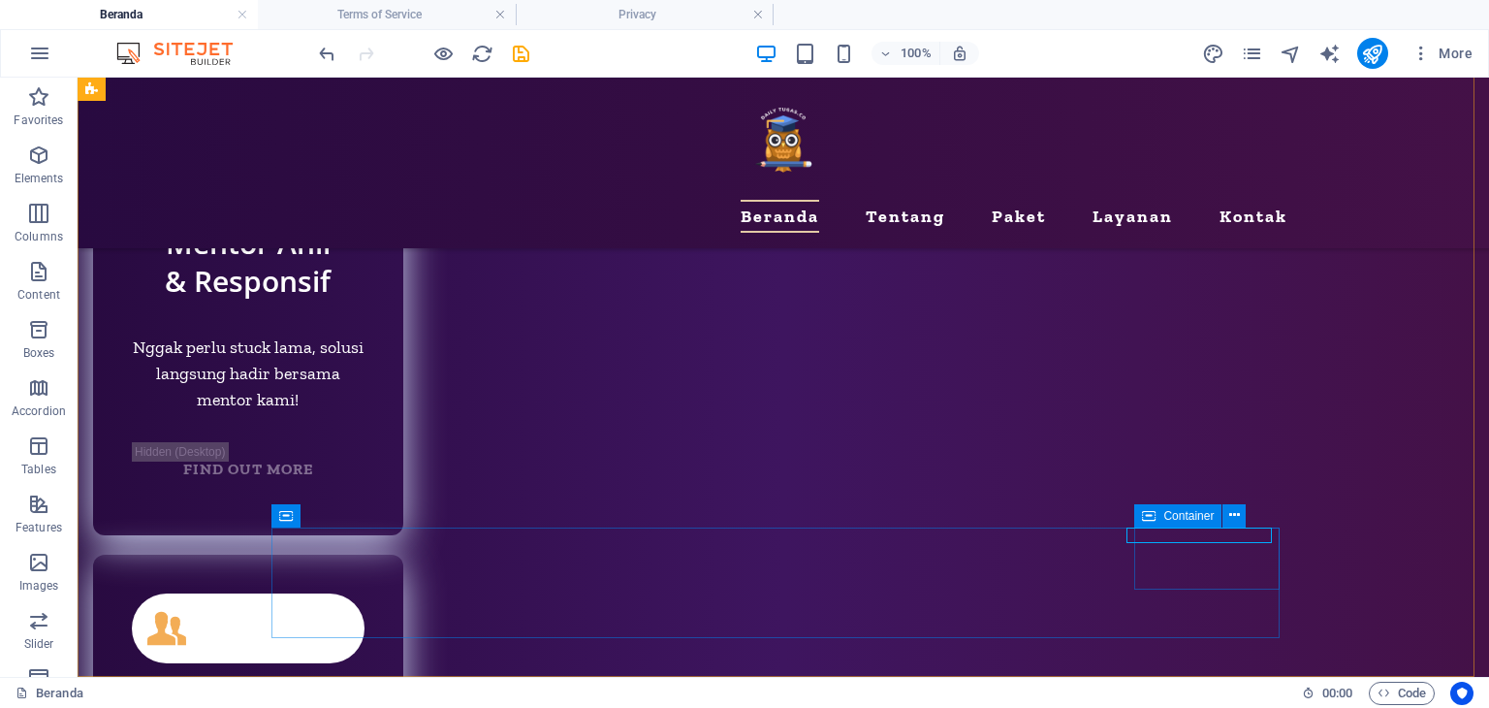
click at [1164, 512] on span "Container" at bounding box center [1189, 516] width 50 height 12
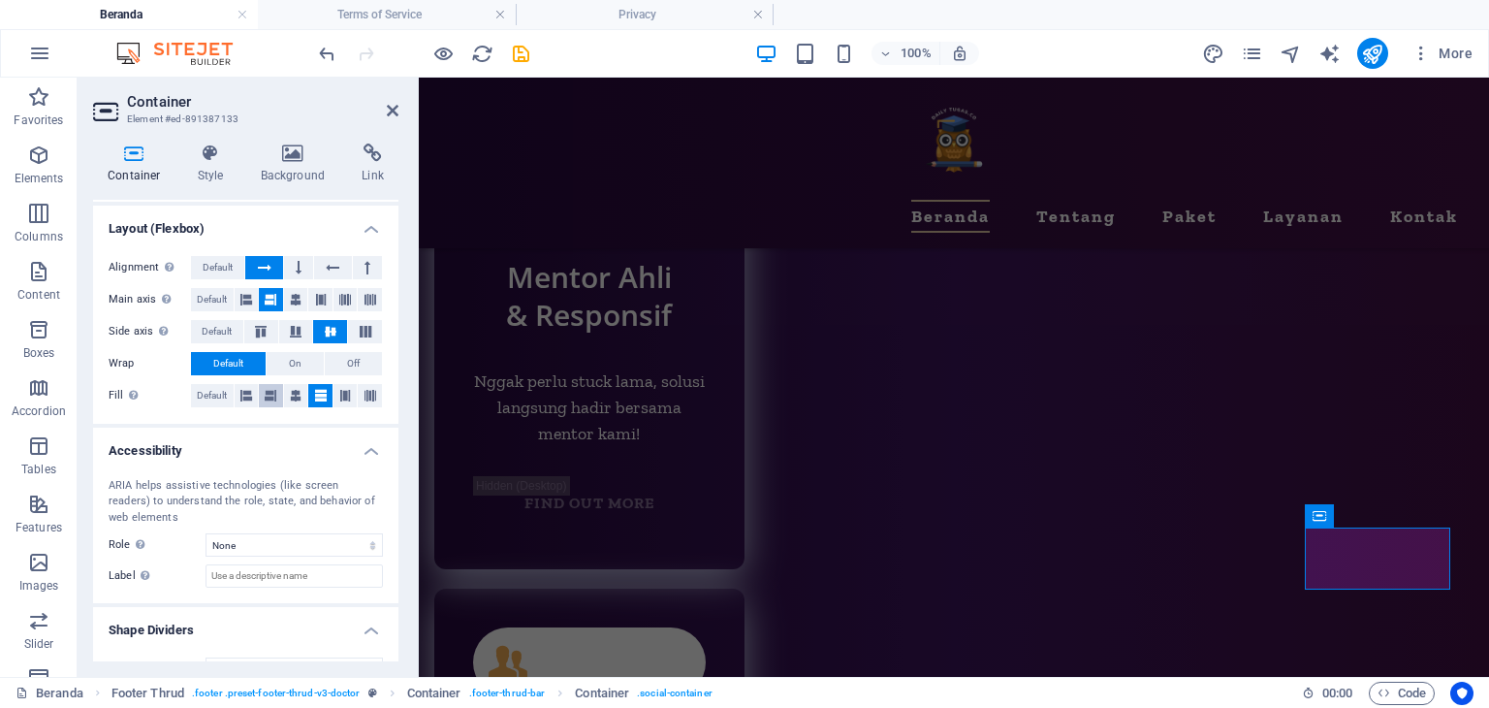
scroll to position [291, 0]
click at [290, 288] on icon at bounding box center [296, 296] width 12 height 23
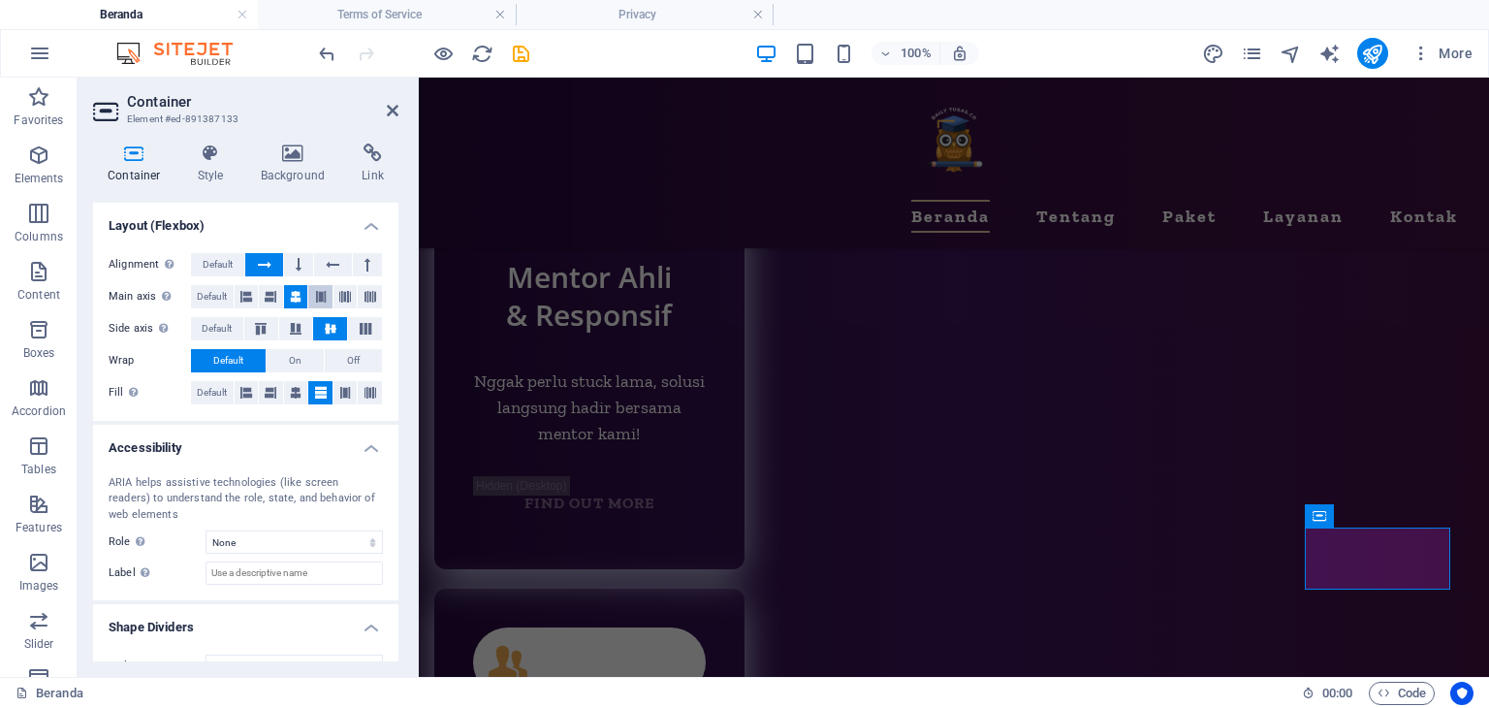
click at [326, 295] on button at bounding box center [320, 296] width 24 height 23
click at [343, 294] on icon at bounding box center [345, 296] width 12 height 23
click at [274, 293] on icon at bounding box center [271, 296] width 12 height 23
click at [248, 295] on icon at bounding box center [246, 296] width 12 height 23
click at [265, 327] on icon at bounding box center [260, 329] width 23 height 12
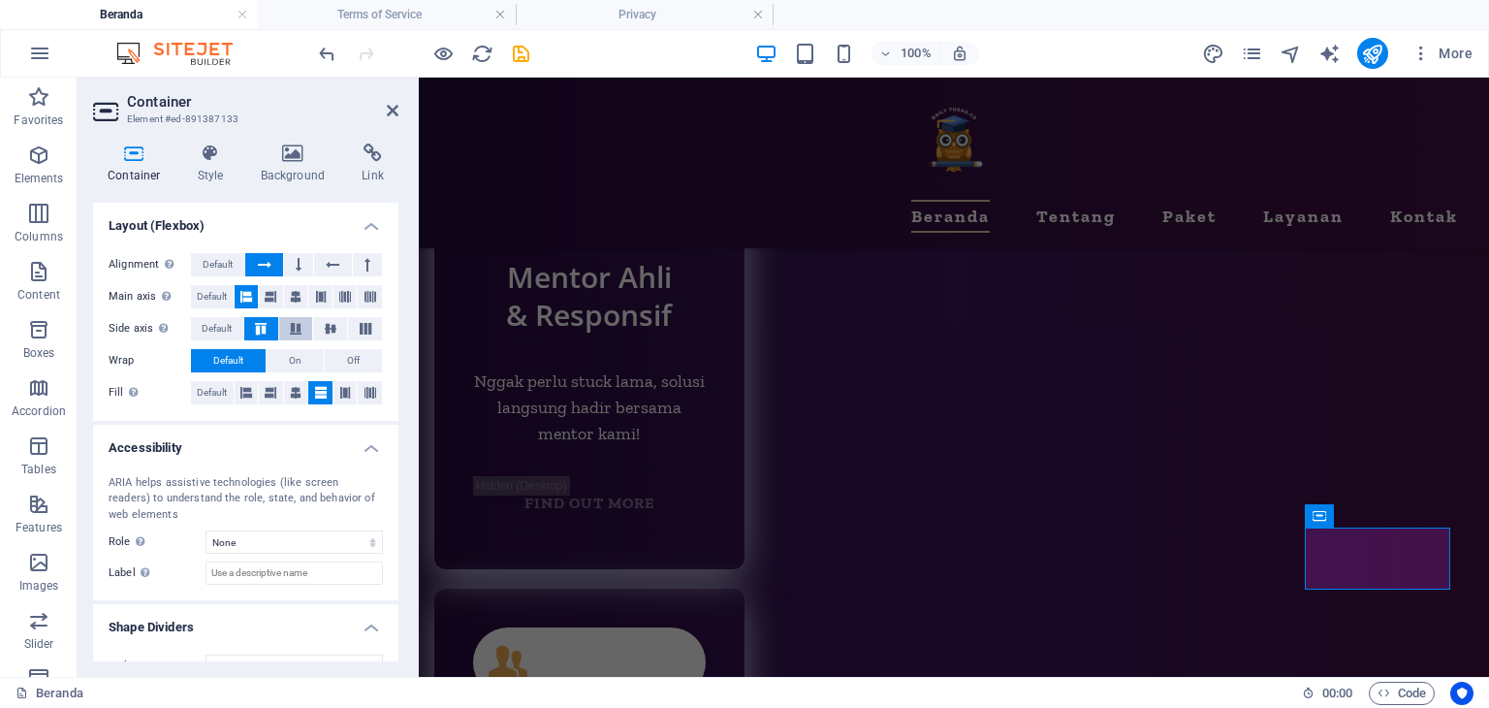
click at [303, 319] on button at bounding box center [296, 328] width 34 height 23
click at [296, 386] on icon at bounding box center [296, 392] width 12 height 23
click at [265, 383] on icon at bounding box center [271, 392] width 12 height 23
click at [294, 355] on span "On" at bounding box center [295, 360] width 13 height 23
click at [244, 389] on icon at bounding box center [246, 392] width 12 height 23
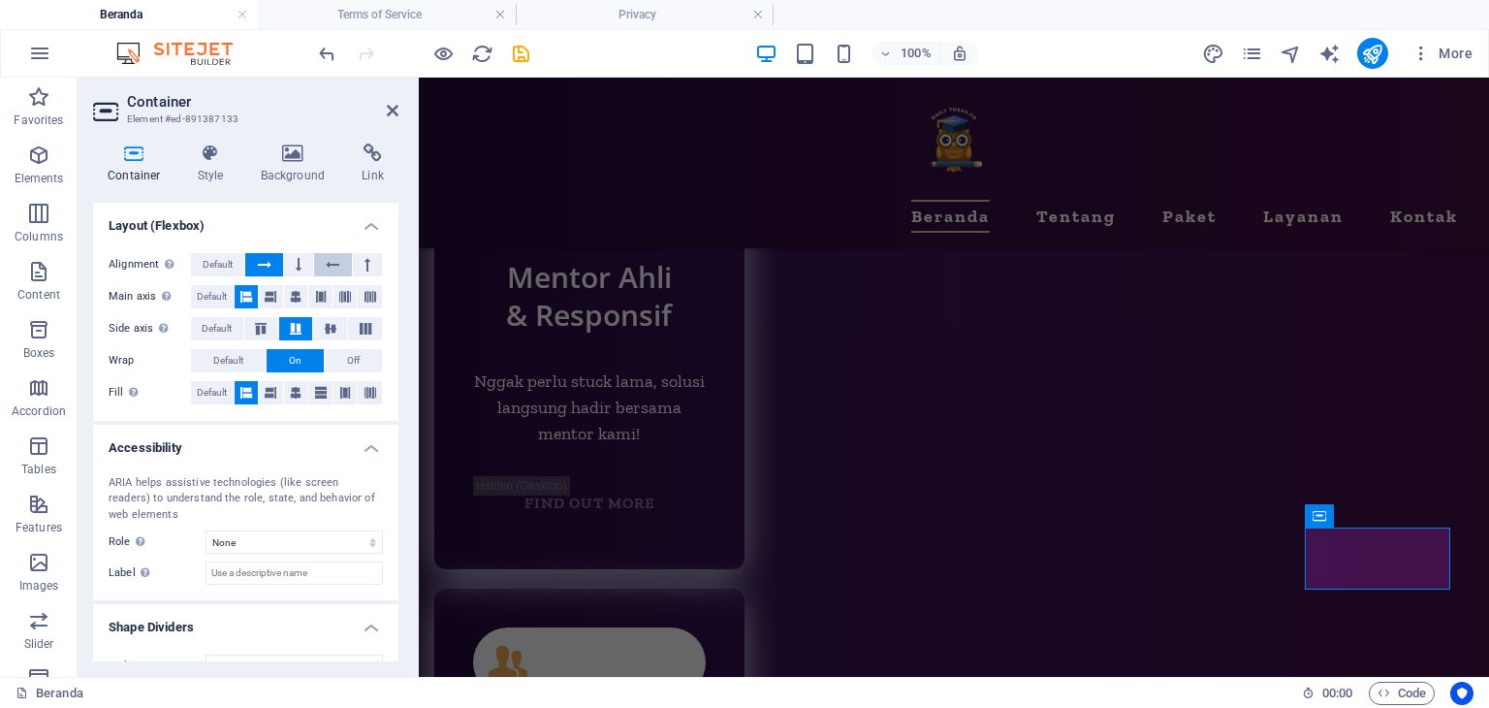
click at [334, 263] on icon at bounding box center [333, 264] width 14 height 23
click at [365, 258] on icon at bounding box center [368, 264] width 6 height 23
click at [316, 45] on icon "undo" at bounding box center [327, 54] width 22 height 22
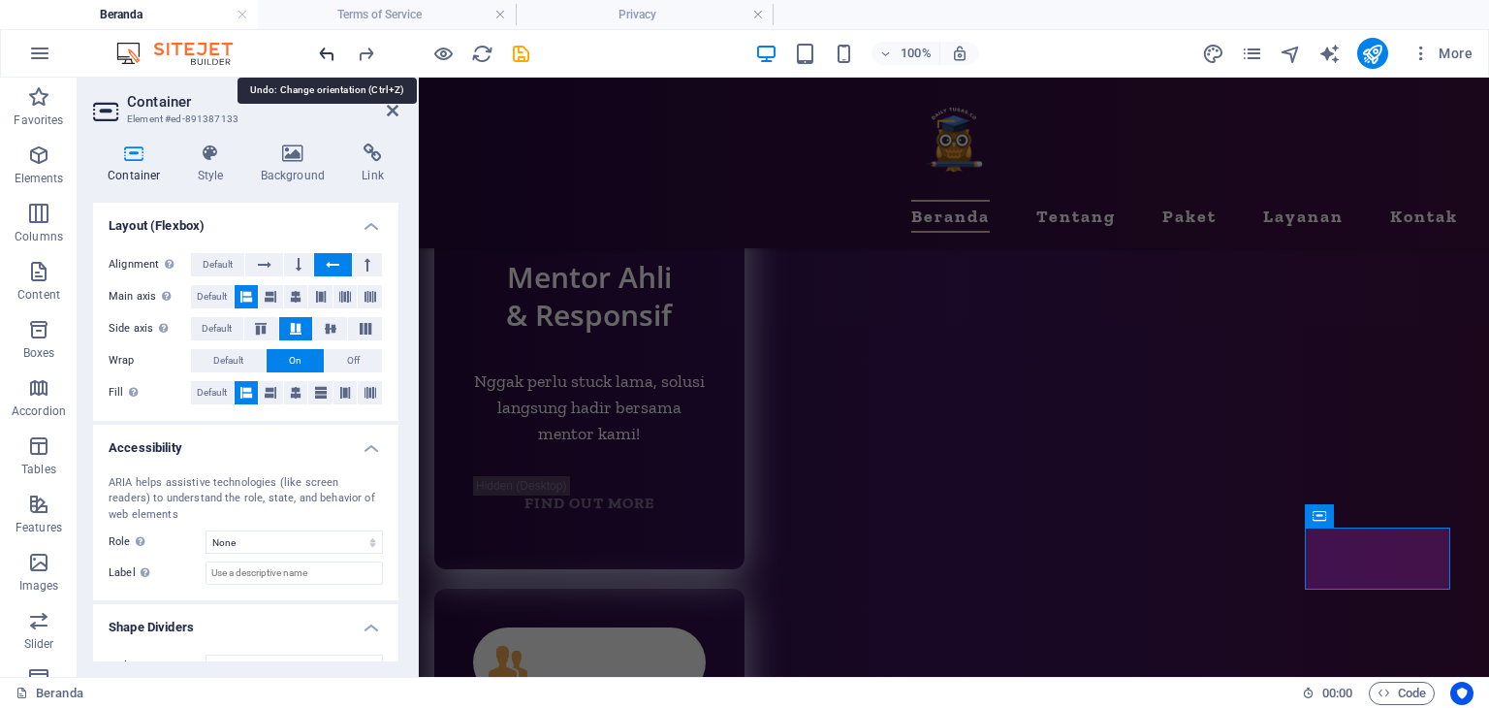
click at [318, 45] on icon "undo" at bounding box center [327, 54] width 22 height 22
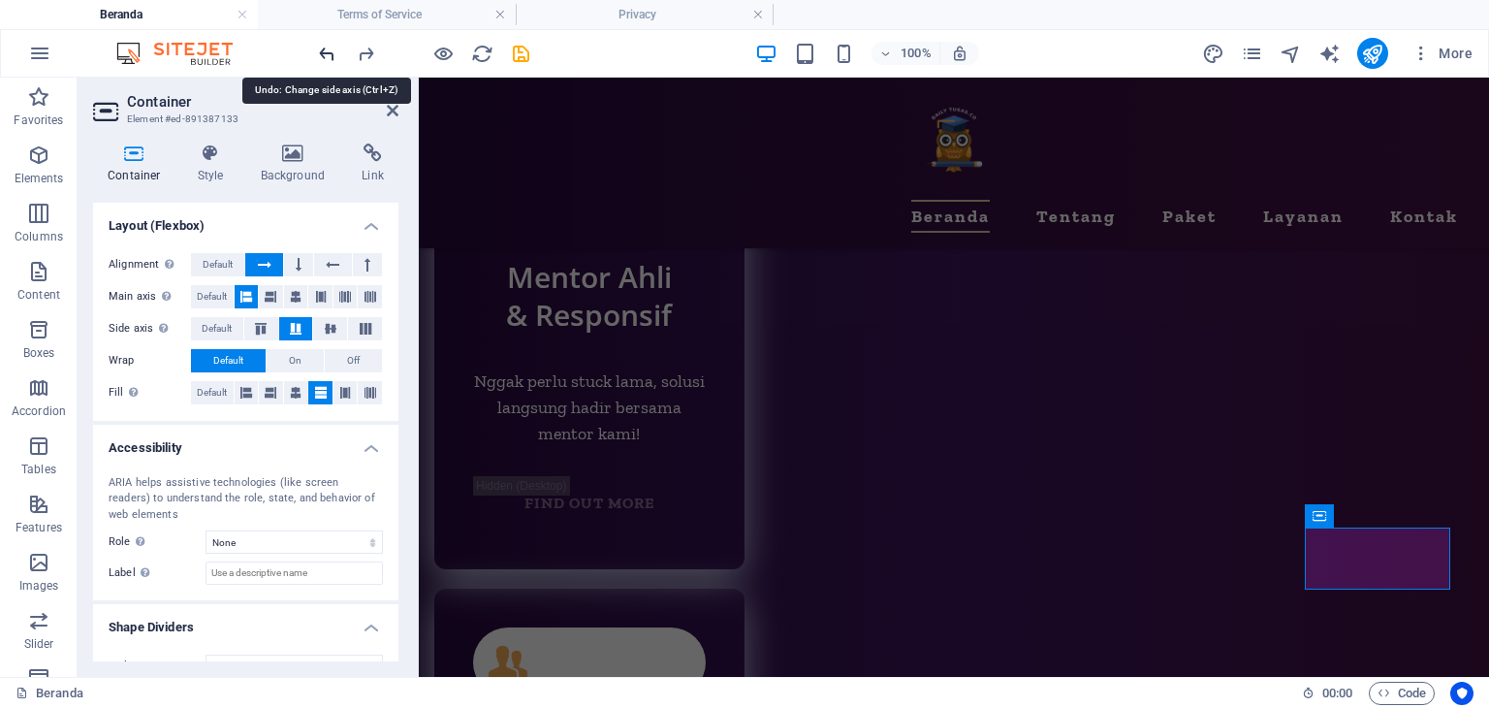
click at [318, 45] on icon "undo" at bounding box center [327, 54] width 22 height 22
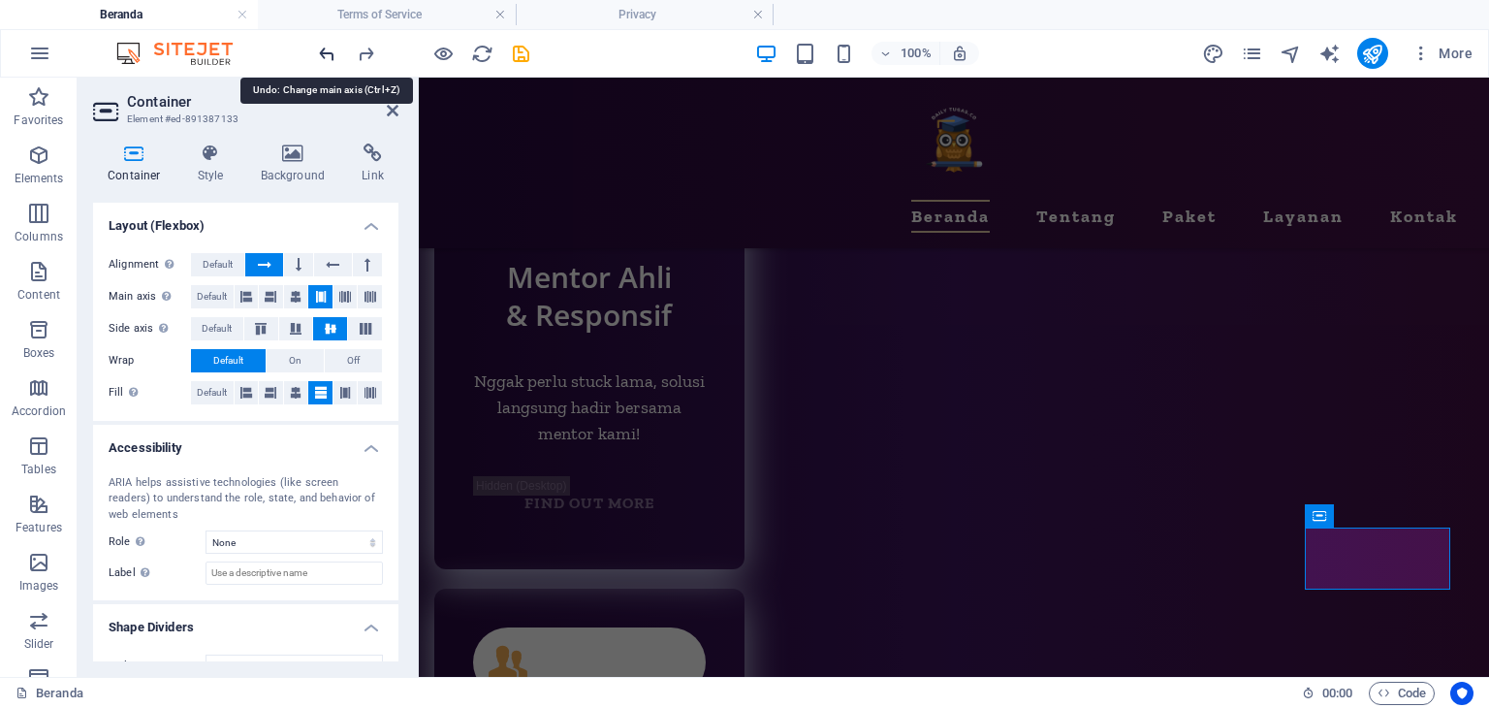
click at [318, 45] on icon "undo" at bounding box center [327, 54] width 22 height 22
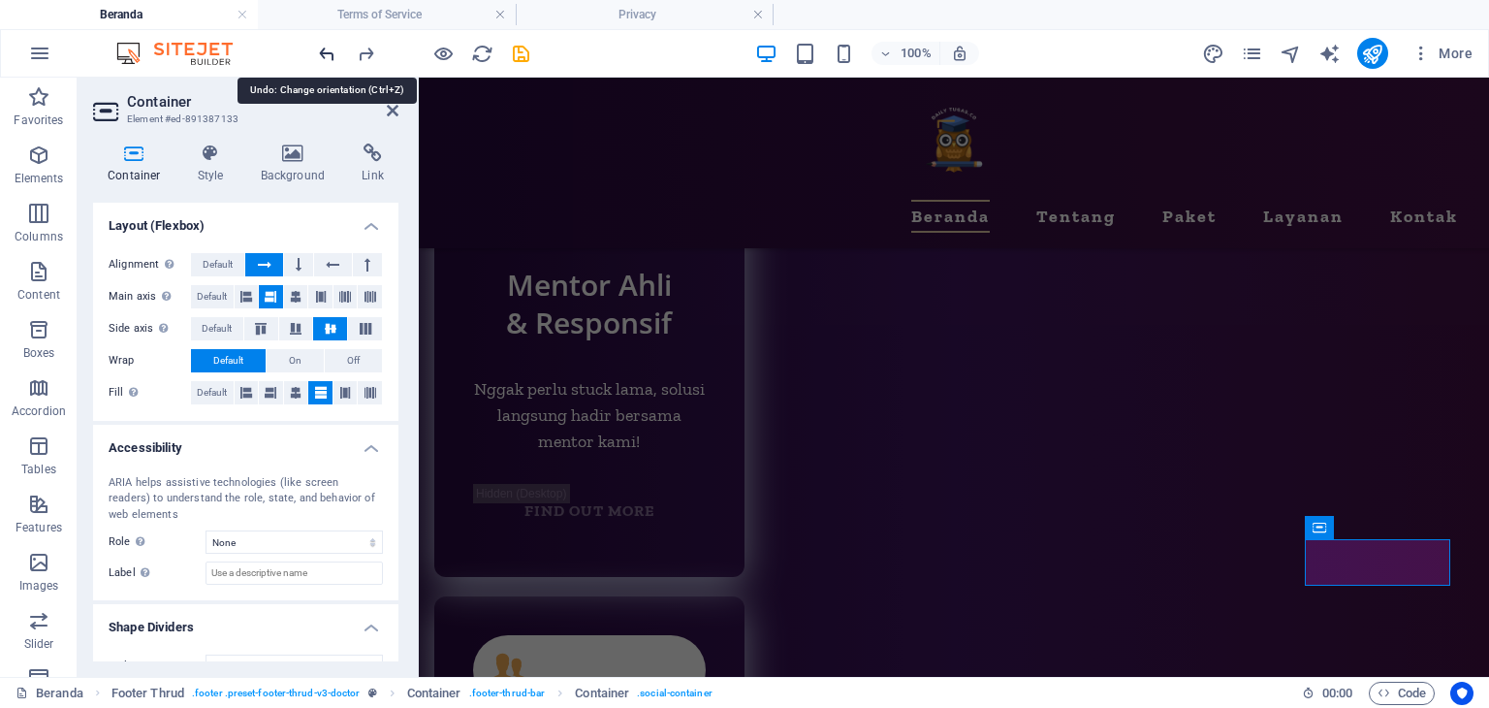
click at [318, 45] on icon "undo" at bounding box center [327, 54] width 22 height 22
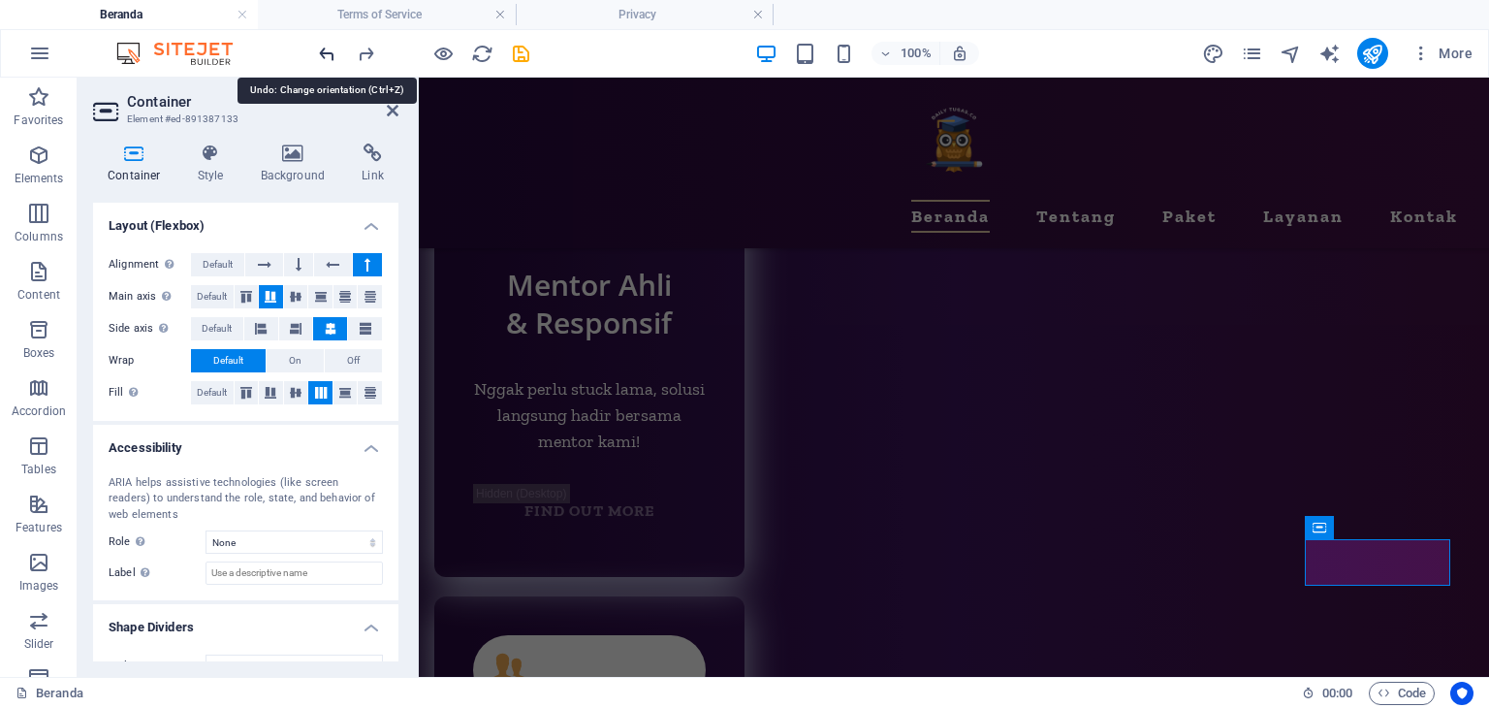
click at [318, 46] on icon "undo" at bounding box center [327, 54] width 22 height 22
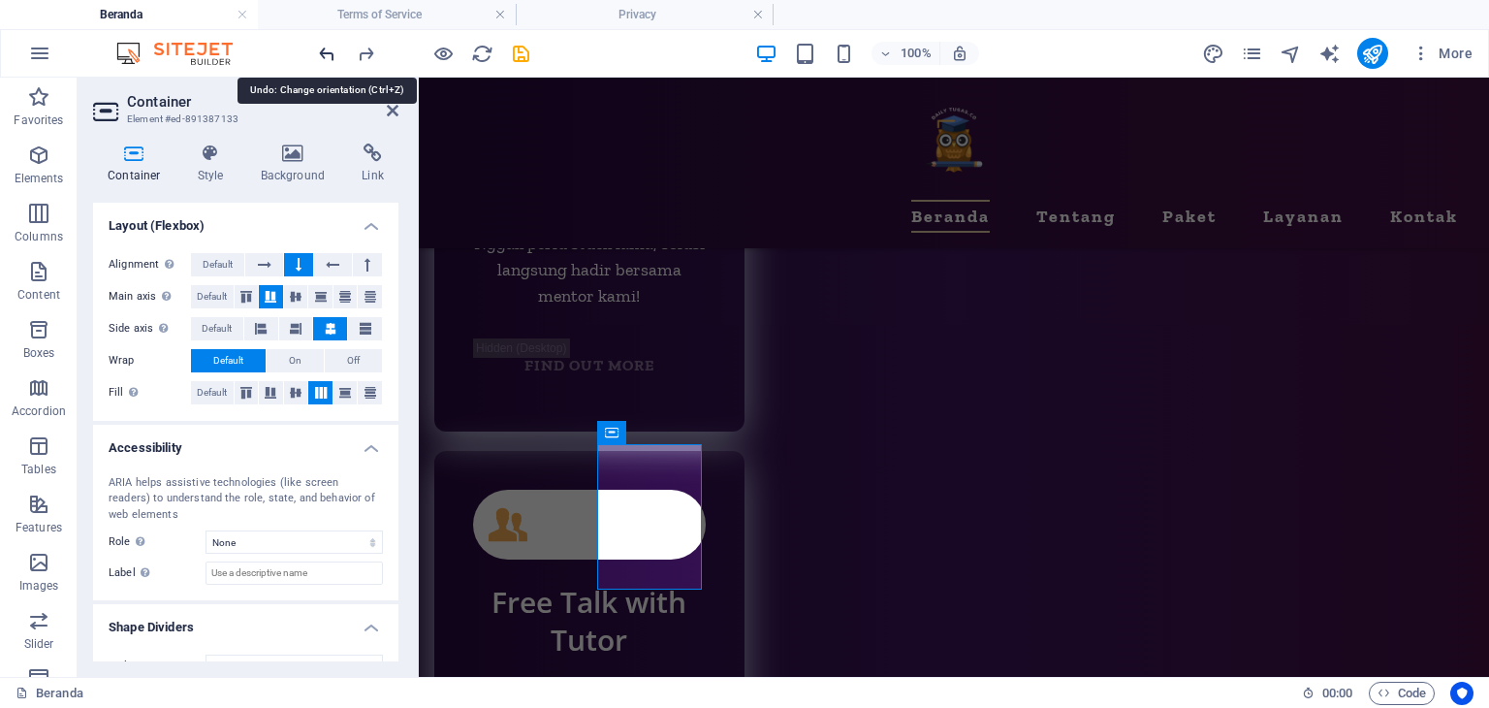
click at [318, 46] on icon "undo" at bounding box center [327, 54] width 22 height 22
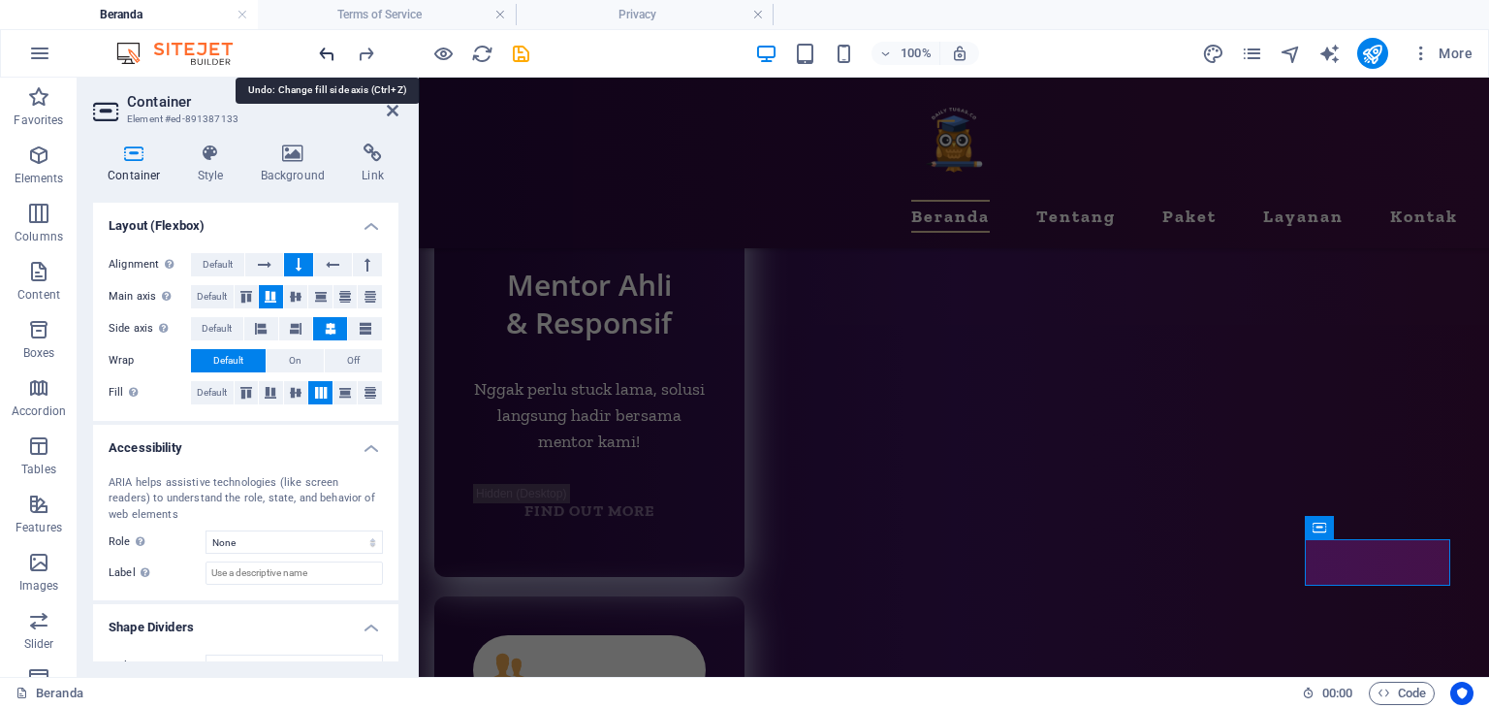
click at [318, 46] on icon "undo" at bounding box center [327, 54] width 22 height 22
click at [324, 50] on icon "undo" at bounding box center [327, 54] width 22 height 22
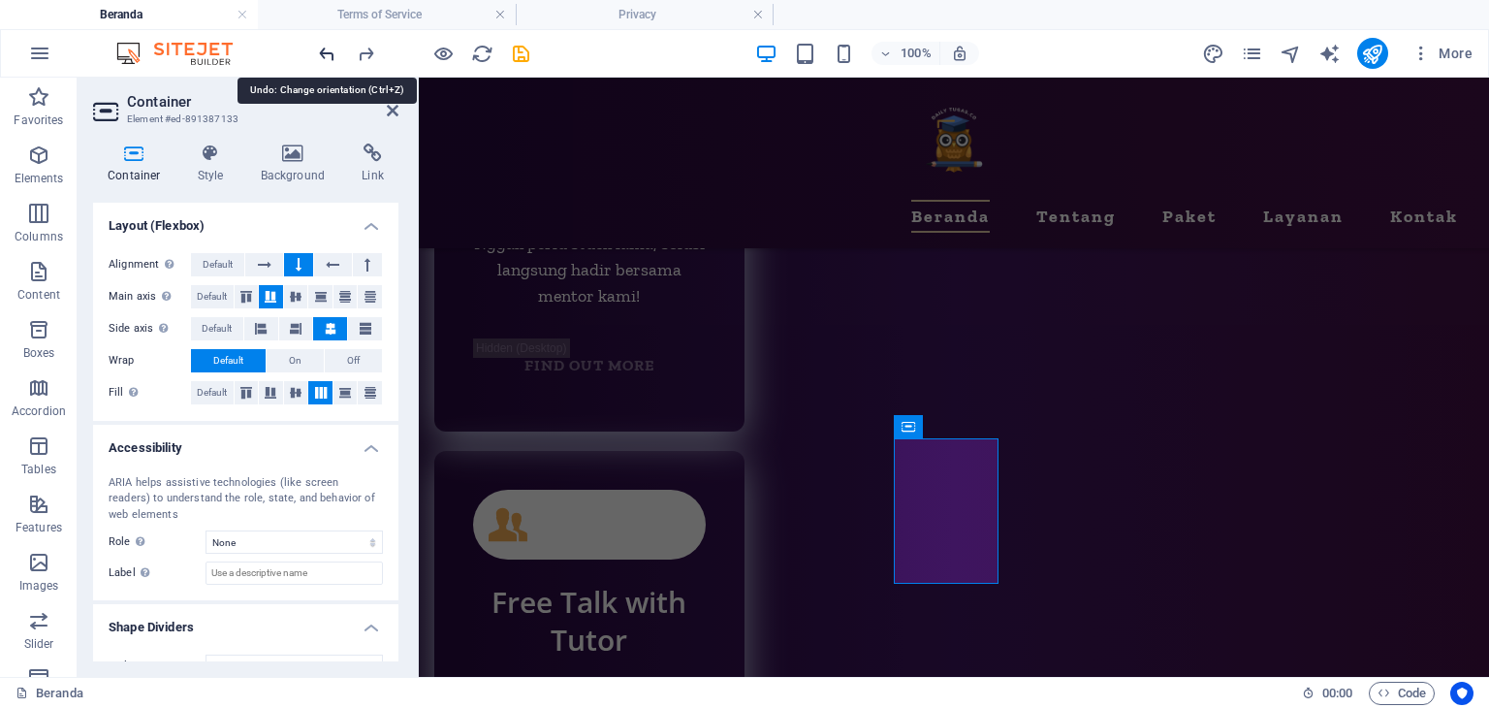
click at [325, 51] on icon "undo" at bounding box center [327, 54] width 22 height 22
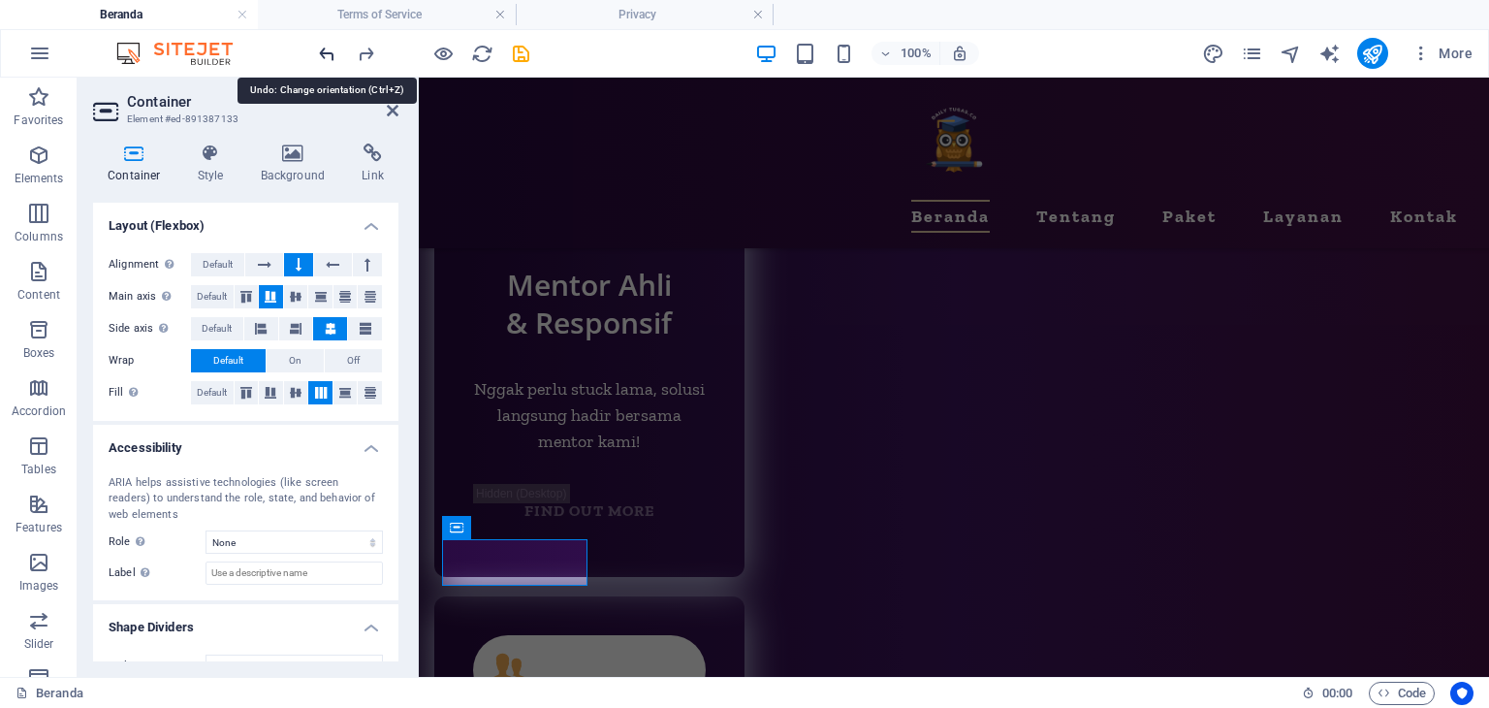
click at [325, 51] on icon "undo" at bounding box center [327, 54] width 22 height 22
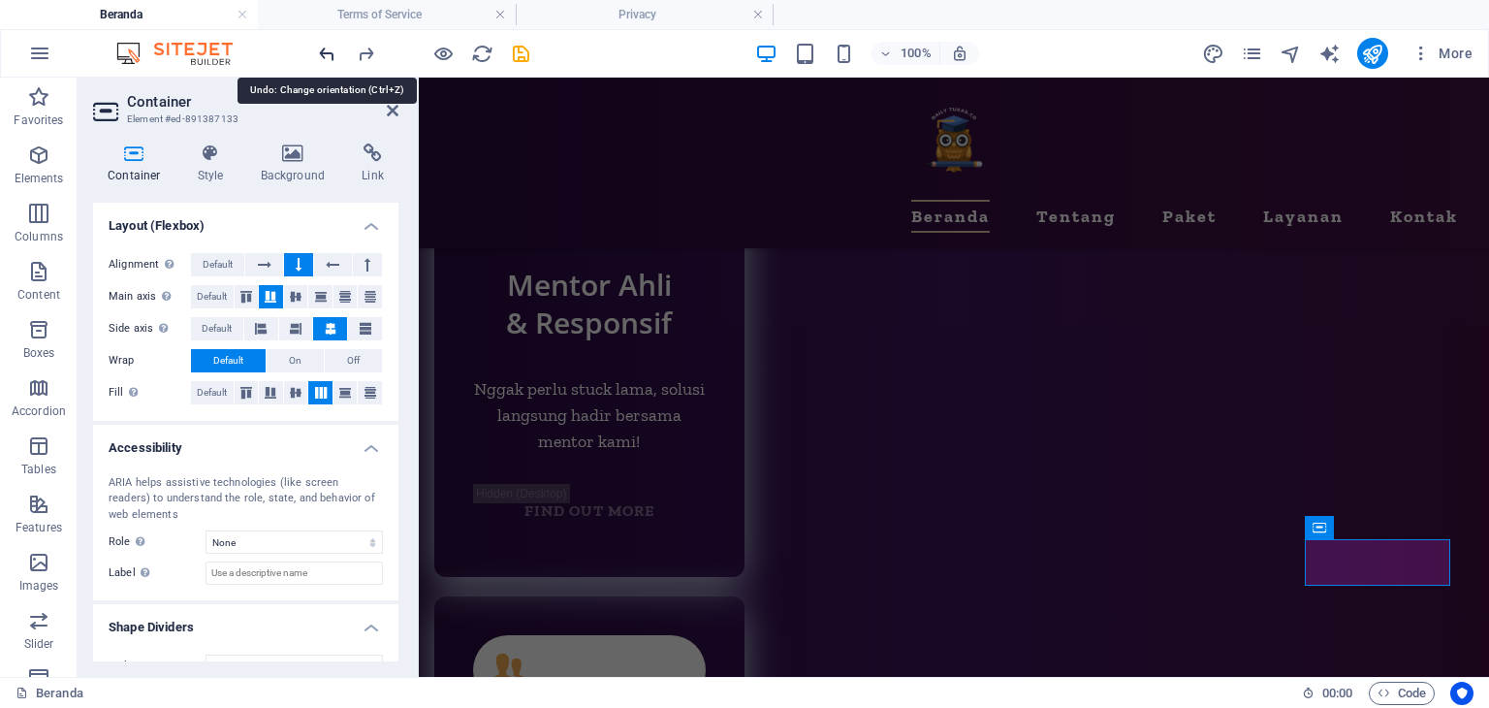
click at [325, 51] on icon "undo" at bounding box center [327, 54] width 22 height 22
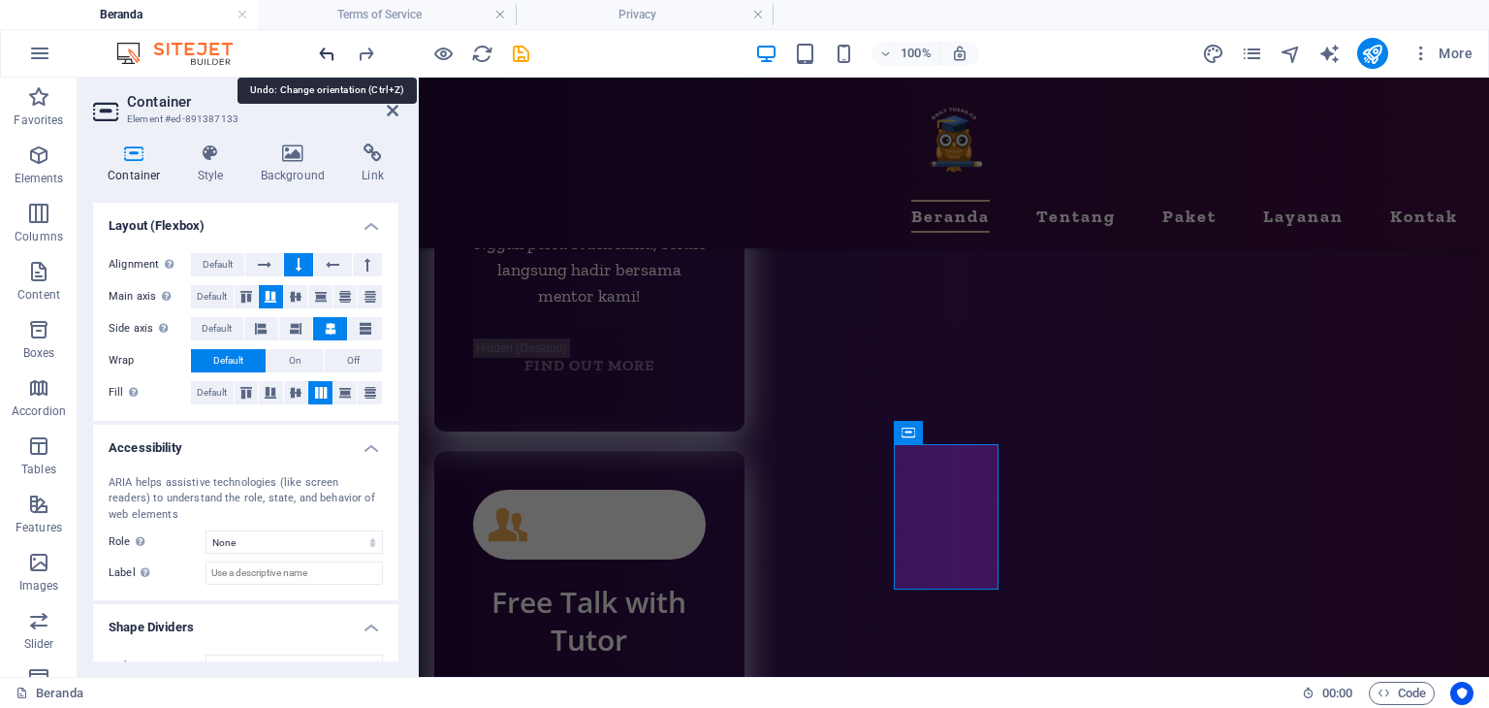
click at [325, 51] on icon "undo" at bounding box center [327, 54] width 22 height 22
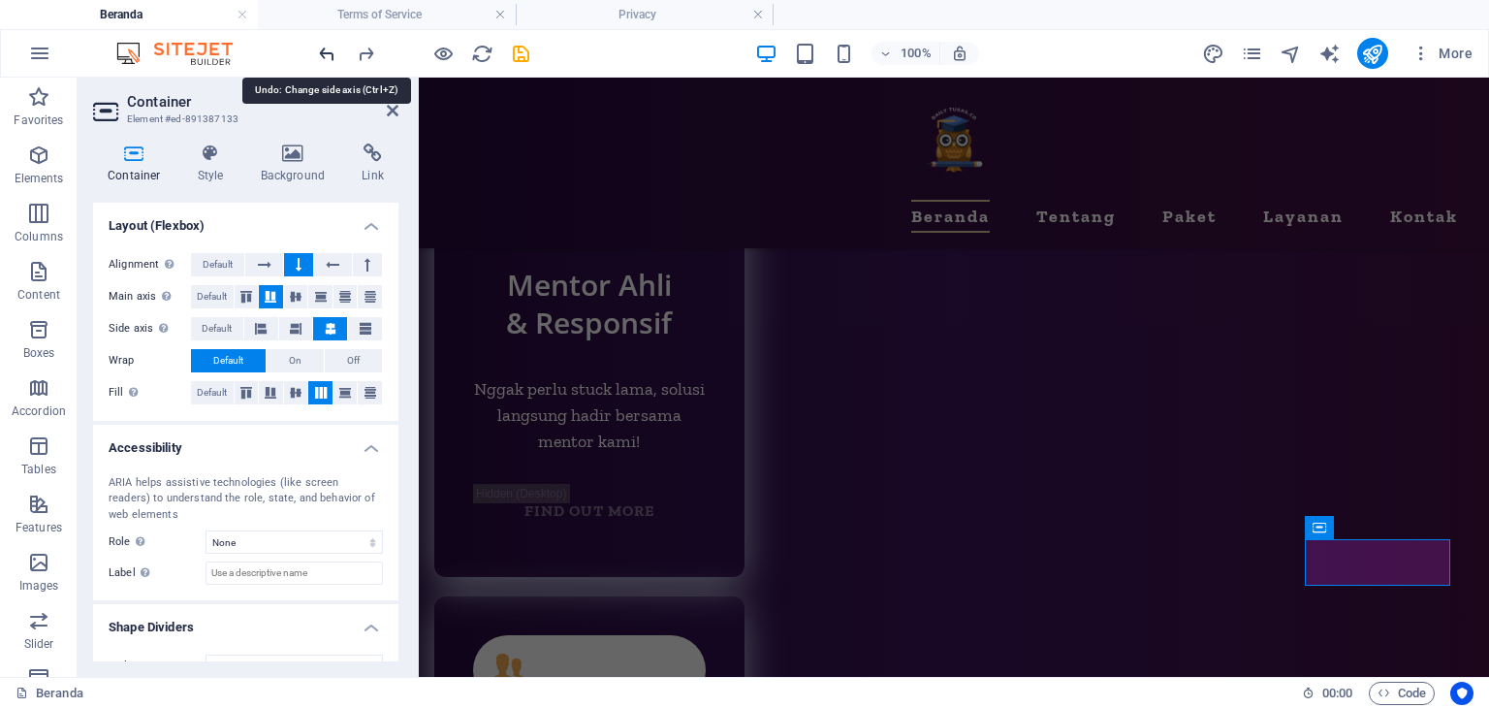
click at [325, 51] on icon "undo" at bounding box center [327, 54] width 22 height 22
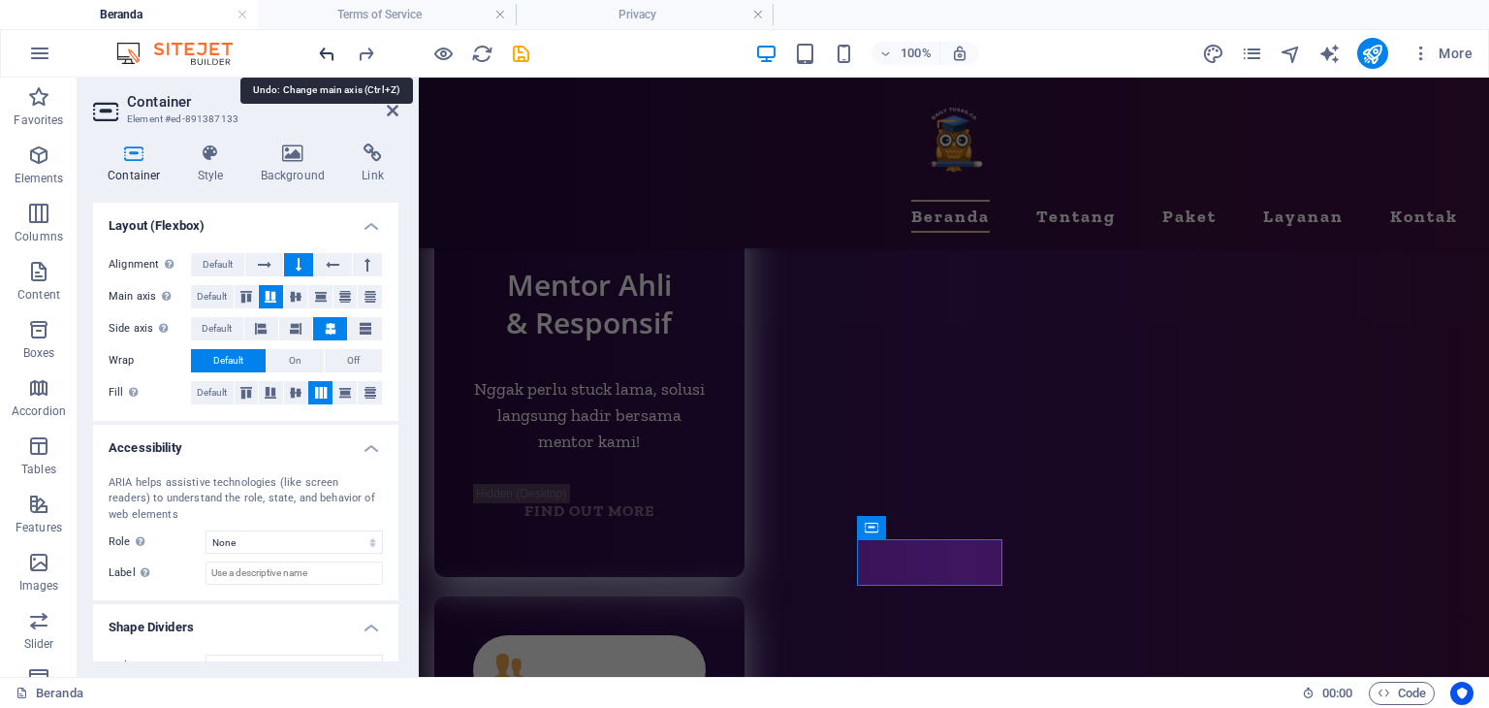
click at [325, 51] on icon "undo" at bounding box center [327, 54] width 22 height 22
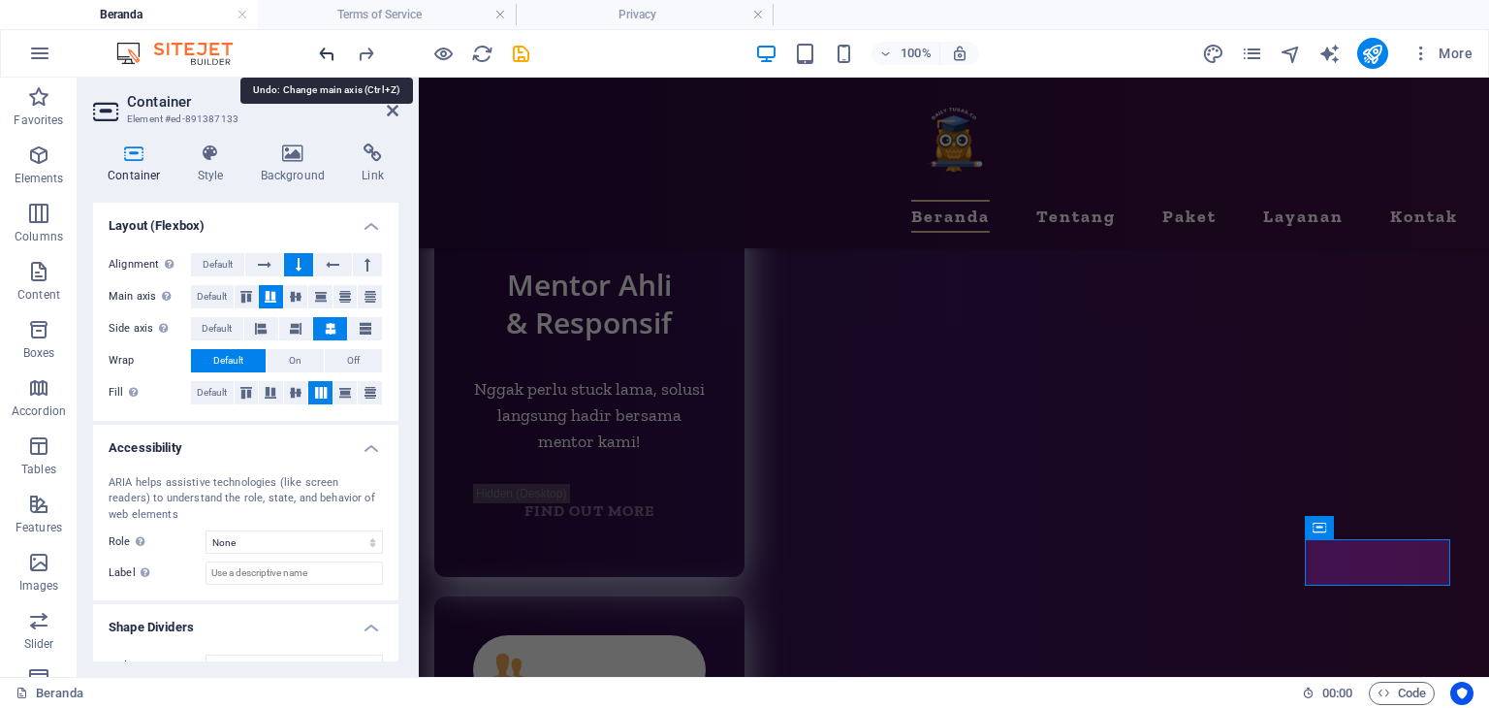
click at [325, 51] on icon "undo" at bounding box center [327, 54] width 22 height 22
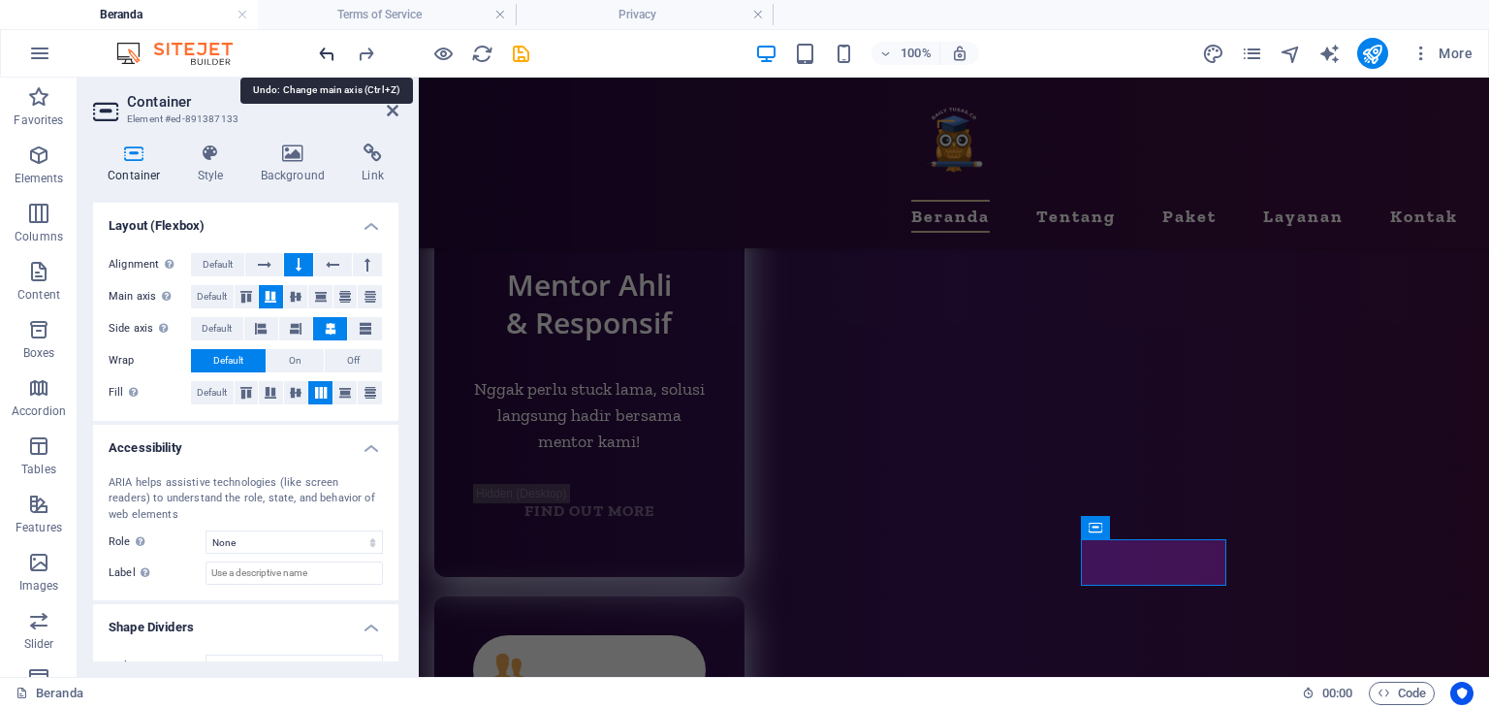
click at [325, 51] on icon "undo" at bounding box center [327, 54] width 22 height 22
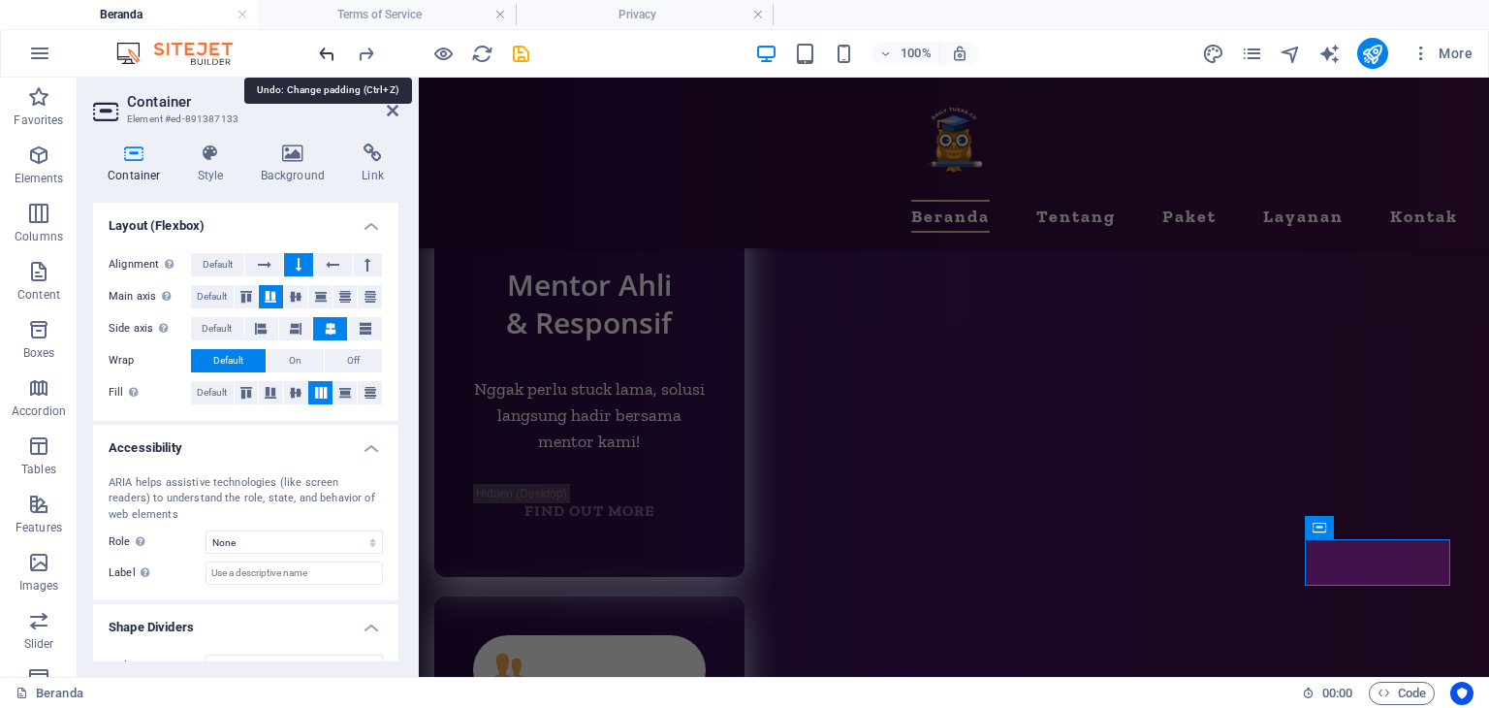
click at [325, 51] on icon "undo" at bounding box center [327, 54] width 22 height 22
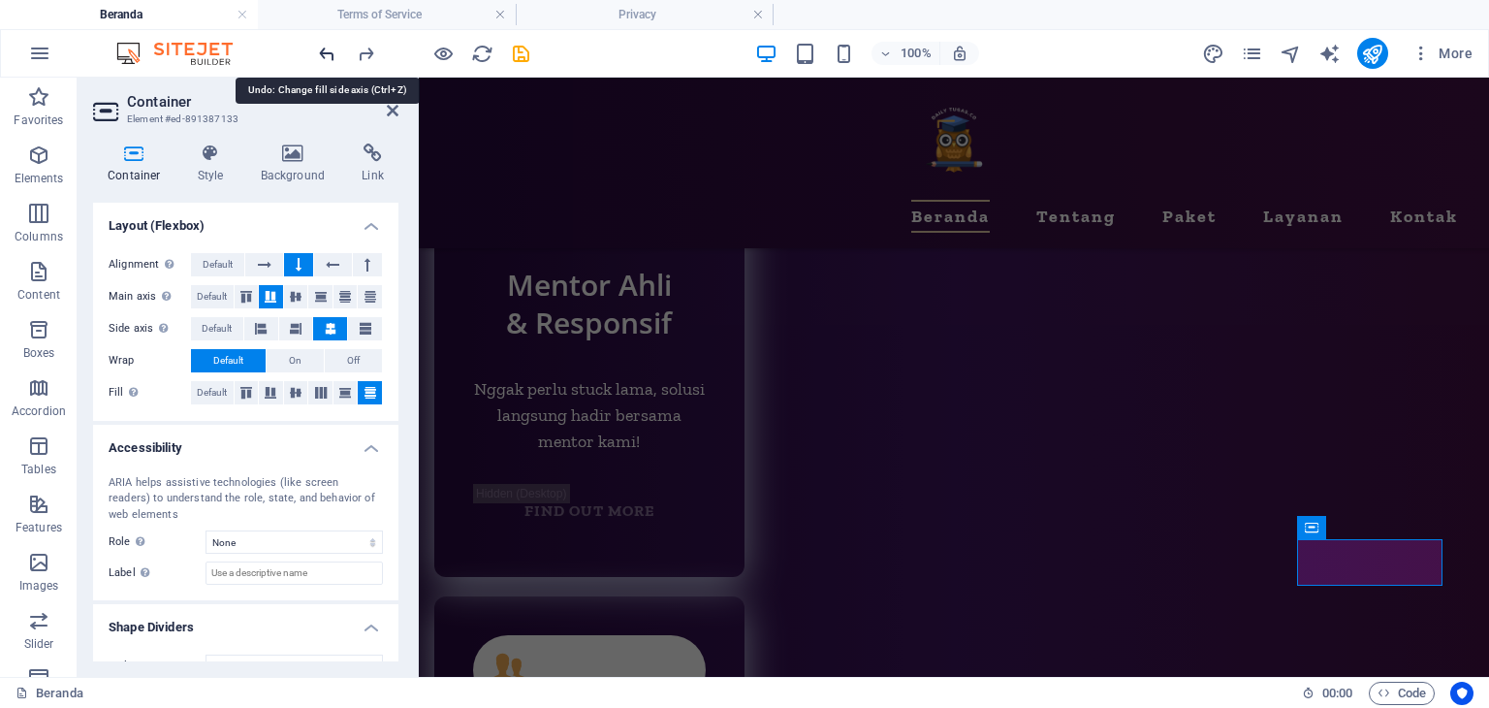
click at [325, 51] on icon "undo" at bounding box center [327, 54] width 22 height 22
click at [326, 51] on icon "undo" at bounding box center [327, 54] width 22 height 22
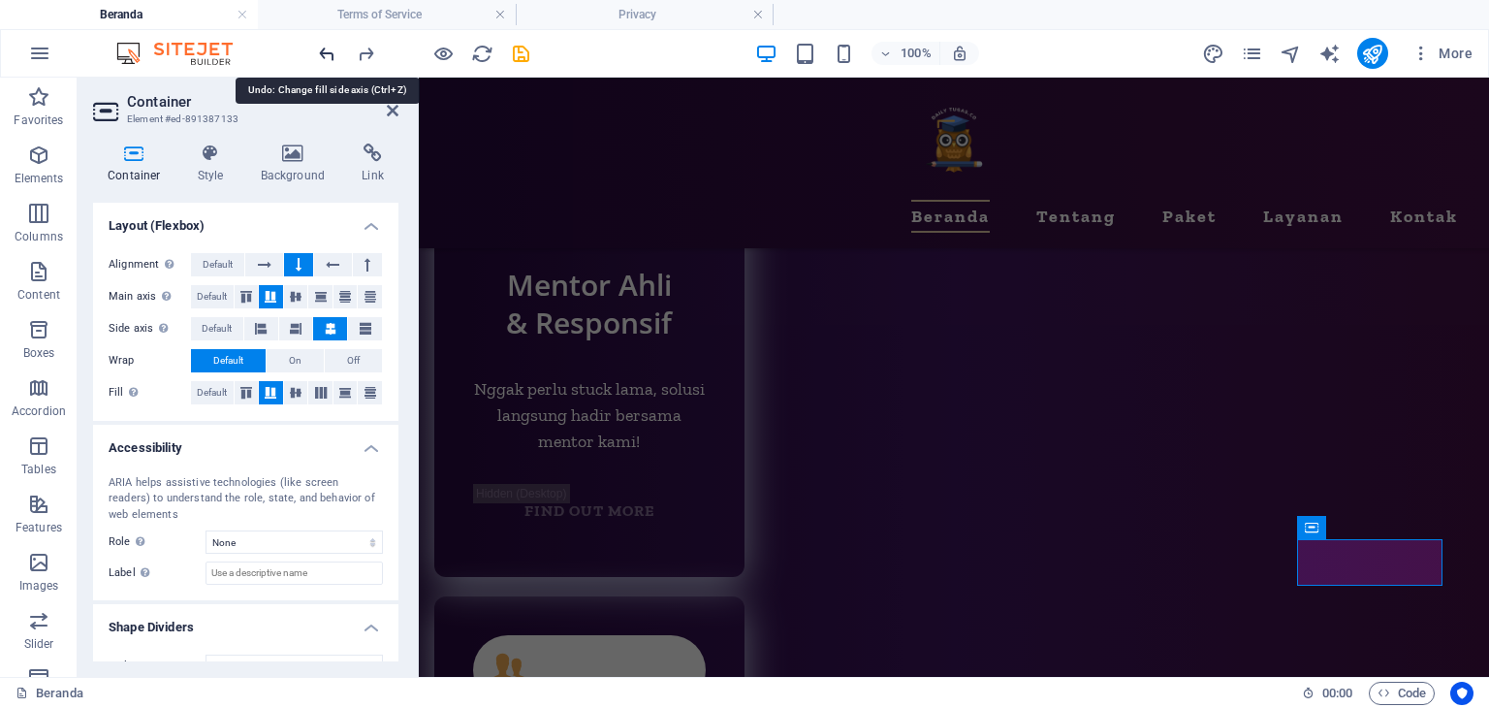
click at [326, 51] on icon "undo" at bounding box center [327, 54] width 22 height 22
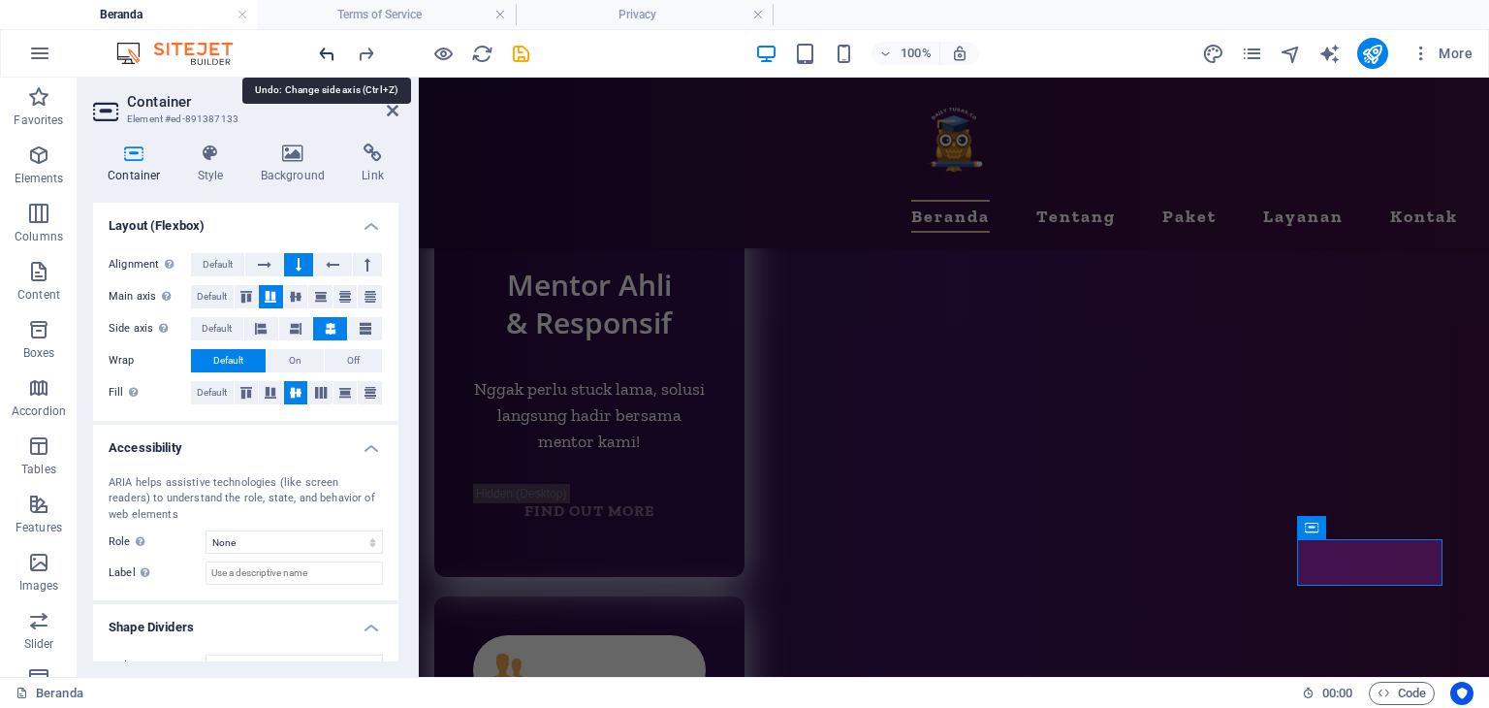
click at [326, 51] on icon "undo" at bounding box center [327, 54] width 22 height 22
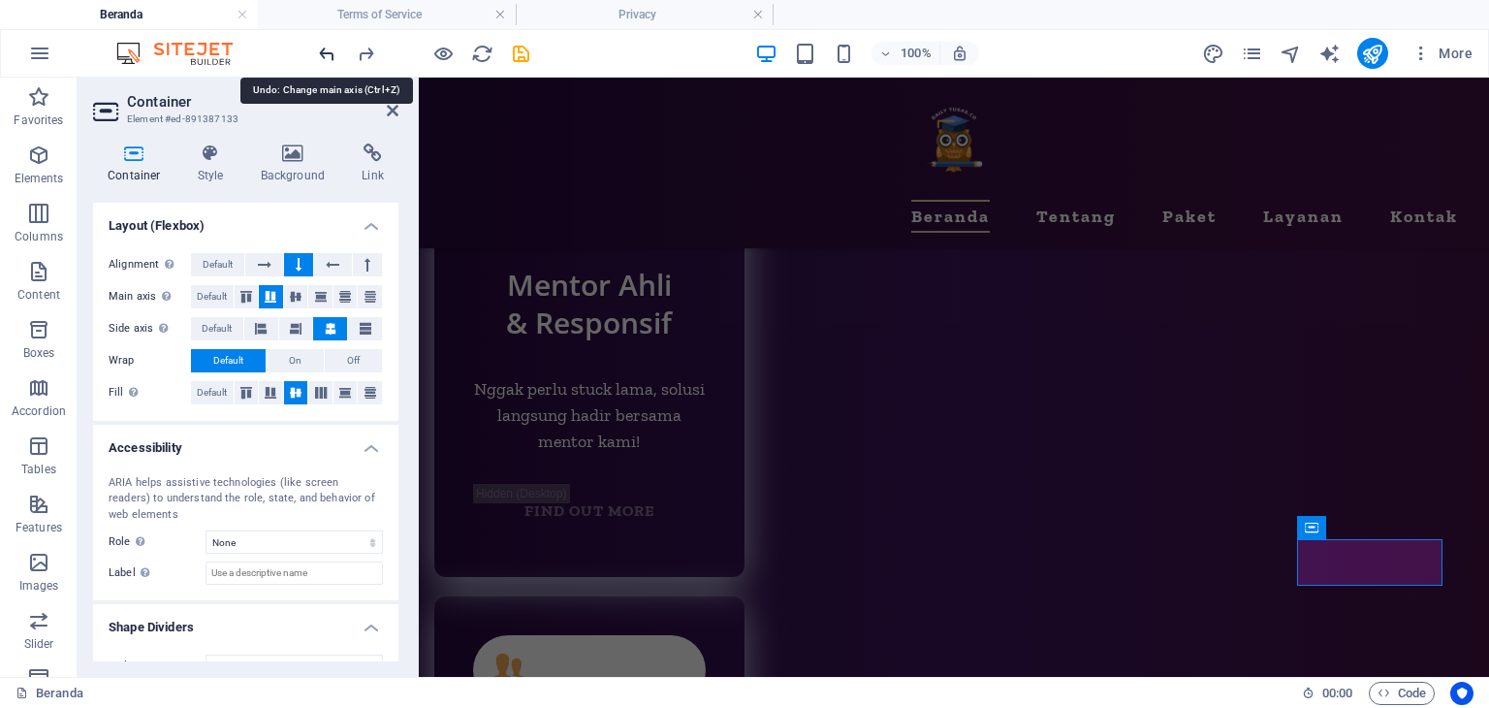
click at [326, 51] on icon "undo" at bounding box center [327, 54] width 22 height 22
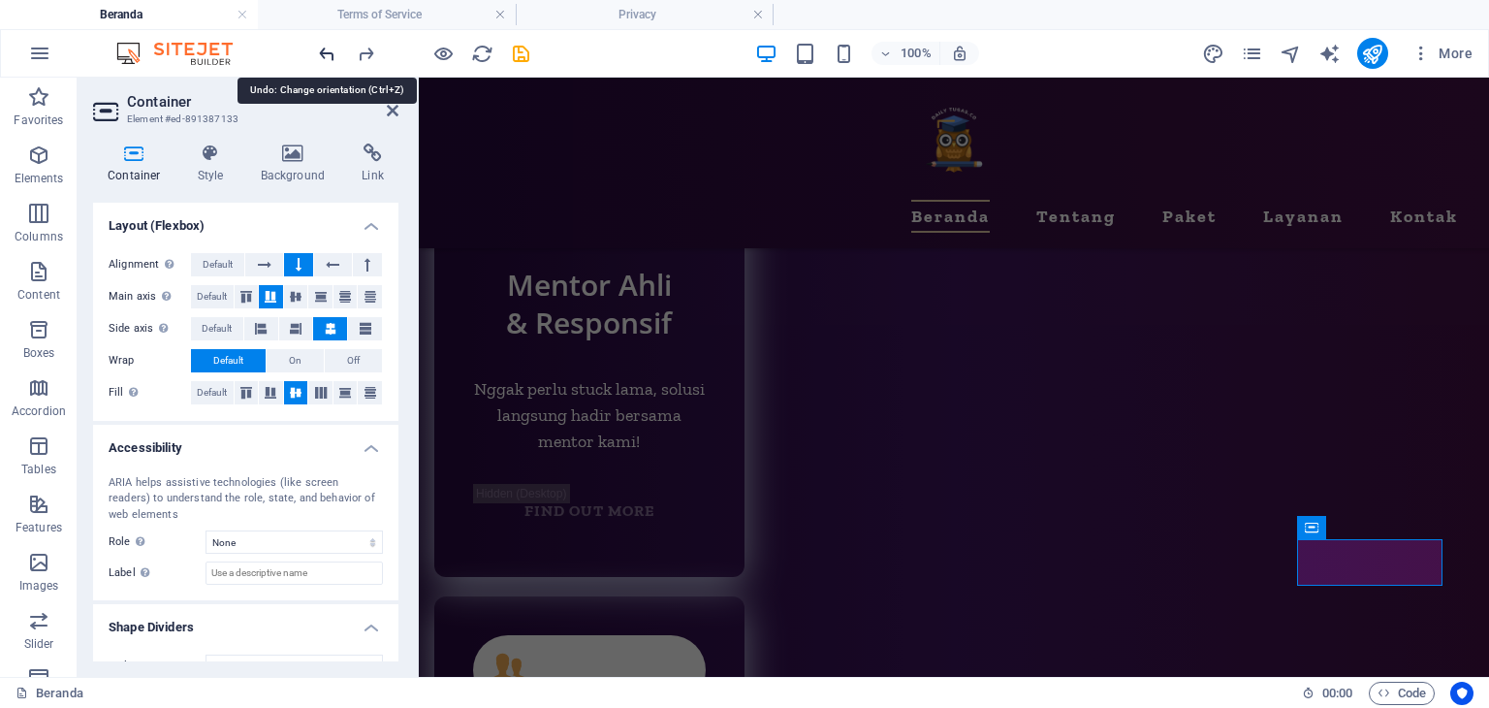
click at [326, 51] on icon "undo" at bounding box center [327, 54] width 22 height 22
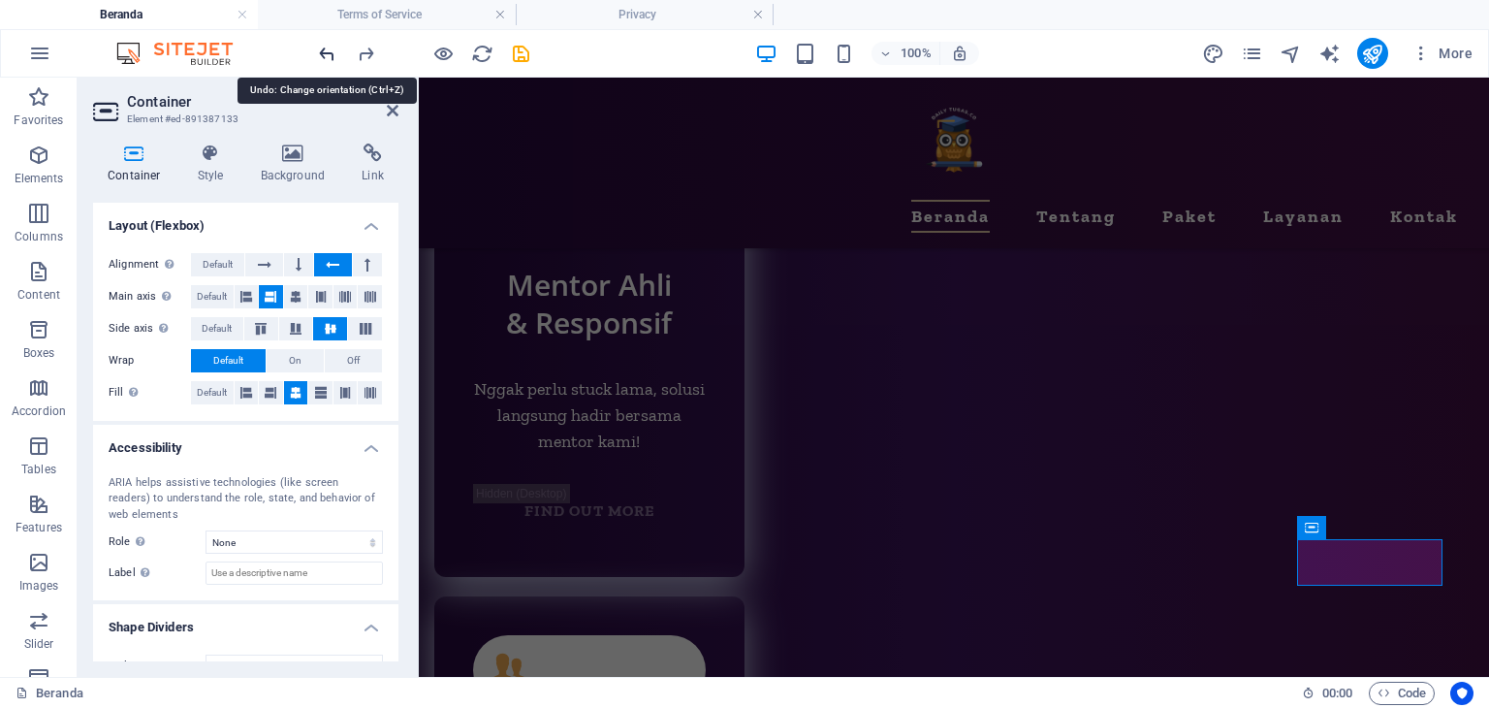
click at [326, 51] on icon "undo" at bounding box center [327, 54] width 22 height 22
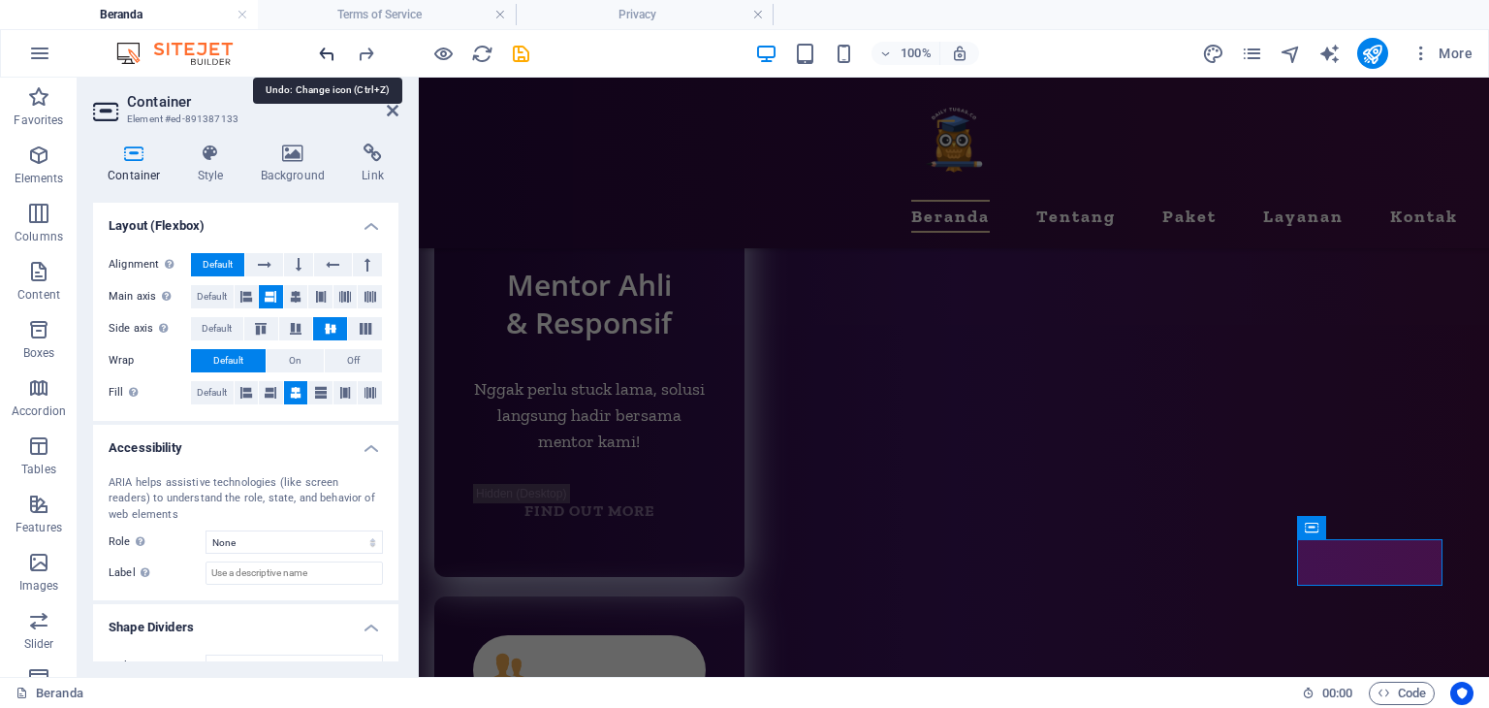
click at [326, 51] on icon "undo" at bounding box center [327, 54] width 22 height 22
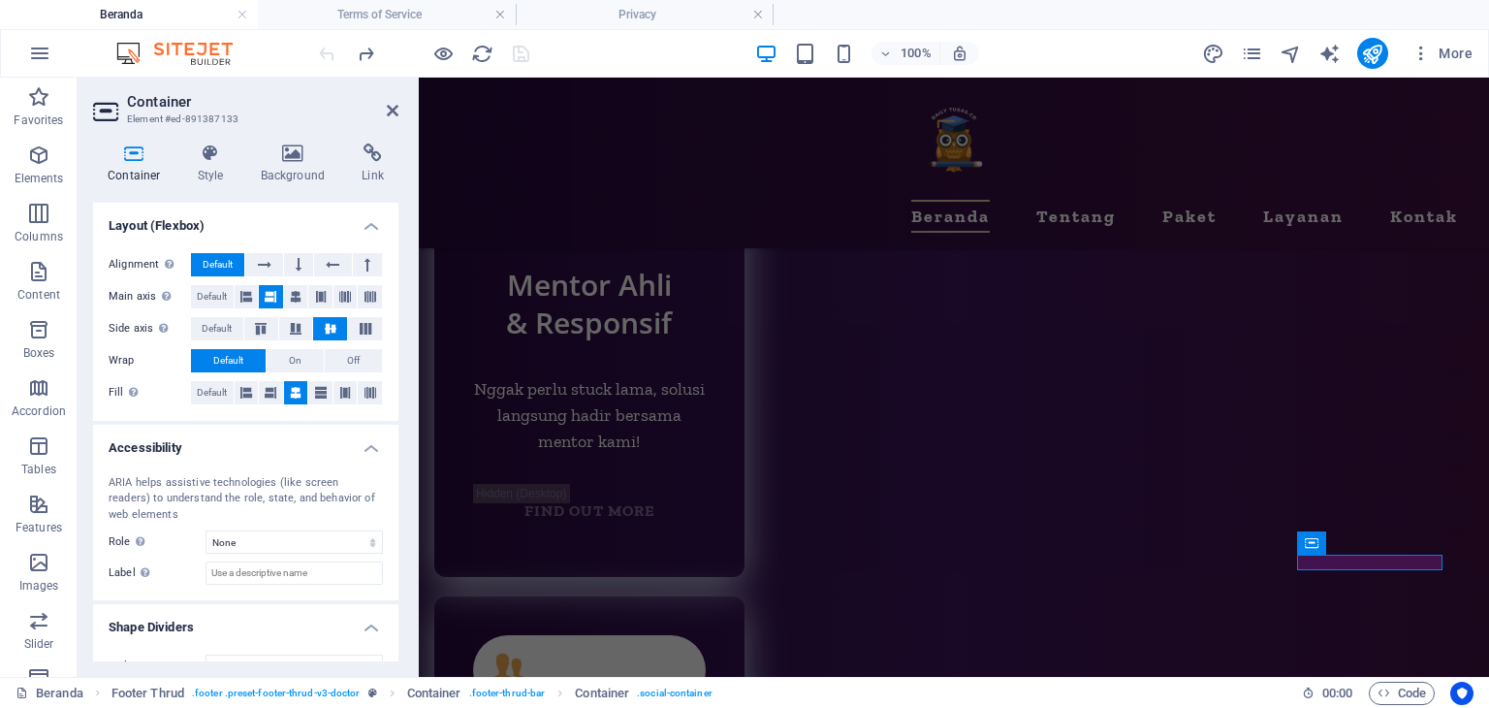
click at [326, 51] on div at bounding box center [423, 53] width 217 height 31
click at [360, 53] on icon "redo" at bounding box center [366, 54] width 22 height 22
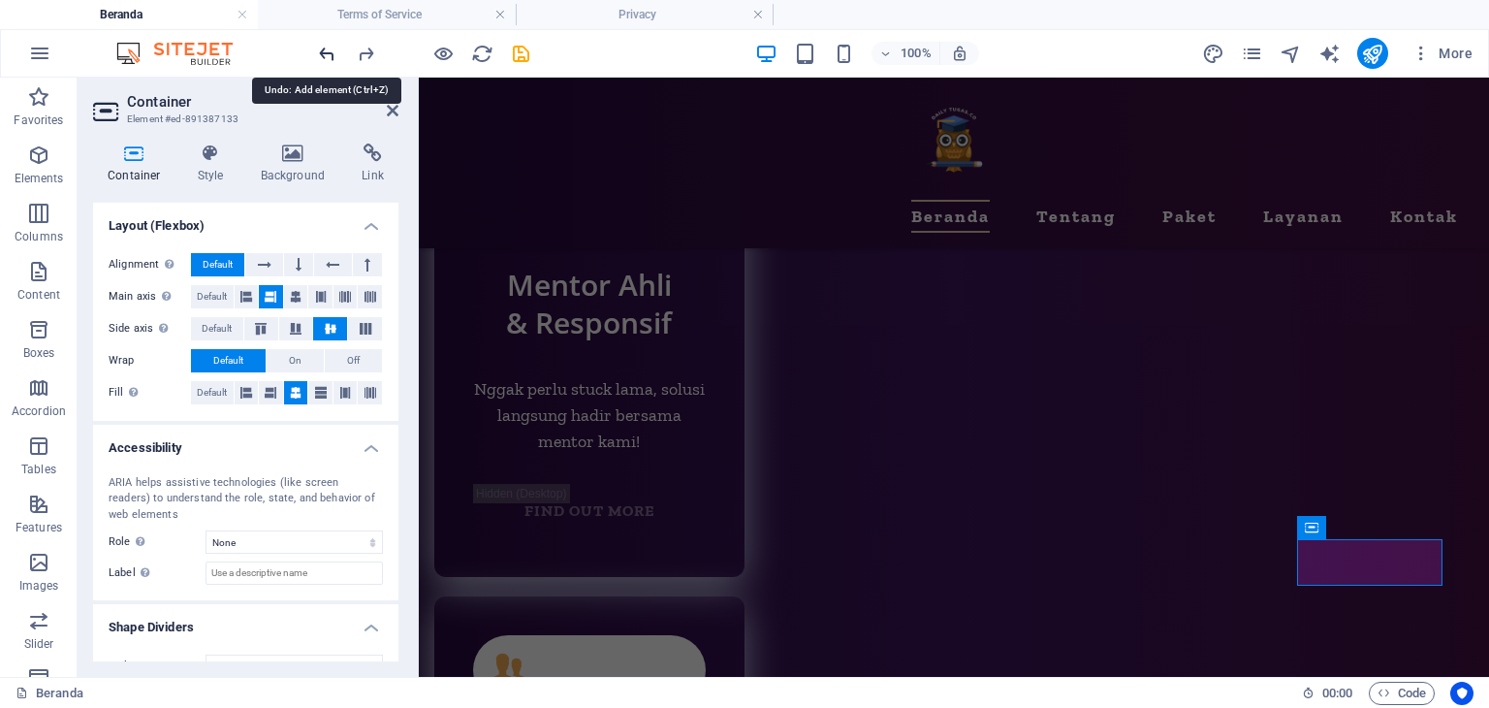
click at [331, 50] on icon "undo" at bounding box center [327, 54] width 22 height 22
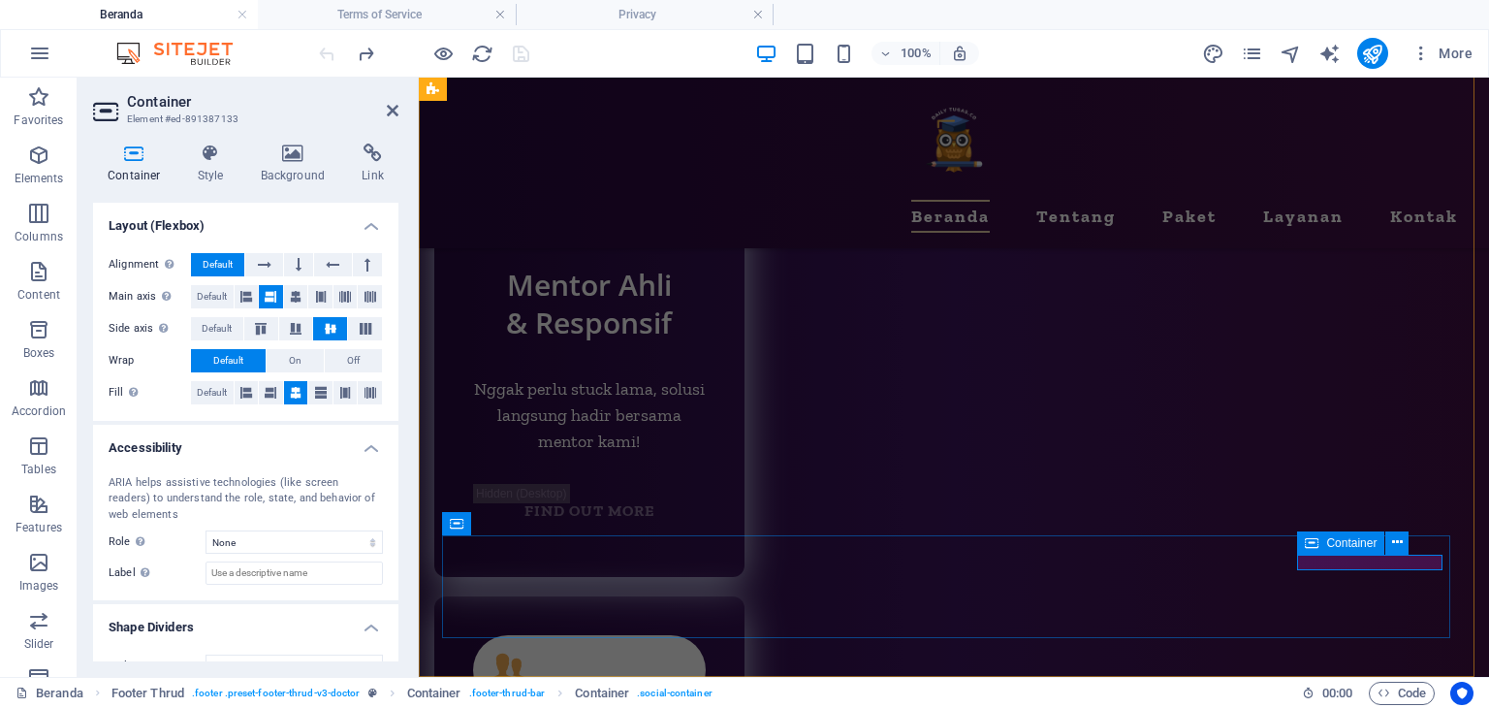
click at [1423, 544] on icon at bounding box center [1419, 542] width 14 height 20
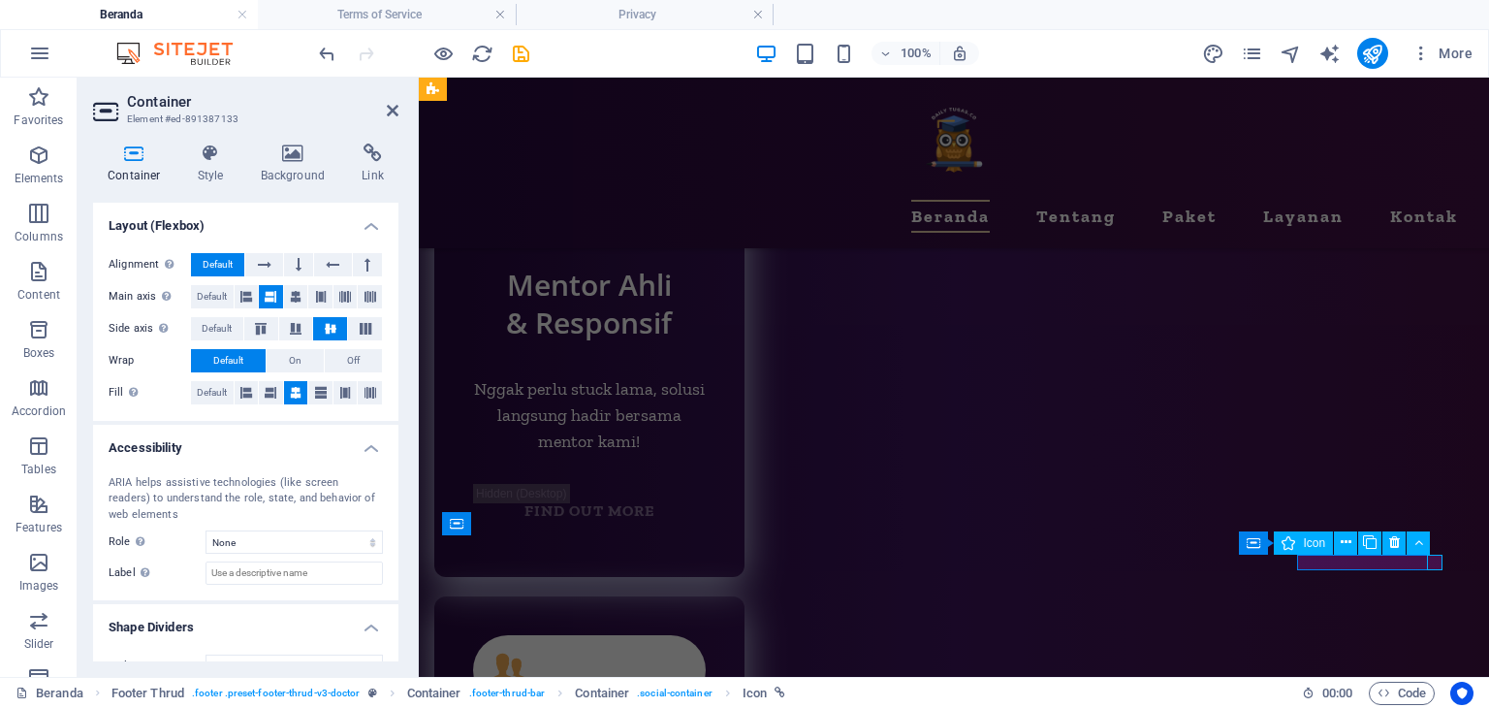
select select "xMidYMid"
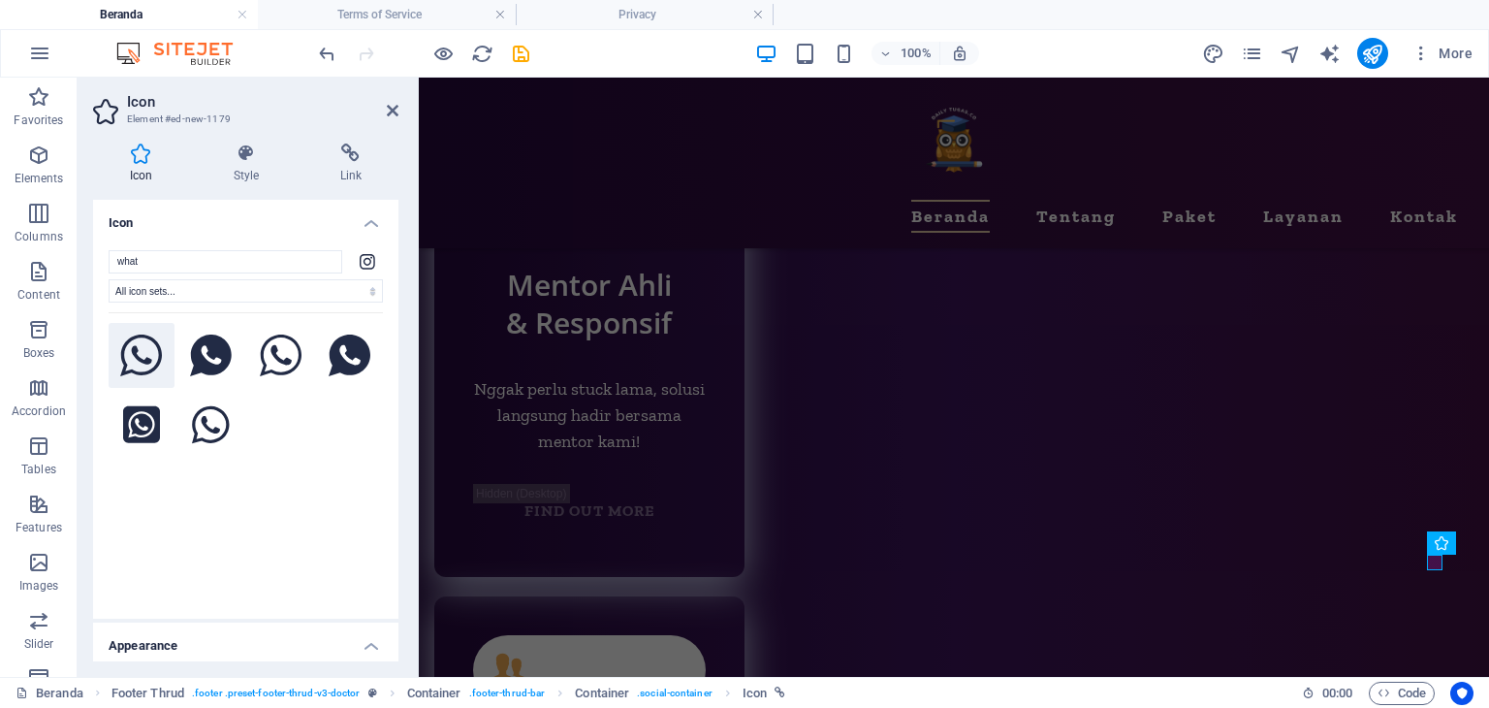
type input "what"
click at [155, 359] on icon at bounding box center [141, 356] width 43 height 43
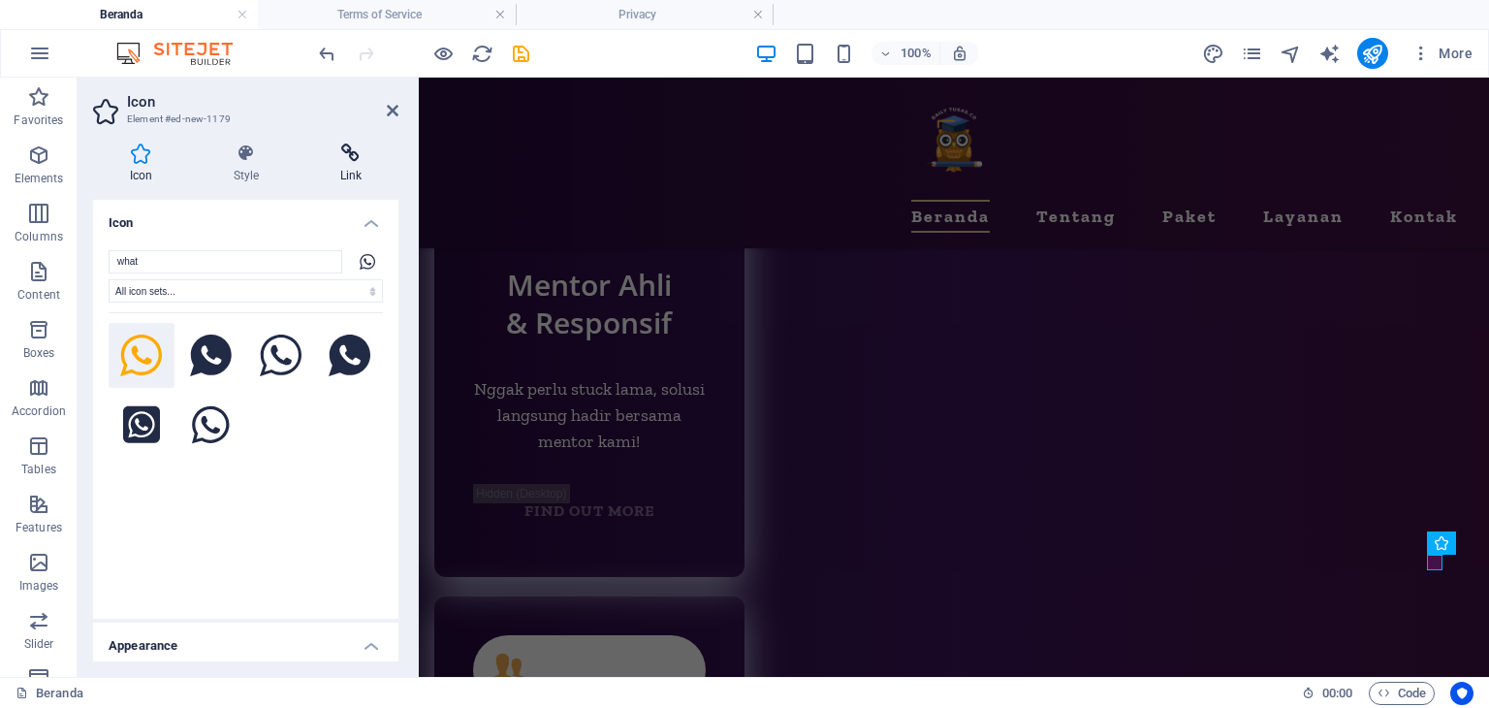
click at [354, 163] on h4 "Link" at bounding box center [351, 164] width 95 height 41
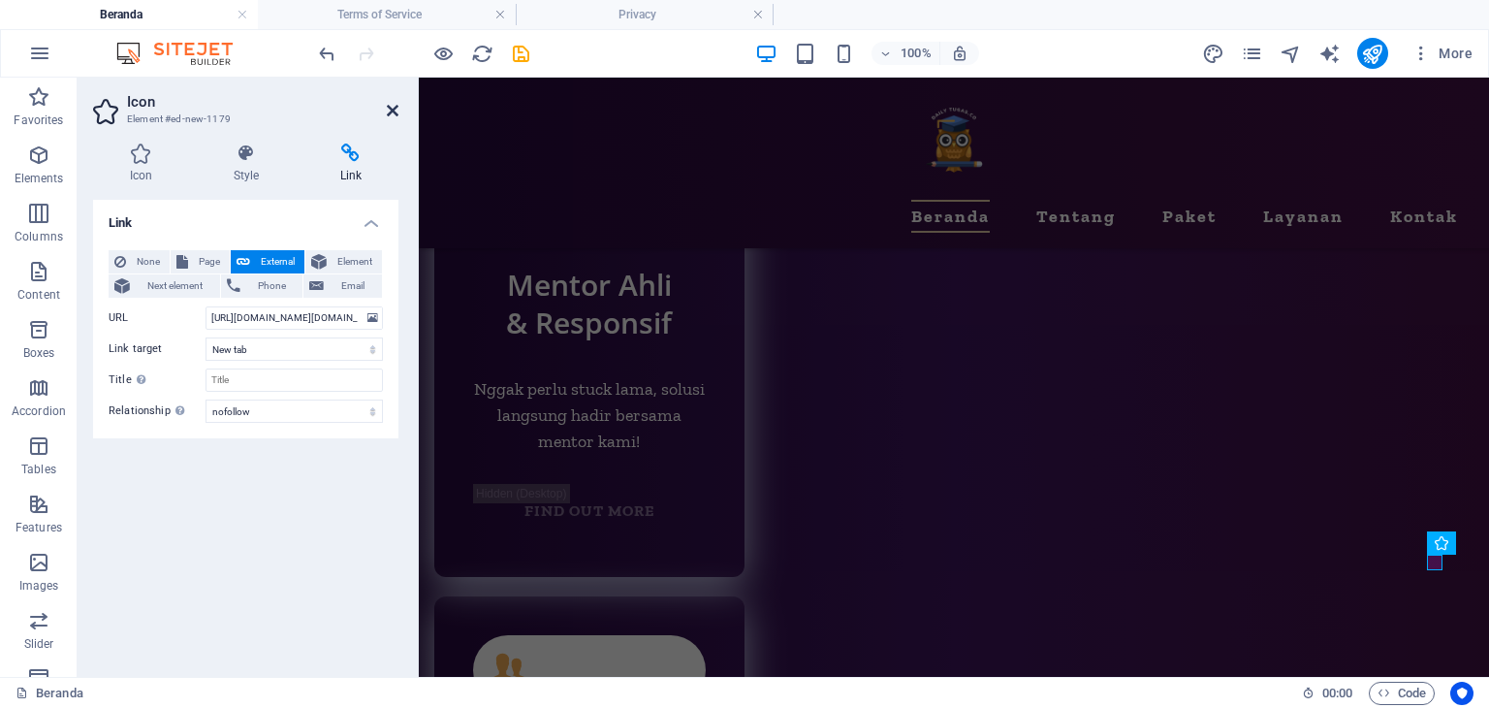
click at [393, 111] on icon at bounding box center [393, 111] width 12 height 16
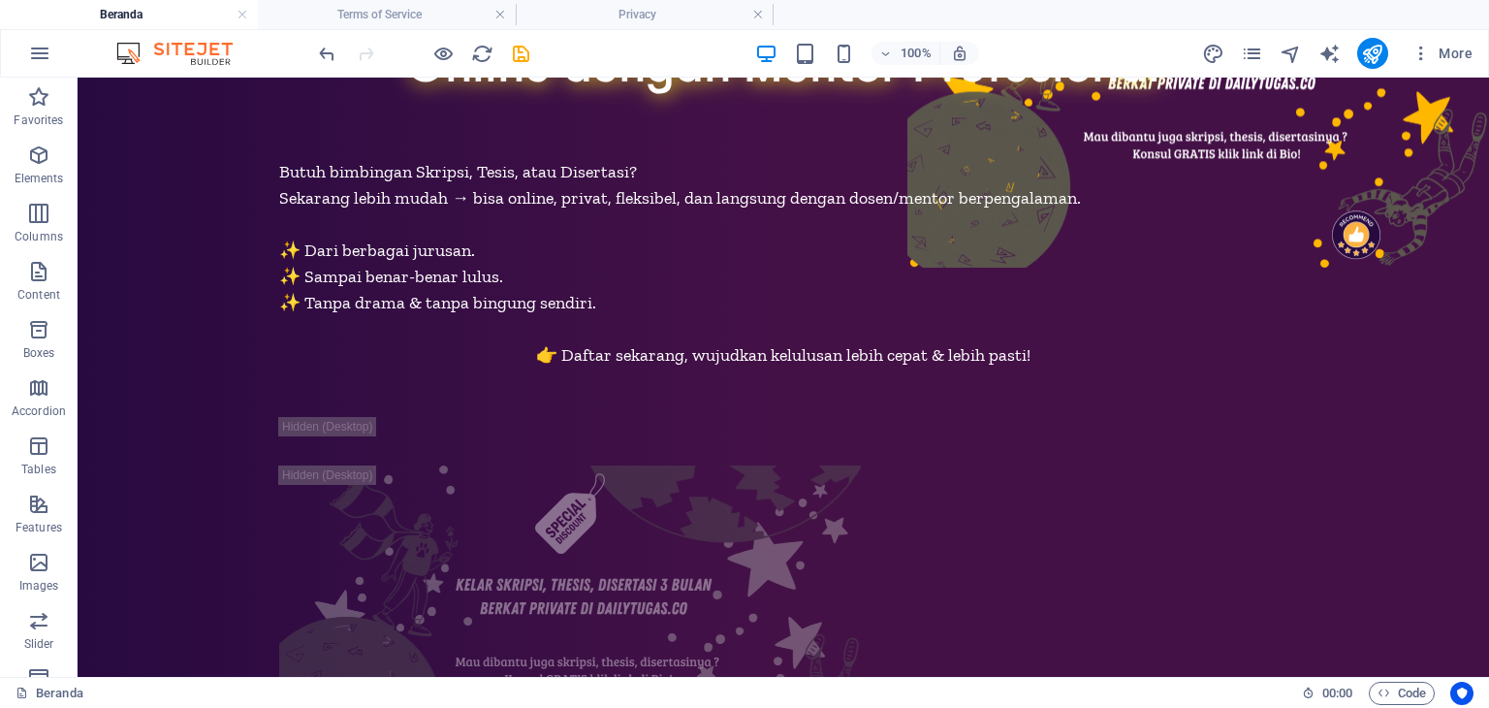
scroll to position [0, 0]
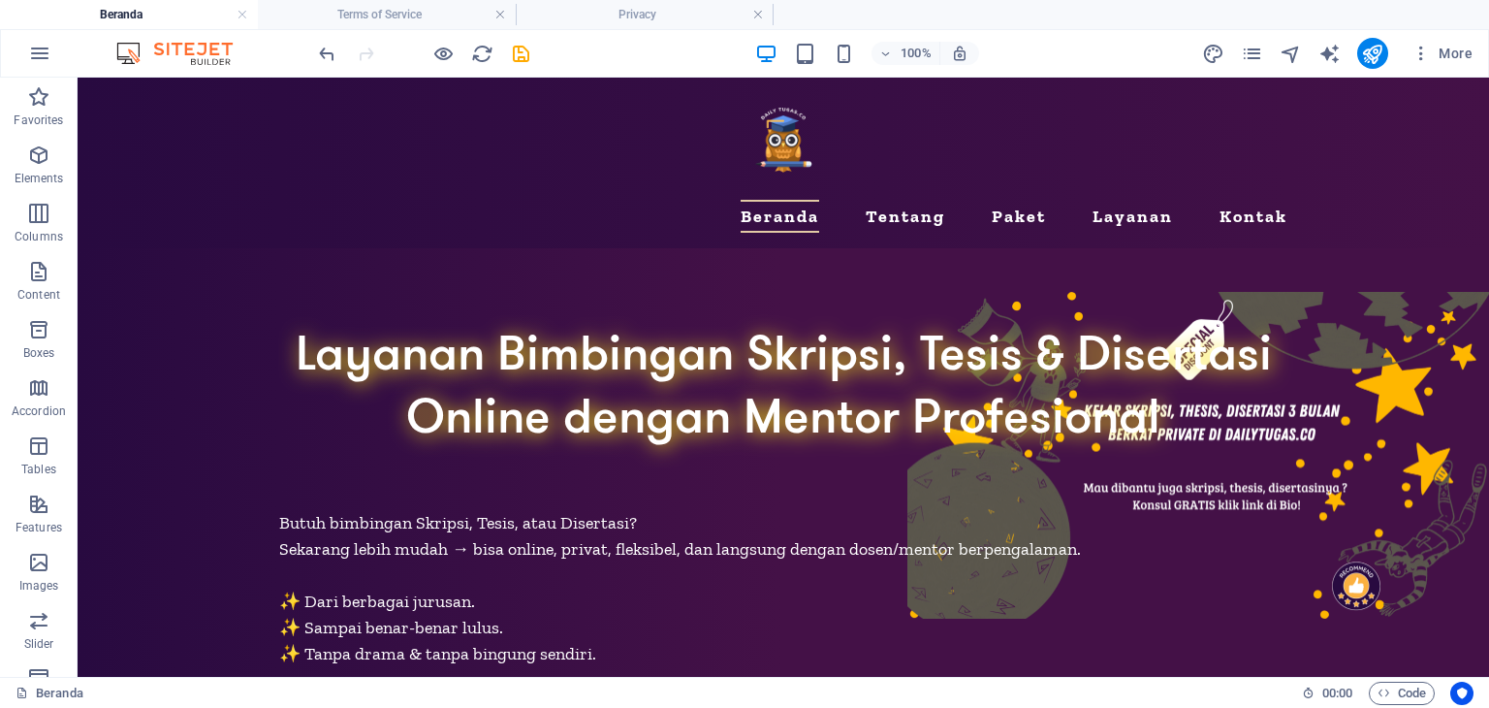
drag, startPoint x: 1481, startPoint y: 641, endPoint x: 1566, endPoint y: 129, distance: 519.1
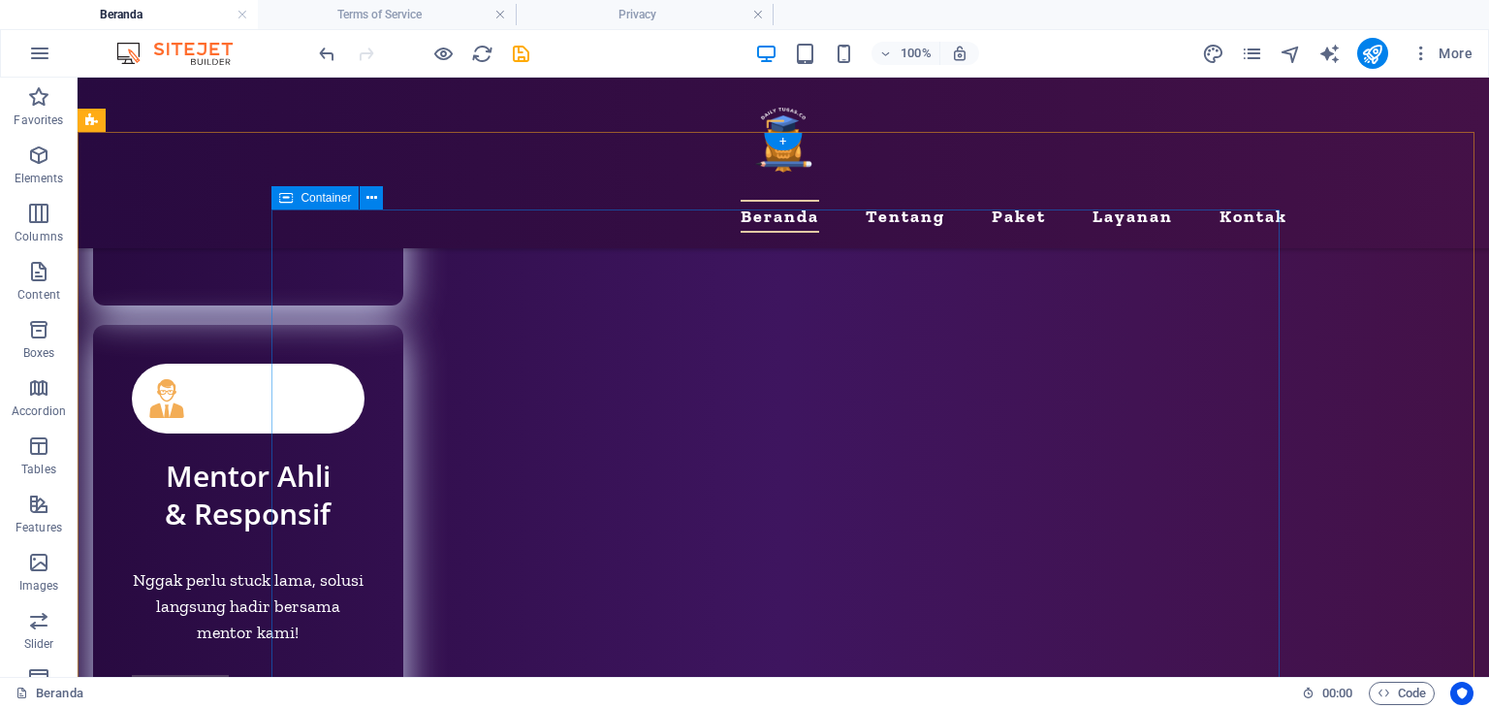
scroll to position [9595, 0]
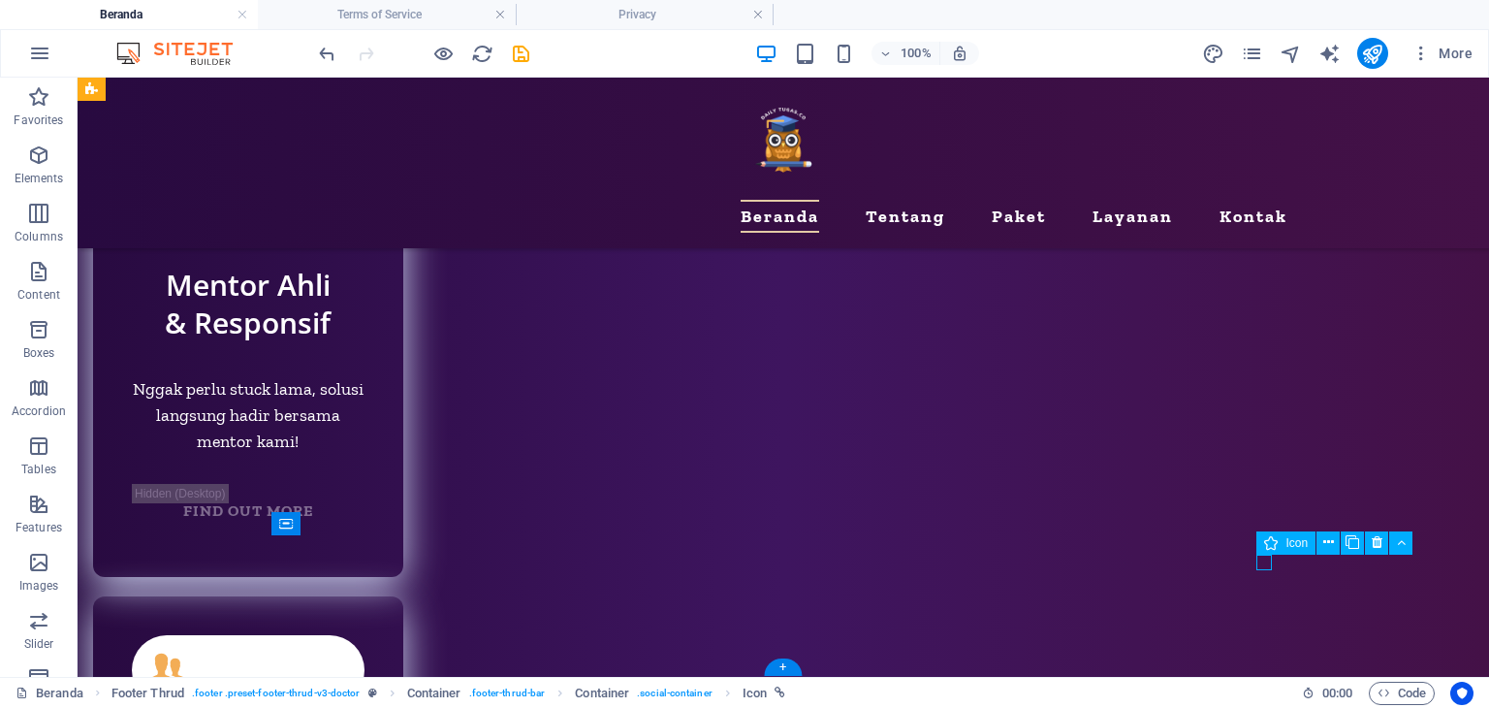
select select "nofollow"
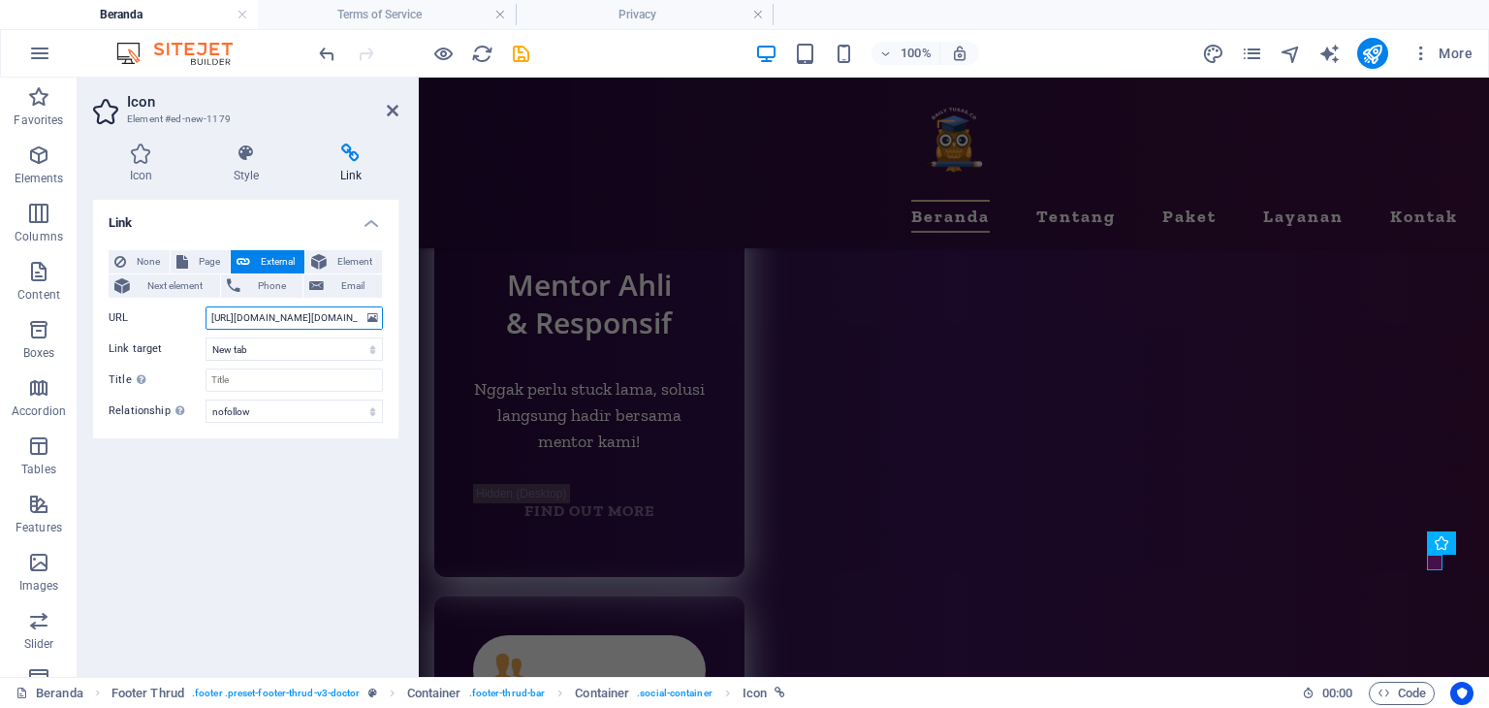
click at [279, 317] on input "[URL][DOMAIN_NAME][DOMAIN_NAME]" at bounding box center [294, 317] width 177 height 23
paste input "[DOMAIN_NAME][URL]"
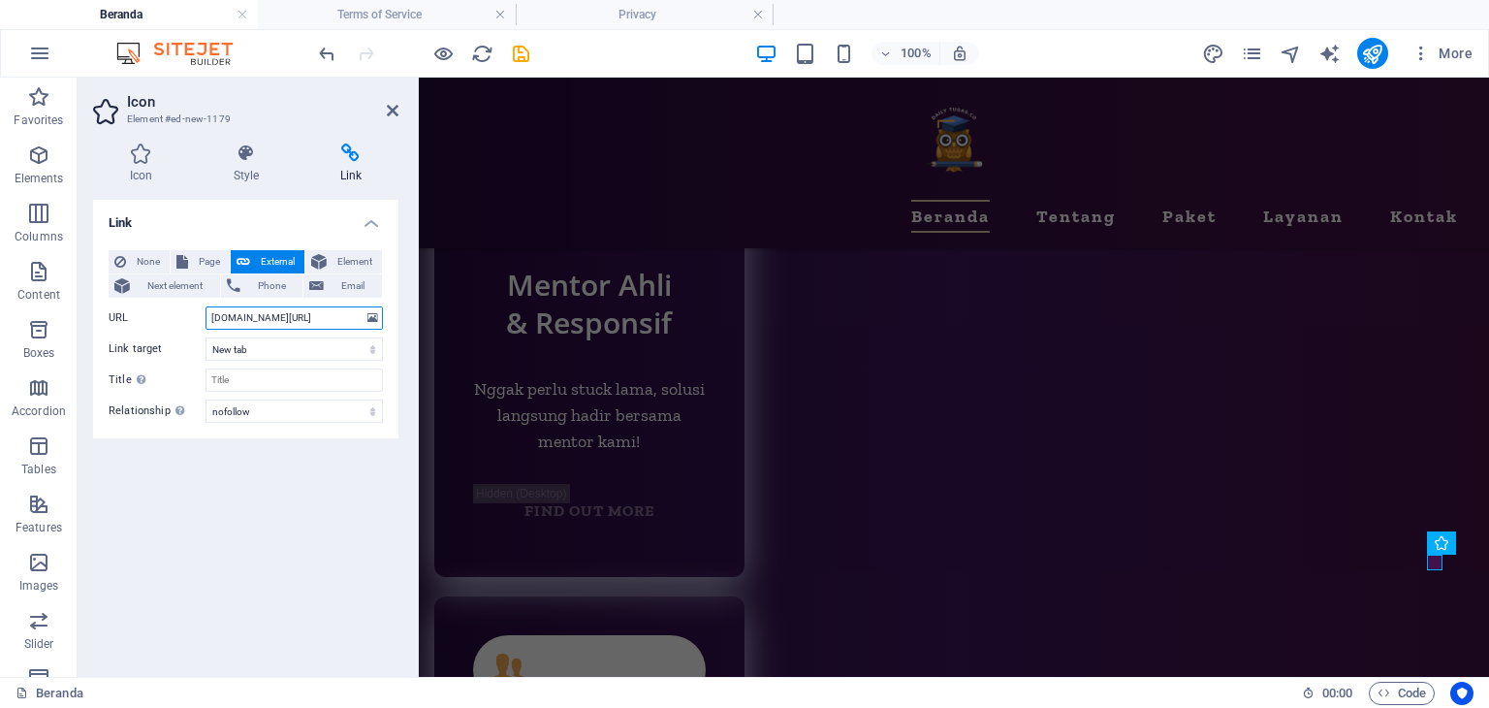
type input "[DOMAIN_NAME][URL]"
click at [272, 556] on div "Link None Page External Element Next element Phone Email Page Beranda Tentang P…" at bounding box center [245, 431] width 305 height 462
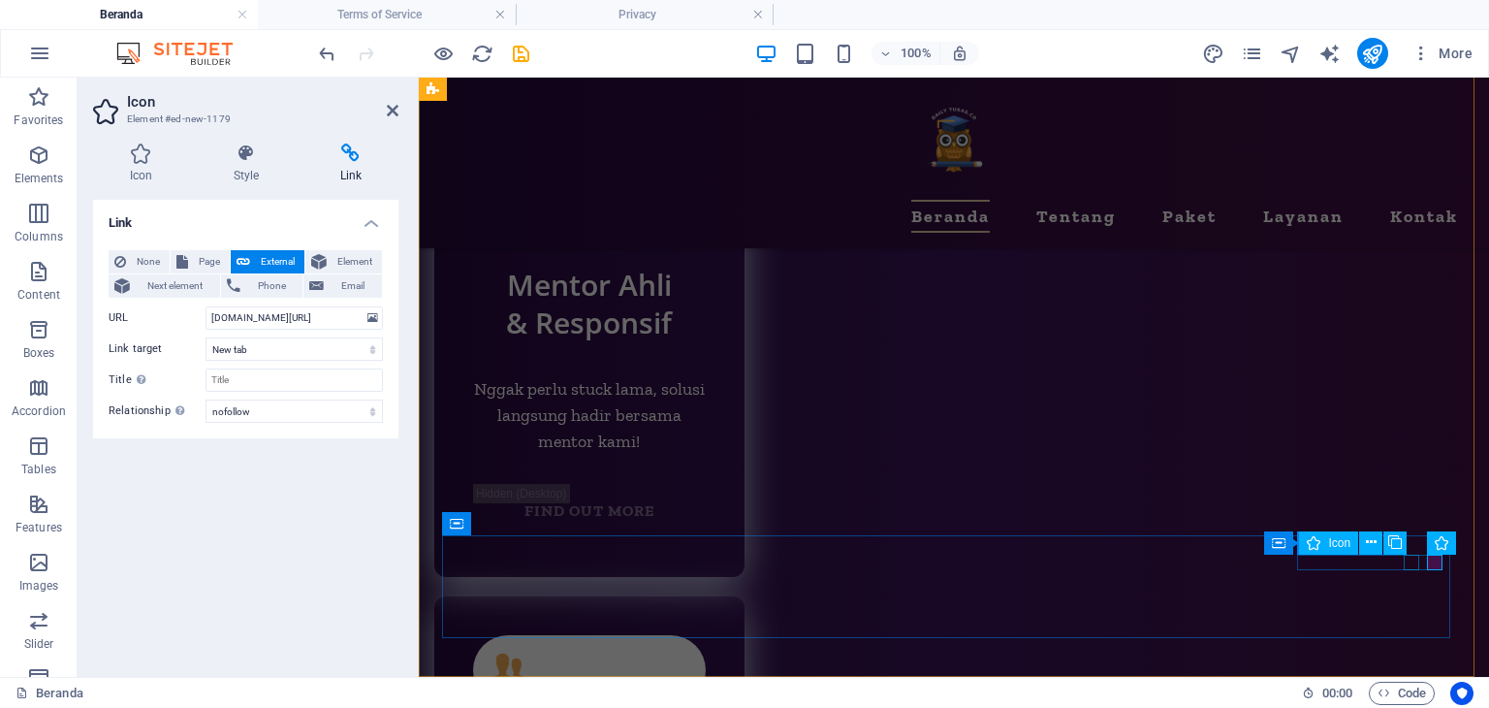
select select "xMidYMid"
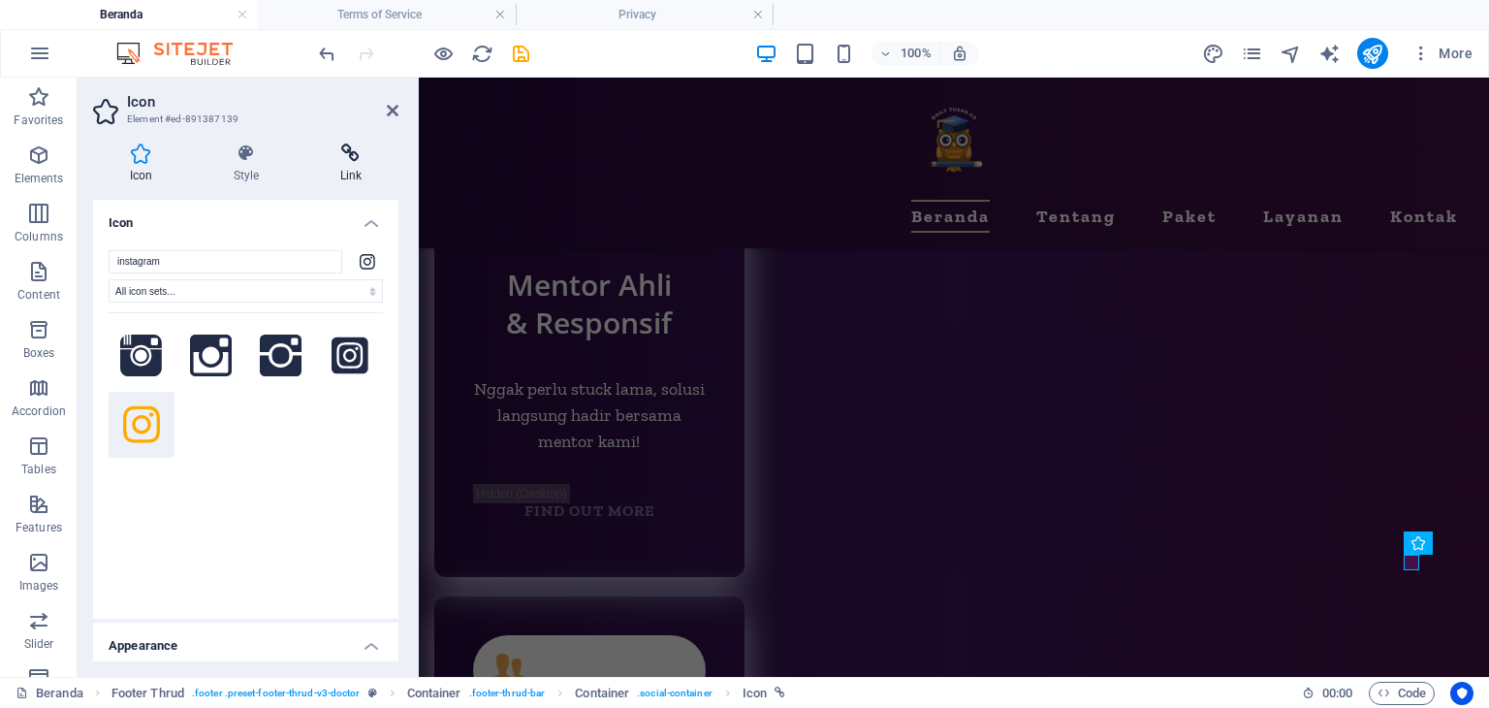
click at [342, 152] on icon at bounding box center [351, 153] width 95 height 19
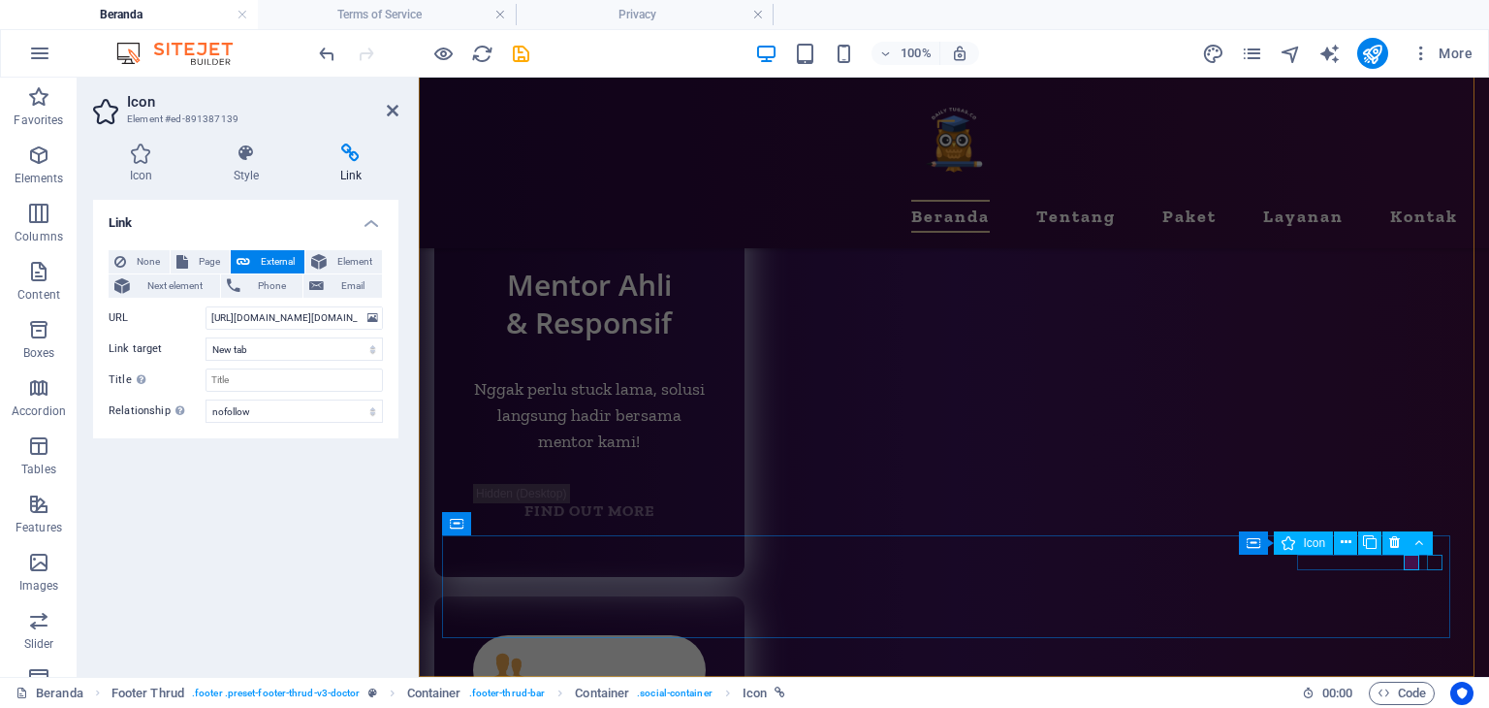
select select "nofollow"
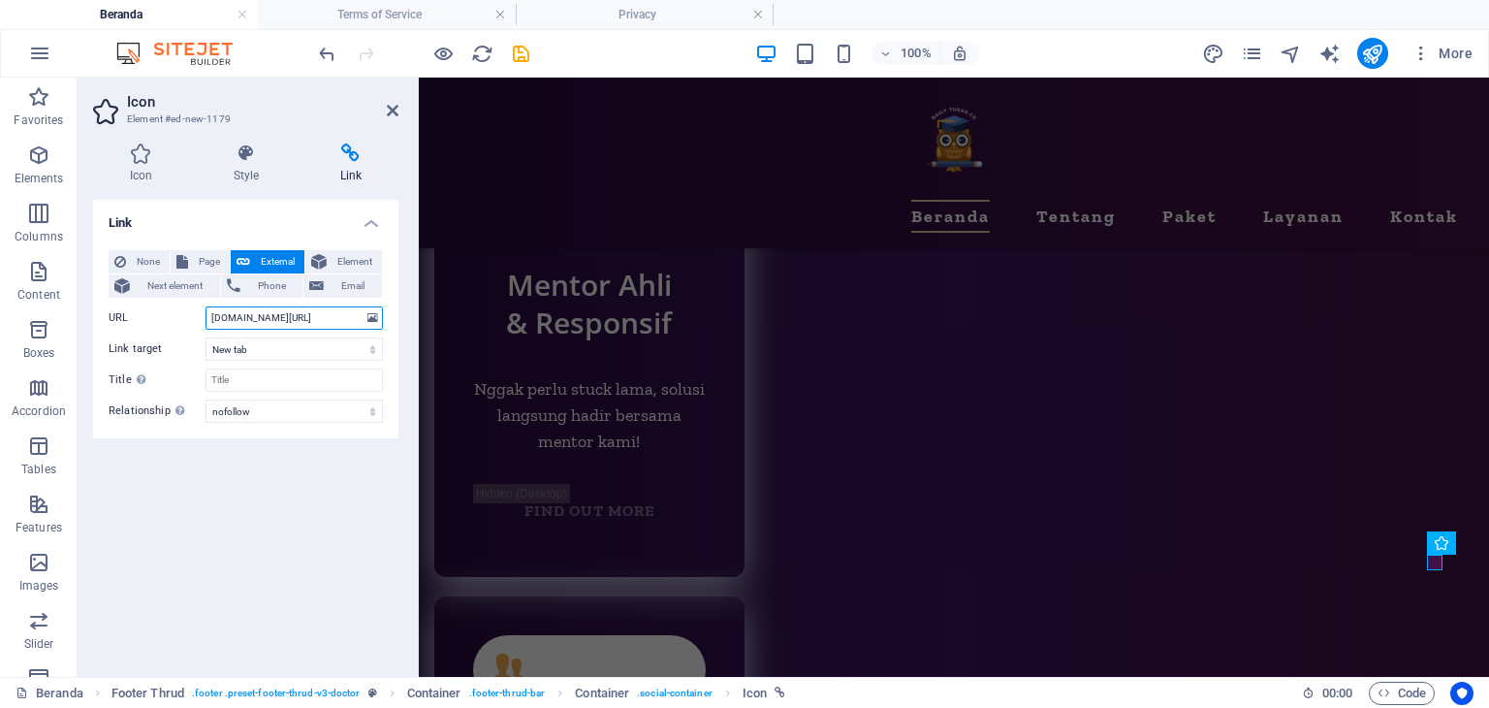
click at [213, 315] on input "[DOMAIN_NAME][URL]" at bounding box center [294, 317] width 177 height 23
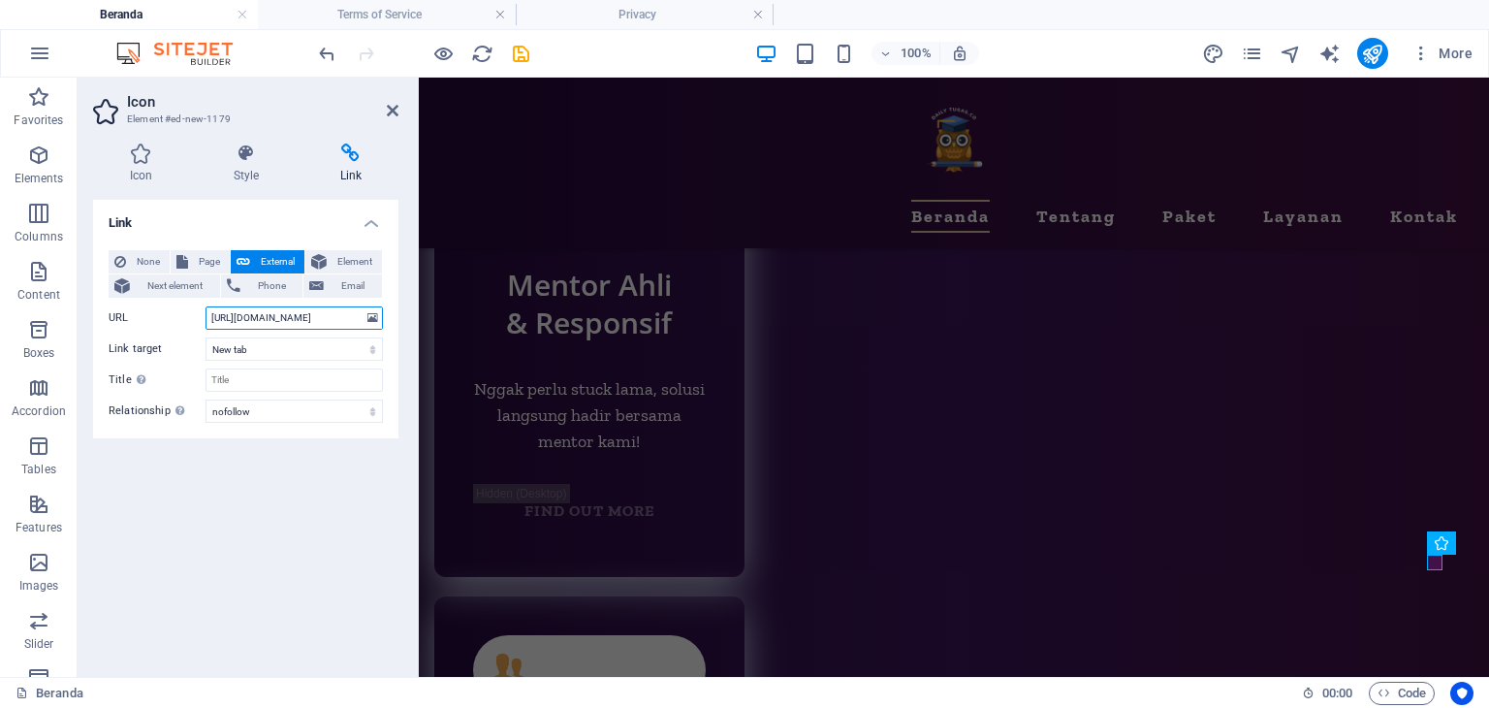
type input "[URL][DOMAIN_NAME]"
click at [301, 579] on div "Link None Page External Element Next element Phone Email Page Beranda Tentang P…" at bounding box center [245, 431] width 305 height 462
click at [349, 404] on select "alternate author bookmark external help license next nofollow noreferrer noopen…" at bounding box center [294, 411] width 177 height 23
select select "tag"
click at [206, 400] on select "alternate author bookmark external help license next nofollow noreferrer noopen…" at bounding box center [294, 411] width 177 height 23
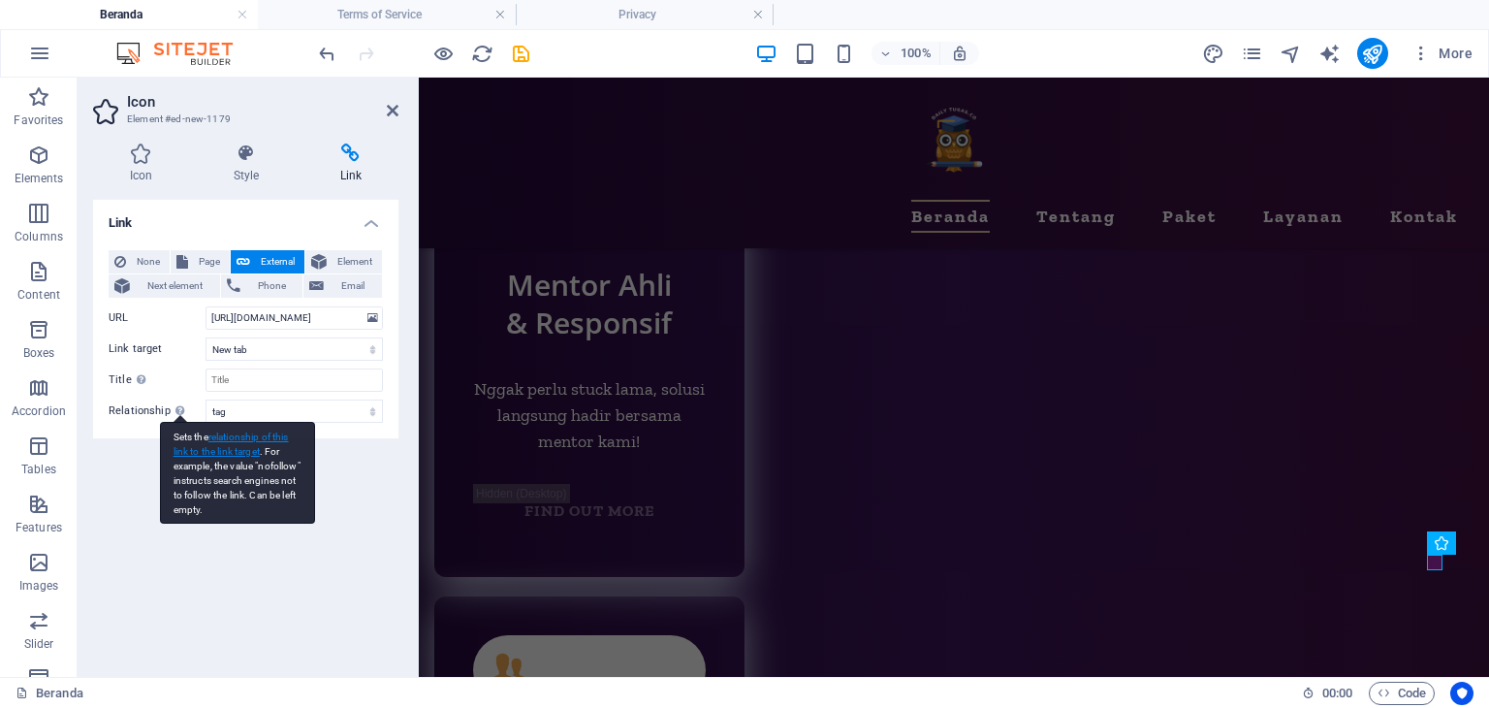
click at [225, 448] on link "relationship of this link to the link target" at bounding box center [231, 444] width 115 height 25
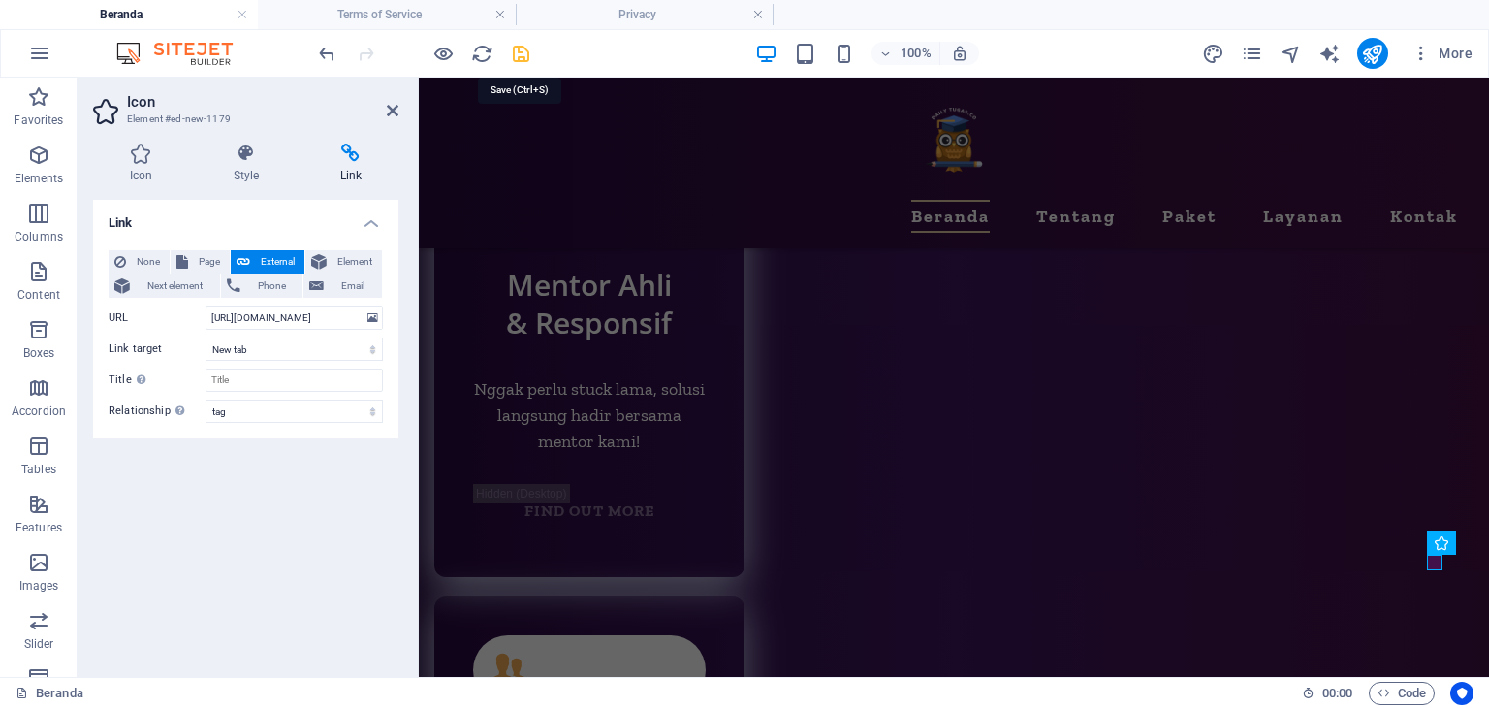
click at [516, 47] on icon "save" at bounding box center [521, 54] width 22 height 22
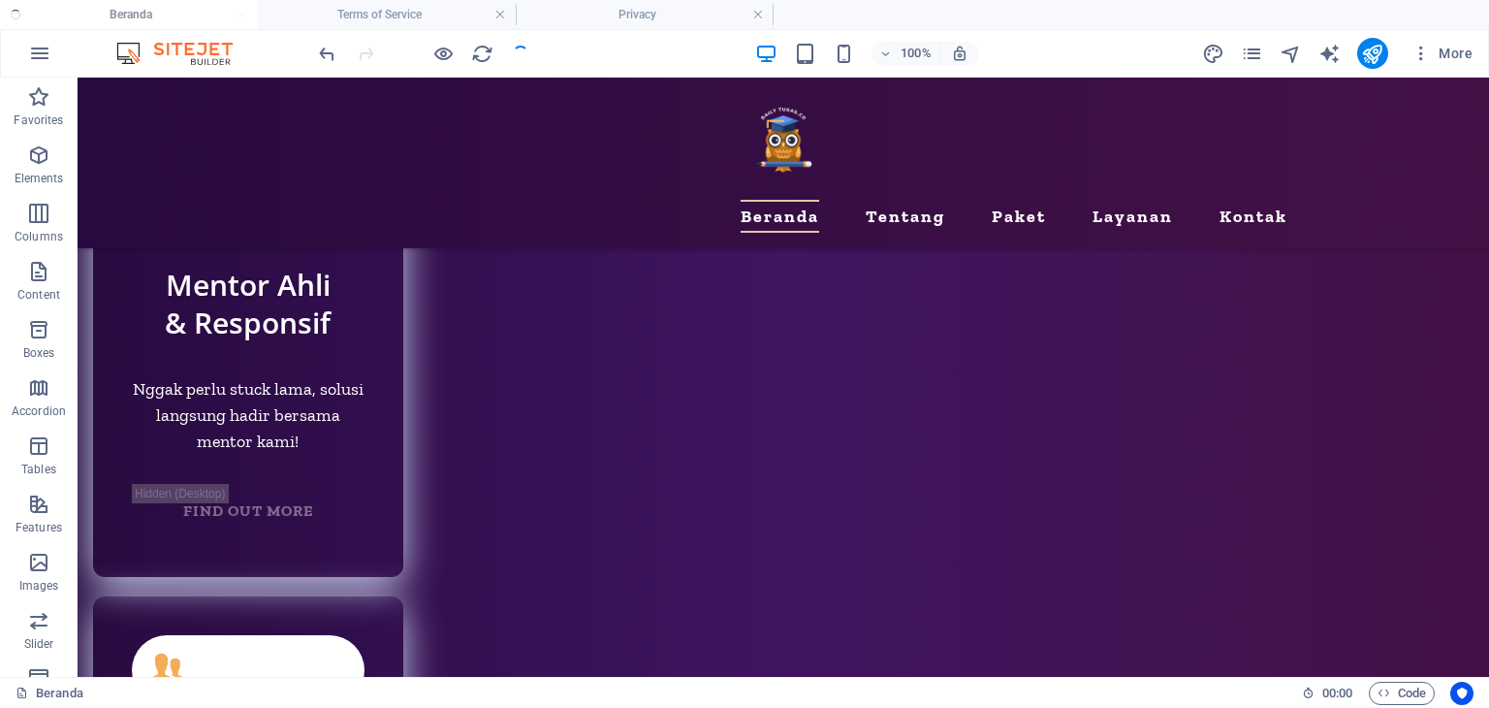
scroll to position [9595, 0]
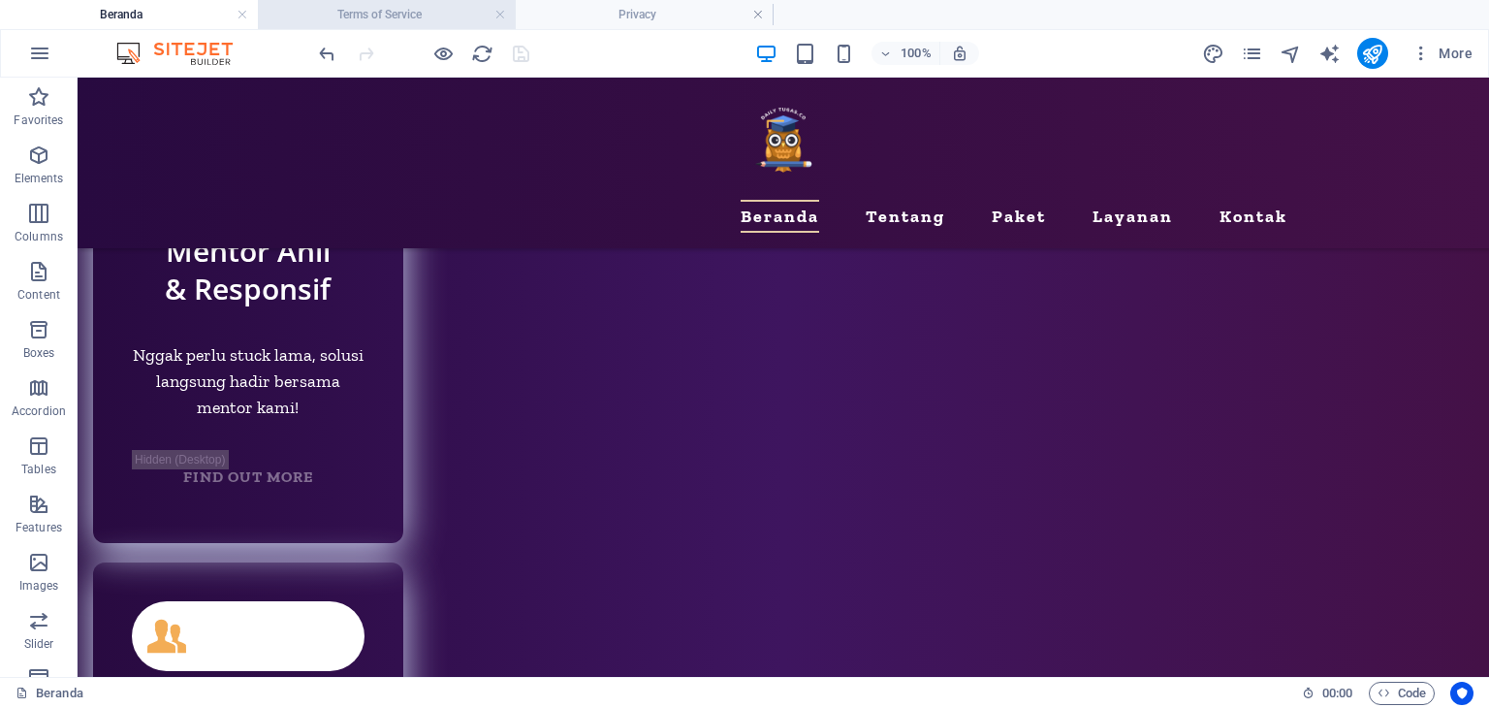
click at [393, 14] on h4 "Terms of Service" at bounding box center [387, 14] width 258 height 21
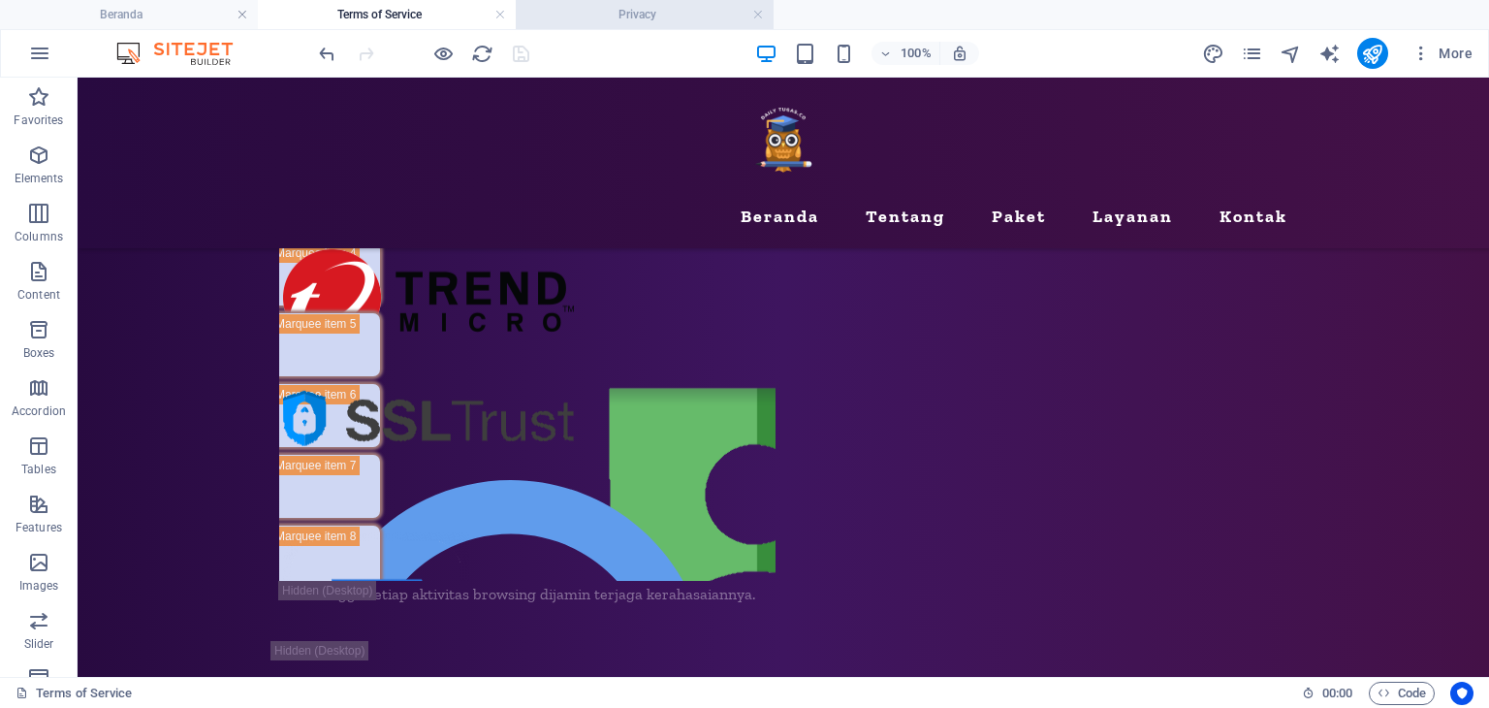
click at [659, 13] on h4 "Privacy" at bounding box center [645, 14] width 258 height 21
